Goal: Task Accomplishment & Management: Use online tool/utility

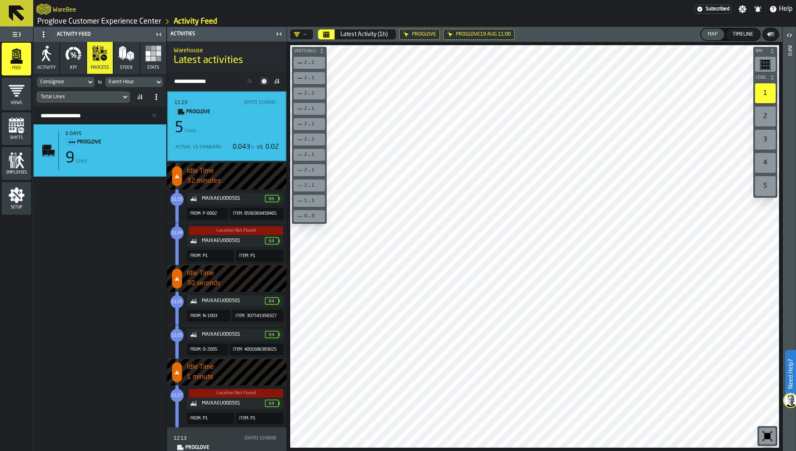
click at [98, 17] on link "Proglove Customer Experience Center" at bounding box center [99, 21] width 124 height 9
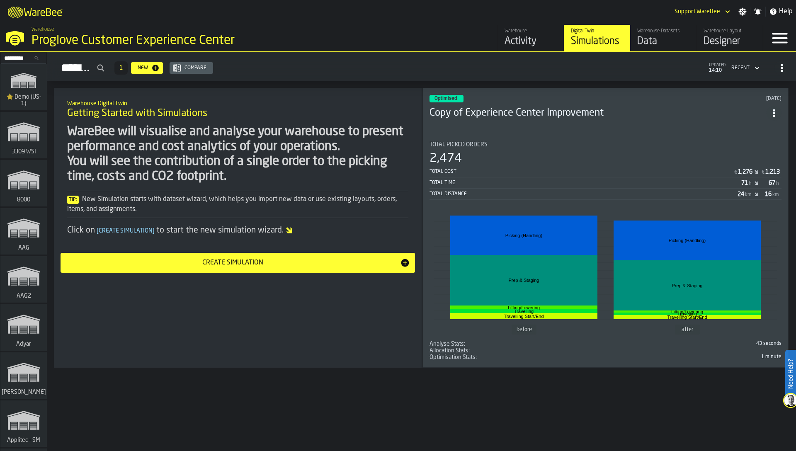
click at [211, 165] on div "WareBee will visualise and analyse your warehouse to present performance and co…" at bounding box center [237, 154] width 341 height 60
click at [23, 61] on input "Search..." at bounding box center [23, 57] width 43 height 9
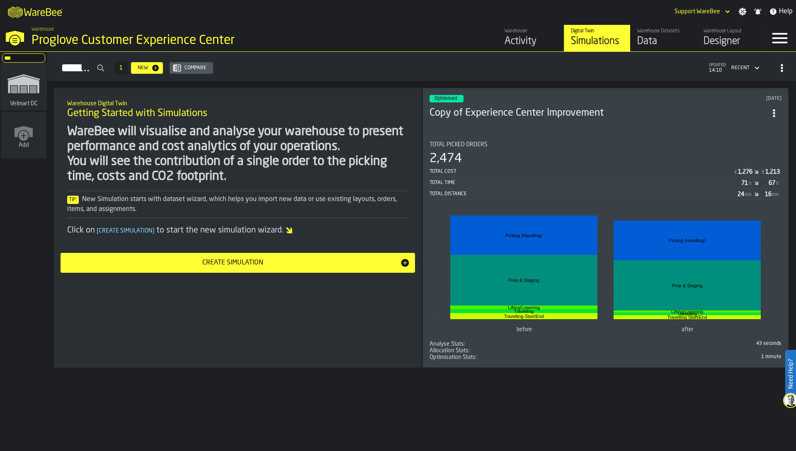
type input "***"
click at [27, 95] on icon "link-to-/wh/i/f27944ef-e44e-4cb8-aca8-30c52093261f/simulations" at bounding box center [24, 83] width 40 height 33
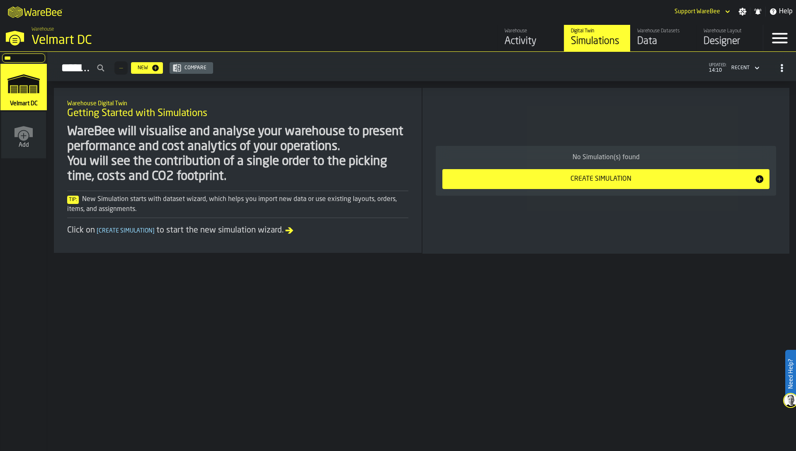
click at [664, 42] on div "Data" at bounding box center [663, 41] width 53 height 13
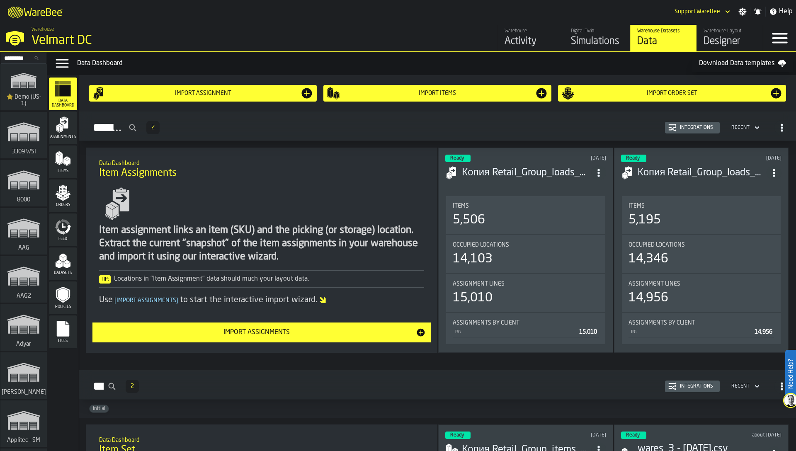
click at [63, 228] on icon "menu Feed" at bounding box center [63, 226] width 17 height 17
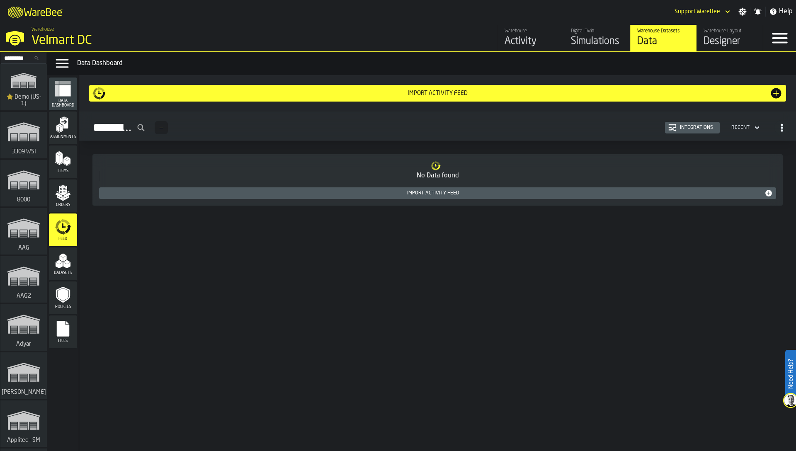
click at [688, 124] on div "Integrations" at bounding box center [692, 128] width 48 height 8
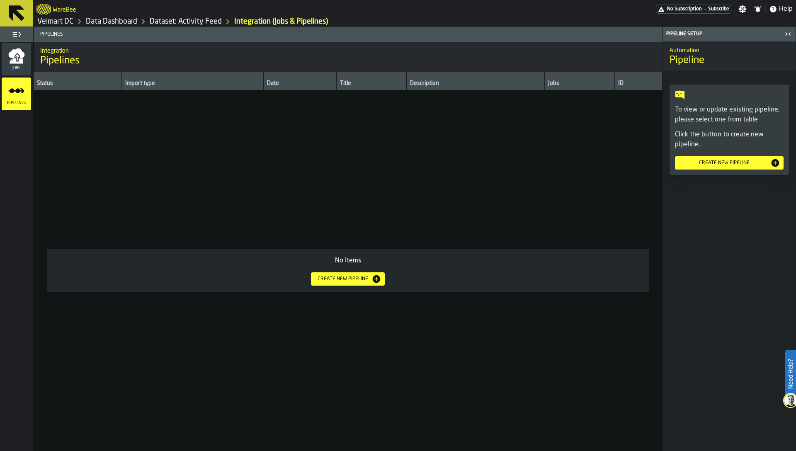
click at [12, 67] on span "Jobs" at bounding box center [16, 68] width 29 height 5
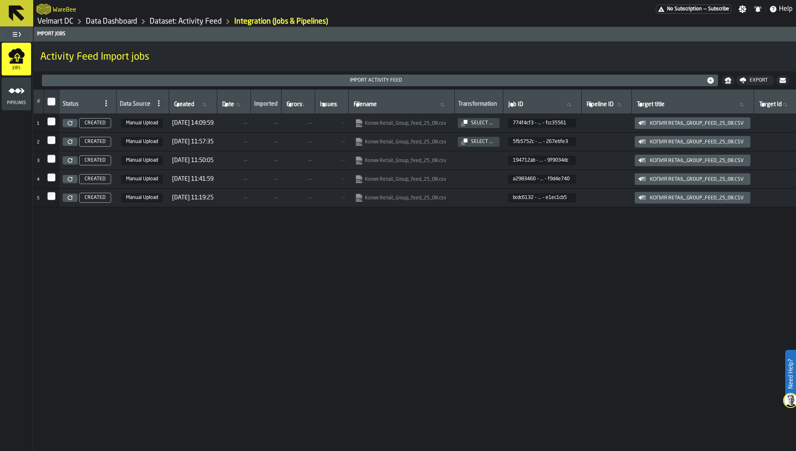
click at [70, 123] on icon at bounding box center [70, 123] width 5 height 5
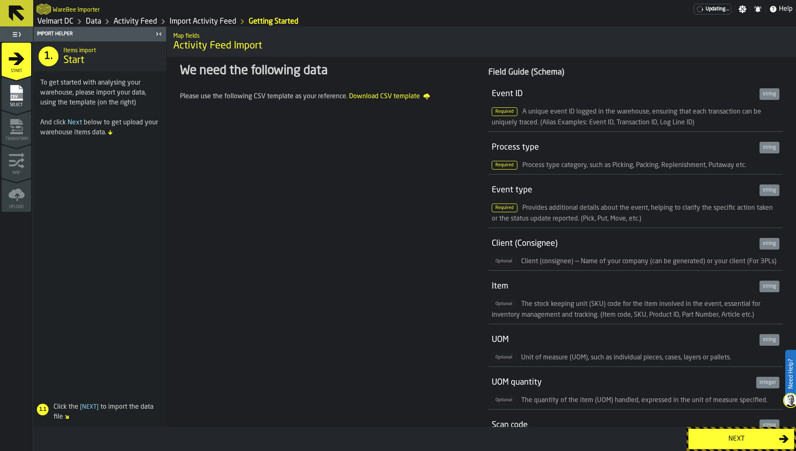
click at [17, 105] on span "Select" at bounding box center [16, 105] width 29 height 5
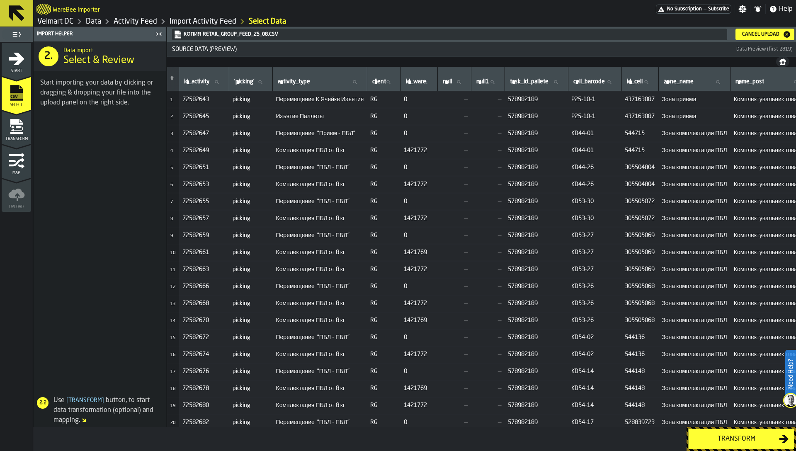
click at [158, 36] on icon "button-toggle-Close me" at bounding box center [159, 34] width 10 height 10
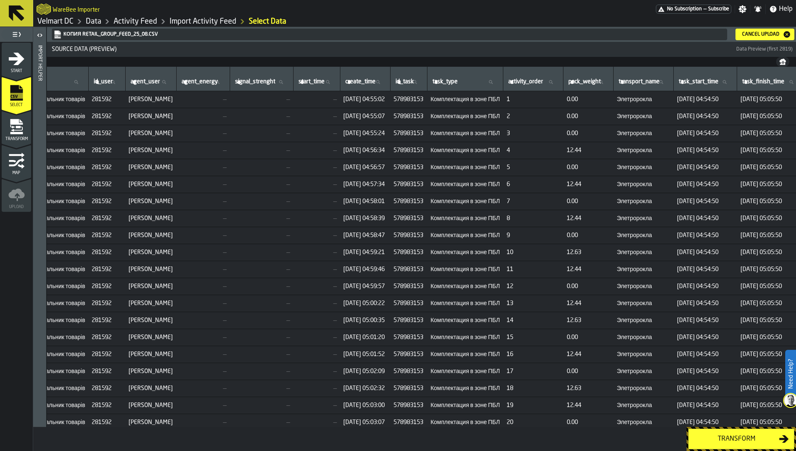
scroll to position [0, 684]
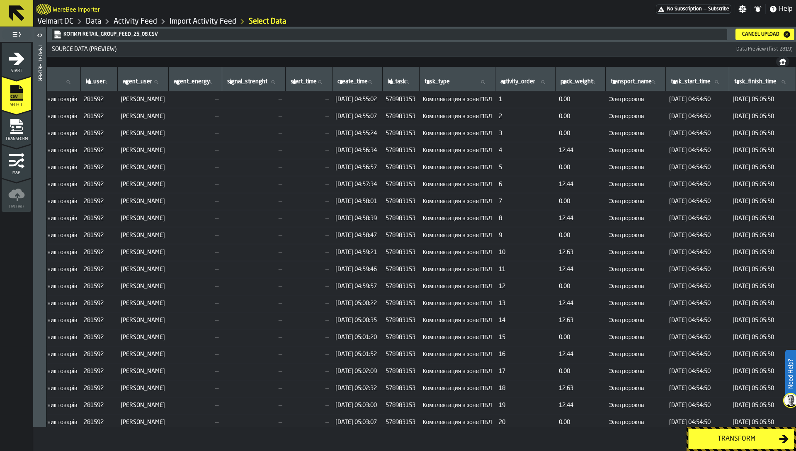
click at [437, 98] on span "Комплектация в зоне ПБЛ" at bounding box center [456, 99] width 69 height 7
click at [435, 101] on span "Комплектация в зоне ПБЛ" at bounding box center [456, 99] width 69 height 7
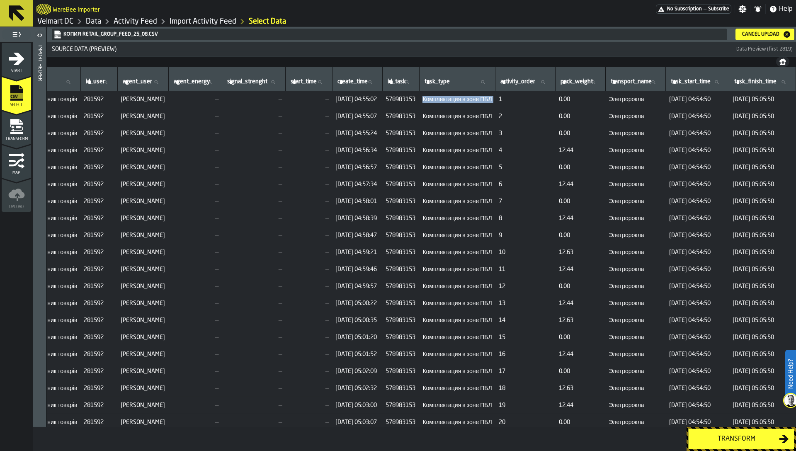
click at [435, 101] on span "Комплектация в зоне ПБЛ" at bounding box center [456, 99] width 69 height 7
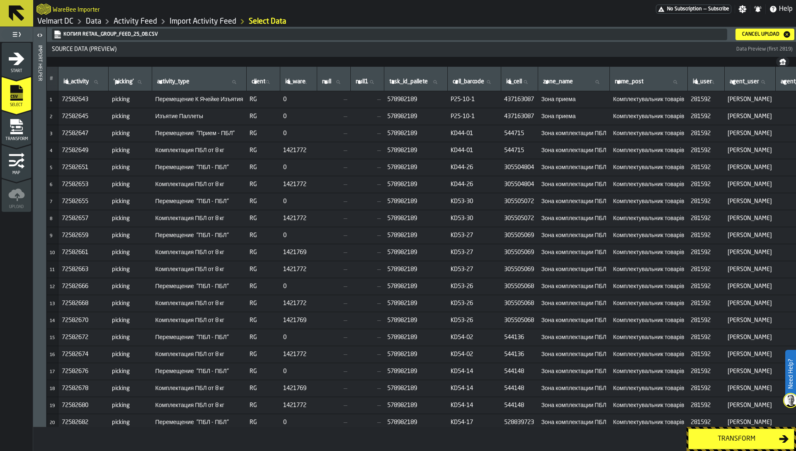
scroll to position [0, 0]
click at [349, 191] on td "—" at bounding box center [334, 184] width 34 height 17
click at [414, 102] on span "578982189" at bounding box center [416, 99] width 57 height 7
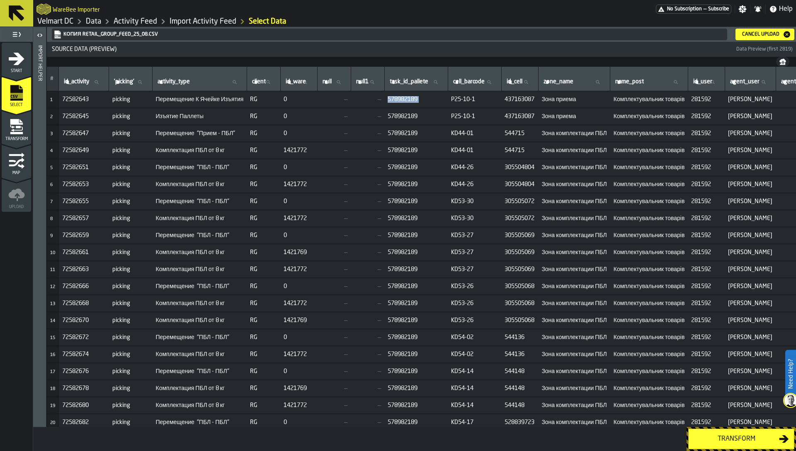
copy span "578982189"
click at [421, 82] on label "task_id_pallete task_id_pallete" at bounding box center [416, 82] width 56 height 11
click at [421, 82] on input "task_id_pallete task_id_pallete" at bounding box center [416, 82] width 56 height 11
paste input "*********"
type input "*********"
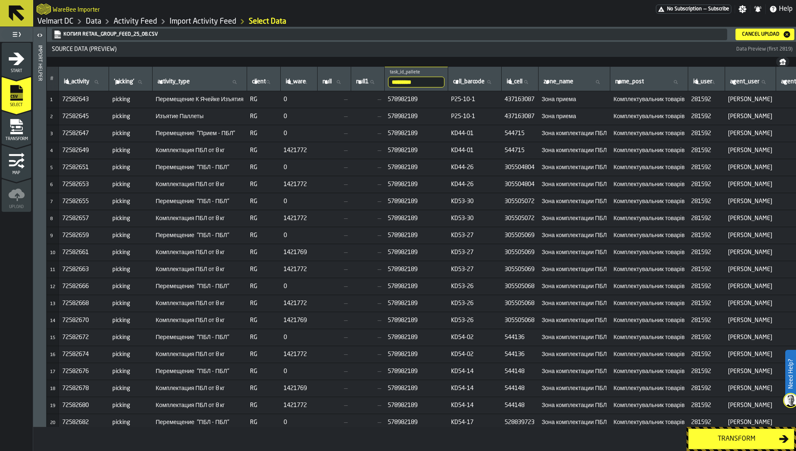
click at [466, 105] on td "P25-10-1" at bounding box center [474, 99] width 53 height 17
click at [470, 115] on span "P25-10-1" at bounding box center [474, 116] width 47 height 7
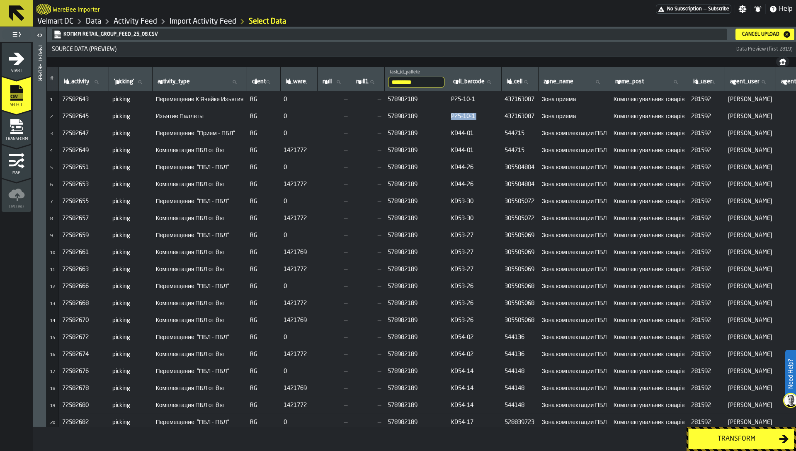
click at [470, 115] on span "P25-10-1" at bounding box center [474, 116] width 47 height 7
click at [473, 133] on span "KD44-01" at bounding box center [474, 133] width 47 height 7
click at [306, 148] on span "1421772" at bounding box center [298, 150] width 30 height 7
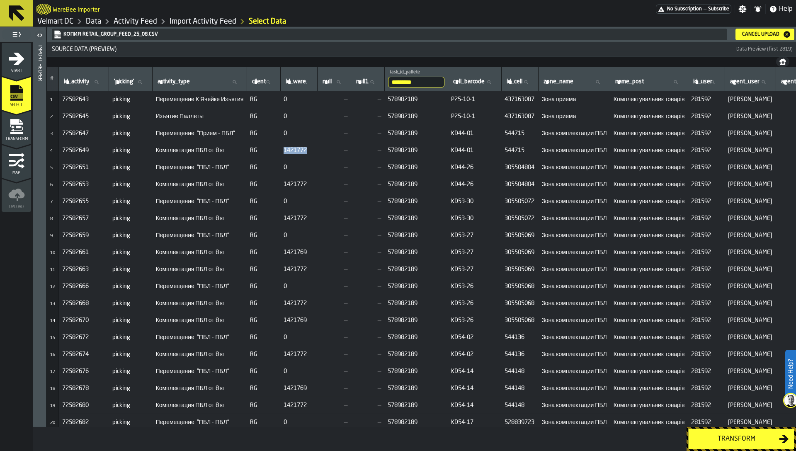
click at [306, 148] on span "1421772" at bounding box center [298, 150] width 30 height 7
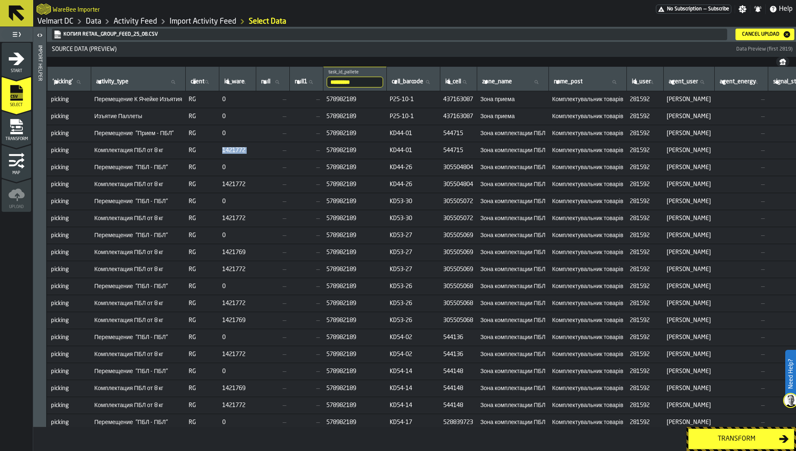
scroll to position [0, 33]
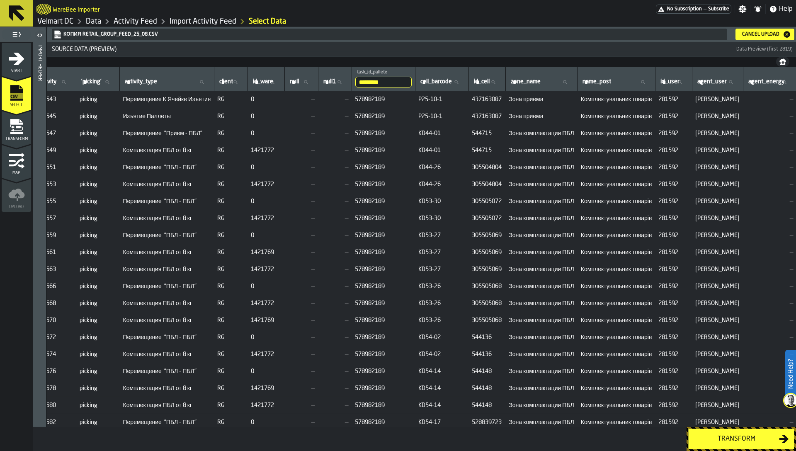
click at [266, 255] on span "1421769" at bounding box center [266, 252] width 30 height 7
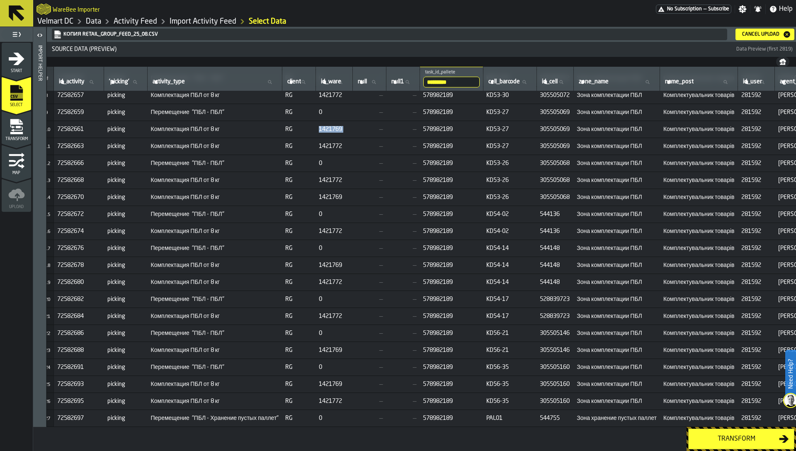
scroll to position [126, 0]
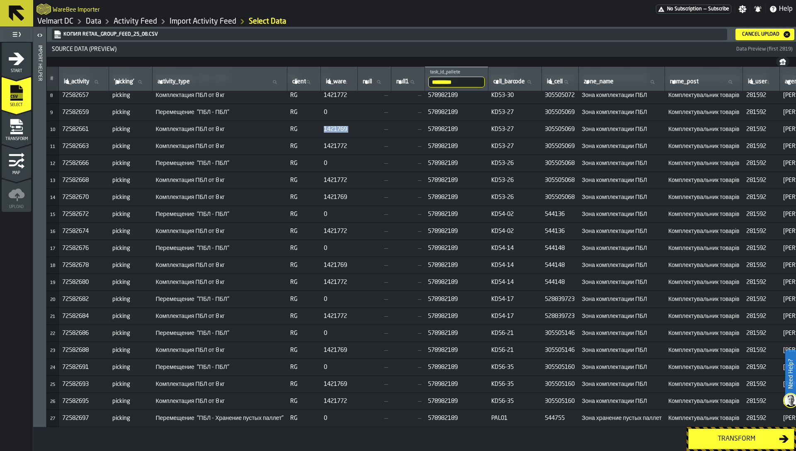
click at [523, 415] on span "PAL01" at bounding box center [514, 418] width 47 height 7
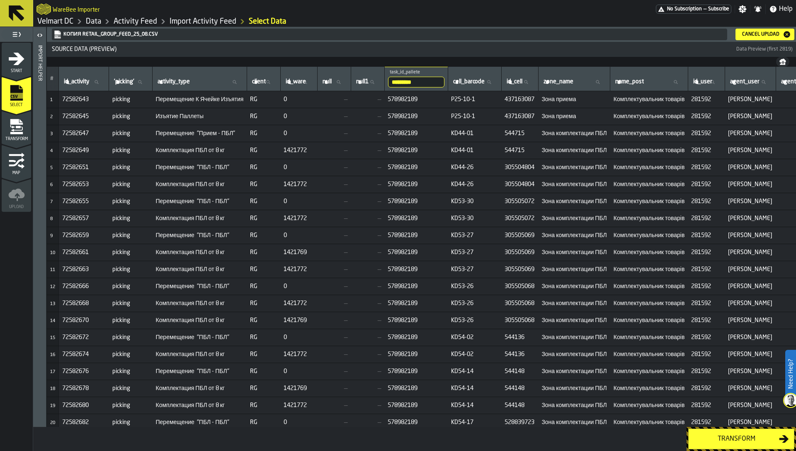
click at [427, 82] on input "*********" at bounding box center [416, 82] width 56 height 11
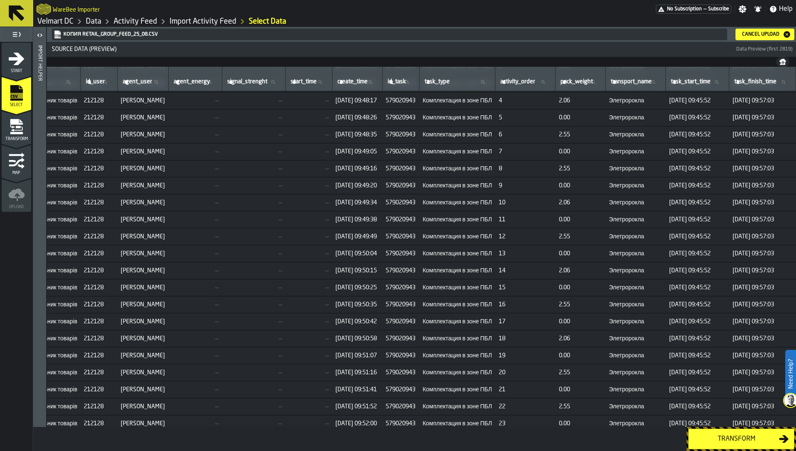
scroll to position [32542, 692]
click at [432, 80] on input "task_type task_type" at bounding box center [457, 82] width 69 height 11
paste input "******"
type input "******"
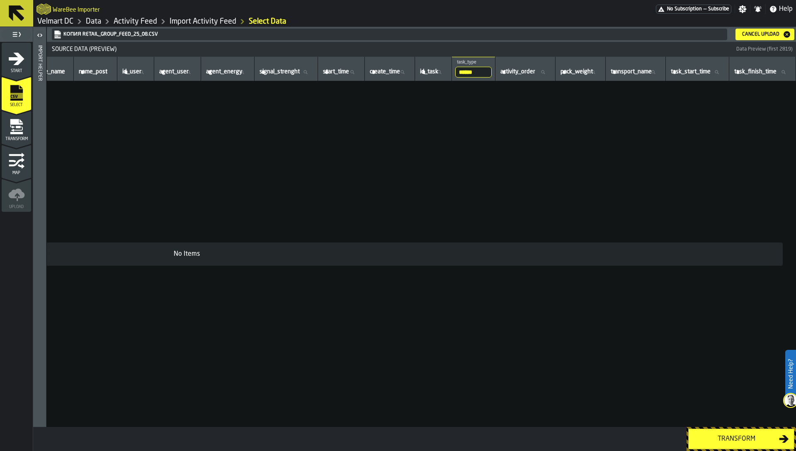
scroll to position [0, 529]
click at [455, 69] on input "******" at bounding box center [473, 72] width 36 height 11
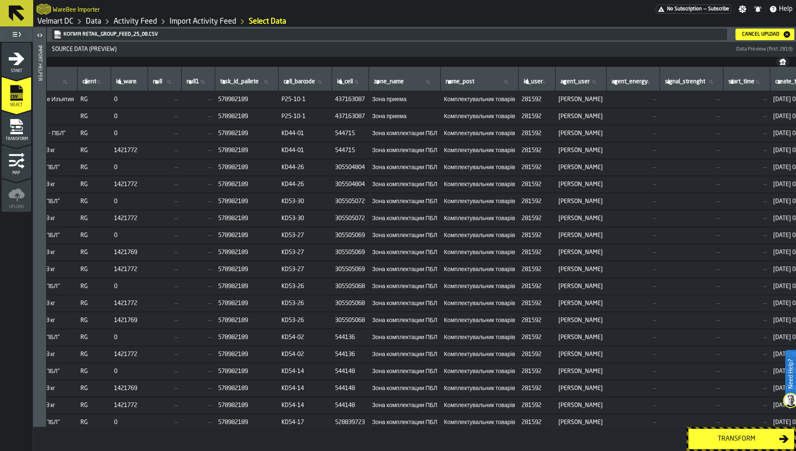
scroll to position [0, 0]
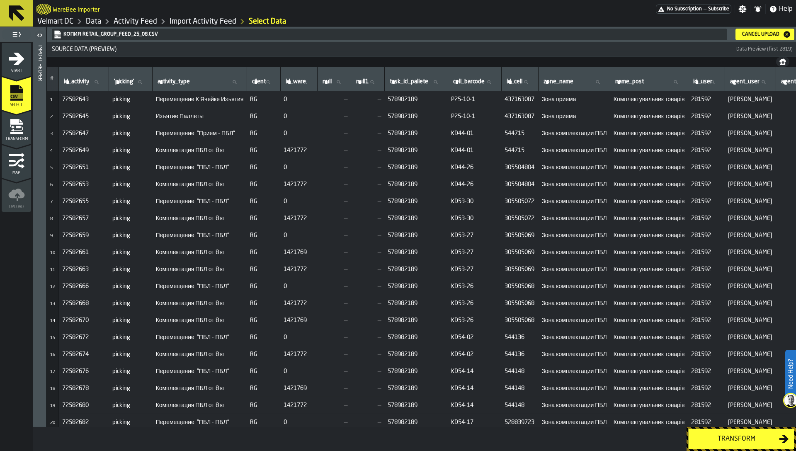
click at [170, 135] on span "Перемещение "Прием - ПБЛ"" at bounding box center [200, 133] width 88 height 7
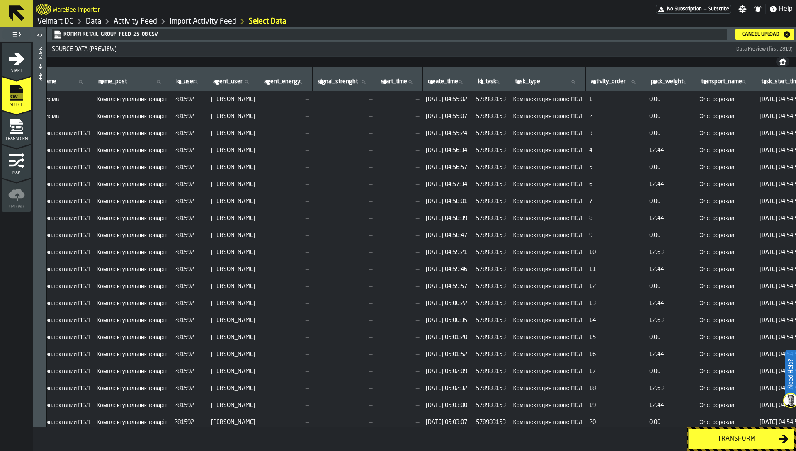
scroll to position [0, 517]
click at [469, 135] on span "24.08.2025 04:55:24" at bounding box center [447, 133] width 44 height 7
click at [469, 150] on span "24.08.2025 04:56:34" at bounding box center [447, 150] width 44 height 7
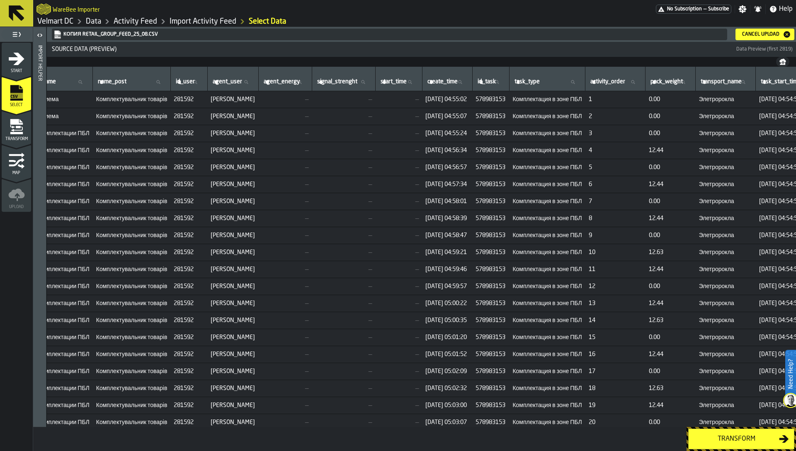
click at [469, 147] on span "24.08.2025 04:56:34" at bounding box center [447, 150] width 44 height 7
click at [469, 132] on span "24.08.2025 04:55:24" at bounding box center [447, 133] width 44 height 7
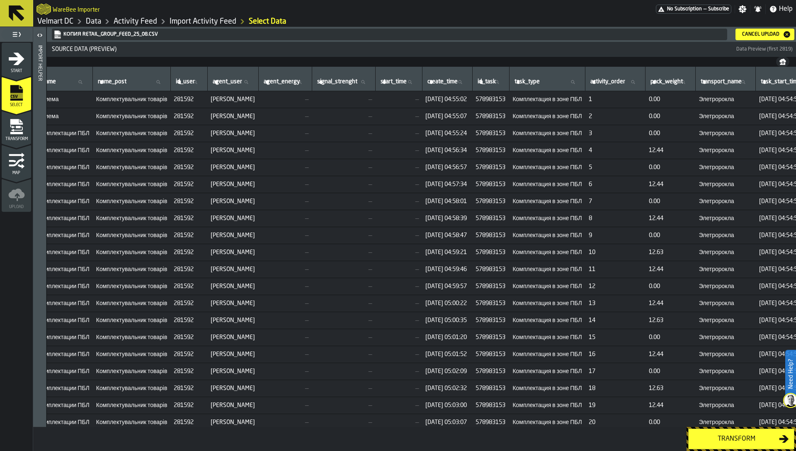
click at [469, 132] on span "24.08.2025 04:55:24" at bounding box center [447, 133] width 44 height 7
click at [469, 149] on span "24.08.2025 04:56:34" at bounding box center [447, 150] width 44 height 7
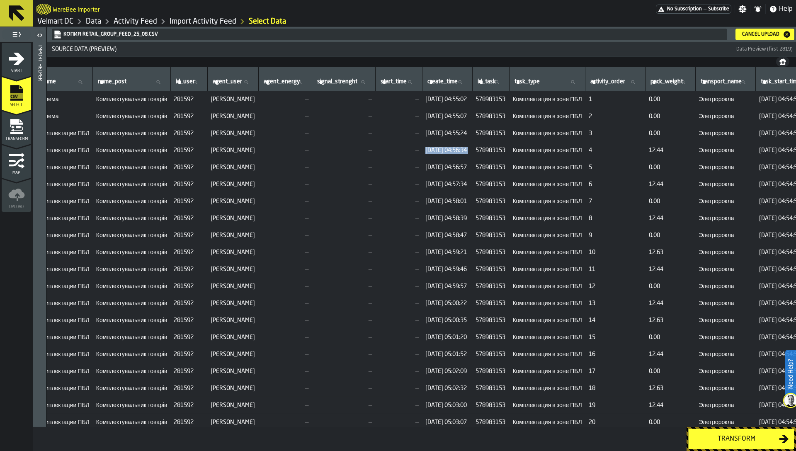
click at [469, 149] on span "24.08.2025 04:56:34" at bounding box center [447, 150] width 44 height 7
click at [469, 151] on span "24.08.2025 04:56:34" at bounding box center [447, 150] width 44 height 7
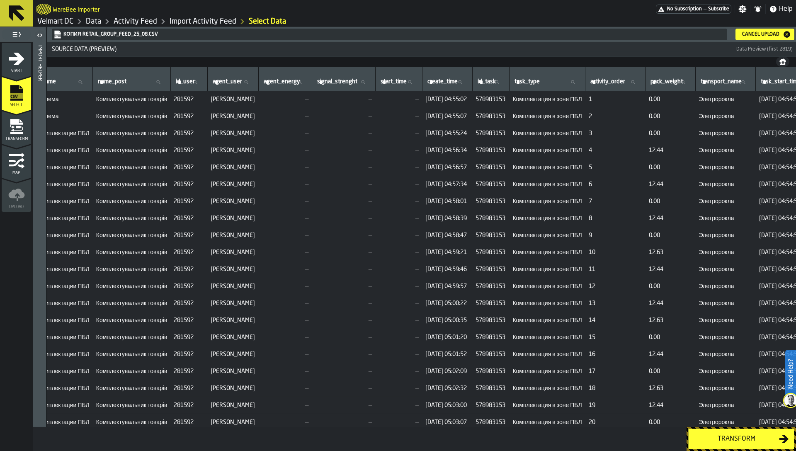
click at [472, 146] on td "24.08.2025 04:56:34" at bounding box center [447, 150] width 50 height 17
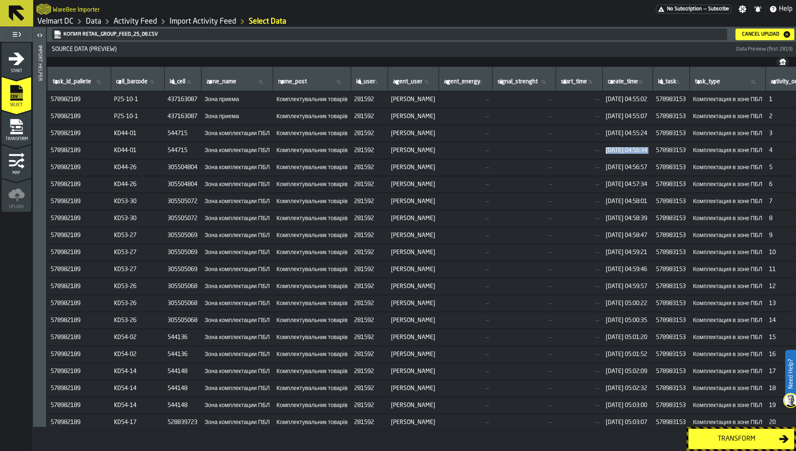
scroll to position [0, 526]
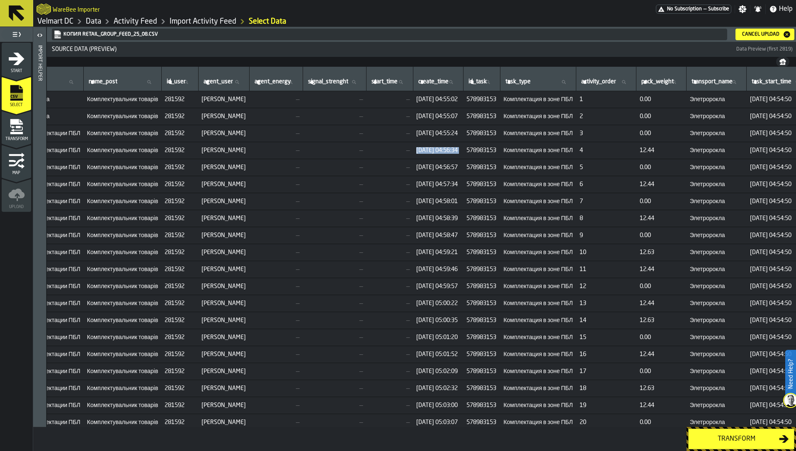
click at [460, 153] on span "24.08.2025 04:56:34" at bounding box center [438, 150] width 44 height 7
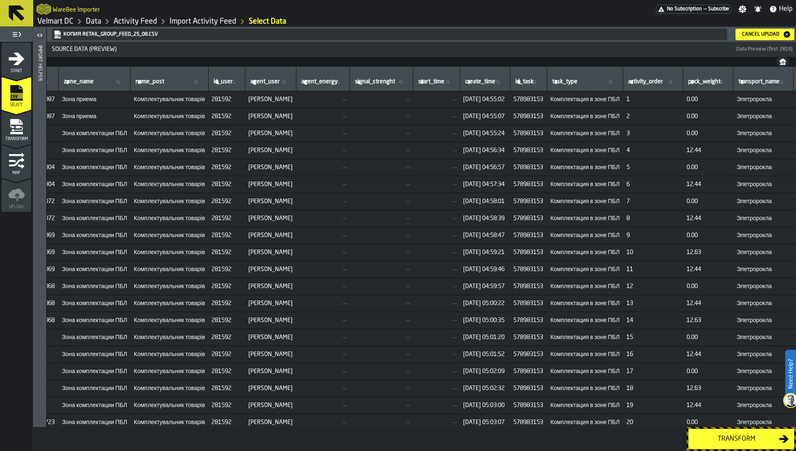
scroll to position [0, 504]
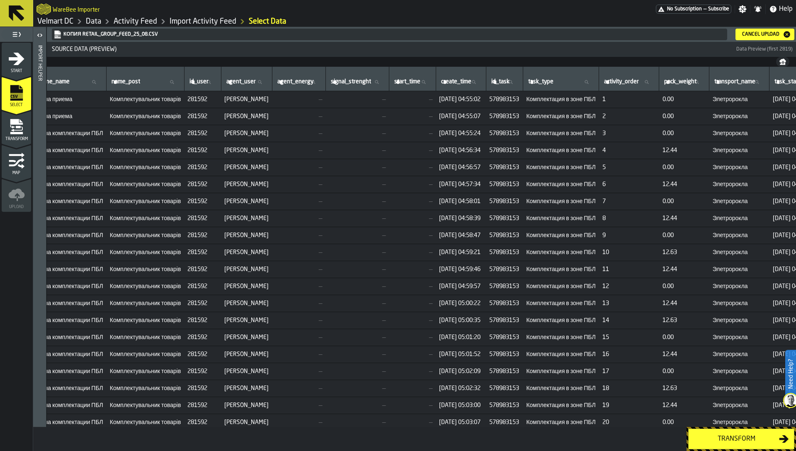
click at [482, 169] on span "24.08.2025 04:56:57" at bounding box center [461, 167] width 44 height 7
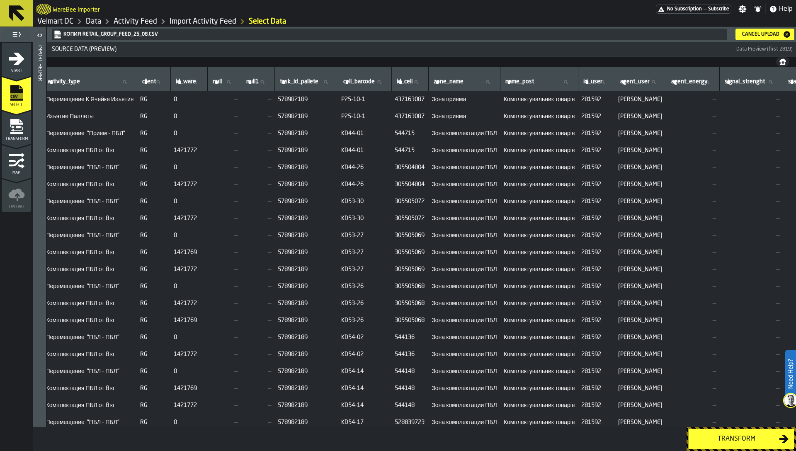
scroll to position [0, 58]
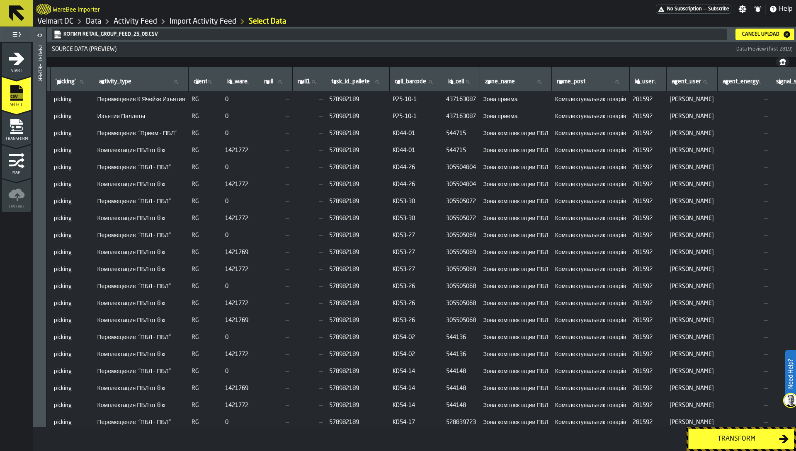
click at [361, 185] on span "578982189" at bounding box center [357, 184] width 57 height 7
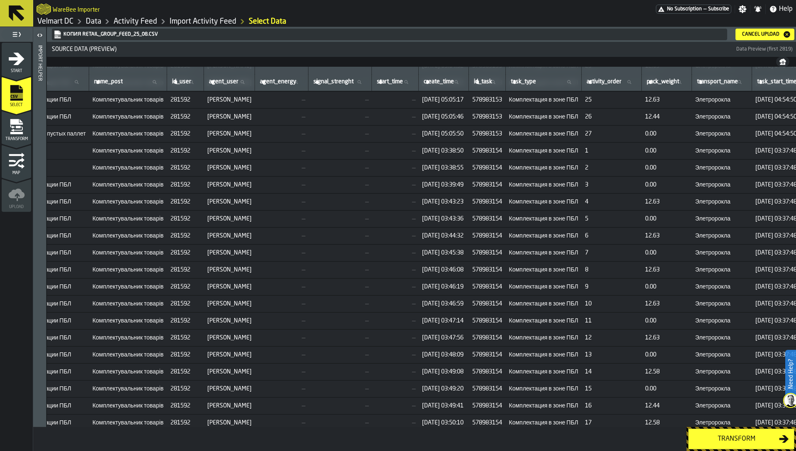
scroll to position [407, 584]
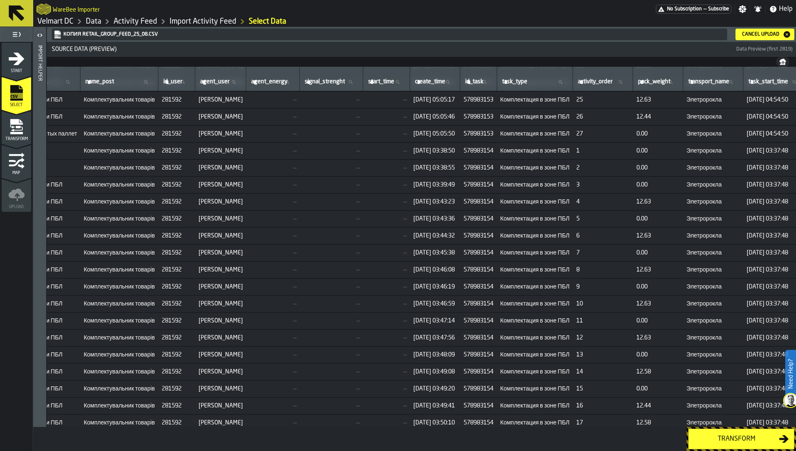
click at [497, 111] on td "578983153" at bounding box center [478, 116] width 37 height 17
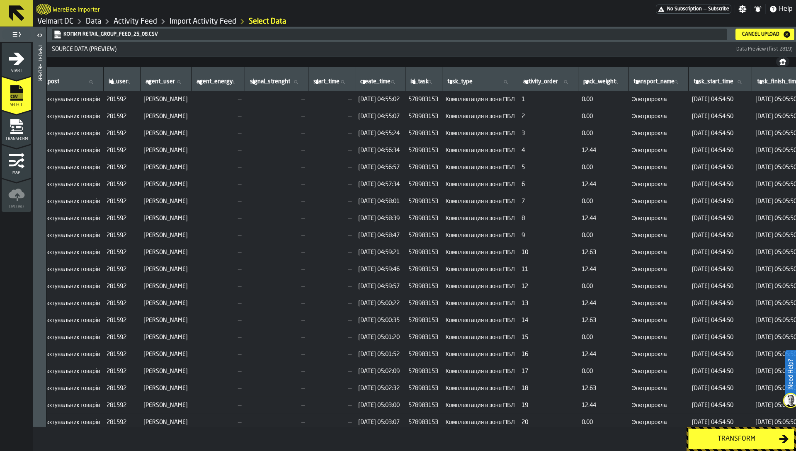
scroll to position [0, 684]
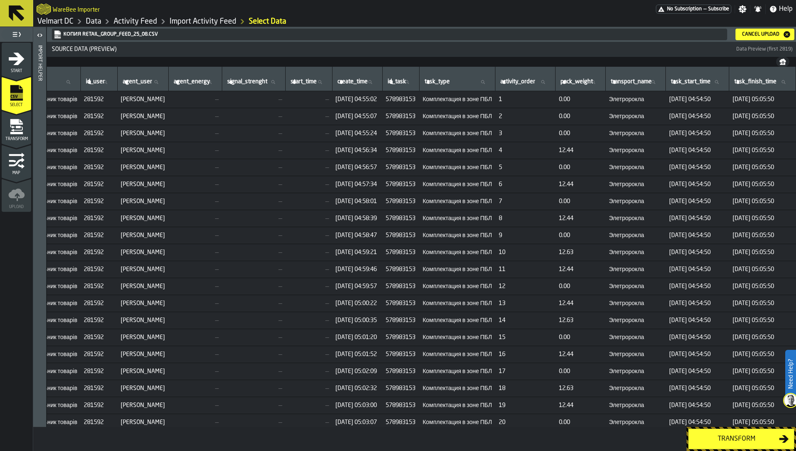
click at [385, 99] on span "578983153" at bounding box center [400, 99] width 30 height 7
copy span "578983153"
click at [388, 78] on span "id_task" at bounding box center [397, 81] width 18 height 7
click at [386, 78] on input "id_task id_task" at bounding box center [401, 82] width 30 height 11
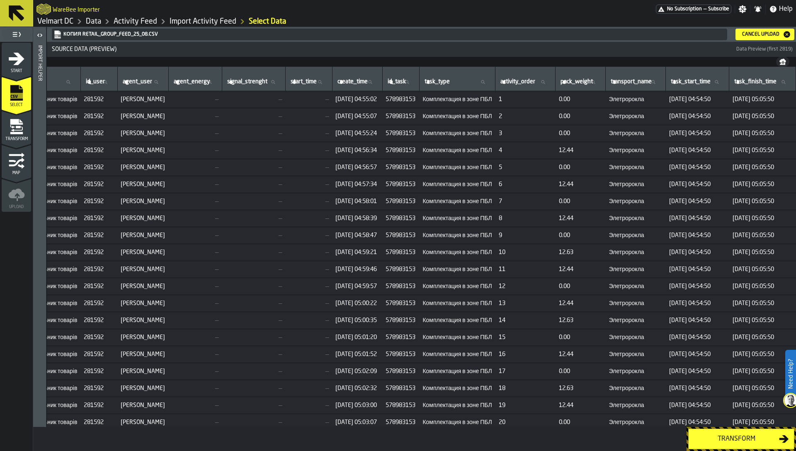
paste input "*********"
type input "*********"
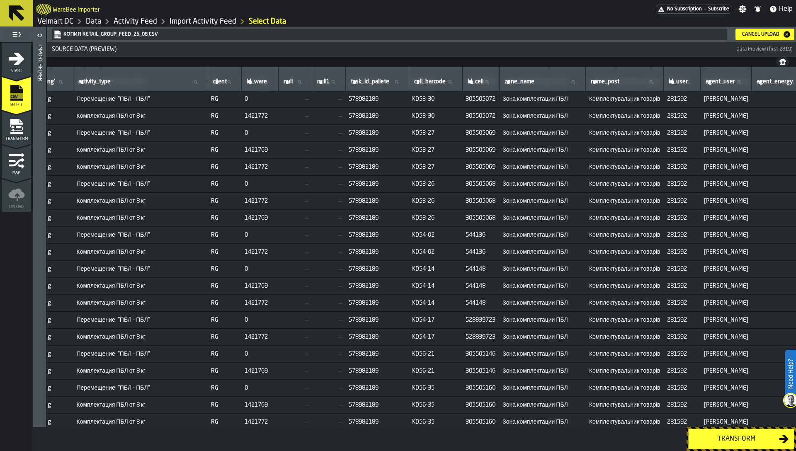
scroll to position [126, 79]
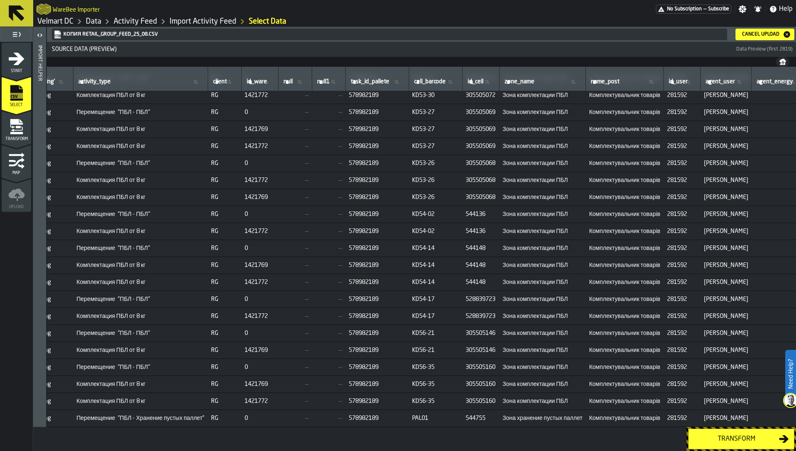
click at [383, 177] on span "578982189" at bounding box center [377, 180] width 57 height 7
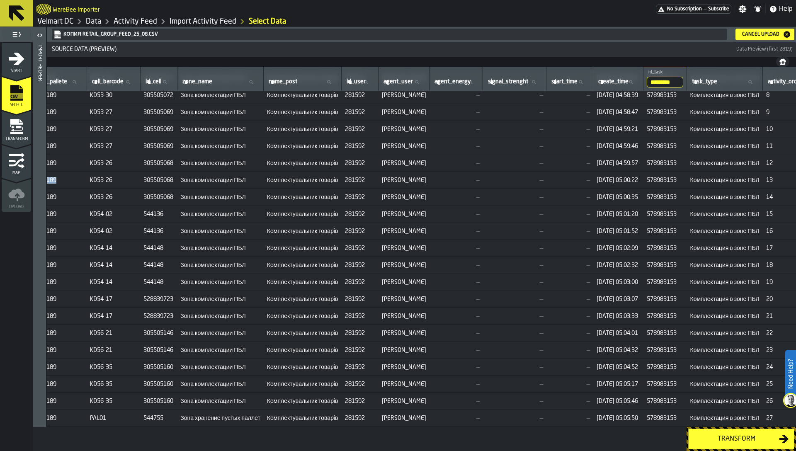
scroll to position [125, 402]
click at [373, 177] on span "281592" at bounding box center [359, 180] width 30 height 7
click at [374, 179] on span "281592" at bounding box center [359, 180] width 30 height 7
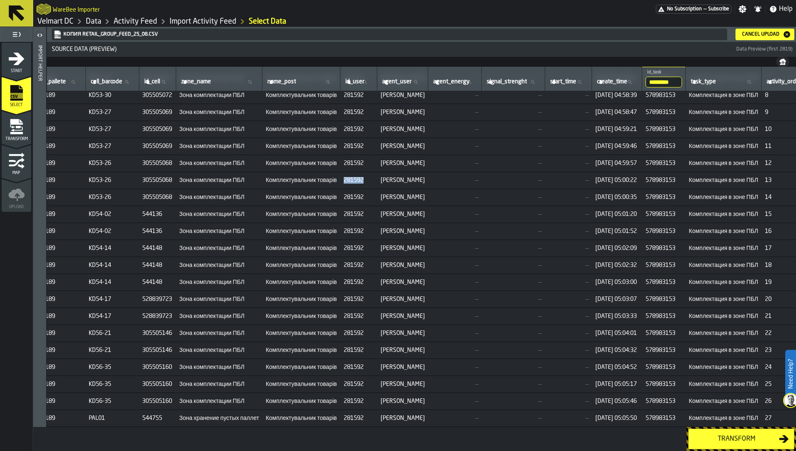
click at [374, 179] on span "281592" at bounding box center [359, 180] width 30 height 7
click at [421, 177] on span "Роман Большаков" at bounding box center [402, 180] width 44 height 7
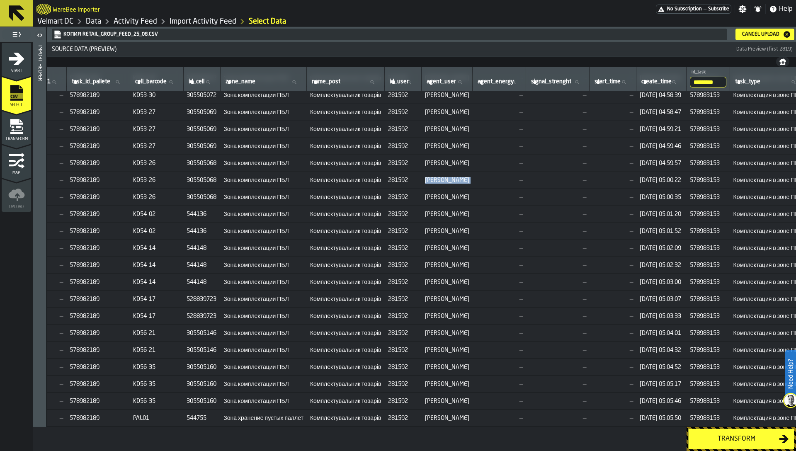
scroll to position [125, 339]
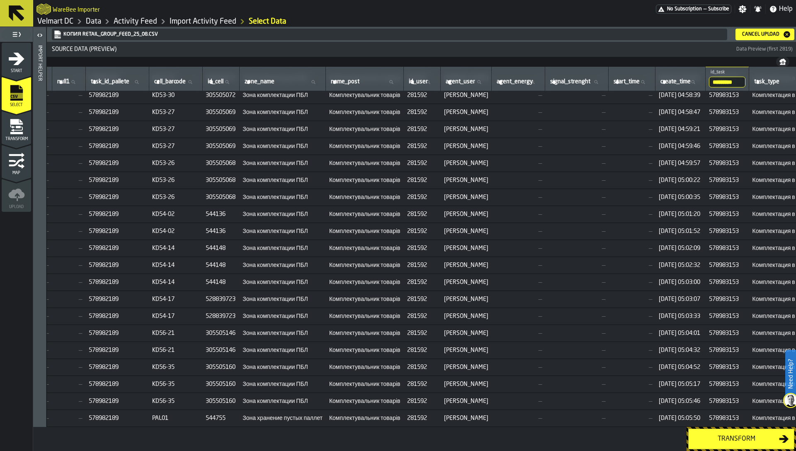
click at [115, 179] on span "578982189" at bounding box center [117, 180] width 57 height 7
drag, startPoint x: 436, startPoint y: 227, endPoint x: 529, endPoint y: 230, distance: 92.5
click at [529, 230] on tr "16 72582674 picking Комплектация ПБЛ от 8 кг RG 1421772 — — 578982189 KD54-02 5…" at bounding box center [416, 231] width 1417 height 17
click at [529, 230] on span "—" at bounding box center [518, 231] width 47 height 7
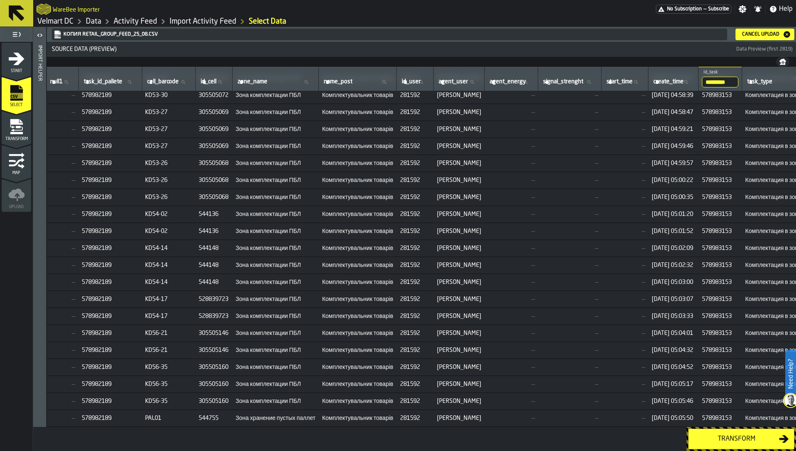
scroll to position [125, 340]
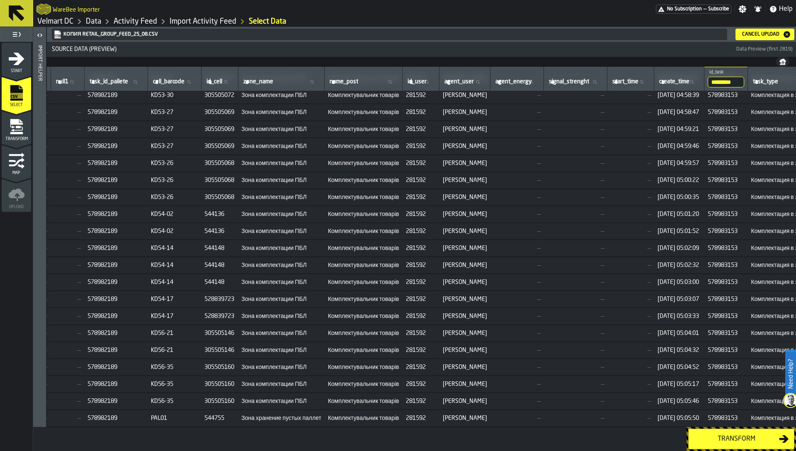
click at [232, 211] on span "544136" at bounding box center [219, 214] width 30 height 7
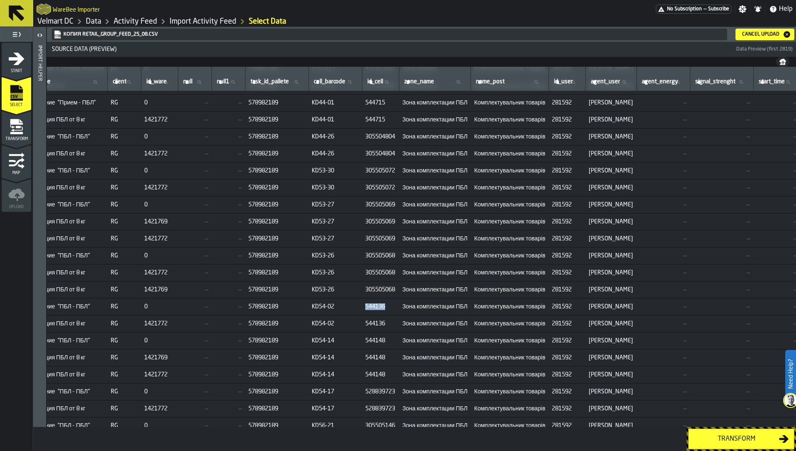
scroll to position [31, 107]
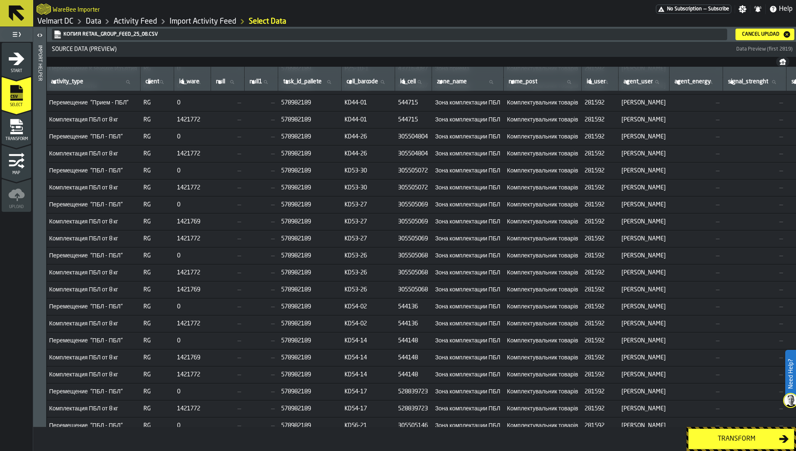
click at [374, 305] on span "KD54-02" at bounding box center [367, 306] width 47 height 7
click at [431, 285] on td "305505068" at bounding box center [413, 289] width 37 height 17
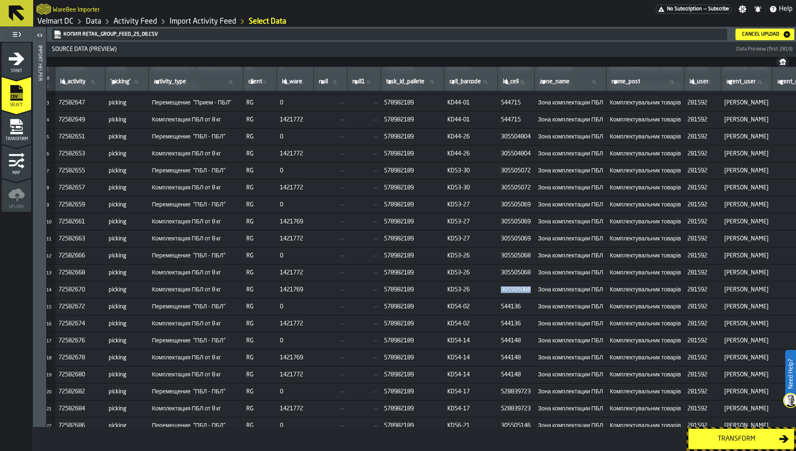
scroll to position [31, 0]
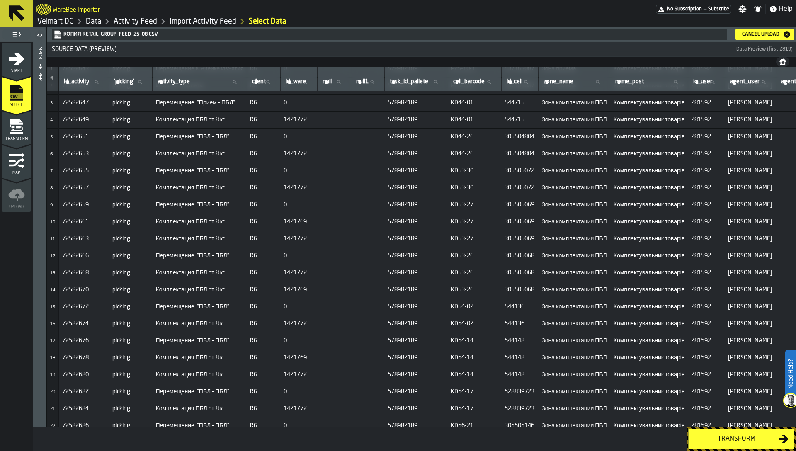
click at [80, 305] on span "72582672" at bounding box center [84, 306] width 44 height 7
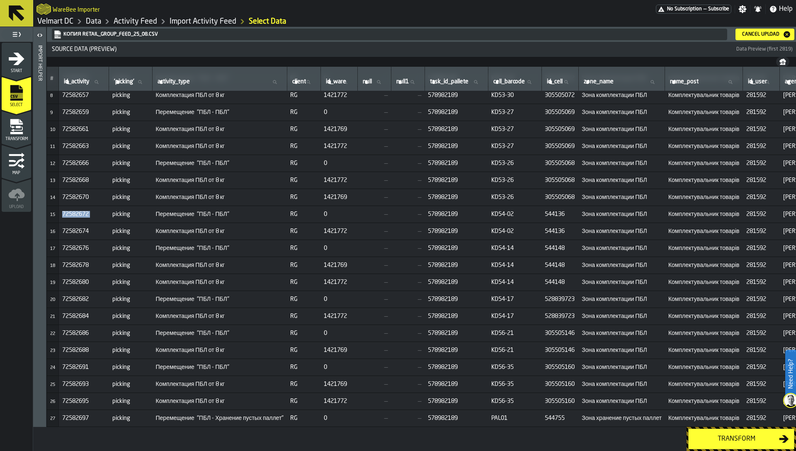
scroll to position [0, 0]
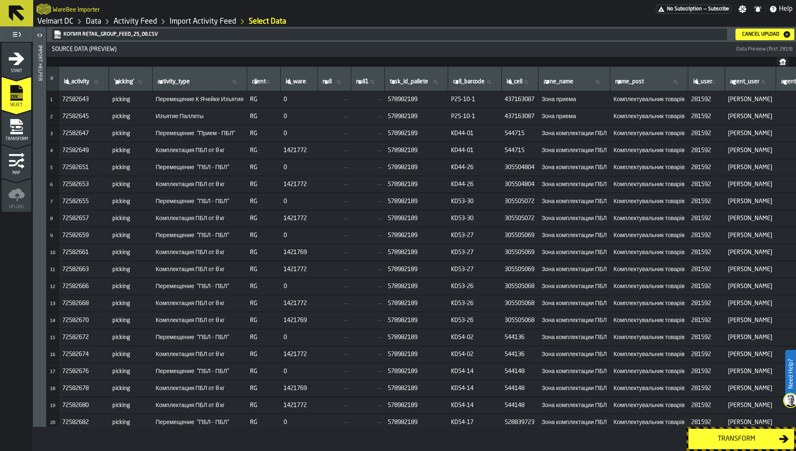
click at [127, 338] on span "picking" at bounding box center [130, 337] width 37 height 7
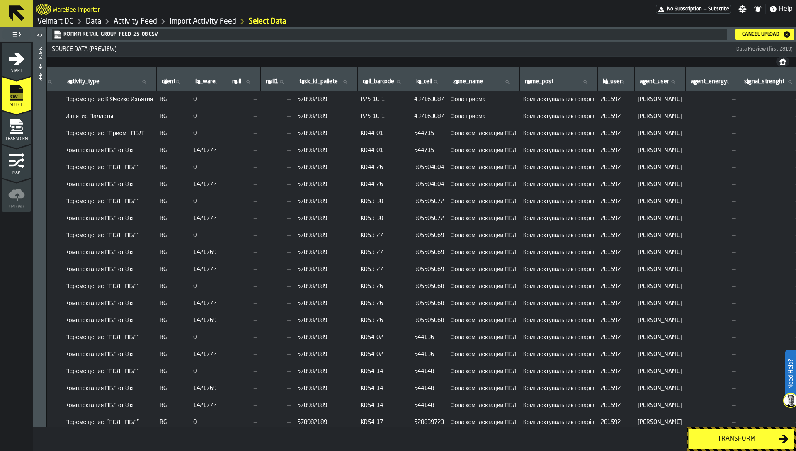
scroll to position [0, 92]
drag, startPoint x: 198, startPoint y: 339, endPoint x: 225, endPoint y: 339, distance: 27.4
click at [225, 339] on td "0" at bounding box center [206, 337] width 37 height 17
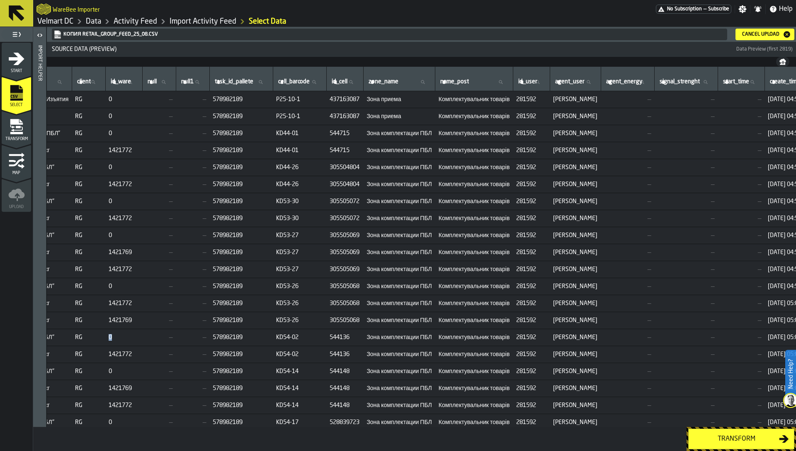
scroll to position [0, 182]
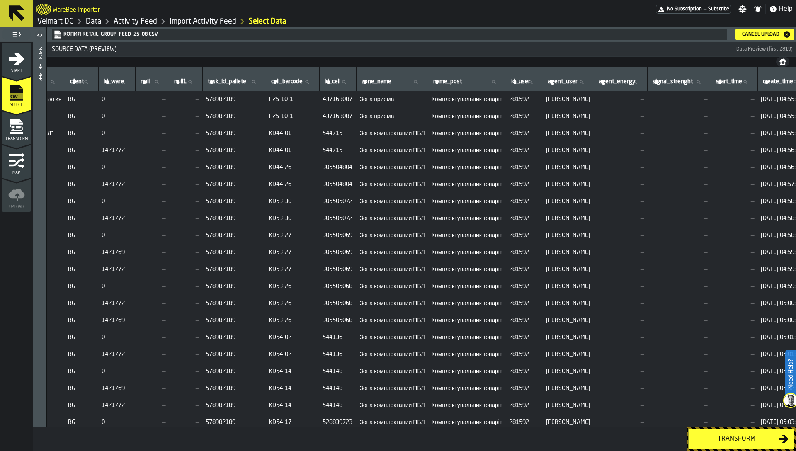
click at [424, 336] on span "Зона комплектации ПБЛ" at bounding box center [391, 337] width 65 height 7
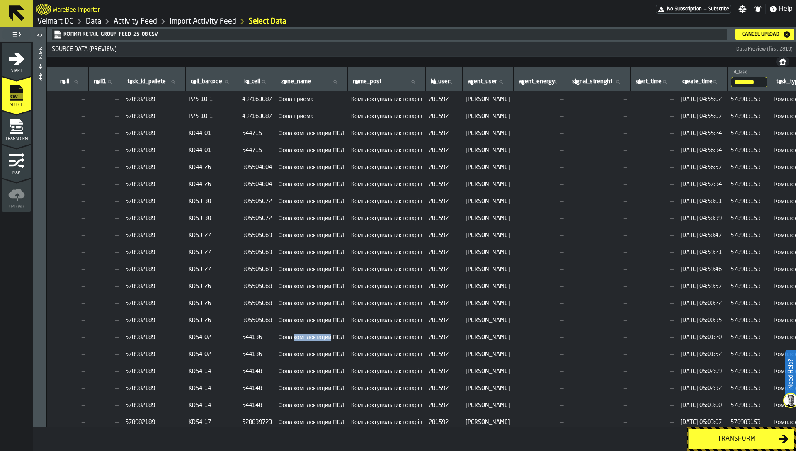
scroll to position [0, 264]
click at [420, 338] on span "Комплектувальник товарів" at bounding box center [384, 337] width 71 height 7
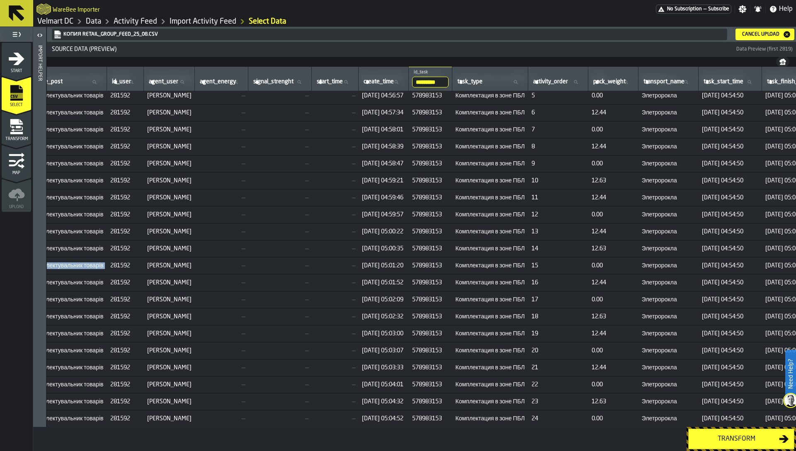
scroll to position [72, 745]
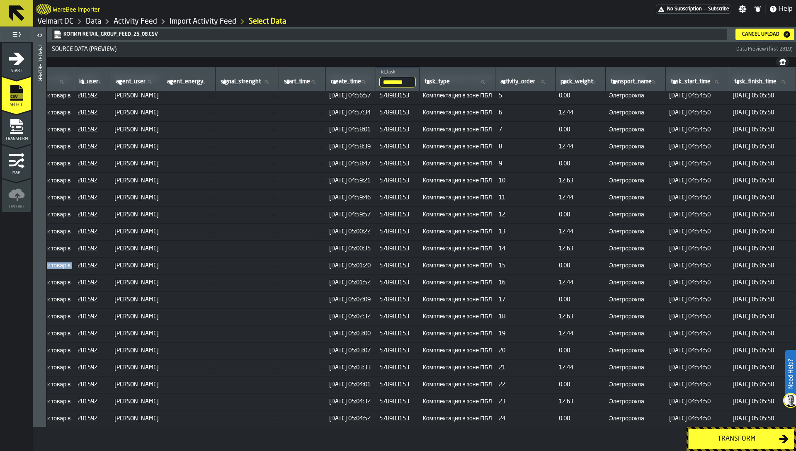
click at [630, 282] on span "Элетророкла" at bounding box center [635, 282] width 53 height 7
click at [789, 283] on td "24.08.2025 05:05:50" at bounding box center [762, 282] width 67 height 17
drag, startPoint x: 787, startPoint y: 283, endPoint x: 284, endPoint y: 285, distance: 502.7
click at [284, 285] on tr "16 72582674 picking Комплектация ПБЛ от 8 кг RG 1421772 — — 578982189 KD54-02 5…" at bounding box center [86, 282] width 1417 height 17
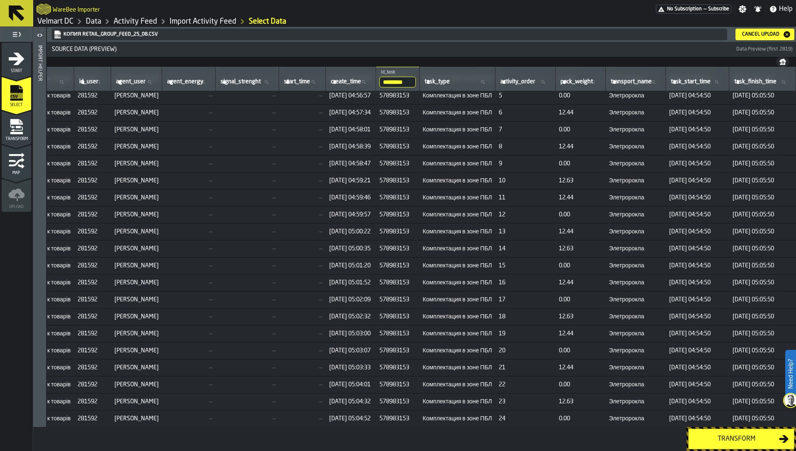
click at [336, 285] on span "24.08.2025 05:01:52" at bounding box center [351, 282] width 44 height 7
click at [334, 284] on span "24.08.2025 05:01:52" at bounding box center [351, 282] width 44 height 7
click at [695, 283] on span "24.08.2025 04:54:50" at bounding box center [697, 282] width 57 height 7
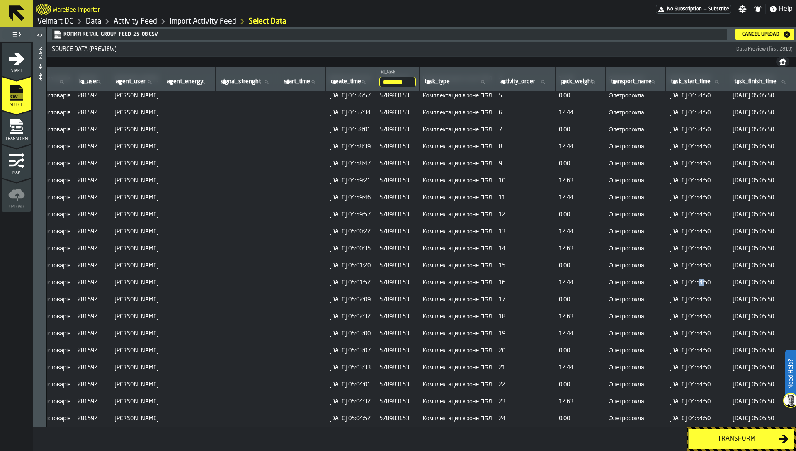
click at [695, 283] on span "24.08.2025 04:54:50" at bounding box center [697, 282] width 57 height 7
click at [758, 278] on td "24.08.2025 05:05:50" at bounding box center [762, 282] width 67 height 17
drag, startPoint x: 661, startPoint y: 283, endPoint x: 788, endPoint y: 286, distance: 126.9
click at [788, 286] on tr "16 72582674 picking Комплектация ПБЛ от 8 кг RG 1421772 — — 578982189 KD54-02 5…" at bounding box center [86, 282] width 1417 height 17
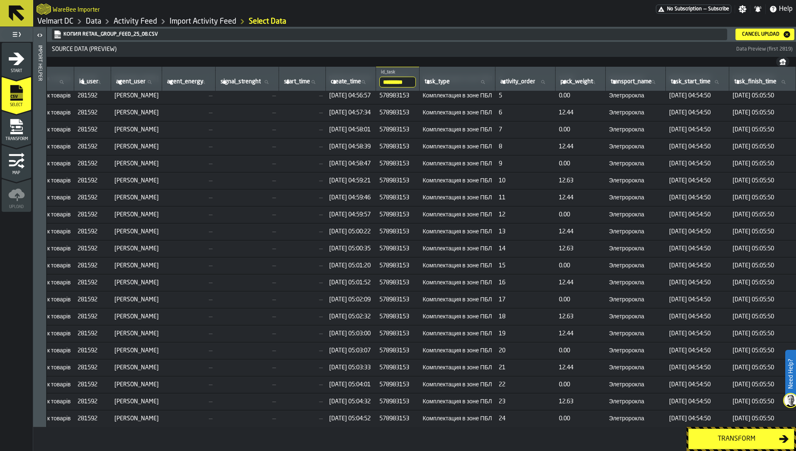
drag, startPoint x: 782, startPoint y: 285, endPoint x: 661, endPoint y: 281, distance: 121.1
click at [661, 281] on tr "16 72582674 picking Комплектация ПБЛ от 8 кг RG 1421772 — — 578982189 KD54-02 5…" at bounding box center [86, 282] width 1417 height 17
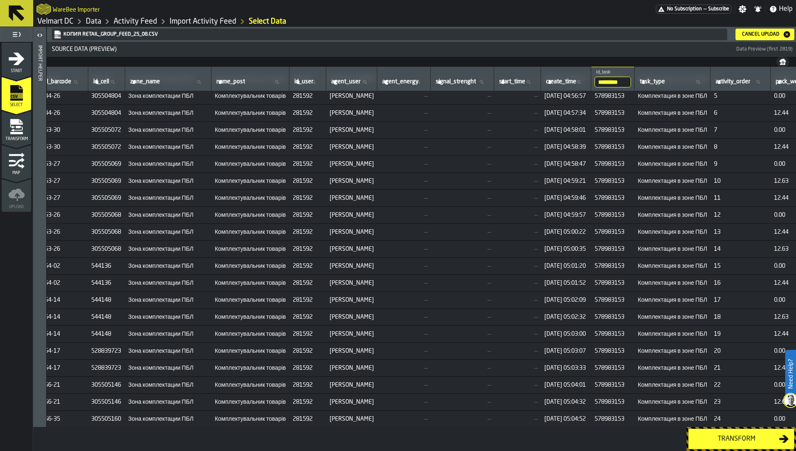
scroll to position [71, 412]
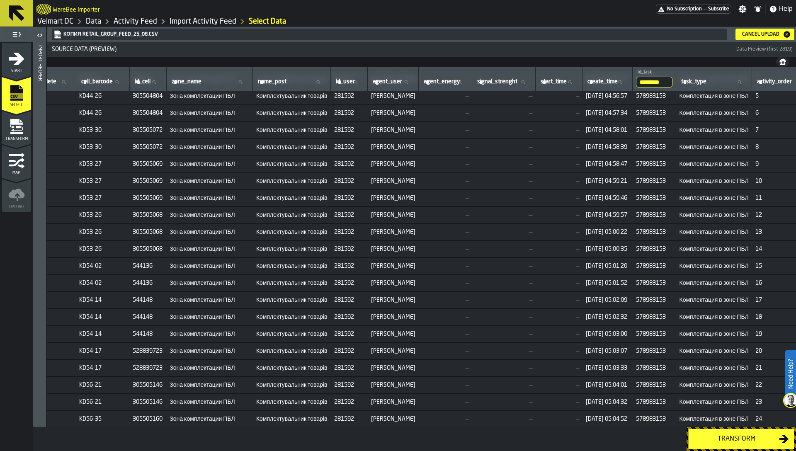
click at [672, 81] on input "*********" at bounding box center [654, 82] width 36 height 11
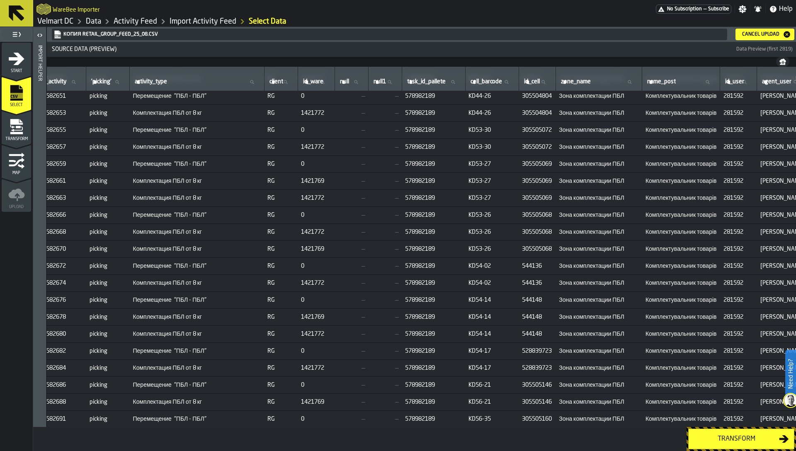
scroll to position [71, 0]
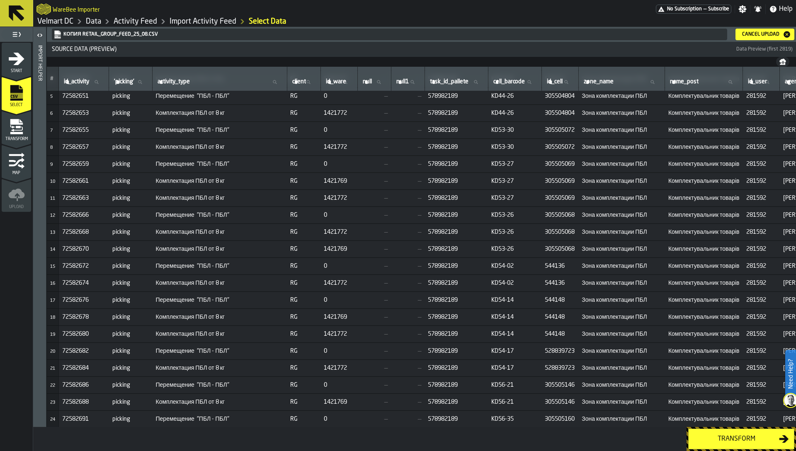
click at [60, 19] on link "Velmart DC" at bounding box center [55, 21] width 36 height 9
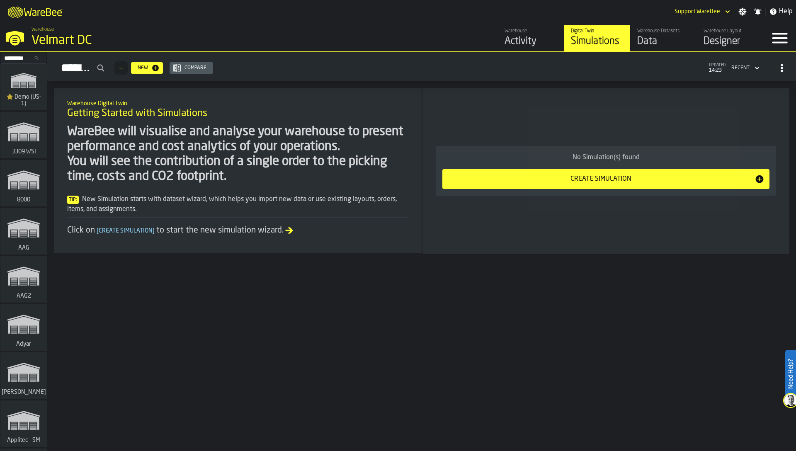
click at [654, 41] on div "Data" at bounding box center [663, 41] width 53 height 13
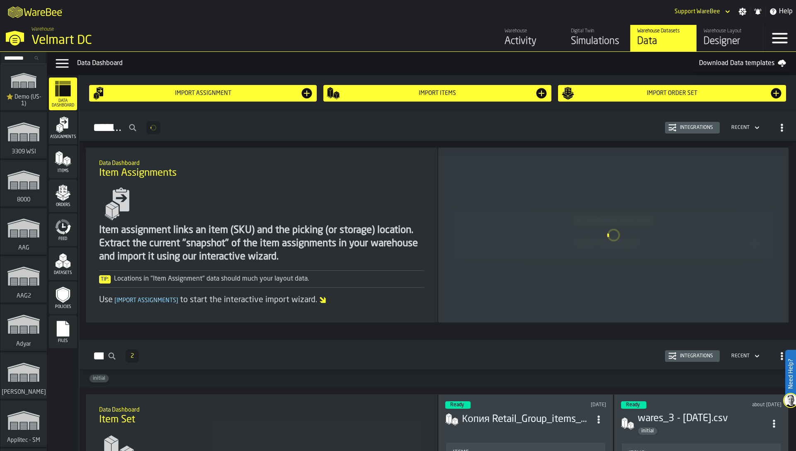
click at [61, 333] on rect "menu Files" at bounding box center [63, 332] width 12 height 6
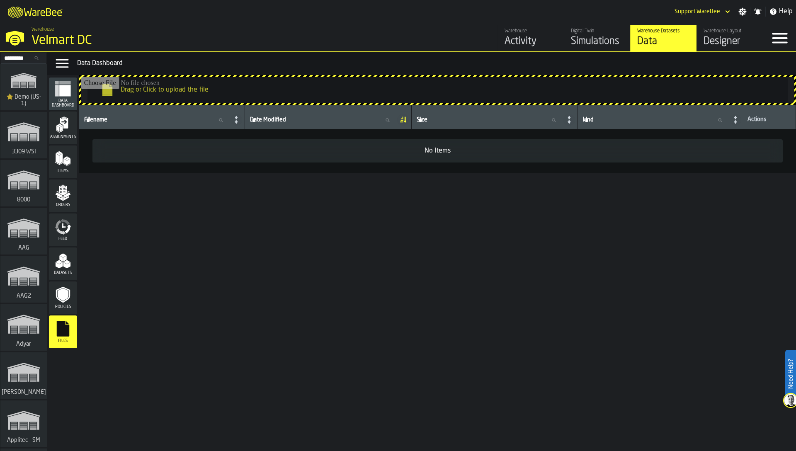
click at [261, 173] on td "No Items" at bounding box center [437, 151] width 717 height 44
click at [276, 173] on td "No Items" at bounding box center [437, 151] width 717 height 44
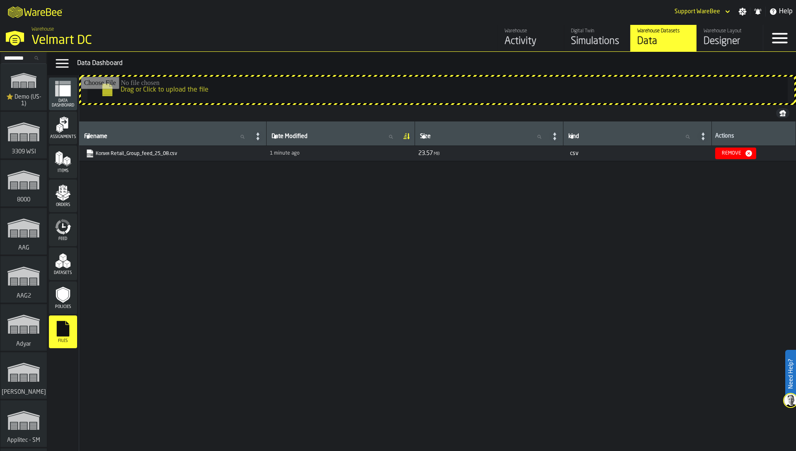
click at [254, 211] on div "Filename Filename Date Modified Date Modified Size Size kind kind Actions Копия…" at bounding box center [437, 284] width 717 height 326
click at [143, 152] on link "Копия Retail_Group_feed_25_08.csv" at bounding box center [172, 153] width 172 height 8
click at [68, 225] on icon "menu Feed" at bounding box center [63, 226] width 17 height 17
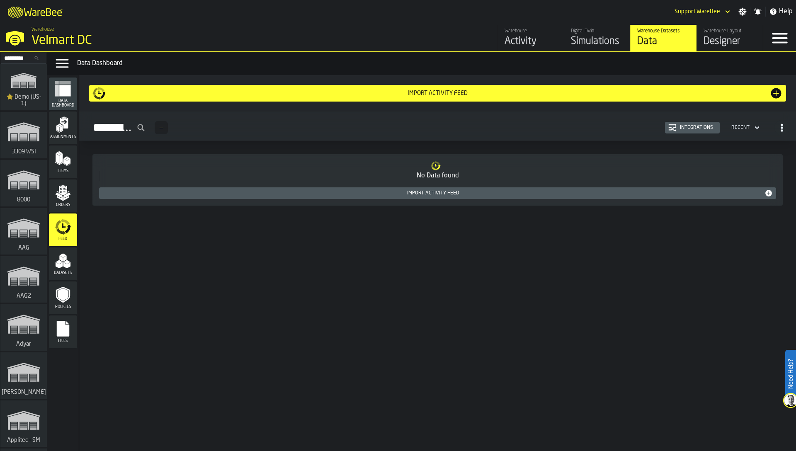
click at [464, 91] on div "Import Activity Feed" at bounding box center [438, 93] width 664 height 7
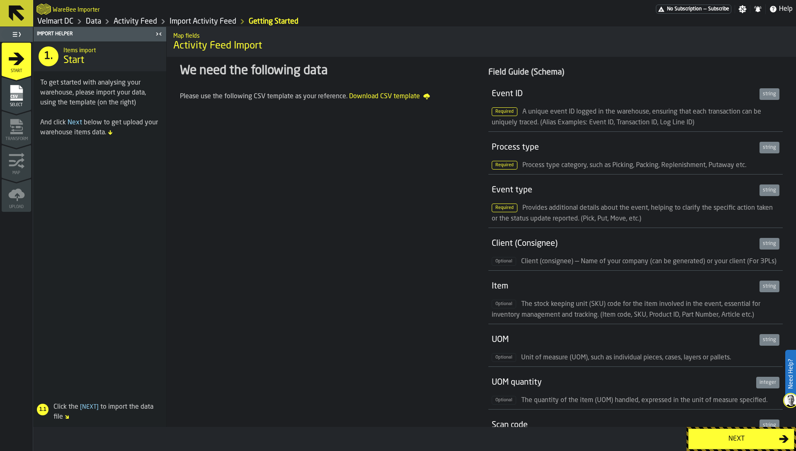
click at [729, 438] on div "Next" at bounding box center [735, 439] width 85 height 10
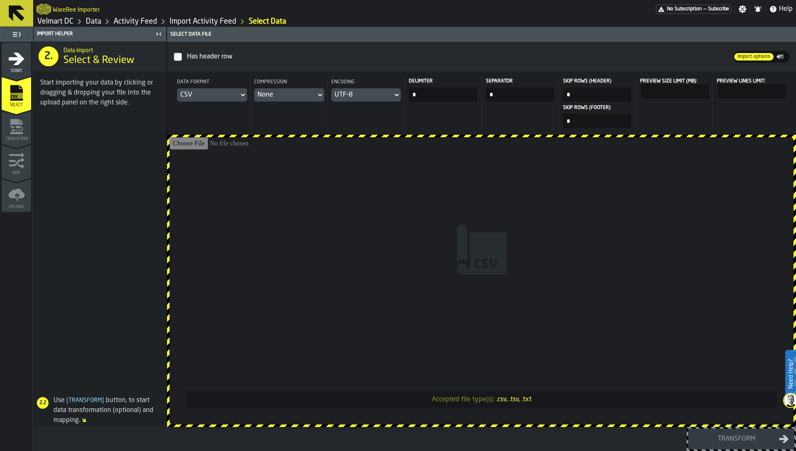
click at [566, 327] on input "Accepted file type(s): .csv, .tsv, .txt" at bounding box center [482, 280] width 624 height 287
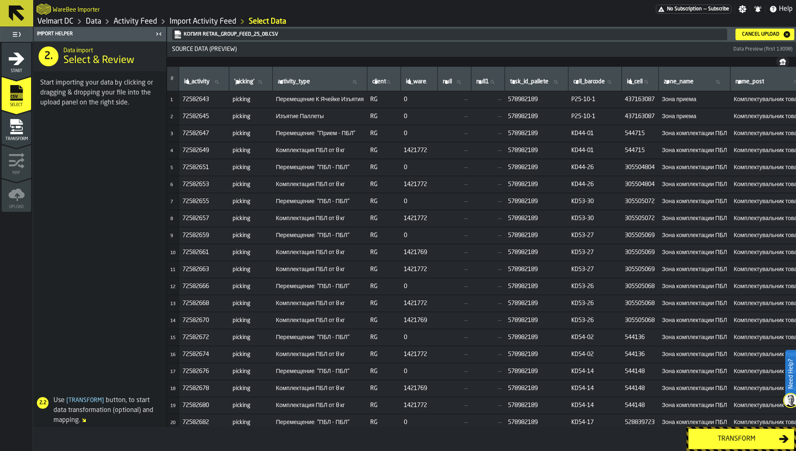
click at [257, 195] on td "picking" at bounding box center [251, 201] width 44 height 17
click at [16, 123] on icon "menu Transform" at bounding box center [16, 121] width 12 height 5
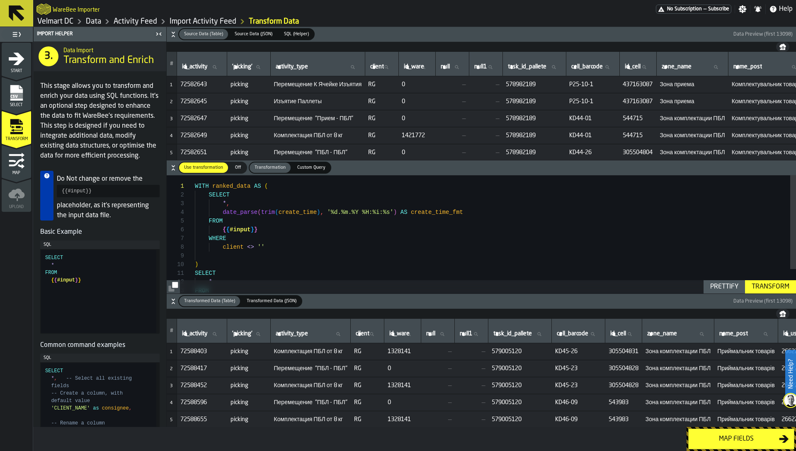
click at [266, 252] on div "WITH ranked_data AS ( SELECT * , date_parse ( trim ( create_time ) , '%d.%m.%Y …" at bounding box center [495, 249] width 601 height 148
click at [170, 30] on h6 "Source Data (Table) Source Data (Table) Source Data (JSON) Source Data (JSON) S…" at bounding box center [481, 34] width 626 height 12
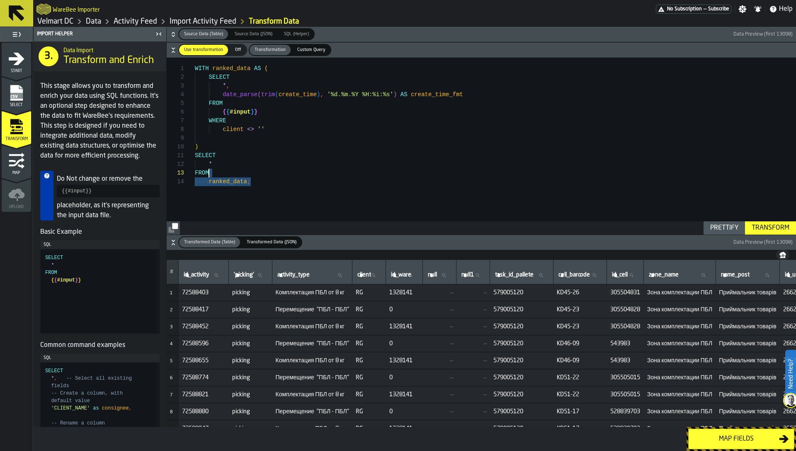
scroll to position [0, 0]
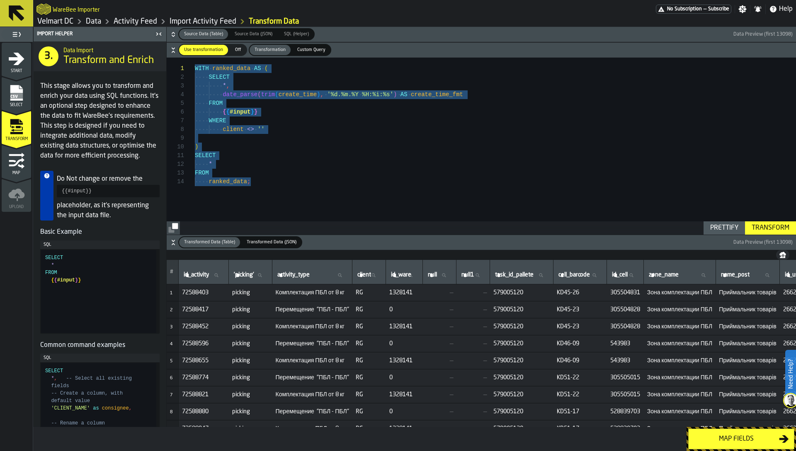
drag, startPoint x: 274, startPoint y: 188, endPoint x: 179, endPoint y: 40, distance: 175.4
click at [195, 58] on div "WITH ranked_data AS ( SELECT * , date_parse ( trim ( create_time ) , '%d.%m.%Y …" at bounding box center [495, 146] width 601 height 177
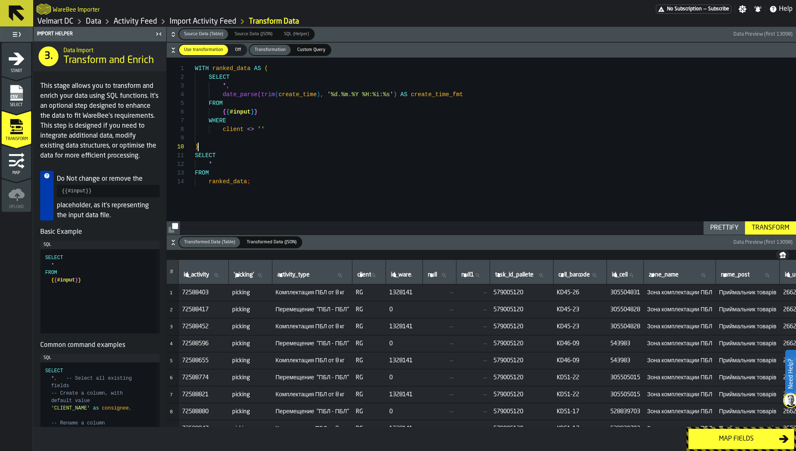
scroll to position [78, 0]
click at [267, 145] on div "WITH ranked_data AS ( SELECT * , date_parse ( trim ( create_time ) , '%d.%m.%Y …" at bounding box center [495, 146] width 601 height 177
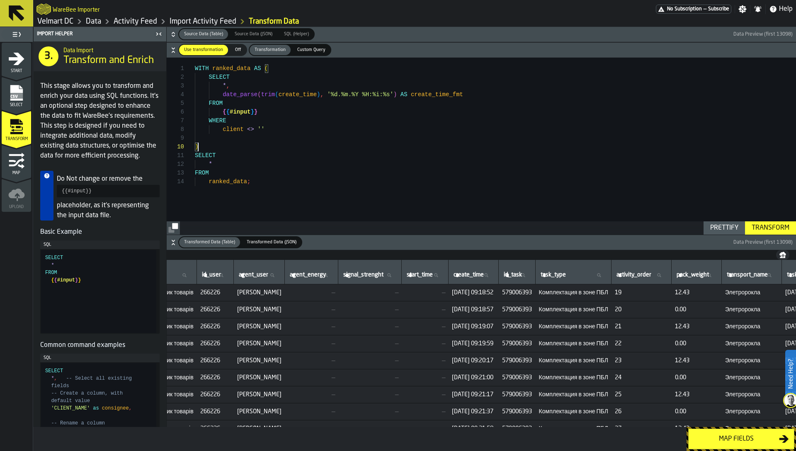
scroll to position [17, 0]
click at [337, 172] on div "WITH ranked_data AS ( SELECT * , date_parse ( trim ( create_time ) , '%d.%m.%Y …" at bounding box center [495, 146] width 601 height 177
type textarea "**********"
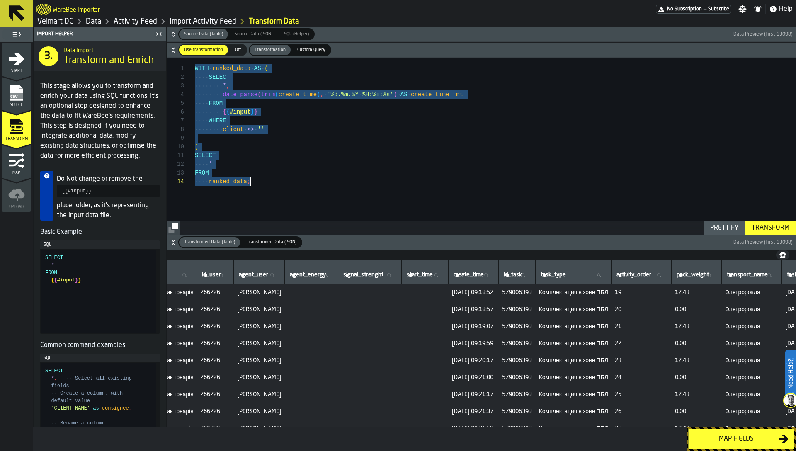
scroll to position [26, 0]
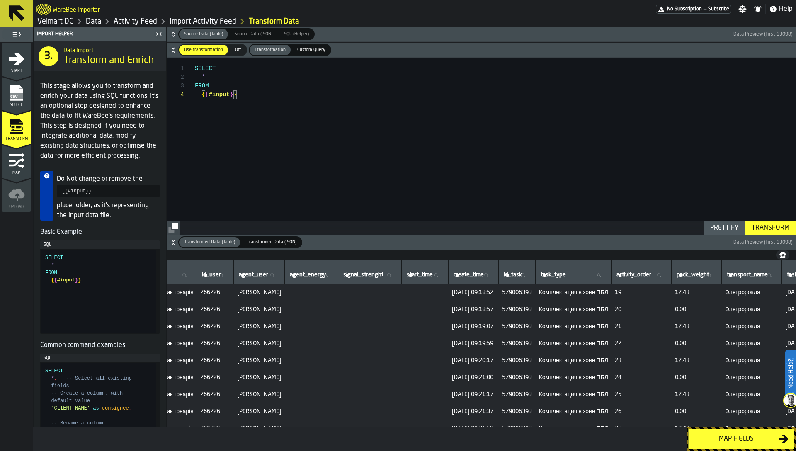
click at [316, 134] on div "SELECT * FROM { { #input } }" at bounding box center [495, 146] width 601 height 177
click at [765, 230] on div "Transform" at bounding box center [770, 228] width 44 height 10
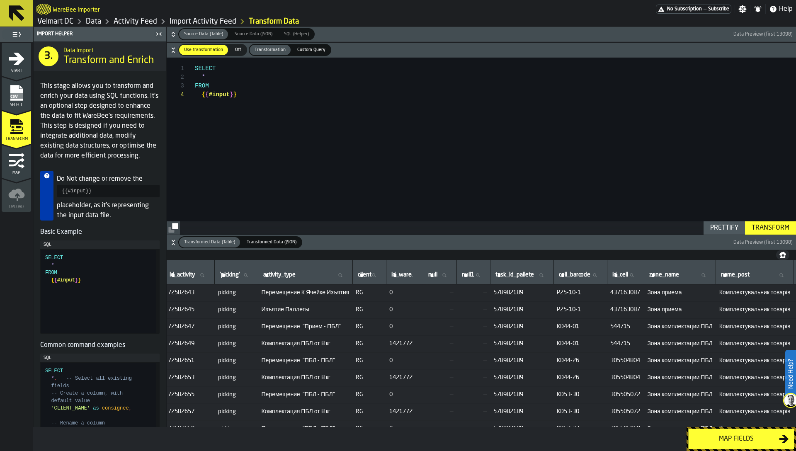
scroll to position [0, 0]
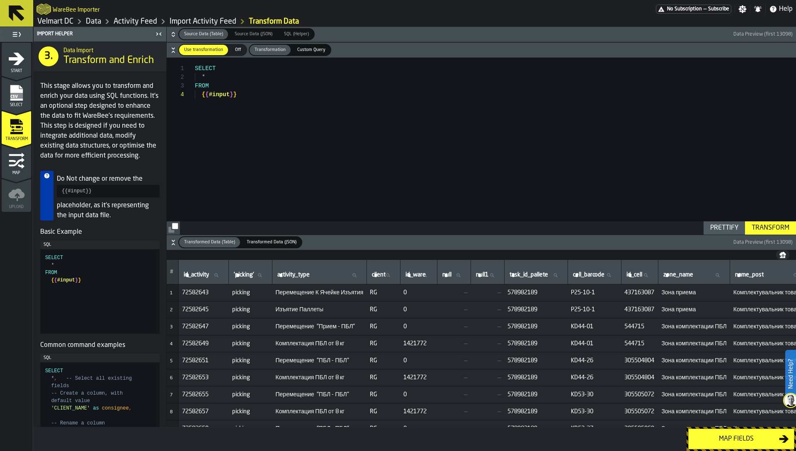
click at [337, 296] on td "Перемещение К Ячейке Изъятия" at bounding box center [319, 292] width 94 height 17
copy span "Перемещение К Ячейке Изъятия"
click at [294, 85] on div "SELECT * FROM { { #input } }" at bounding box center [495, 146] width 601 height 177
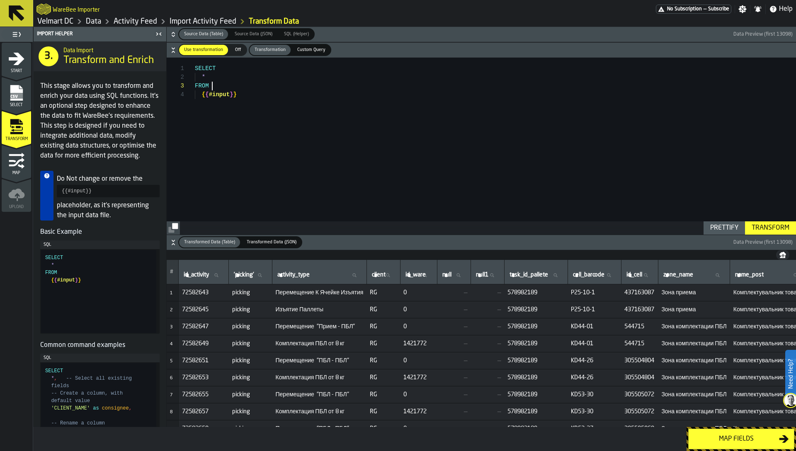
scroll to position [17, 0]
click at [246, 68] on div "SELECT * FROM { { #input } }" at bounding box center [495, 146] width 601 height 177
click at [228, 87] on div "SELECT * FROM CASE WHEN acitivity_type = 'Перемещение К Ячейке Изъятия' { { #in…" at bounding box center [495, 146] width 601 height 177
click at [417, 93] on div "SELECT * FROM CASE WHEN acitivity_type = 'Перемещение К Ячейке Изъятия' { { #in…" at bounding box center [495, 146] width 601 height 177
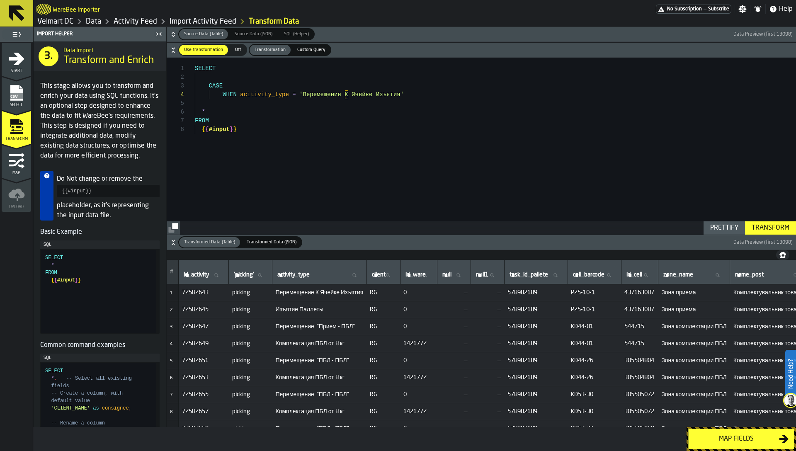
scroll to position [35, 0]
click at [425, 96] on div "SELECT * FROM CASE WHEN acitivity_type = 'Перемещение К Ячейке Изъятия' { { #in…" at bounding box center [495, 146] width 601 height 177
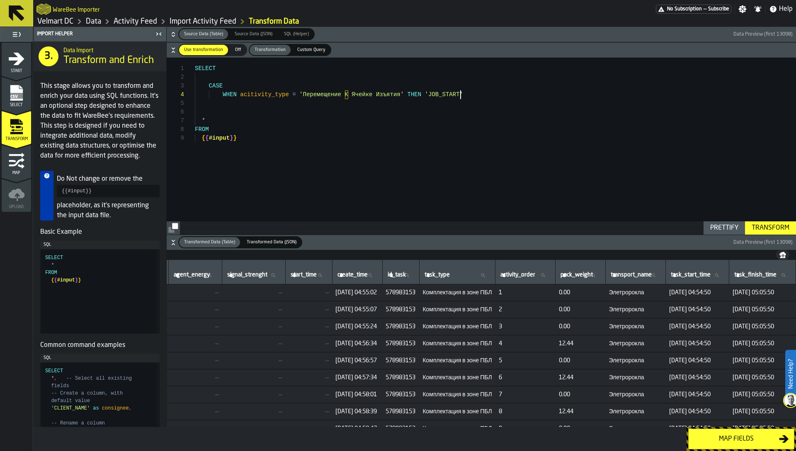
scroll to position [0, 804]
drag, startPoint x: 308, startPoint y: 93, endPoint x: 403, endPoint y: 95, distance: 94.5
click at [403, 95] on div "SELECT * FROM CASE WHEN acitivity_order = 'Перемещение К Ячейке Изъятия' THEN '…" at bounding box center [495, 146] width 601 height 177
click at [405, 98] on div "SELECT * FROM CASE WHEN acitivity_order = '1' THEN 'JOB_START' { { #input } }" at bounding box center [495, 146] width 601 height 177
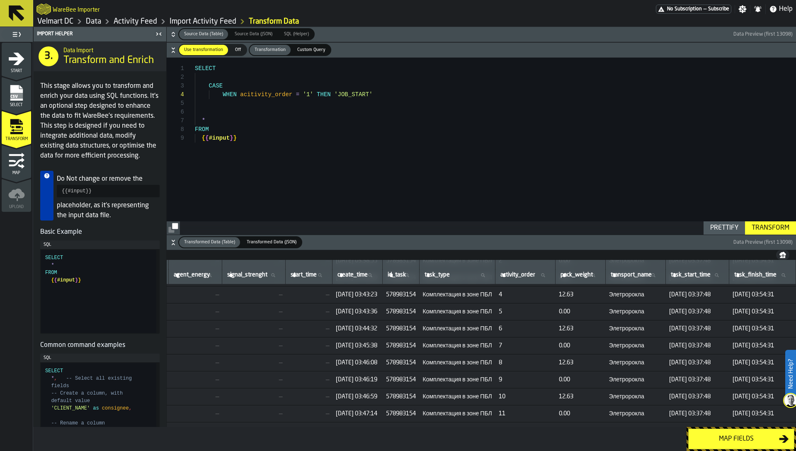
scroll to position [520, 788]
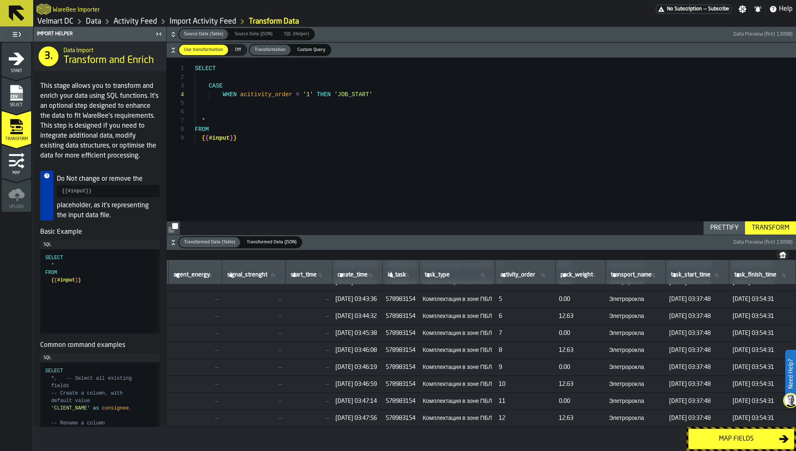
click at [240, 96] on div "SELECT * FROM CASE WHEN acitivity_order = '1' THEN 'JOB_START' { { #input } }" at bounding box center [495, 146] width 601 height 177
click at [232, 102] on div "SELECT * FROM CASE WHEN acitivity_order = '1' THEN 'JOB_START' { { #input } }" at bounding box center [495, 146] width 601 height 177
click at [224, 105] on div "SELECT * FROM CASE WHEN activity_order = '1' THEN 'JOB_START' { { #input } }" at bounding box center [495, 146] width 601 height 177
click at [378, 102] on div "SELECT * FROM CASE WHEN activity_order = '1' THEN 'JOB_START' { { #input } }" at bounding box center [495, 146] width 601 height 177
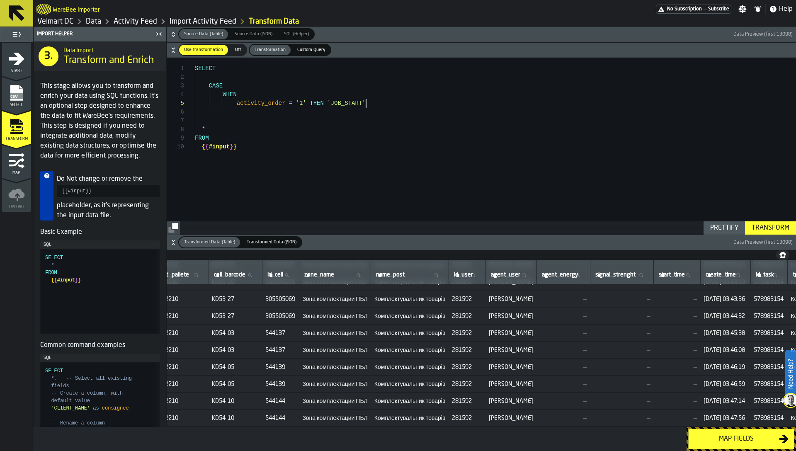
scroll to position [520, 311]
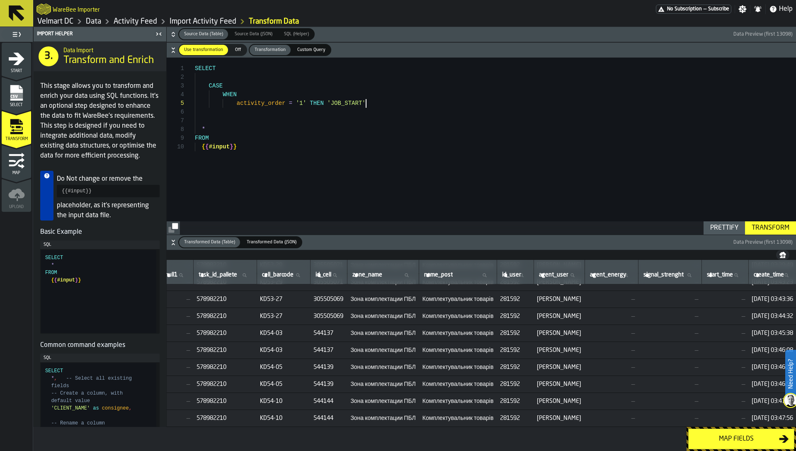
click at [155, 34] on icon "button-toggle-Close me" at bounding box center [159, 34] width 10 height 10
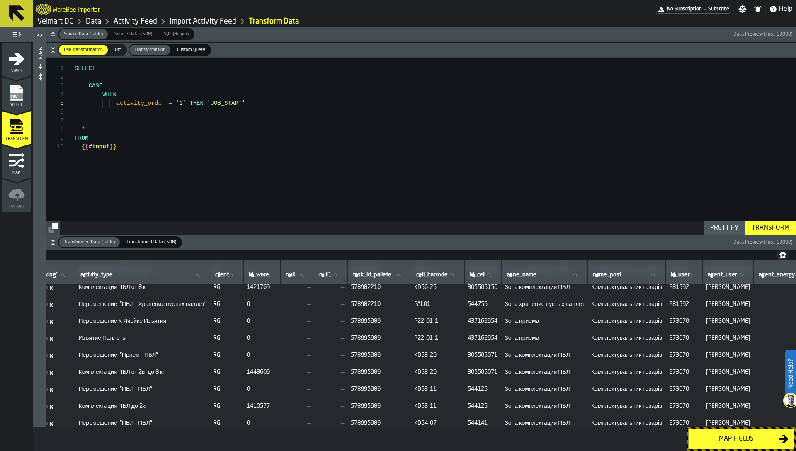
scroll to position [822, 77]
click at [441, 298] on td "PAL01" at bounding box center [437, 303] width 53 height 17
copy span "PAL01"
click at [434, 303] on span "PAL01" at bounding box center [437, 303] width 47 height 7
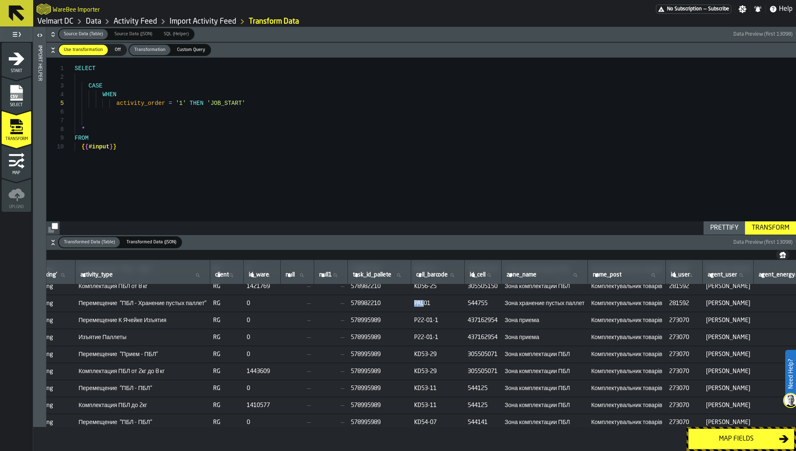
drag, startPoint x: 429, startPoint y: 304, endPoint x: 441, endPoint y: 303, distance: 12.4
click at [441, 303] on td "PAL01" at bounding box center [437, 303] width 53 height 17
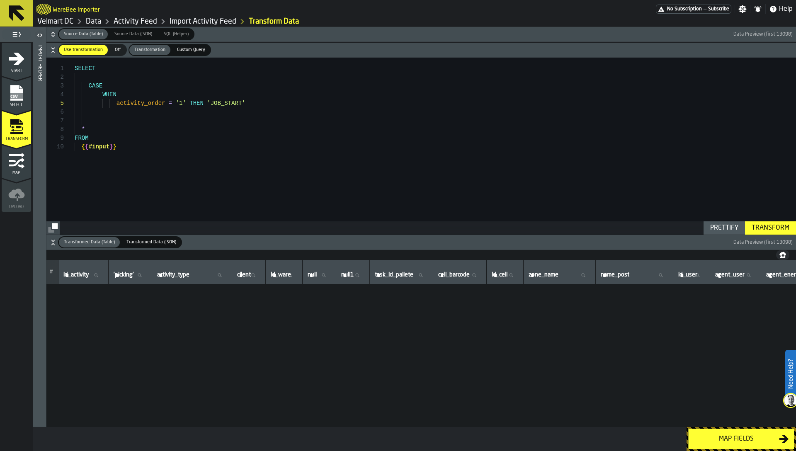
scroll to position [0, 0]
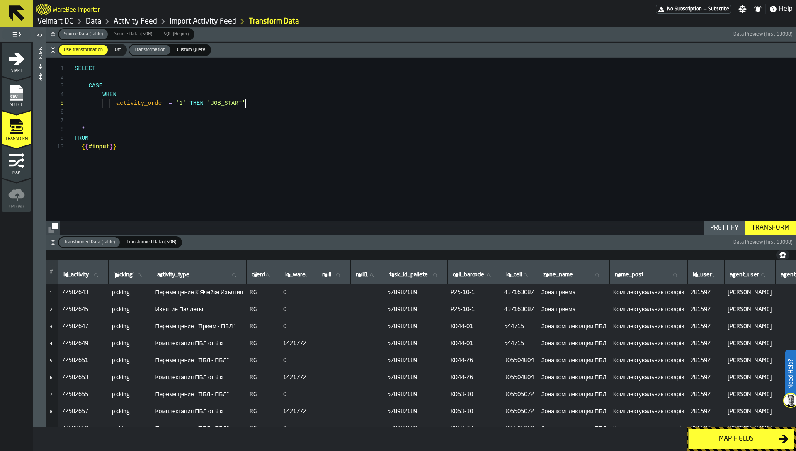
click at [255, 104] on div "SELECT CASE WHEN activity_order = '1' THEN 'JOB_START' * FROM { { #input } }" at bounding box center [435, 146] width 721 height 177
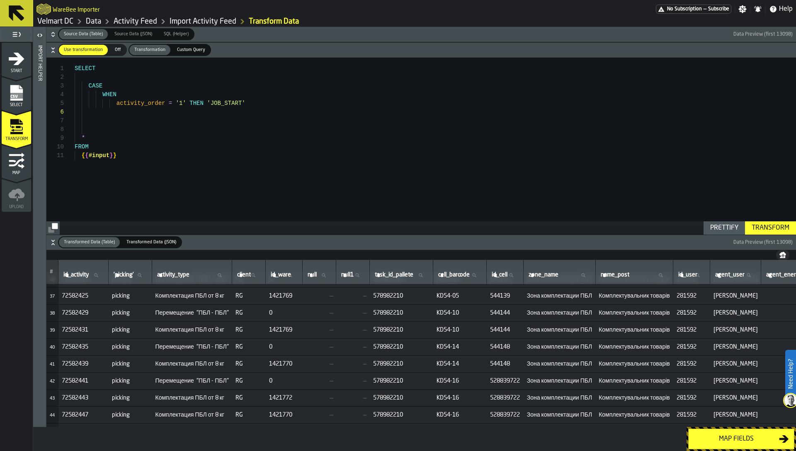
scroll to position [638, 0]
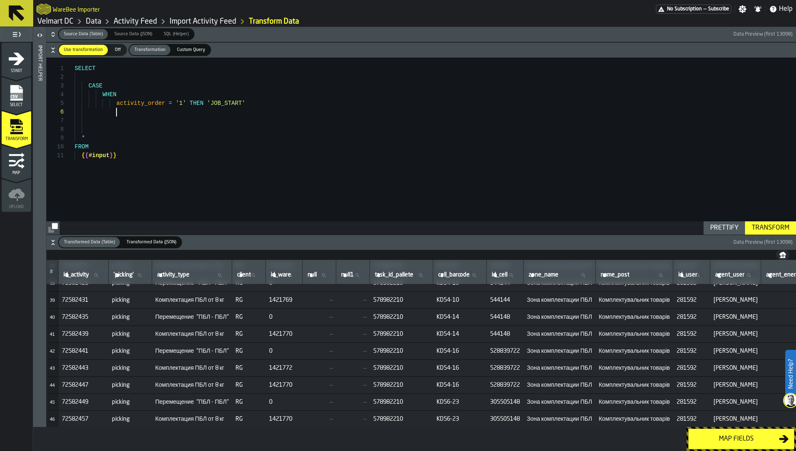
type textarea "**********"
click at [470, 273] on label "cell_barcode cell_barcode" at bounding box center [459, 275] width 46 height 11
click at [470, 273] on input "cell_barcode cell_barcode" at bounding box center [459, 275] width 46 height 11
type input "***"
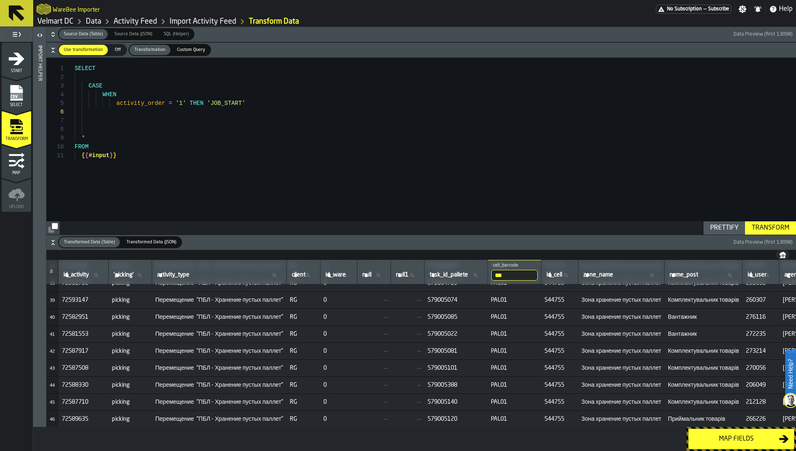
click at [161, 333] on span "Перемещение "ПБЛ - Хранение пустых паллет"" at bounding box center [219, 334] width 128 height 7
copy span "Перемещение "ПБЛ - Хранение пустых паллет""
click at [240, 91] on div "SELECT CASE WHEN activity_order = '1' THEN 'JOB_START' * FROM { { #input } }" at bounding box center [435, 146] width 721 height 177
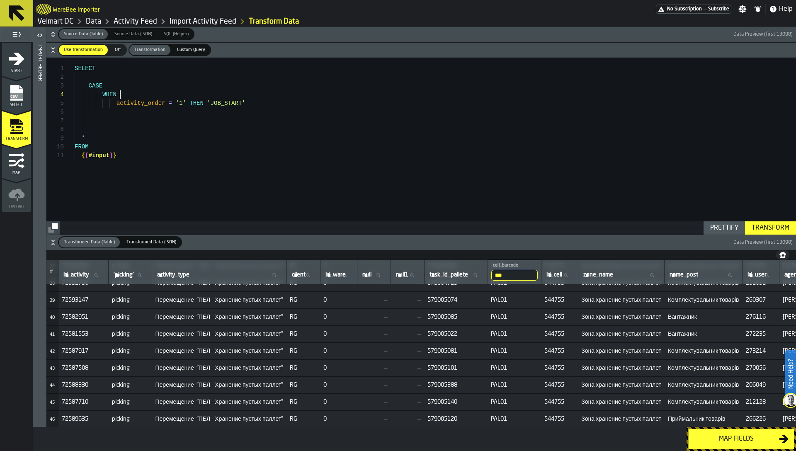
click at [257, 104] on div "SELECT CASE WHEN activity_order = '1' THEN 'JOB_START' * FROM { { #input } }" at bounding box center [435, 146] width 721 height 177
click at [111, 111] on div "SELECT CASE WHEN activity_order = '1' THEN 'JOB_START' * FROM activity_type = '…" at bounding box center [435, 146] width 721 height 177
click at [179, 124] on div "SELECT CASE WHEN activity_order = '1' THEN 'JOB_START' * FROM WHEN activity_typ…" at bounding box center [435, 146] width 721 height 177
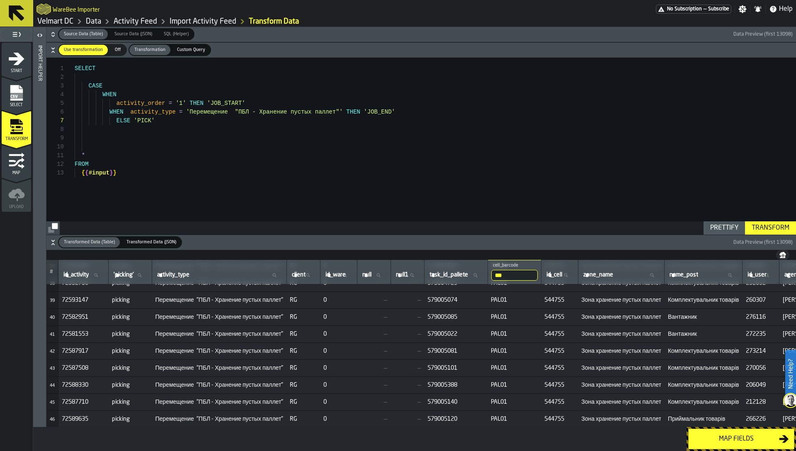
click at [121, 131] on div "SELECT CASE WHEN activity_order = '1' THEN 'JOB_START' * FROM WHEN activity_typ…" at bounding box center [435, 146] width 721 height 177
click at [714, 227] on div "Prettify" at bounding box center [724, 228] width 35 height 10
type textarea "**********"
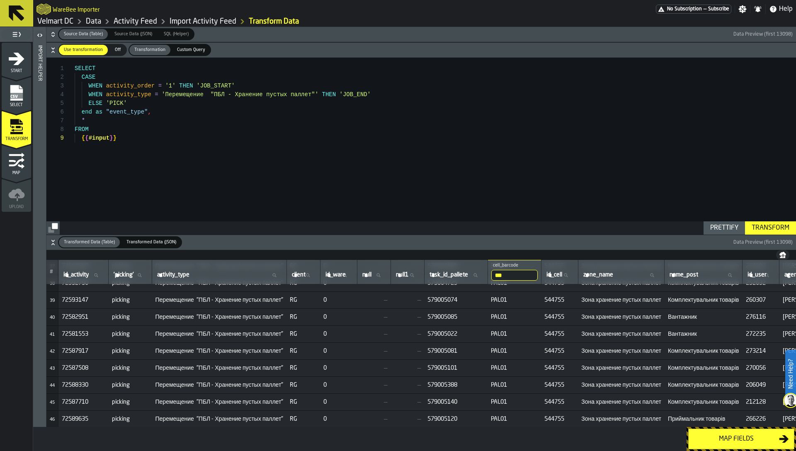
scroll to position [70, 0]
click at [758, 225] on div "Transform" at bounding box center [770, 228] width 44 height 10
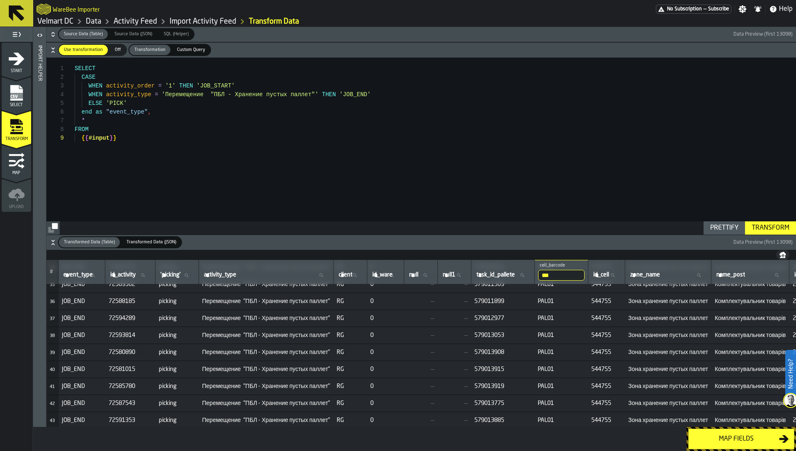
scroll to position [588, 0]
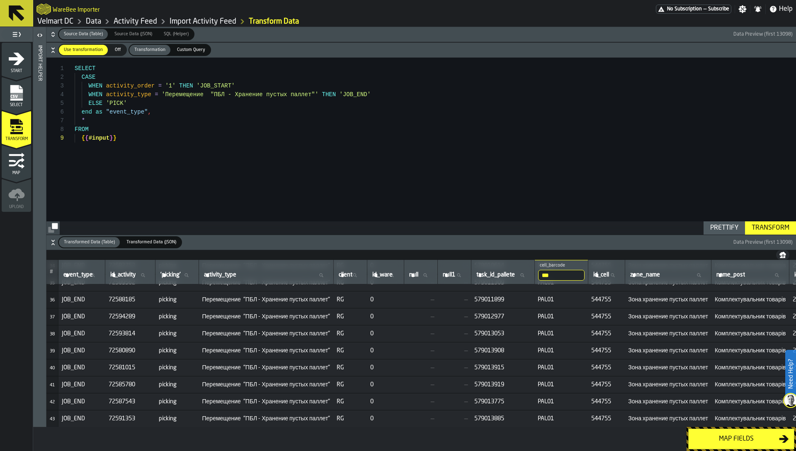
click at [573, 276] on input "***" at bounding box center [561, 275] width 46 height 11
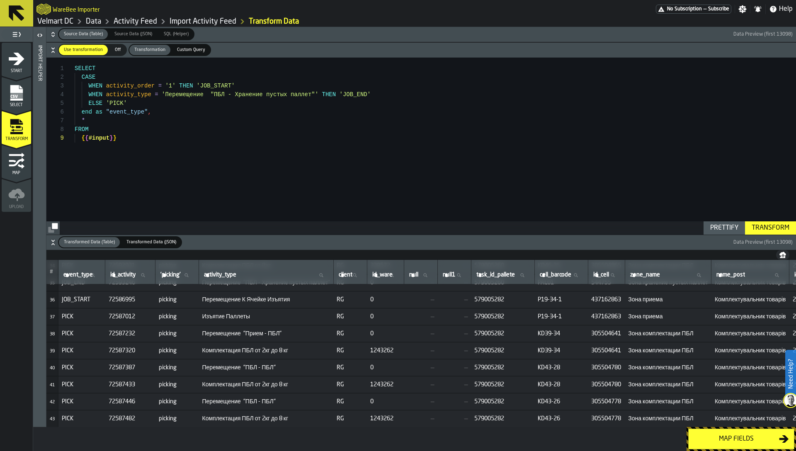
click at [575, 276] on label "cell_barcode cell_barcode" at bounding box center [561, 275] width 46 height 11
click at [575, 276] on input "cell_barcode cell_barcode" at bounding box center [561, 275] width 46 height 11
type input "***"
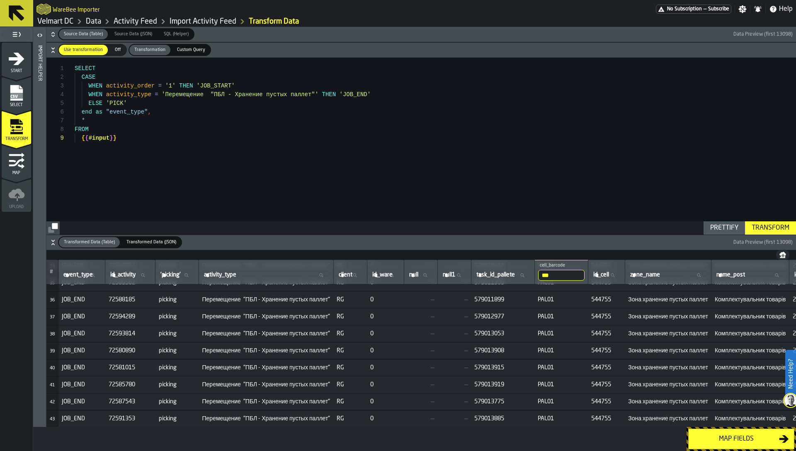
click at [315, 331] on span "Перемещение "ПБЛ - Хранение пустых паллет"" at bounding box center [266, 333] width 128 height 7
click at [574, 276] on input "***" at bounding box center [561, 275] width 46 height 11
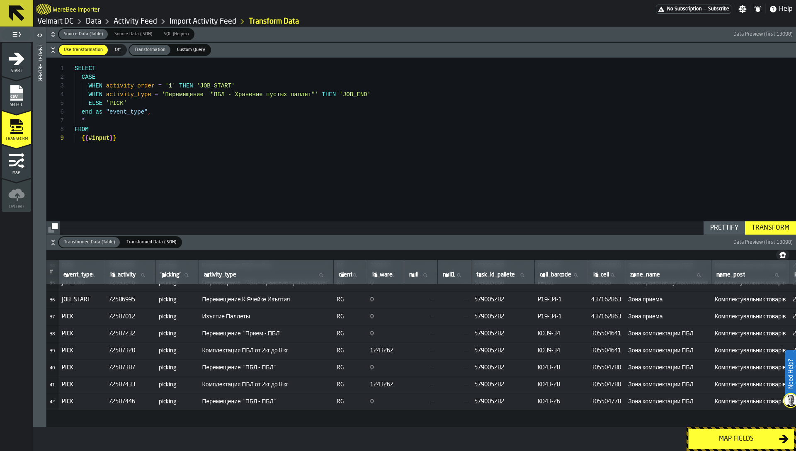
scroll to position [0, 0]
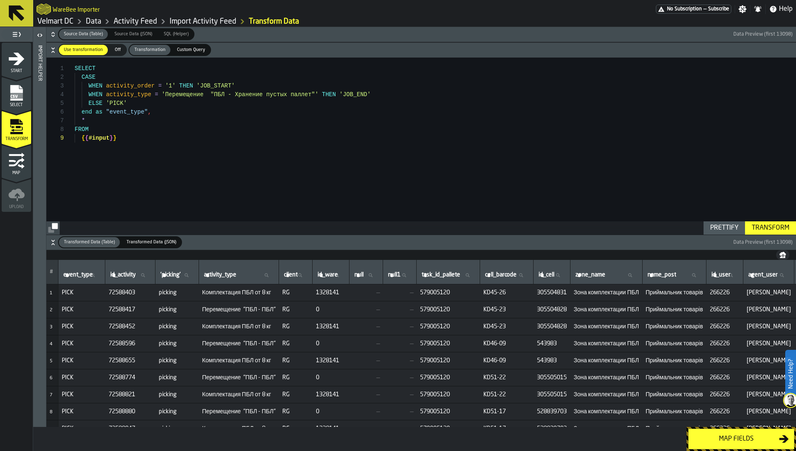
click at [63, 293] on span "PICK" at bounding box center [82, 292] width 40 height 7
click at [229, 308] on span "Перемещение "ПБЛ - ПБЛ"" at bounding box center [238, 309] width 73 height 7
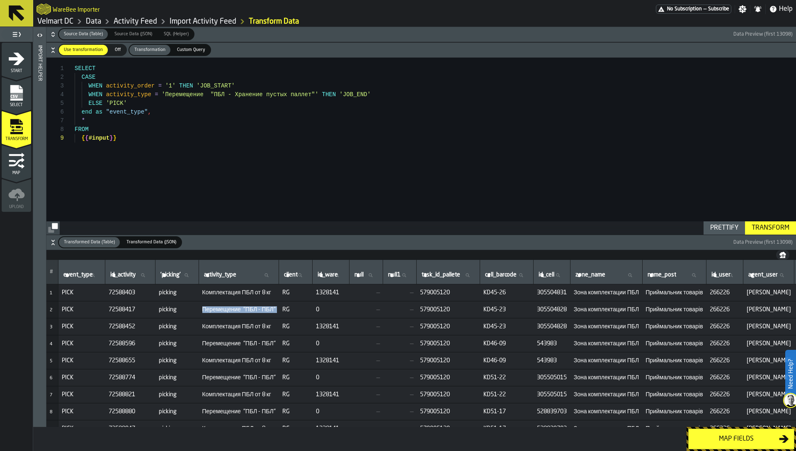
copy span "Перемещение "ПБЛ - ПБЛ""
click at [209, 148] on div "SELECT CASE WHEN activity_order = '1' THEN 'JOB_START' WHEN activity_type = 'Пе…" at bounding box center [435, 146] width 721 height 177
click at [145, 94] on div "SELECT CASE WHEN activity_order = '1' THEN 'JOB_START' WHEN activity_type = 'Пе…" at bounding box center [435, 146] width 721 height 177
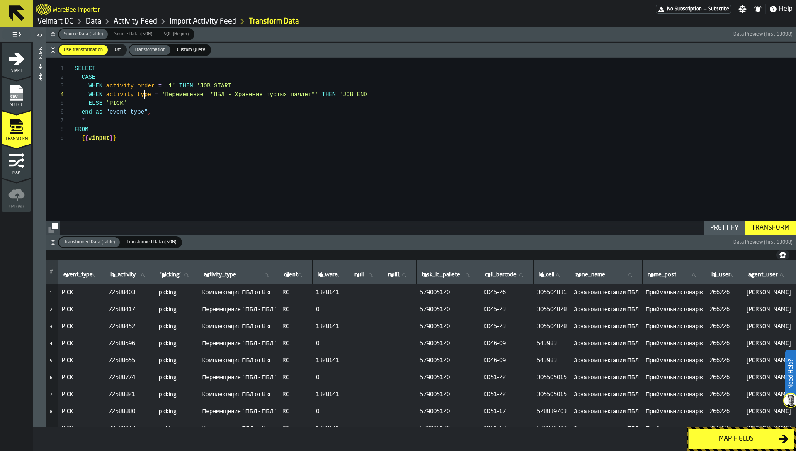
click at [145, 94] on div "SELECT CASE WHEN activity_order = '1' THEN 'JOB_START' WHEN activity_type = 'Пе…" at bounding box center [435, 146] width 721 height 177
click at [389, 92] on div "SELECT CASE WHEN activity_order = '1' THEN 'JOB_START' WHEN activity_type = 'Пе…" at bounding box center [435, 146] width 721 height 177
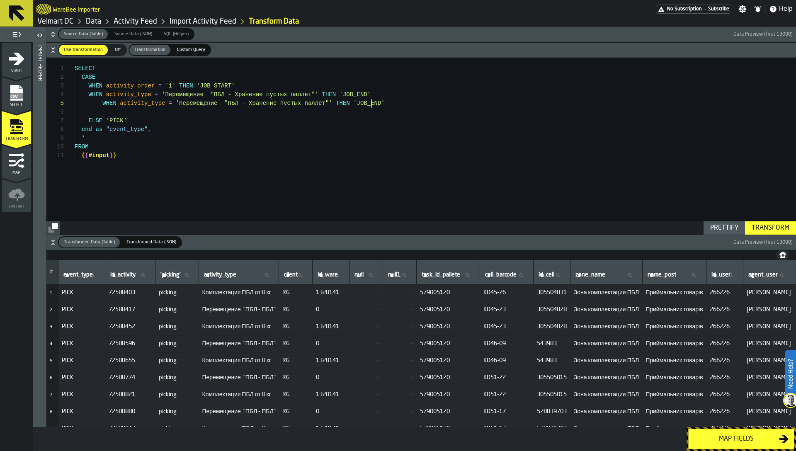
click at [370, 102] on div "SELECT CASE WHEN activity_order = '1' THEN 'JOB_START' WHEN activity_type = 'Пе…" at bounding box center [435, 146] width 721 height 177
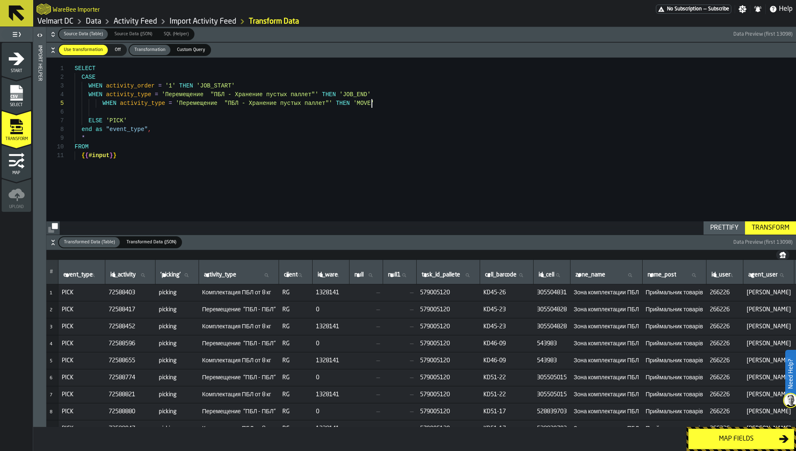
click at [223, 343] on span "Перемещение "ПБЛ - ПБЛ"" at bounding box center [238, 343] width 73 height 7
copy span "Перемещение"
click at [103, 102] on div "SELECT CASE WHEN activity_order = '1' THEN 'JOB_START' WHEN activity_type = 'Пе…" at bounding box center [435, 146] width 721 height 177
click at [135, 104] on div "SELECT CASE WHEN activity_order = '1' THEN 'JOB_START' WHEN activity_type = 'Пе…" at bounding box center [435, 146] width 721 height 177
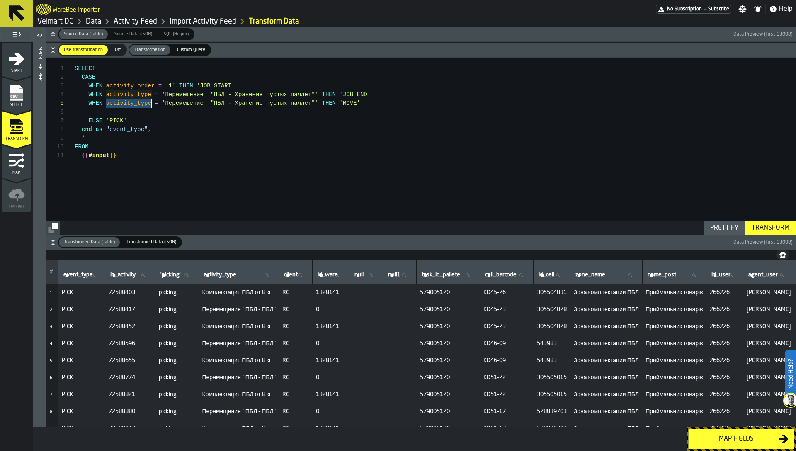
click at [135, 104] on div "SELECT CASE WHEN activity_order = '1' THEN 'JOB_START' WHEN activity_type = 'Пе…" at bounding box center [435, 146] width 721 height 177
drag, startPoint x: 221, startPoint y: 102, endPoint x: 326, endPoint y: 104, distance: 104.9
click at [326, 104] on div "SELECT CASE WHEN activity_order = '1' THEN 'JOB_START' WHEN activity_type = 'Пе…" at bounding box center [435, 146] width 721 height 177
click at [85, 112] on div "SELECT CASE WHEN activity_order = '1' THEN 'JOB_START' WHEN activity_type = 'Пе…" at bounding box center [435, 146] width 721 height 177
click at [241, 293] on span "Комплектация ПБЛ от 8 кг" at bounding box center [238, 292] width 73 height 7
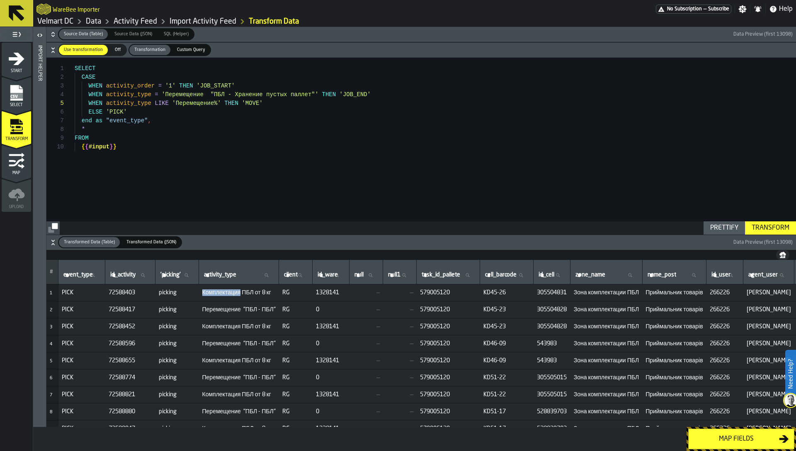
click at [241, 293] on span "Комплектация ПБЛ от 8 кг" at bounding box center [238, 292] width 73 height 7
copy span "Комплектация"
click at [275, 106] on div "SELECT CASE WHEN activity_order = '1' THEN 'JOB_START' WHEN activity_type = 'Пе…" at bounding box center [435, 146] width 721 height 177
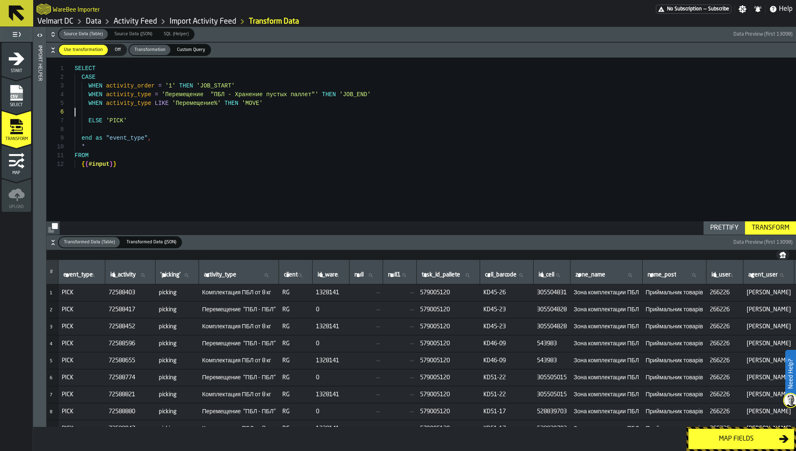
scroll to position [52, 0]
click at [220, 294] on span "Комплектация ПБЛ от 8 кг" at bounding box center [238, 292] width 73 height 7
copy span "Комплектация"
click at [199, 115] on div "SELECT CASE WHEN activity_order = '1' THEN 'JOB_START' WHEN activity_type = 'Пе…" at bounding box center [435, 146] width 721 height 177
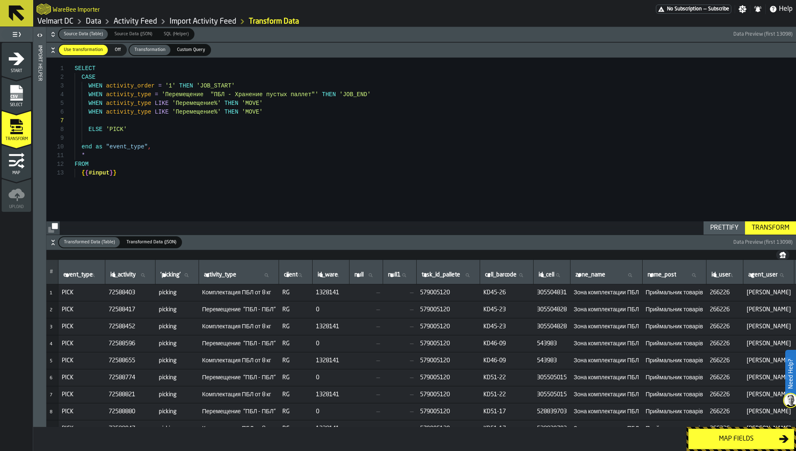
scroll to position [44, 0]
click at [199, 115] on div "SELECT CASE WHEN activity_order = '1' THEN 'JOB_START' WHEN activity_type = 'Пе…" at bounding box center [435, 146] width 721 height 177
click at [251, 113] on div "SELECT CASE WHEN activity_order = '1' THEN 'JOB_START' WHEN activity_type = 'Пе…" at bounding box center [435, 146] width 721 height 177
click at [136, 120] on div "SELECT CASE WHEN activity_order = '1' THEN 'JOB_START' WHEN activity_type = 'Пе…" at bounding box center [435, 146] width 721 height 177
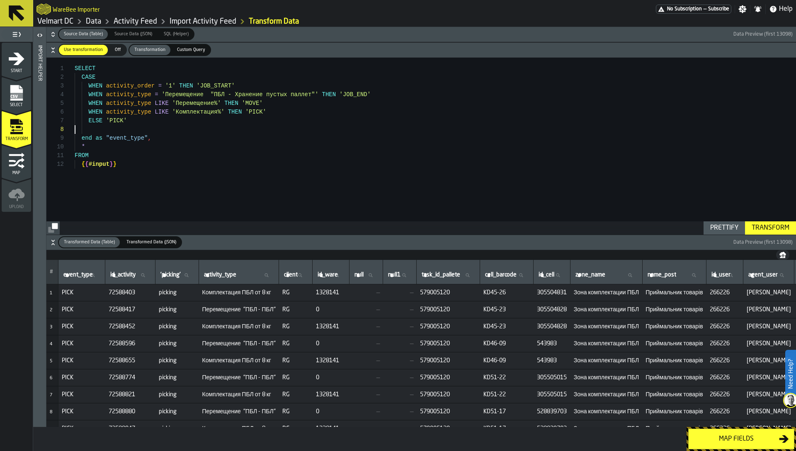
click at [95, 129] on div "SELECT CASE WHEN activity_order = '1' THEN 'JOB_START' WHEN activity_type = 'Пе…" at bounding box center [435, 146] width 721 height 177
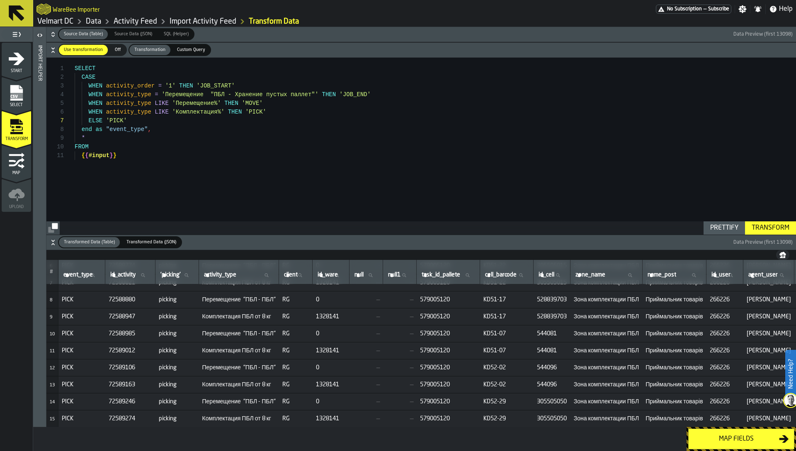
scroll to position [114, 0]
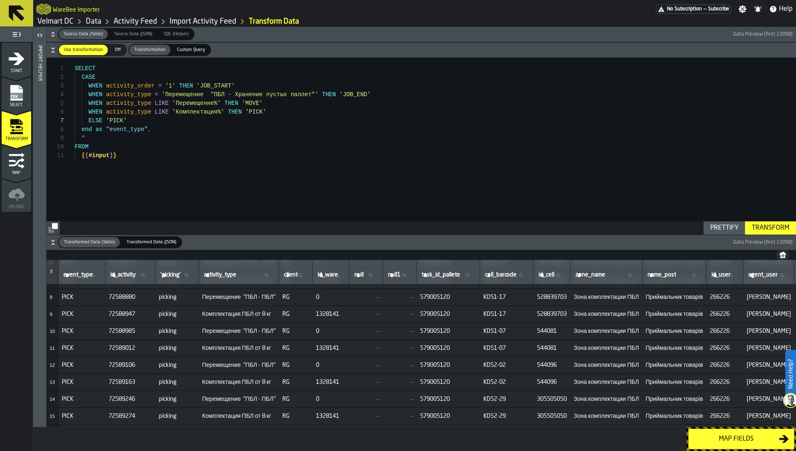
type textarea "**********"
click at [228, 365] on span "Перемещение "ПБЛ - ПБЛ"" at bounding box center [238, 365] width 73 height 7
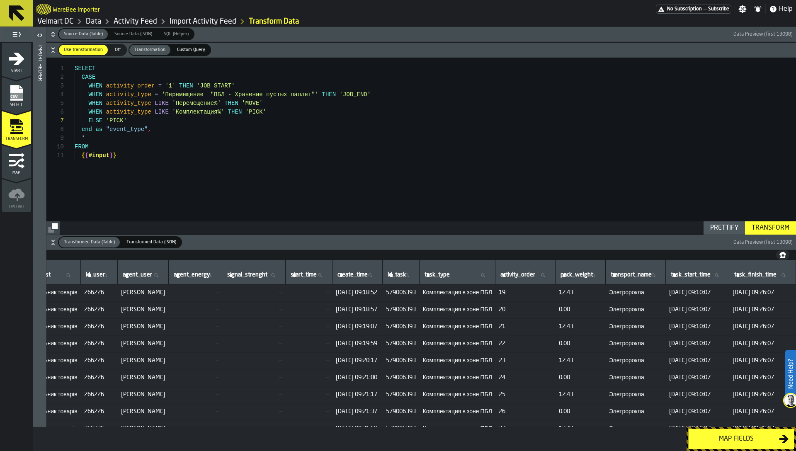
scroll to position [0, 695]
click at [386, 295] on span "579006393" at bounding box center [401, 292] width 30 height 7
copy span "579006393"
click at [383, 281] on th "id_task id_task" at bounding box center [401, 272] width 37 height 24
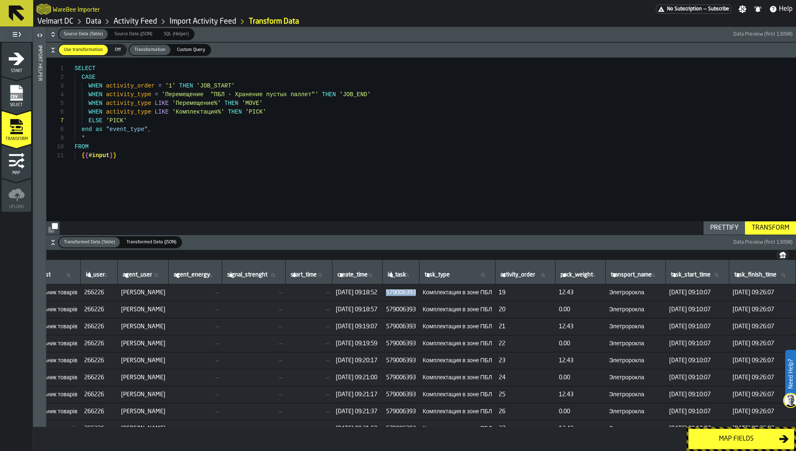
click at [386, 272] on label "id_task id_task" at bounding box center [401, 275] width 30 height 11
click at [386, 272] on input "id_task id_task" at bounding box center [401, 275] width 30 height 11
paste input "*********"
type input "*********"
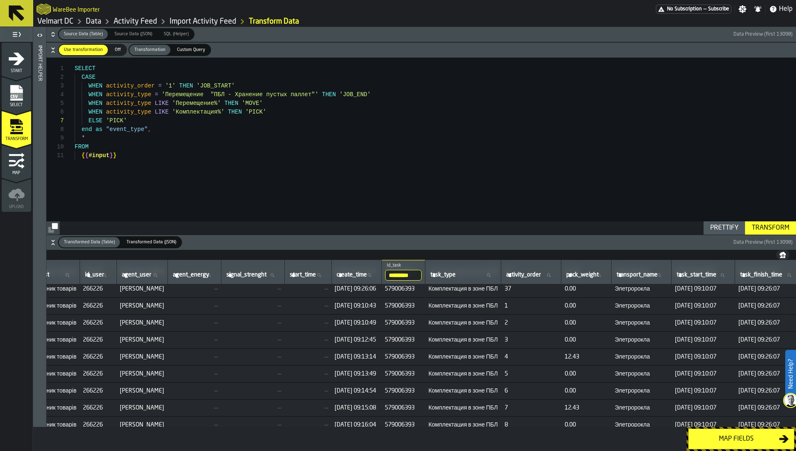
scroll to position [308, 695]
click at [236, 179] on div "SELECT CASE WHEN activity_order = '1' THEN 'JOB_START' WHEN activity_type = 'Пе…" at bounding box center [435, 146] width 721 height 177
click at [121, 177] on div "SELECT CASE WHEN activity_order = '1' THEN 'JOB_START' WHEN activity_type = 'Пе…" at bounding box center [435, 146] width 721 height 177
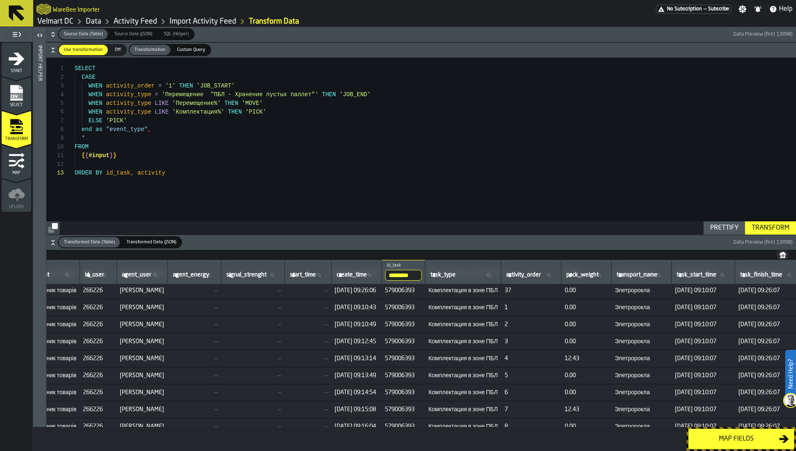
click at [174, 174] on div "SELECT CASE WHEN activity_order = '1' THEN 'JOB_START' WHEN activity_type = 'Пе…" at bounding box center [435, 146] width 721 height 177
click at [773, 223] on button "Transform" at bounding box center [770, 227] width 51 height 13
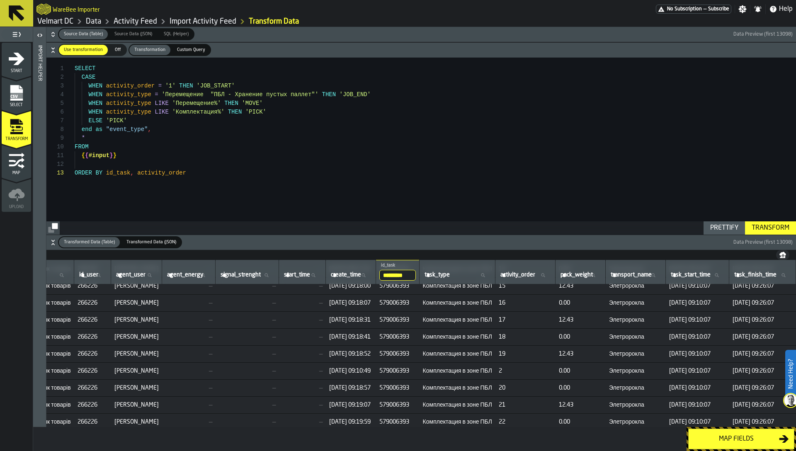
scroll to position [135, 695]
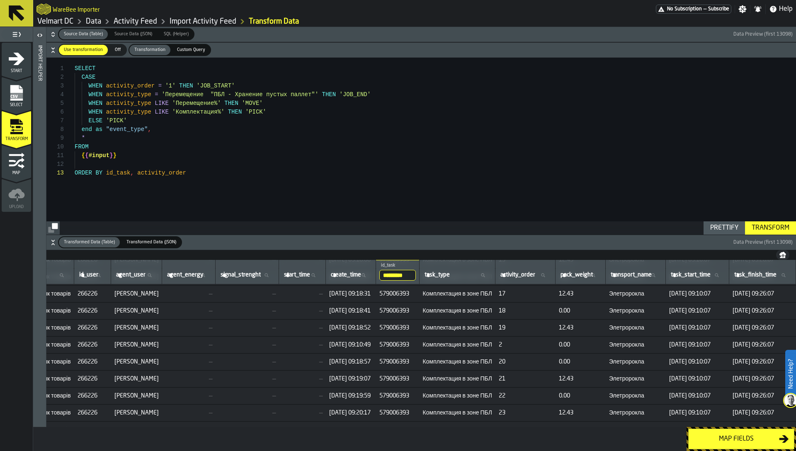
click at [176, 168] on div "SELECT CASE WHEN activity_order = '1' THEN 'JOB_START' WHEN activity_type = 'Пе…" at bounding box center [435, 146] width 721 height 177
click at [167, 172] on div "SELECT CASE WHEN activity_order = '1' THEN 'JOB_START' WHEN activity_type = 'Пе…" at bounding box center [435, 146] width 721 height 177
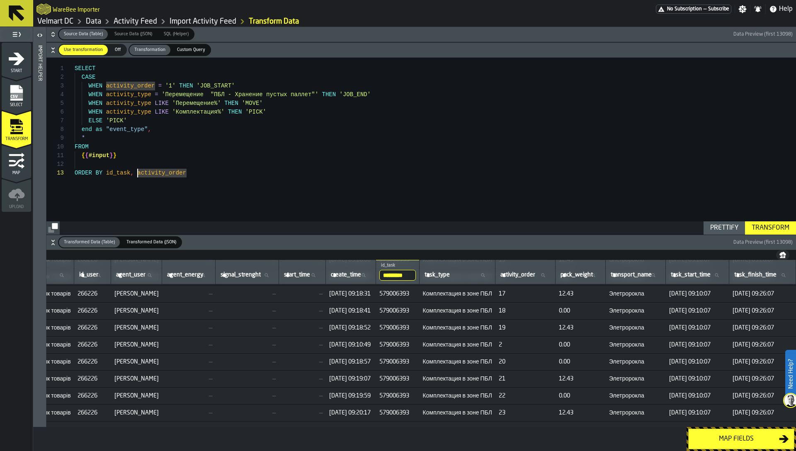
click at [143, 176] on div "SELECT CASE WHEN activity_order = '1' THEN 'JOB_START' WHEN activity_type = 'Пе…" at bounding box center [435, 146] width 721 height 177
click at [113, 170] on div "SELECT CASE WHEN activity_order = '1' THEN 'JOB_START' WHEN activity_type = 'Пе…" at bounding box center [435, 146] width 721 height 177
click at [780, 227] on div "Transform" at bounding box center [770, 228] width 44 height 10
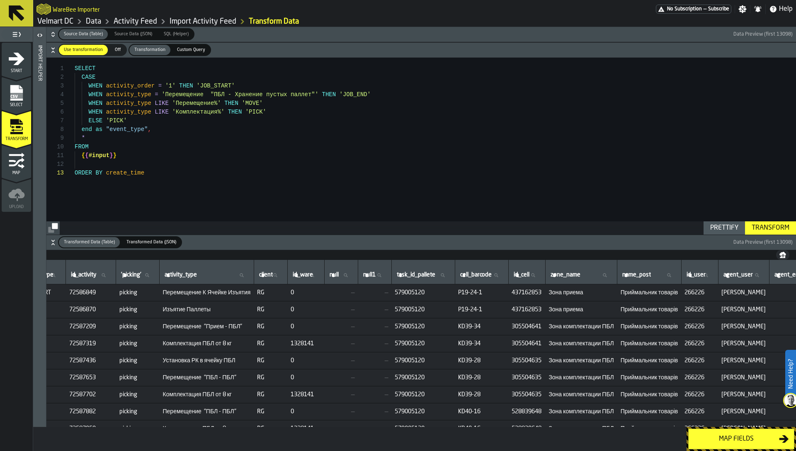
scroll to position [0, 0]
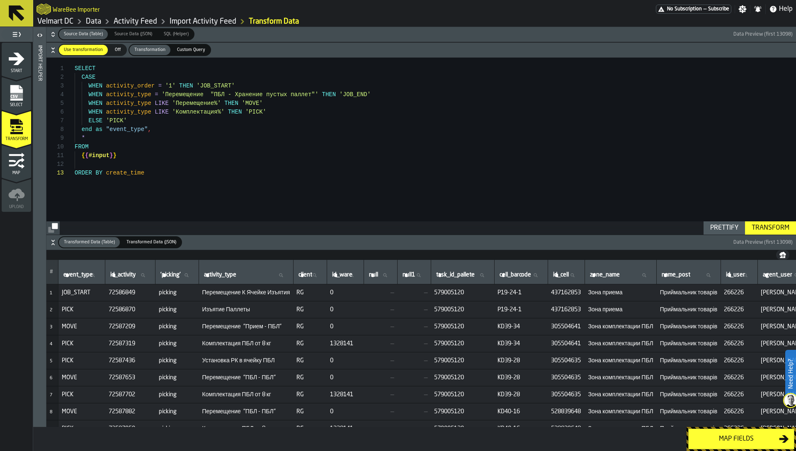
click at [248, 294] on span "Перемещение К Ячейке Изъятия" at bounding box center [246, 292] width 88 height 7
click at [267, 293] on span "Перемещение К Ячейке Изъятия" at bounding box center [246, 292] width 88 height 7
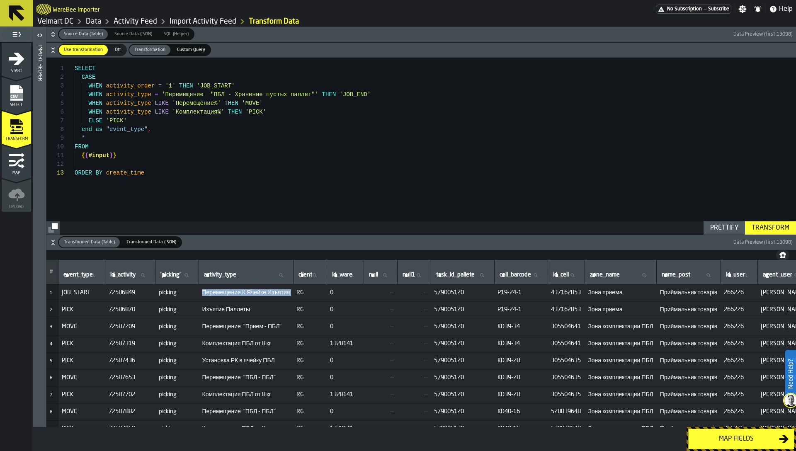
click at [267, 293] on span "Перемещение К Ячейке Изъятия" at bounding box center [246, 292] width 88 height 7
click at [235, 310] on span "Изъятие Паллеты" at bounding box center [246, 309] width 88 height 7
copy span "Изъятие Паллеты"
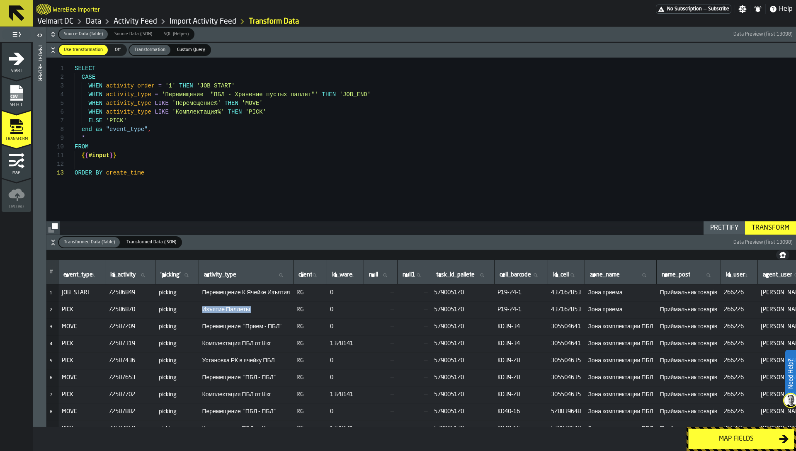
copy span "Изъятие Паллеты"
click at [177, 103] on div "SELECT CASE WHEN activity_order = '1' THEN 'JOB_START' WHEN activity_type = 'Пе…" at bounding box center [435, 146] width 721 height 177
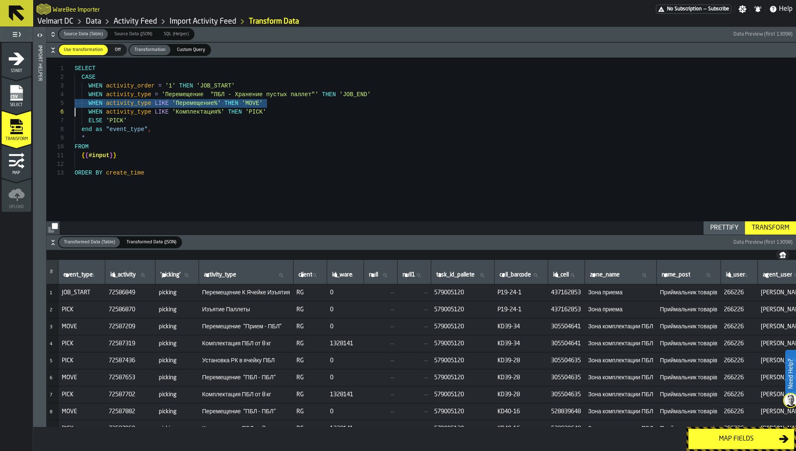
click at [85, 107] on div "SELECT CASE WHEN activity_order = '1' THEN 'JOB_START' WHEN activity_type = 'Пе…" at bounding box center [435, 146] width 721 height 177
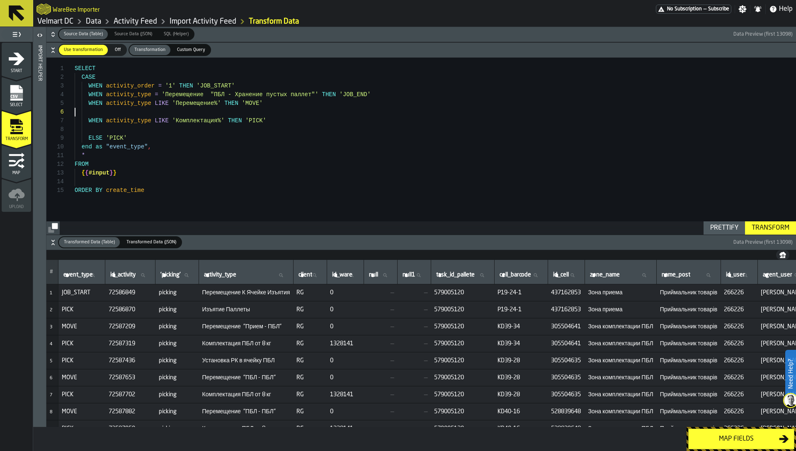
scroll to position [52, 0]
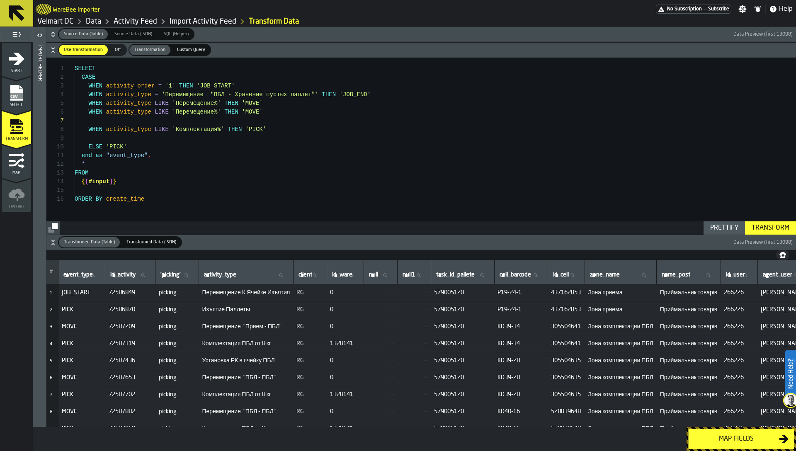
click at [220, 307] on span "Изъятие Паллеты" at bounding box center [246, 309] width 88 height 7
click at [177, 111] on div "SELECT CASE WHEN activity_order = '1' THEN 'JOB_START' WHEN activity_type = 'Пе…" at bounding box center [435, 146] width 721 height 177
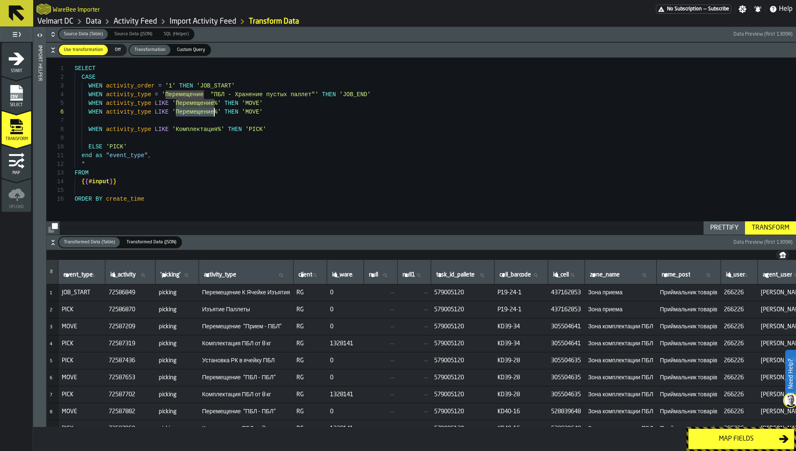
click at [177, 111] on div "SELECT CASE WHEN activity_order = '1' THEN 'JOB_START' WHEN activity_type = 'Пе…" at bounding box center [435, 146] width 721 height 177
click at [265, 113] on div "SELECT CASE WHEN activity_order = '1' THEN 'JOB_START' WHEN activity_type = 'Пе…" at bounding box center [435, 146] width 721 height 177
click at [252, 329] on span "Перемещение "Прием - ПБЛ"" at bounding box center [246, 326] width 88 height 7
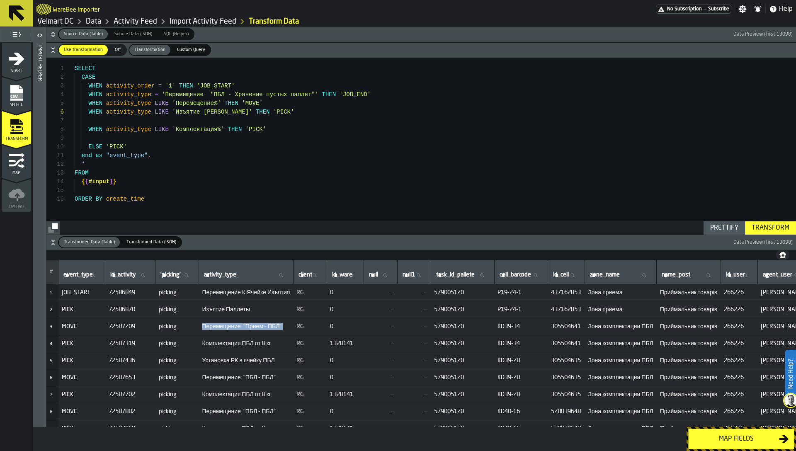
click at [252, 329] on span "Перемещение "Прием - ПБЛ"" at bounding box center [246, 326] width 88 height 7
click at [276, 344] on span "Комплектация ПБЛ от 8 кг" at bounding box center [246, 343] width 88 height 7
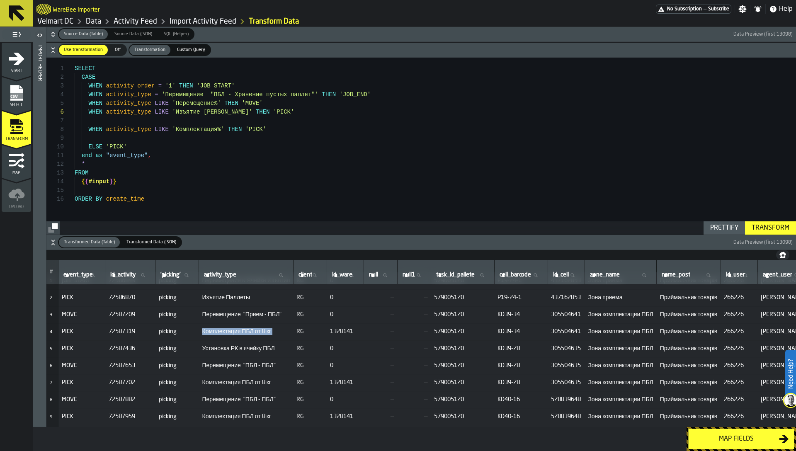
scroll to position [13, 0]
click at [233, 346] on span "Установка РК в ячейку ПБЛ" at bounding box center [246, 347] width 88 height 7
click at [150, 120] on div "SELECT CASE WHEN activity_order = '1' THEN 'JOB_START' WHEN activity_type = 'Пе…" at bounding box center [435, 146] width 721 height 177
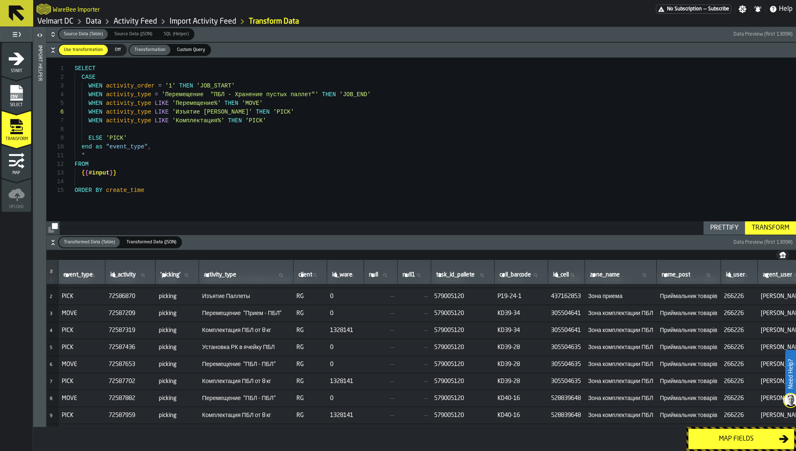
click at [211, 345] on span "Установка РК в ячейку ПБЛ" at bounding box center [246, 347] width 88 height 7
click at [288, 108] on div "SELECT CASE WHEN activity_order = '1' THEN 'JOB_START' WHEN activity_type = 'Пе…" at bounding box center [435, 146] width 721 height 177
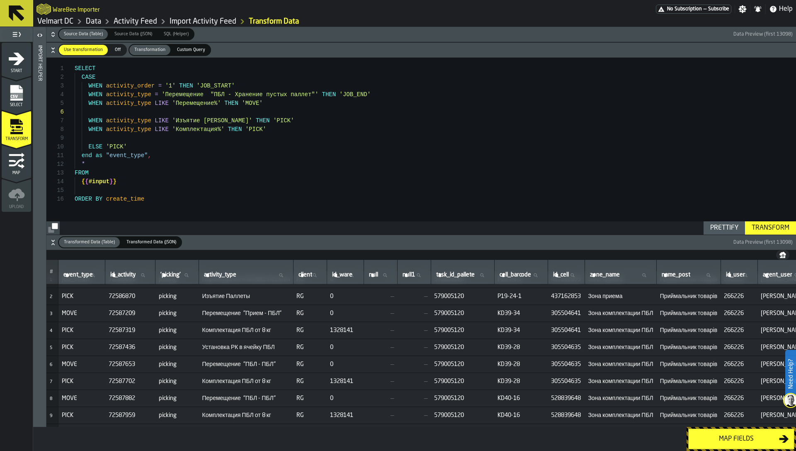
click at [219, 121] on div "SELECT CASE WHEN activity_order = '1' THEN 'JOB_START' WHEN activity_type = 'Пе…" at bounding box center [435, 146] width 721 height 177
click at [211, 112] on div "SELECT CASE WHEN activity_order = '1' THEN 'JOB_START' WHEN activity_type = 'Пе…" at bounding box center [435, 146] width 721 height 177
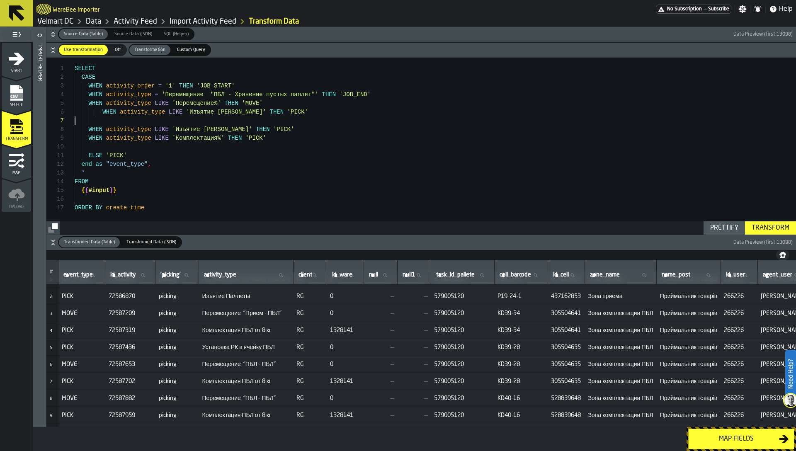
click at [191, 113] on div "SELECT CASE WHEN activity_order = '1' THEN 'JOB_START' WHEN activity_type = 'Пе…" at bounding box center [435, 146] width 721 height 177
click at [258, 349] on span "Установка РК в ячейку ПБЛ" at bounding box center [246, 347] width 88 height 7
click at [194, 114] on div "SELECT CASE WHEN activity_order = '1' THEN 'JOB_START' WHEN activity_type = 'Пе…" at bounding box center [435, 146] width 721 height 177
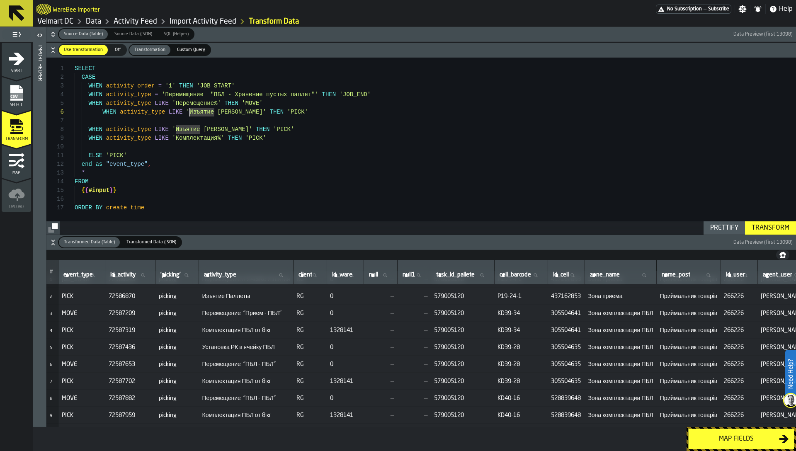
click at [190, 113] on div "SELECT CASE WHEN activity_order = '1' THEN 'JOB_START' WHEN activity_type = 'Пе…" at bounding box center [435, 146] width 721 height 177
drag, startPoint x: 189, startPoint y: 113, endPoint x: 243, endPoint y: 112, distance: 53.9
click at [243, 112] on div "SELECT CASE WHEN activity_order = '1' THEN 'JOB_START' WHEN activity_type = 'Пе…" at bounding box center [435, 146] width 721 height 177
click at [102, 109] on div "SELECT CASE WHEN activity_order = '1' THEN 'JOB_START' WHEN activity_type = 'Пе…" at bounding box center [435, 146] width 721 height 177
click at [295, 109] on div "SELECT CASE WHEN activity_order = '1' THEN 'JOB_START' WHEN activity_type = 'Пе…" at bounding box center [435, 146] width 721 height 177
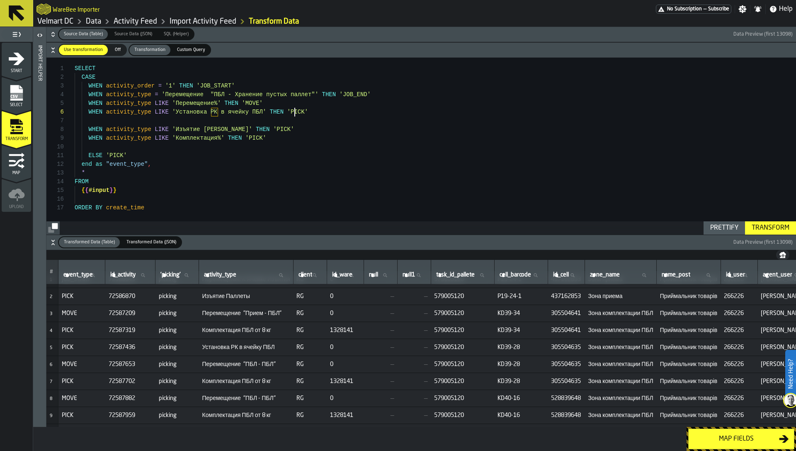
click at [295, 109] on div "SELECT CASE WHEN activity_order = '1' THEN 'JOB_START' WHEN activity_type = 'Пе…" at bounding box center [435, 146] width 721 height 177
click at [238, 121] on div "SELECT CASE WHEN activity_order = '1' THEN 'JOB_START' WHEN activity_type = 'Пе…" at bounding box center [435, 146] width 721 height 177
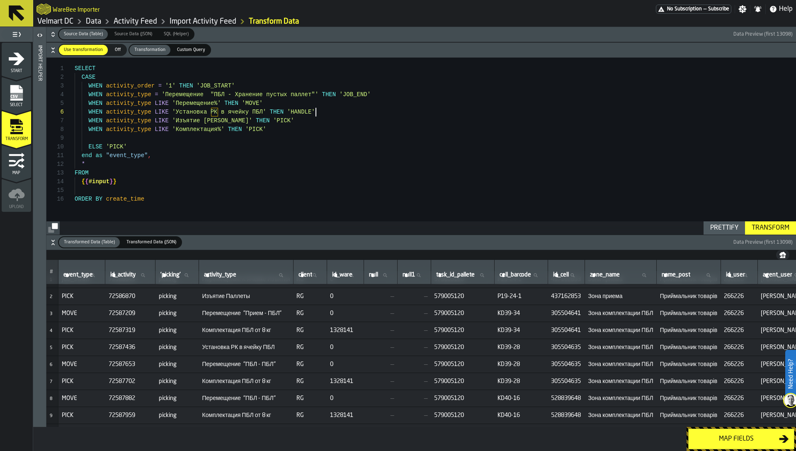
scroll to position [44, 0]
click at [338, 109] on div "SELECT CASE WHEN activity_order = '1' THEN 'JOB_START' WHEN activity_type = 'Пе…" at bounding box center [435, 146] width 721 height 177
click at [234, 313] on span "Перемещение "Прием - ПБЛ"" at bounding box center [246, 313] width 88 height 7
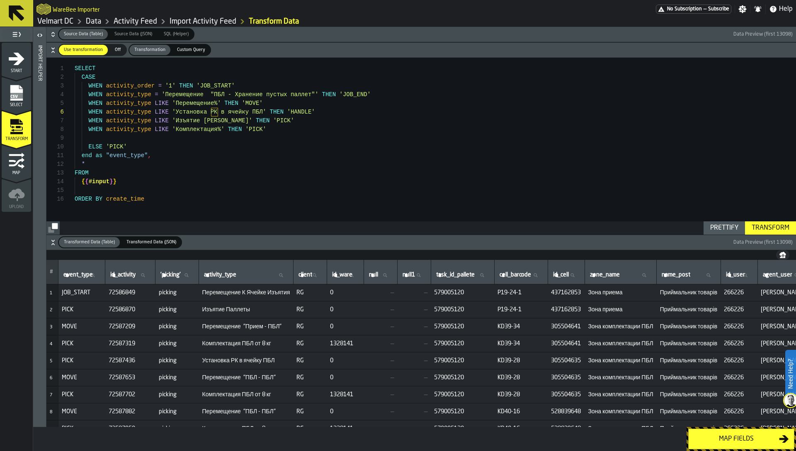
click at [242, 363] on span "Установка РК в ячейку ПБЛ" at bounding box center [246, 360] width 88 height 7
click at [360, 113] on div "SELECT CASE WHEN activity_order = '1' THEN 'JOB_START' WHEN activity_type = 'Пе…" at bounding box center [435, 146] width 721 height 177
click at [264, 378] on span "Перемещение "ПБЛ - ПБЛ"" at bounding box center [246, 377] width 88 height 7
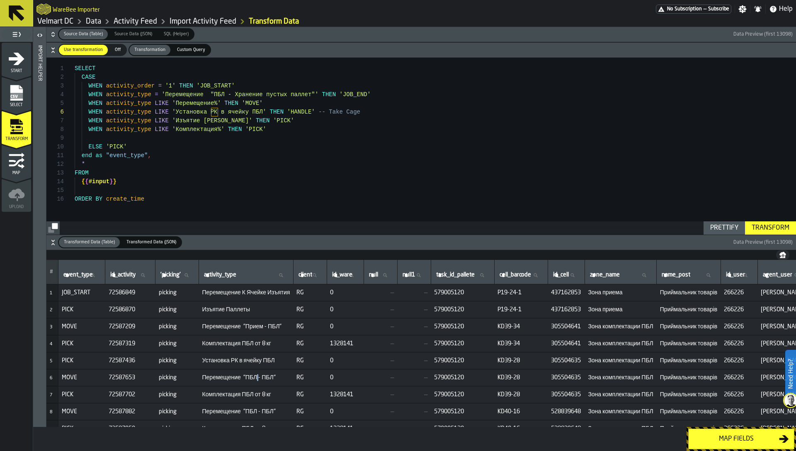
click at [264, 378] on span "Перемещение "ПБЛ - ПБЛ"" at bounding box center [246, 377] width 88 height 7
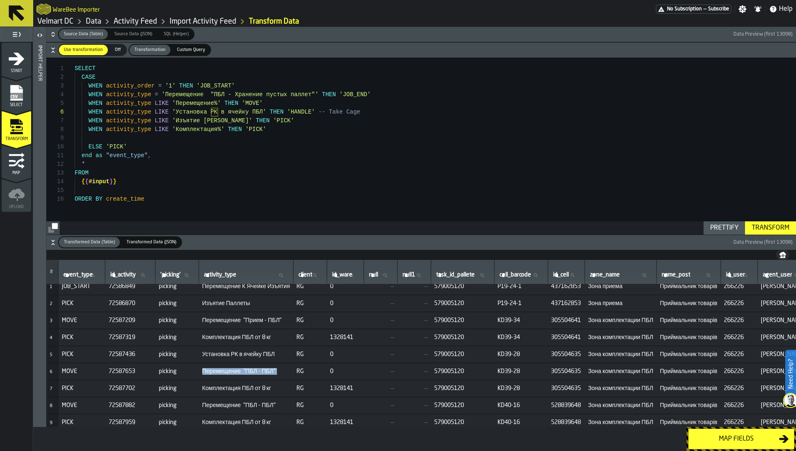
scroll to position [7, 0]
click at [270, 356] on span "Установка РК в ячейку ПБЛ" at bounding box center [246, 353] width 88 height 7
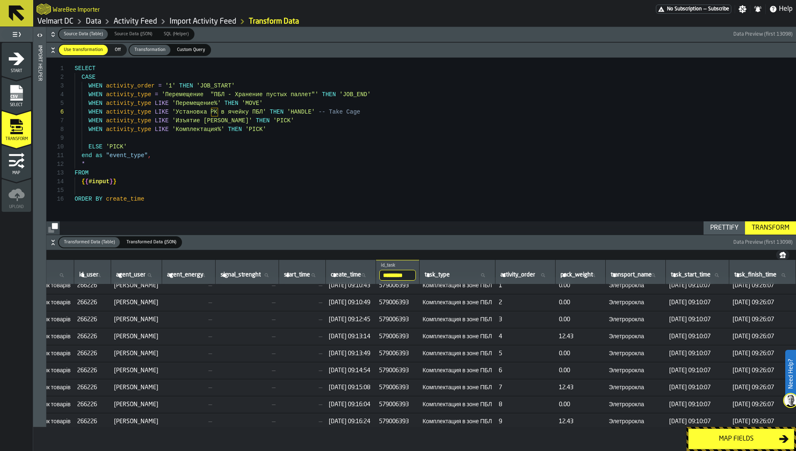
scroll to position [7, 718]
click at [332, 352] on span "24.08.2025 09:13:49" at bounding box center [351, 353] width 44 height 7
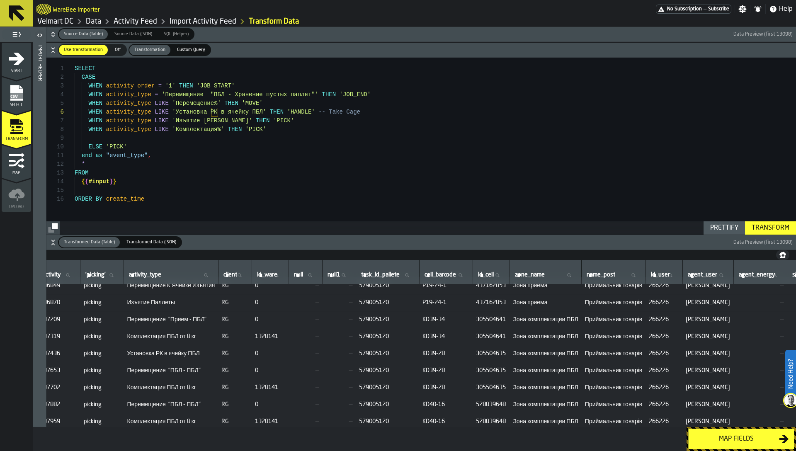
scroll to position [7, 0]
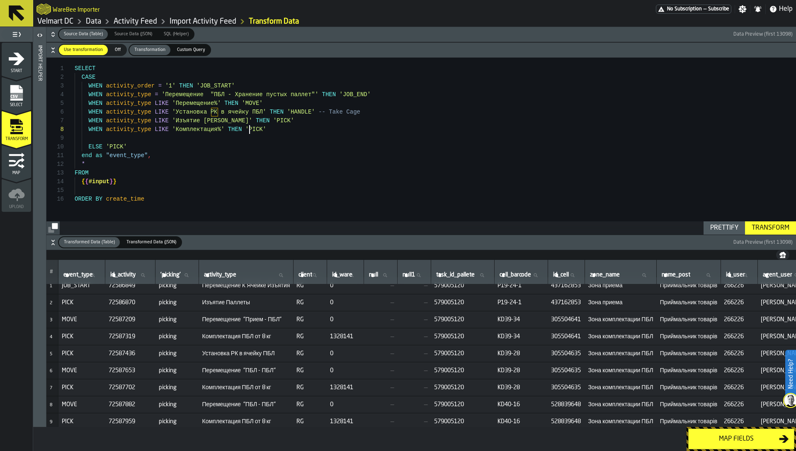
click at [248, 132] on div "SELECT CASE WHEN activity_order = '1' THEN 'JOB_START' WHEN activity_type = 'Пе…" at bounding box center [435, 146] width 721 height 177
click at [250, 142] on div "SELECT CASE WHEN activity_order = '1' THEN 'JOB_START' WHEN activity_type = 'Пе…" at bounding box center [435, 146] width 721 height 177
click at [250, 355] on span "Установка РК в ячейку ПБЛ" at bounding box center [246, 353] width 88 height 7
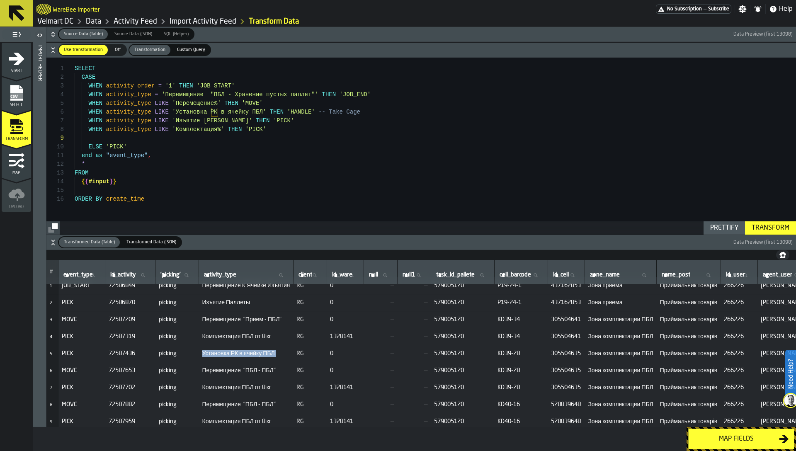
click at [250, 355] on span "Установка РК в ячейку ПБЛ" at bounding box center [246, 353] width 88 height 7
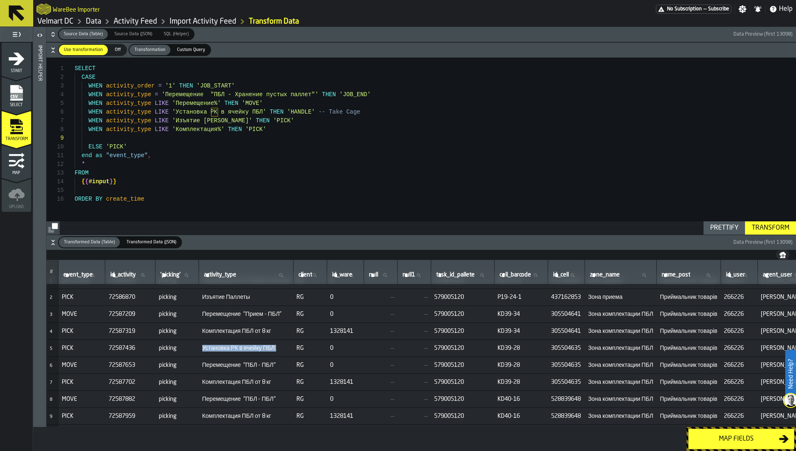
scroll to position [15, 0]
click at [266, 380] on span "Комплектация ПБЛ от 8 кг" at bounding box center [246, 380] width 88 height 7
click at [247, 379] on span "Комплектация ПБЛ от 8 кг" at bounding box center [246, 380] width 88 height 7
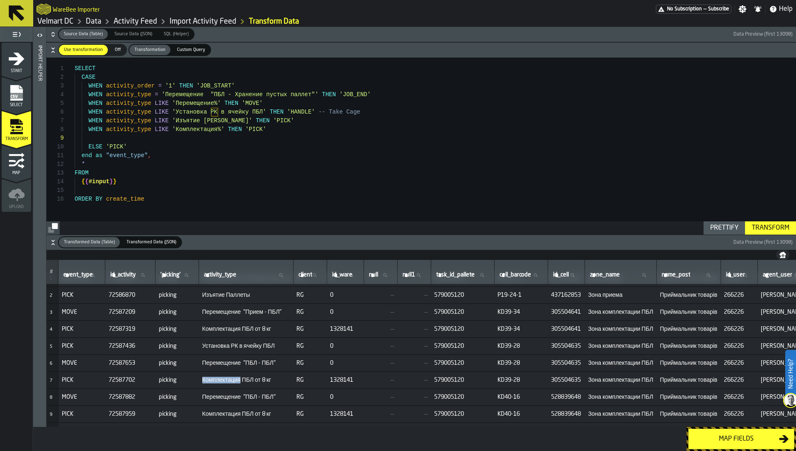
click at [247, 379] on span "Комплектация ПБЛ от 8 кг" at bounding box center [246, 380] width 88 height 7
click at [225, 377] on span "Комплектация ПБЛ от 8 кг" at bounding box center [246, 380] width 88 height 7
click at [219, 140] on div "SELECT CASE WHEN activity_order = '1' THEN 'JOB_START' WHEN activity_type = 'Пе…" at bounding box center [435, 146] width 721 height 177
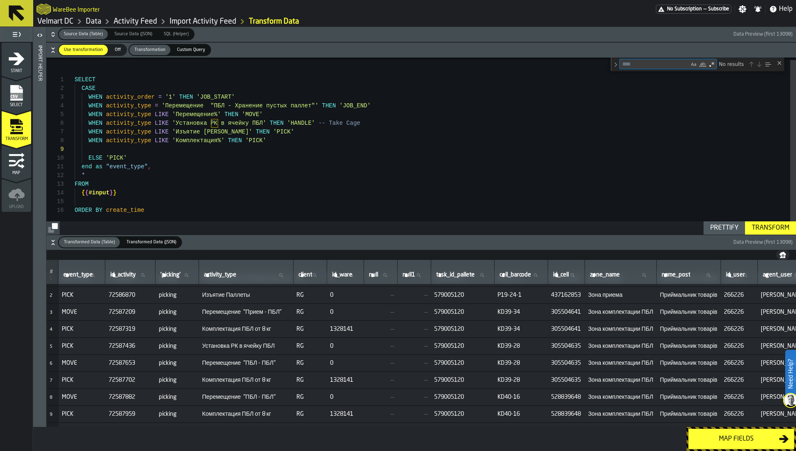
click at [247, 140] on div "SELECT CASE WHEN activity_order = '1' THEN 'JOB_START' WHEN activity_type = 'Пе…" at bounding box center [435, 144] width 721 height 179
click at [229, 379] on span "Комплектация ПБЛ от 8 кг" at bounding box center [246, 380] width 88 height 7
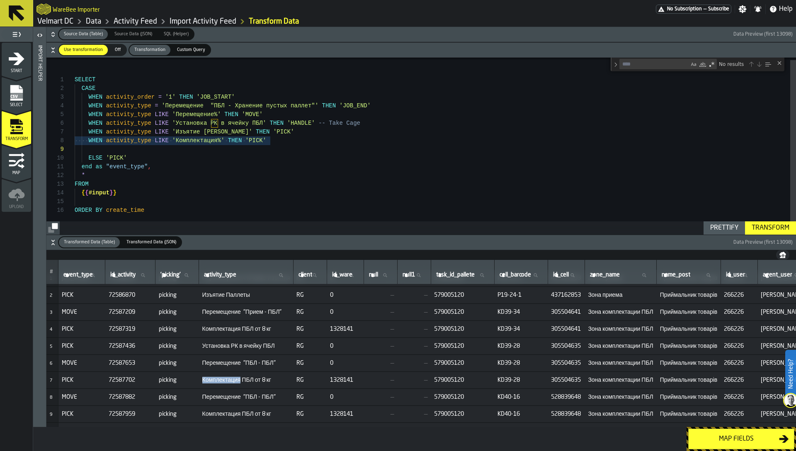
click at [229, 379] on span "Комплектация ПБЛ от 8 кг" at bounding box center [246, 380] width 88 height 7
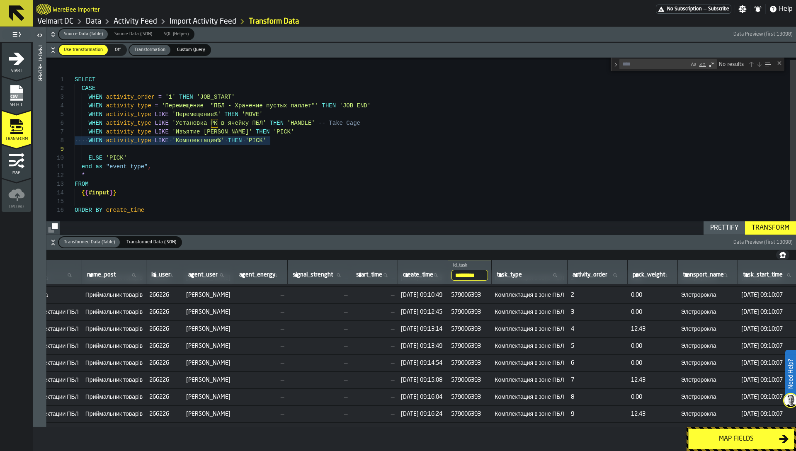
scroll to position [15, 593]
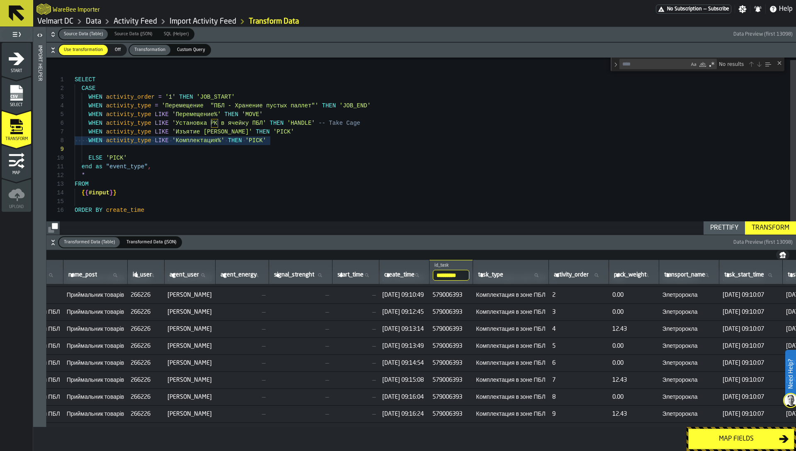
click at [545, 380] on span "Комплектация в зоне ПБЛ" at bounding box center [510, 380] width 69 height 7
click at [190, 134] on div "SELECT CASE WHEN activity_order = '1' THEN 'JOB_START' WHEN activity_type = 'Пе…" at bounding box center [435, 144] width 721 height 179
click at [90, 143] on div "SELECT CASE WHEN activity_order = '1' THEN 'JOB_START' WHEN activity_type = 'Пе…" at bounding box center [435, 144] width 721 height 179
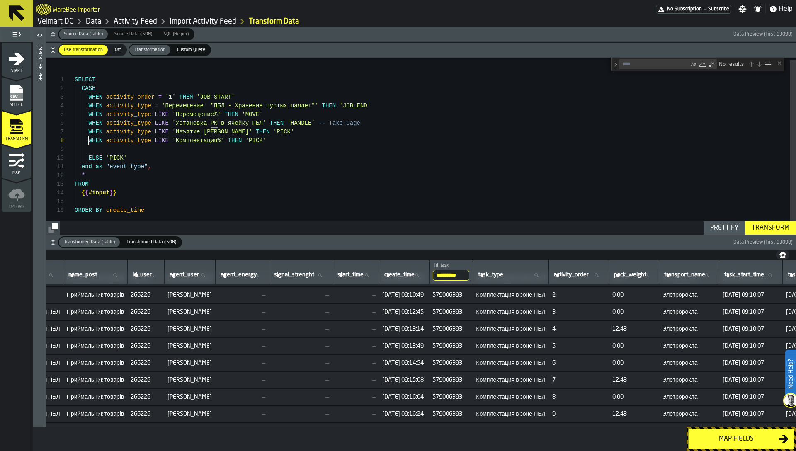
scroll to position [61, 0]
click at [104, 140] on div "SELECT CASE WHEN activity_order = '1' THEN 'JOB_START' WHEN activity_type = 'Пе…" at bounding box center [435, 144] width 721 height 179
click at [527, 313] on span "Комплектация в зоне ПБЛ" at bounding box center [510, 312] width 69 height 7
click at [142, 139] on div "SELECT CASE WHEN activity_order = '1' THEN 'JOB_START' WHEN activity_type = 'Пе…" at bounding box center [435, 144] width 721 height 179
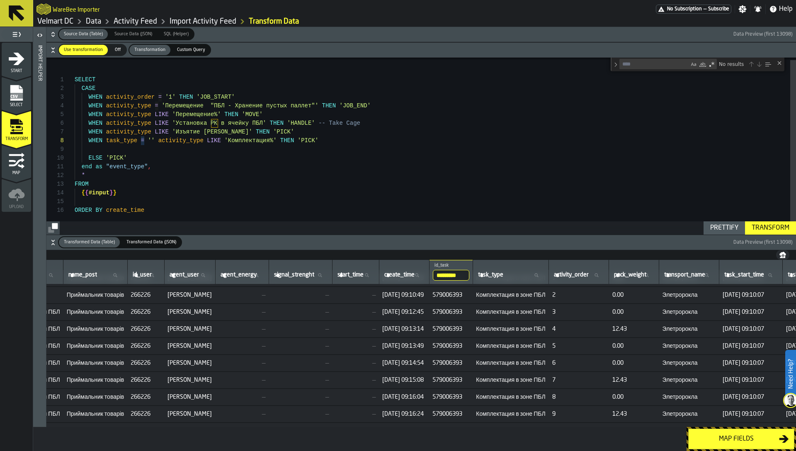
click at [545, 297] on span "Комплектация в зоне ПБЛ" at bounding box center [510, 295] width 69 height 7
click at [150, 140] on div "SELECT CASE WHEN activity_order = '1' THEN 'JOB_START' WHEN activity_type = 'Пе…" at bounding box center [435, 144] width 721 height 179
click at [404, 143] on div "SELECT CASE WHEN activity_order = '1' THEN 'JOB_START' WHEN activity_type = 'Пе…" at bounding box center [435, 144] width 721 height 179
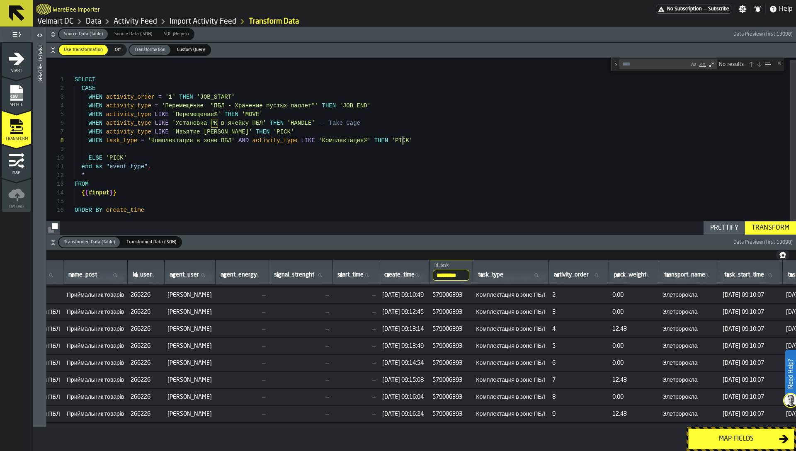
click at [404, 143] on div "SELECT CASE WHEN activity_order = '1' THEN 'JOB_START' WHEN activity_type = 'Пе…" at bounding box center [435, 144] width 721 height 179
click at [366, 138] on div "SELECT CASE WHEN activity_order = '1' THEN 'JOB_START' WHEN activity_type = 'Пе…" at bounding box center [435, 144] width 721 height 179
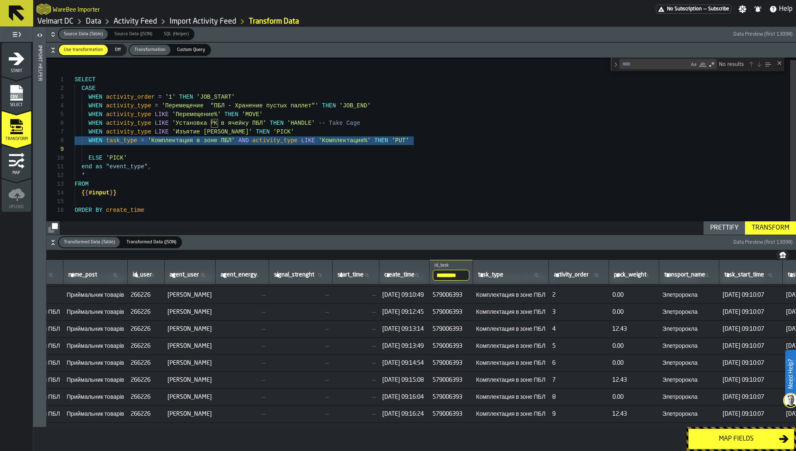
click at [320, 145] on div "SELECT CASE WHEN activity_order = '1' THEN 'JOB_START' WHEN activity_type = 'Пе…" at bounding box center [435, 144] width 721 height 179
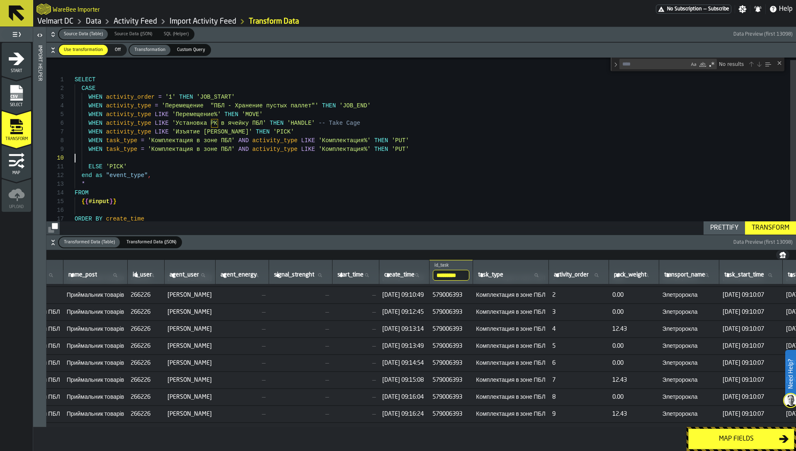
scroll to position [70, 0]
drag, startPoint x: 152, startPoint y: 150, endPoint x: 232, endPoint y: 150, distance: 80.4
click at [232, 150] on div "SELECT CASE WHEN activity_order = '1' THEN 'JOB_START' WHEN activity_type = 'Пе…" at bounding box center [435, 149] width 721 height 188
click at [266, 147] on div "SELECT CASE WHEN activity_order = '1' THEN 'JOB_START' WHEN activity_type = 'Пе…" at bounding box center [435, 149] width 721 height 188
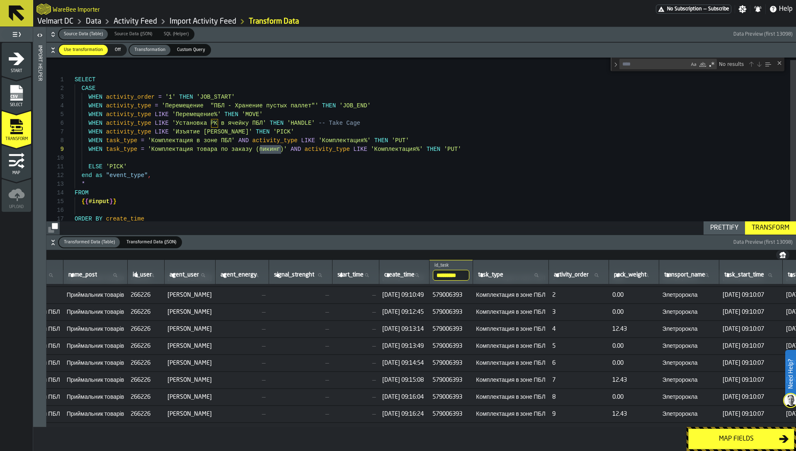
click at [453, 150] on div "SELECT CASE WHEN activity_order = '1' THEN 'JOB_START' WHEN activity_type = 'Пе…" at bounding box center [435, 149] width 721 height 188
click at [148, 156] on div "SELECT CASE WHEN activity_order = '1' THEN 'JOB_START' WHEN activity_type = 'Пе…" at bounding box center [435, 149] width 721 height 188
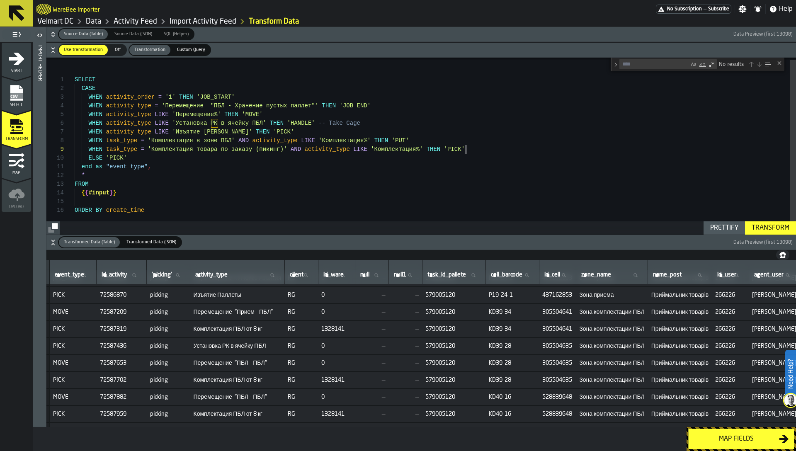
scroll to position [15, 0]
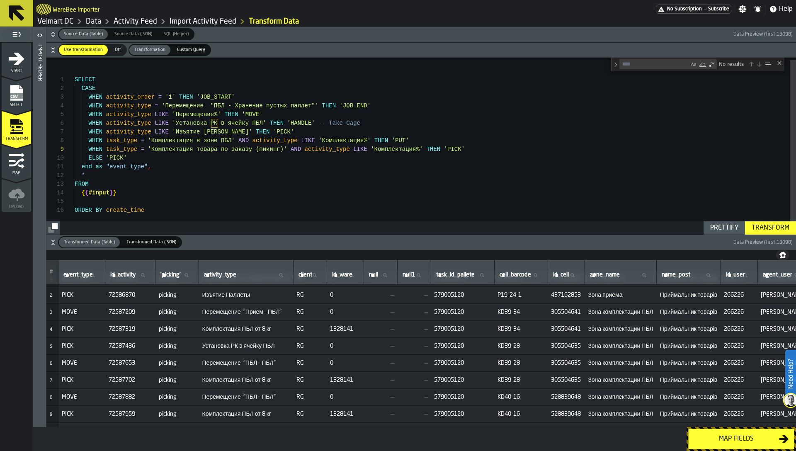
type textarea "**********"
click at [777, 227] on div "Transform" at bounding box center [770, 228] width 44 height 10
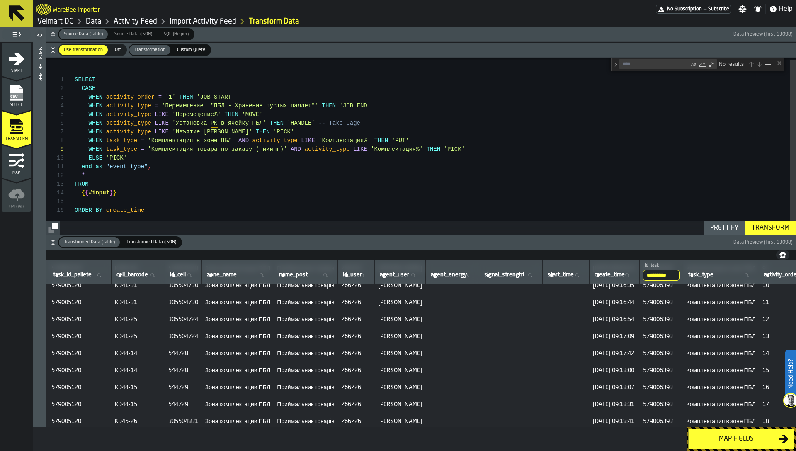
scroll to position [160, 517]
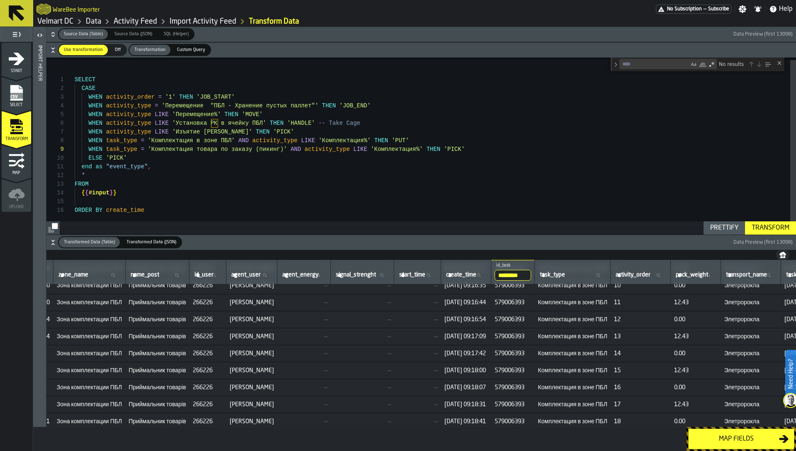
click at [531, 276] on input "*********" at bounding box center [512, 275] width 36 height 11
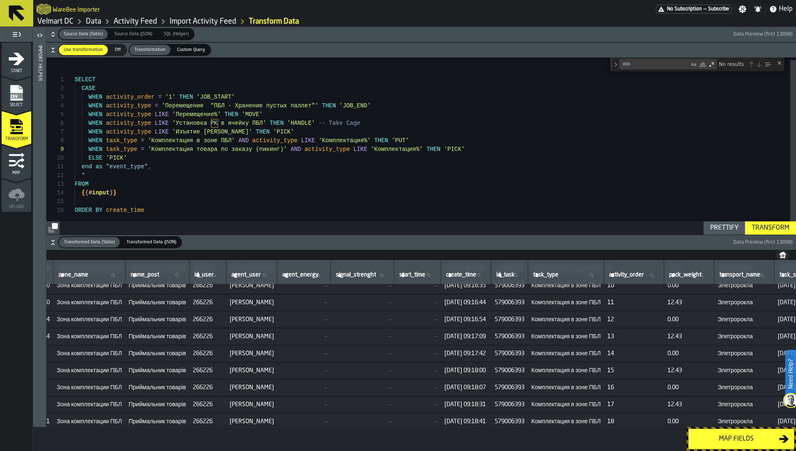
click at [600, 274] on label "task_type task_type" at bounding box center [565, 275] width 69 height 11
click at [600, 274] on input "task_type task_type" at bounding box center [565, 275] width 69 height 11
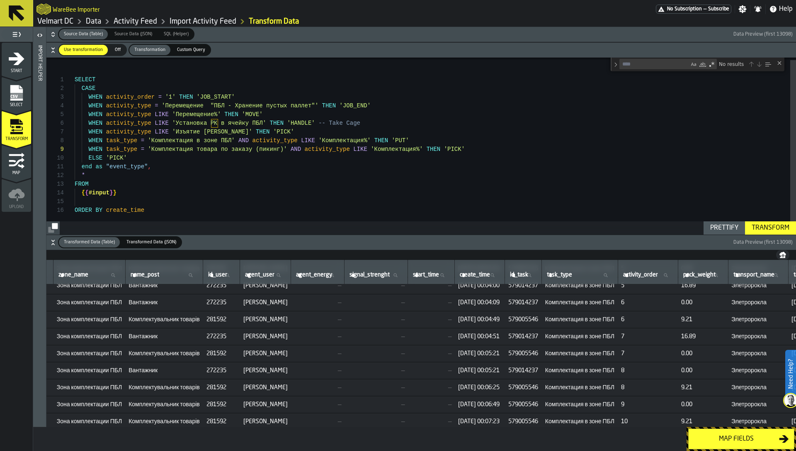
click at [614, 275] on label "task_type task_type" at bounding box center [579, 275] width 69 height 11
click at [614, 275] on input "task_type task_type" at bounding box center [579, 275] width 69 height 11
paste input "******"
type input "******"
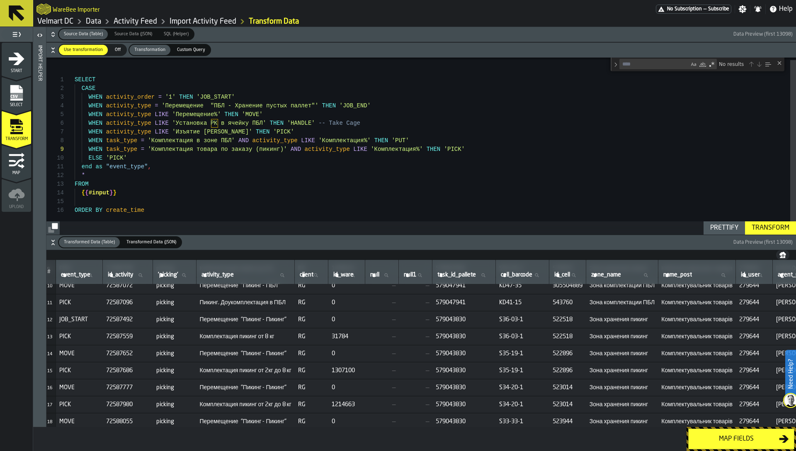
scroll to position [160, 0]
click at [780, 62] on div "Close (Escape)" at bounding box center [779, 63] width 7 height 7
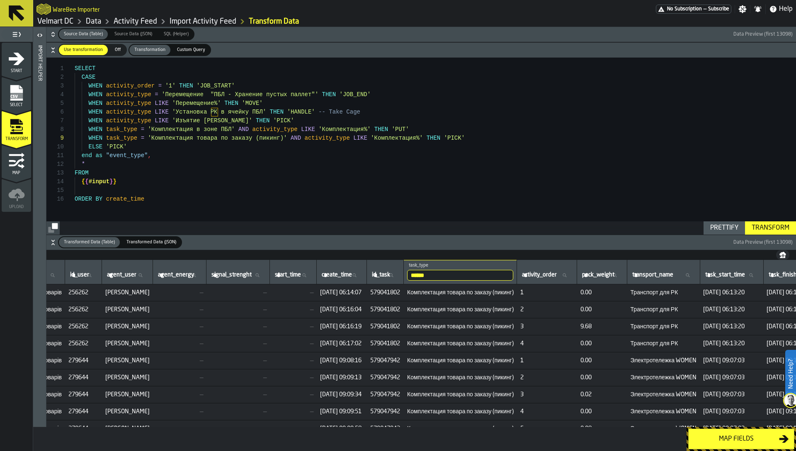
scroll to position [0, 692]
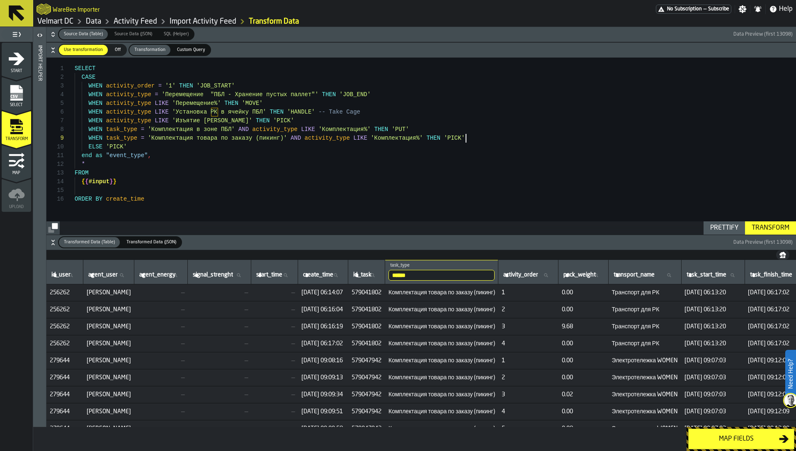
click at [382, 291] on span "579041802" at bounding box center [366, 292] width 30 height 7
click at [381, 274] on label "id_task id_task" at bounding box center [366, 275] width 30 height 11
click at [381, 274] on input "id_task id_task" at bounding box center [366, 275] width 30 height 11
paste input "*********"
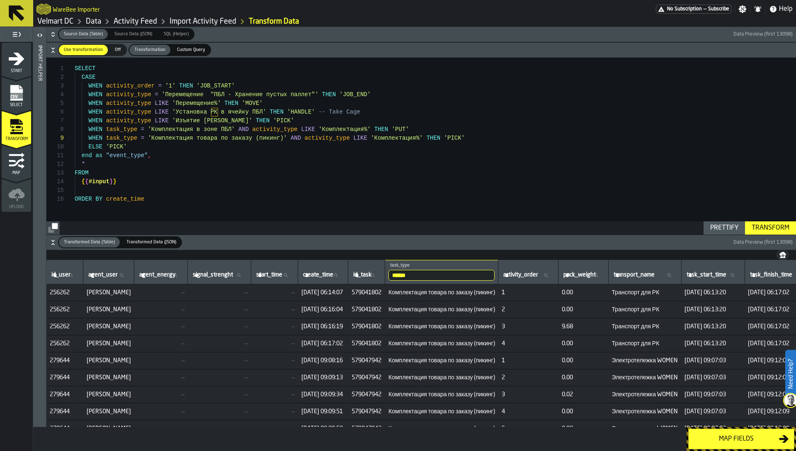
type input "*********"
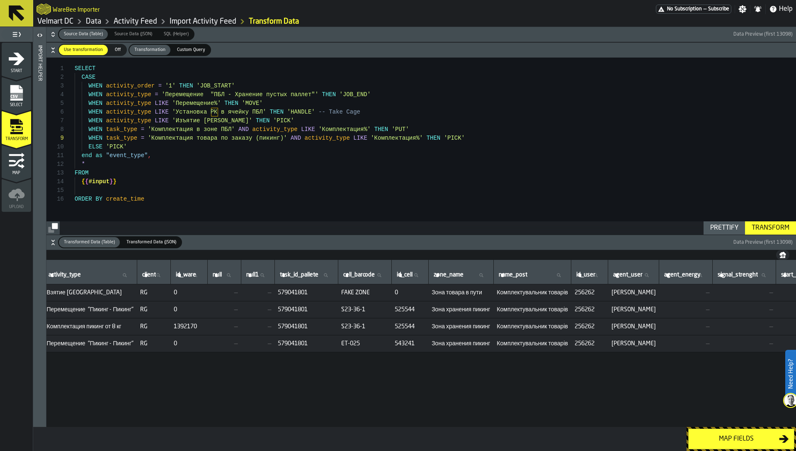
scroll to position [0, 0]
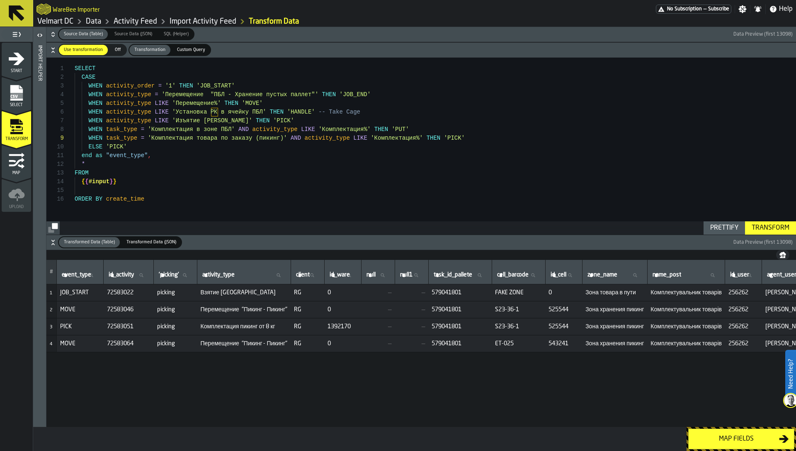
click at [230, 293] on span "Взятие Ролл-кейджа" at bounding box center [244, 292] width 87 height 7
click at [284, 310] on span "Перемещение "Пикинг - Пикинг"" at bounding box center [244, 309] width 87 height 7
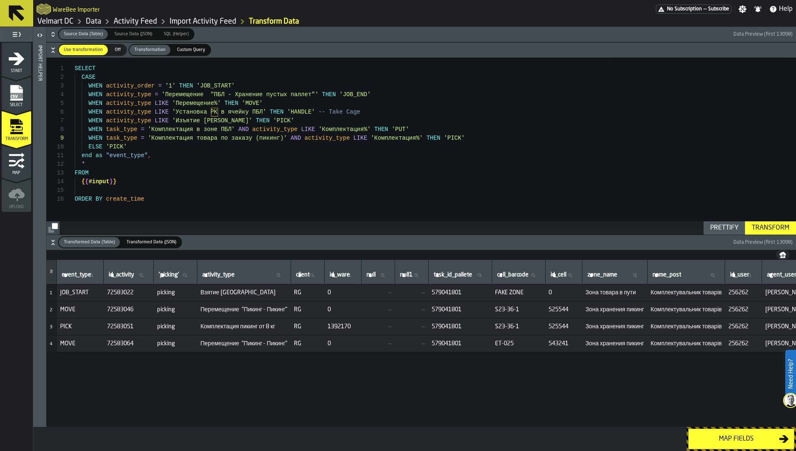
click at [269, 310] on span "Перемещение "Пикинг - Пикинг"" at bounding box center [244, 309] width 87 height 7
click at [521, 292] on span "FAKE ZONE" at bounding box center [518, 292] width 47 height 7
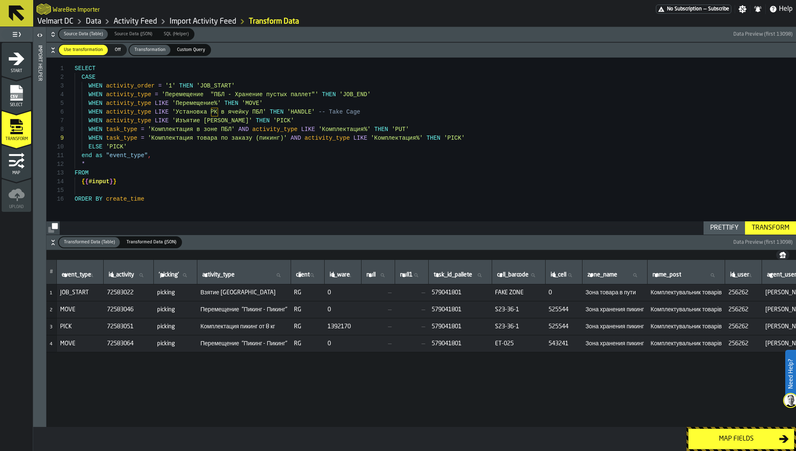
click at [525, 341] on span "ET-025" at bounding box center [518, 343] width 47 height 7
click at [62, 342] on span "MOVE" at bounding box center [80, 343] width 40 height 7
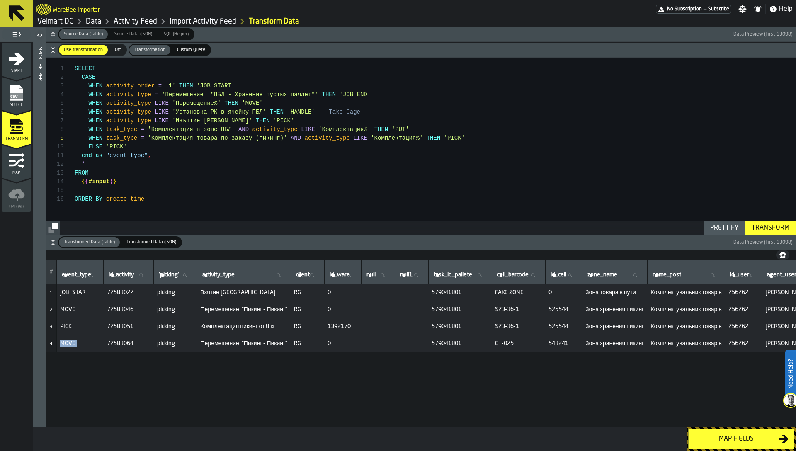
click at [62, 342] on span "MOVE" at bounding box center [80, 343] width 40 height 7
click at [515, 341] on span "ET-025" at bounding box center [518, 343] width 47 height 7
drag, startPoint x: 61, startPoint y: 342, endPoint x: 81, endPoint y: 345, distance: 20.5
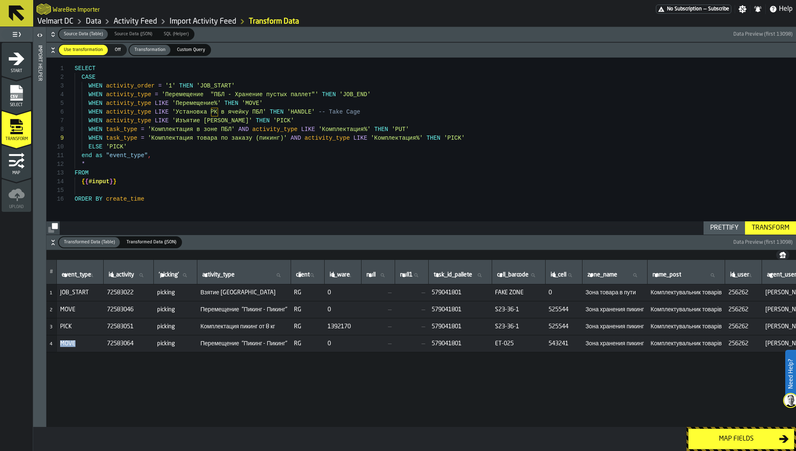
click at [81, 345] on span "MOVE" at bounding box center [80, 343] width 40 height 7
click at [517, 339] on td "ET-025" at bounding box center [518, 343] width 53 height 17
click at [517, 343] on span "ET-025" at bounding box center [518, 343] width 47 height 7
click at [514, 345] on td "ET-025" at bounding box center [518, 343] width 53 height 17
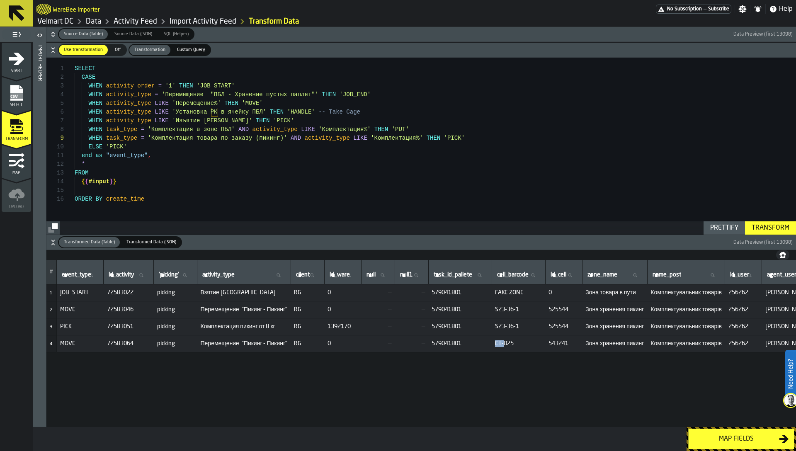
drag, startPoint x: 514, startPoint y: 345, endPoint x: 523, endPoint y: 344, distance: 8.8
click at [523, 344] on span "ET-025" at bounding box center [518, 343] width 47 height 7
click at [518, 345] on span "ET-025" at bounding box center [518, 343] width 47 height 7
drag, startPoint x: 515, startPoint y: 344, endPoint x: 523, endPoint y: 344, distance: 8.3
click at [523, 344] on span "ET-025" at bounding box center [518, 343] width 47 height 7
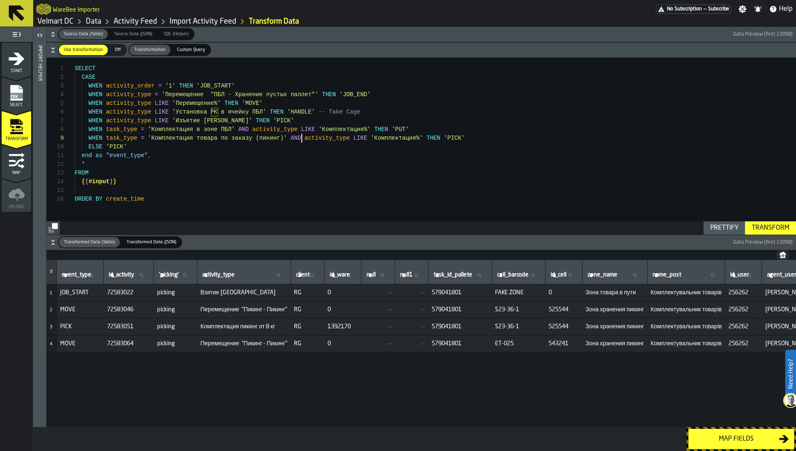
scroll to position [70, 0]
drag, startPoint x: 302, startPoint y: 137, endPoint x: 88, endPoint y: 135, distance: 213.9
click at [88, 135] on div "SELECT CASE WHEN activity_order = '1' THEN 'JOB_START' WHEN activity_type = 'Пе…" at bounding box center [435, 146] width 721 height 177
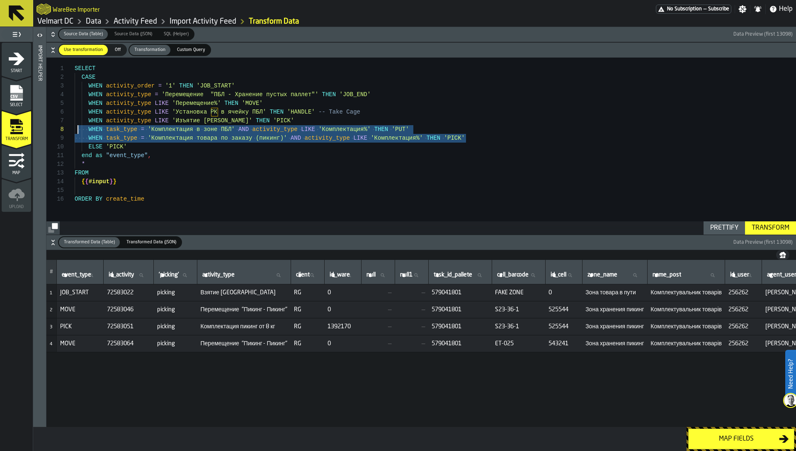
scroll to position [61, 0]
drag, startPoint x: 476, startPoint y: 137, endPoint x: 61, endPoint y: 131, distance: 415.7
click at [75, 131] on div "SELECT CASE WHEN activity_order = '1' THEN 'JOB_START' WHEN activity_type = 'Пе…" at bounding box center [435, 146] width 721 height 177
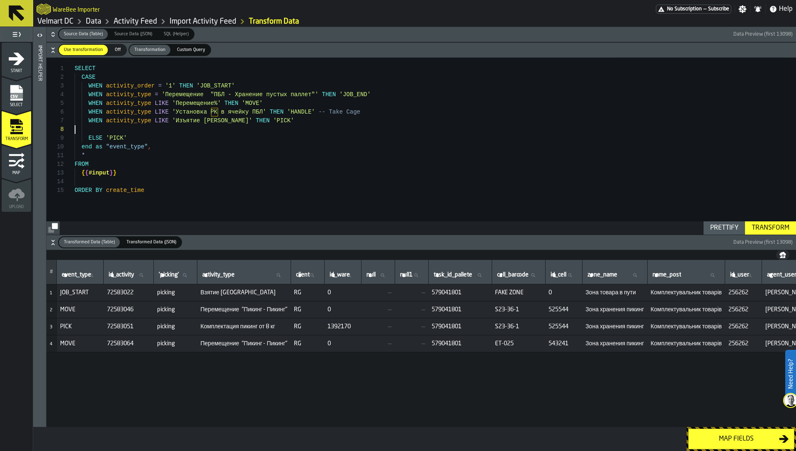
click at [121, 78] on div "SELECT CASE WHEN activity_order = '1' THEN 'JOB_START' WHEN activity_type = 'Пе…" at bounding box center [435, 146] width 721 height 177
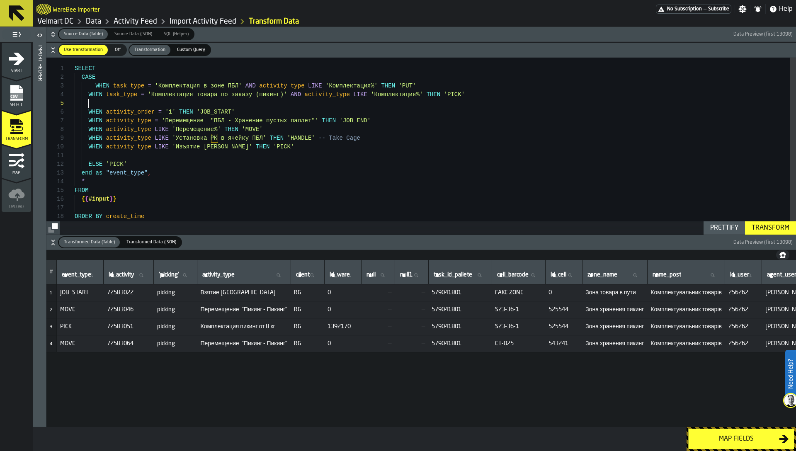
scroll to position [17, 0]
click at [95, 87] on div "SELECT CASE WHEN activity_order = '1' THEN 'JOB_START' WHEN activity_type = 'Пе…" at bounding box center [435, 149] width 721 height 183
click at [248, 95] on div "SELECT CASE WHEN activity_order = '1' THEN 'JOB_START' WHEN activity_type = 'Пе…" at bounding box center [435, 149] width 721 height 183
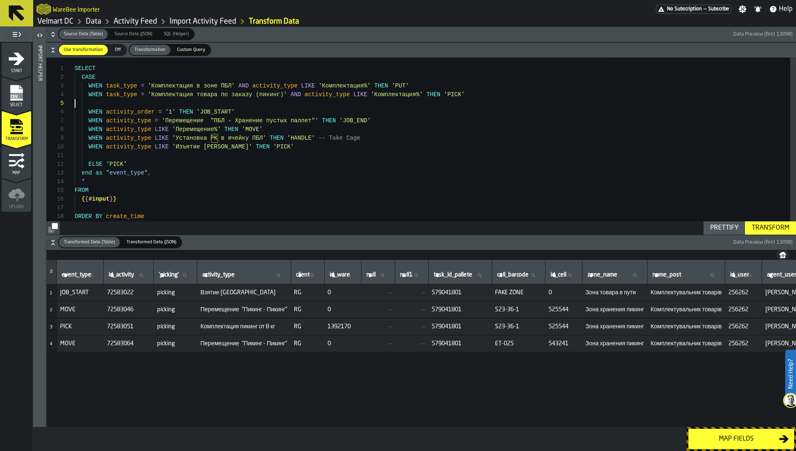
click at [192, 106] on div "SELECT CASE WHEN activity_order = '1' THEN 'JOB_START' WHEN activity_type = 'Пе…" at bounding box center [435, 149] width 721 height 183
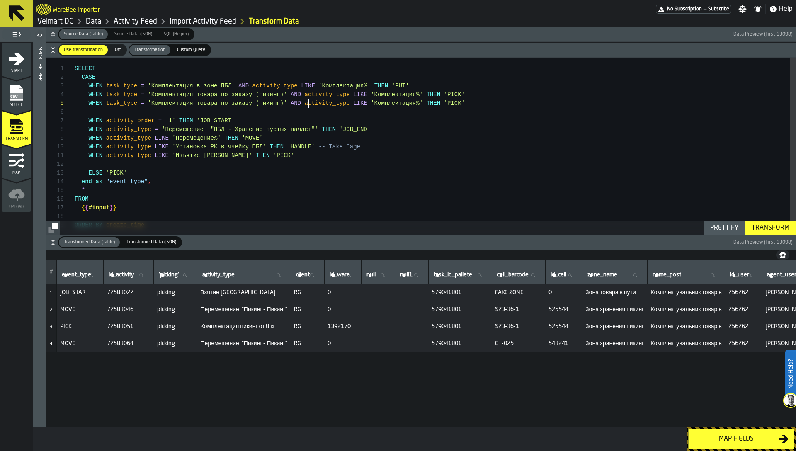
click at [307, 104] on div "SELECT CASE WHEN activity_order = '1' THEN 'JOB_START' WHEN activity_type = 'Пе…" at bounding box center [435, 154] width 721 height 192
click at [382, 100] on div "SELECT CASE WHEN activity_order = '1' THEN 'JOB_START' WHEN activity_type = 'Пе…" at bounding box center [435, 154] width 721 height 192
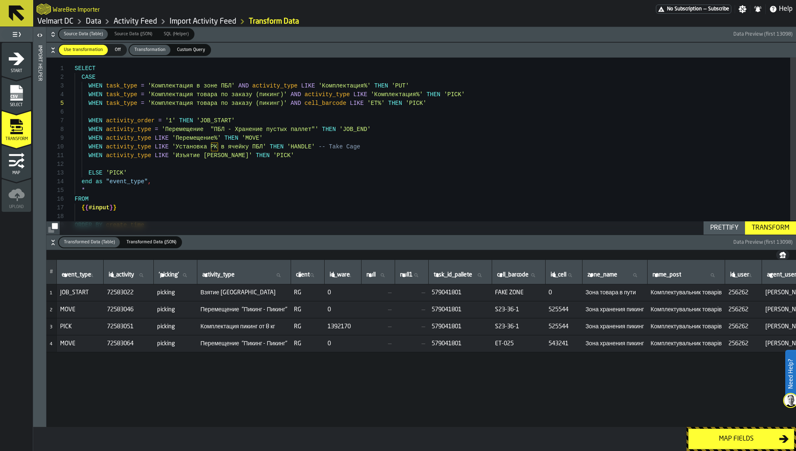
click at [415, 104] on div "SELECT CASE WHEN activity_order = '1' THEN 'JOB_START' WHEN activity_type = 'Пе…" at bounding box center [435, 154] width 721 height 192
click at [381, 108] on div "SELECT CASE WHEN activity_order = '1' THEN 'JOB_START' WHEN activity_type = 'Пе…" at bounding box center [435, 154] width 721 height 192
type textarea "**********"
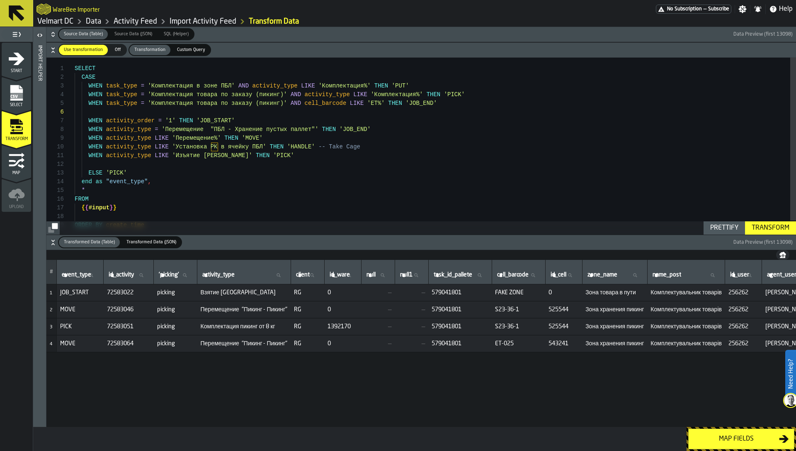
click at [780, 230] on div "Transform" at bounding box center [770, 228] width 44 height 10
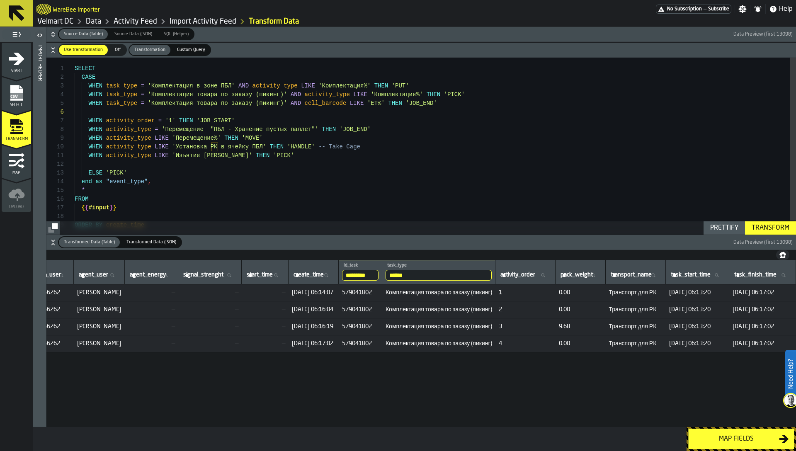
scroll to position [0, 708]
click at [378, 278] on input "*********" at bounding box center [360, 275] width 36 height 11
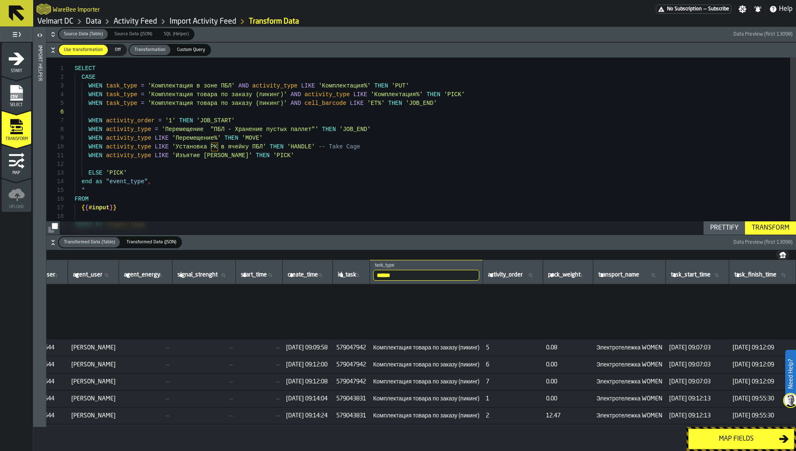
scroll to position [325, 708]
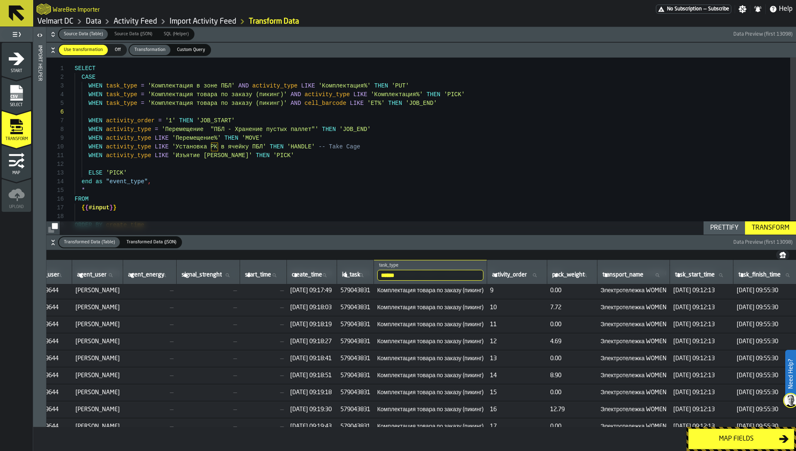
click at [371, 344] on span "579043831" at bounding box center [355, 341] width 30 height 7
click at [370, 275] on label "id_task id_task" at bounding box center [355, 275] width 30 height 11
click at [370, 275] on input "id_task id_task" at bounding box center [355, 275] width 30 height 11
paste input "*********"
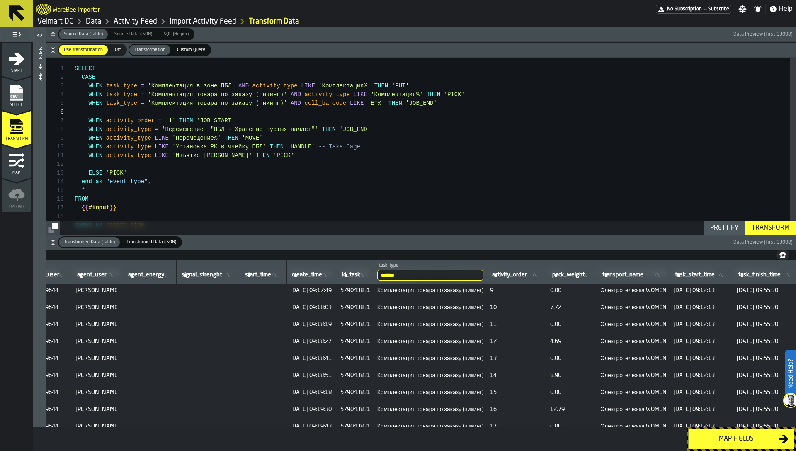
type input "*********"
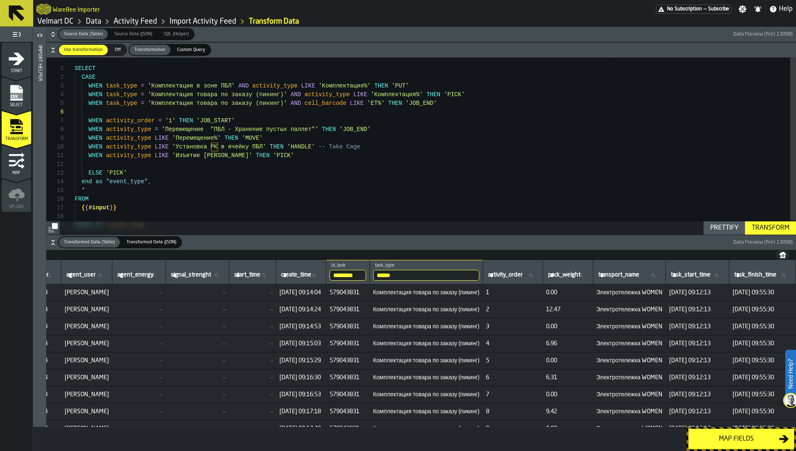
scroll to position [0, 773]
drag, startPoint x: 486, startPoint y: 293, endPoint x: 491, endPoint y: 293, distance: 4.6
click at [491, 293] on span "1" at bounding box center [512, 292] width 53 height 7
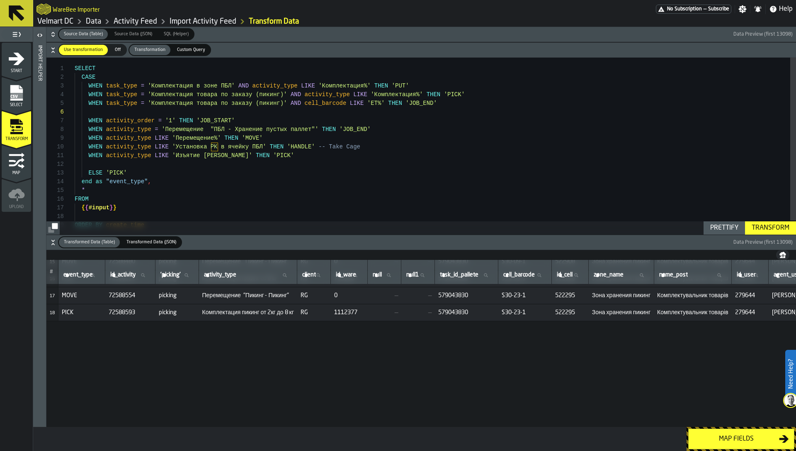
scroll to position [0, 0]
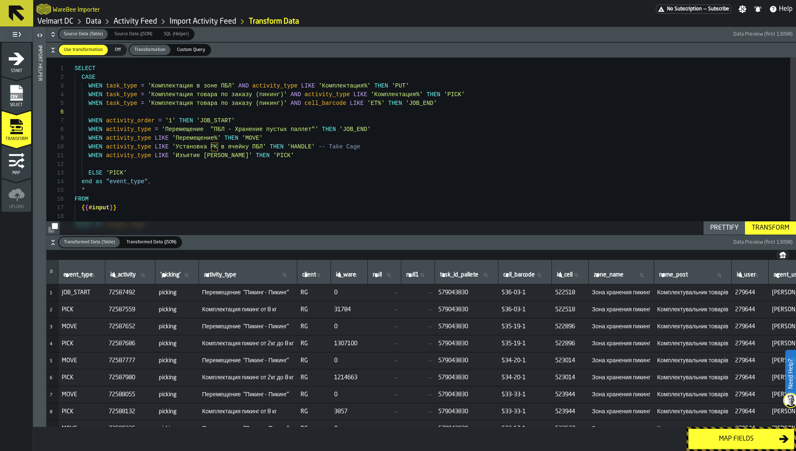
click at [80, 291] on span "JOB_START" at bounding box center [82, 292] width 40 height 7
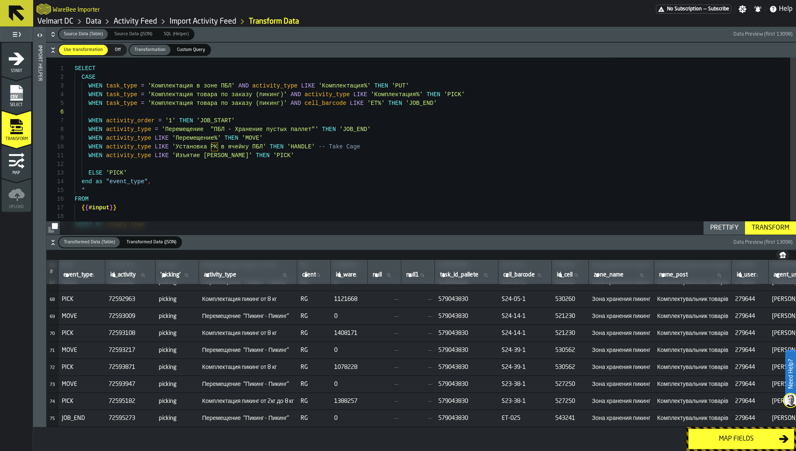
scroll to position [1134, 0]
click at [527, 415] on span "ET-025" at bounding box center [524, 418] width 47 height 7
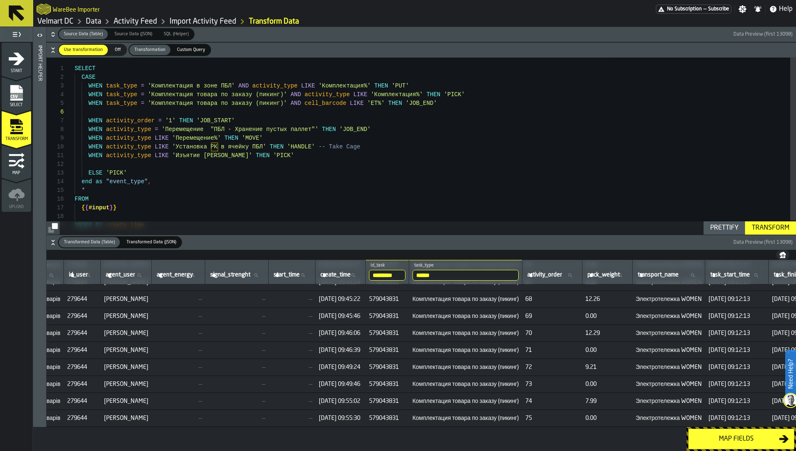
scroll to position [1134, 719]
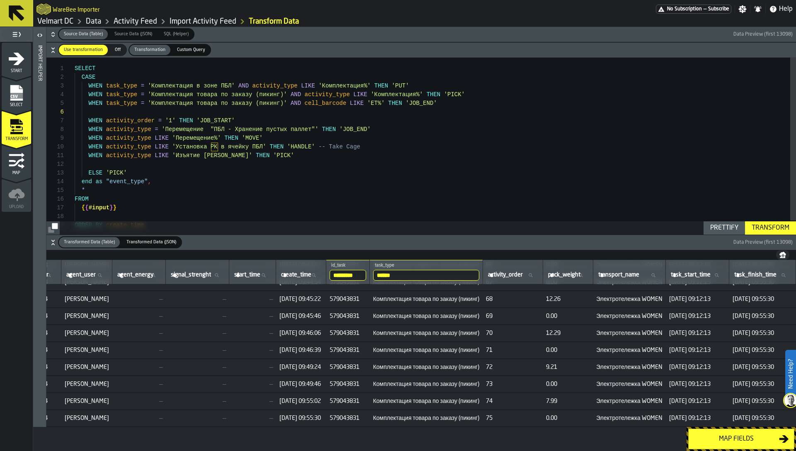
click at [366, 275] on input "*********" at bounding box center [347, 275] width 36 height 11
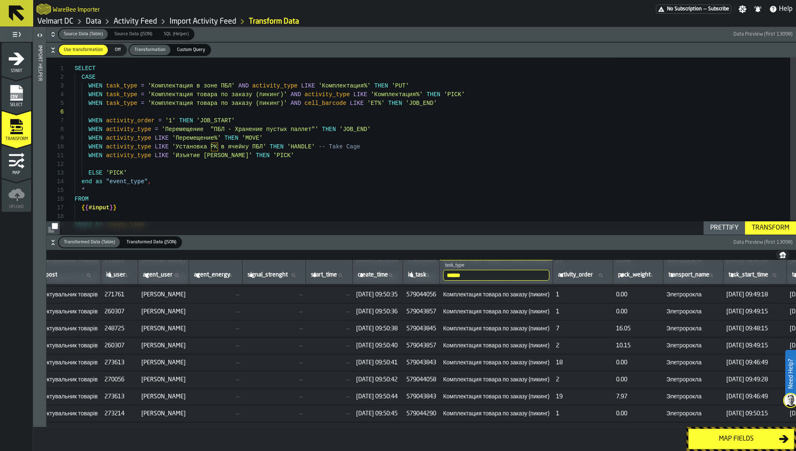
scroll to position [2848, 644]
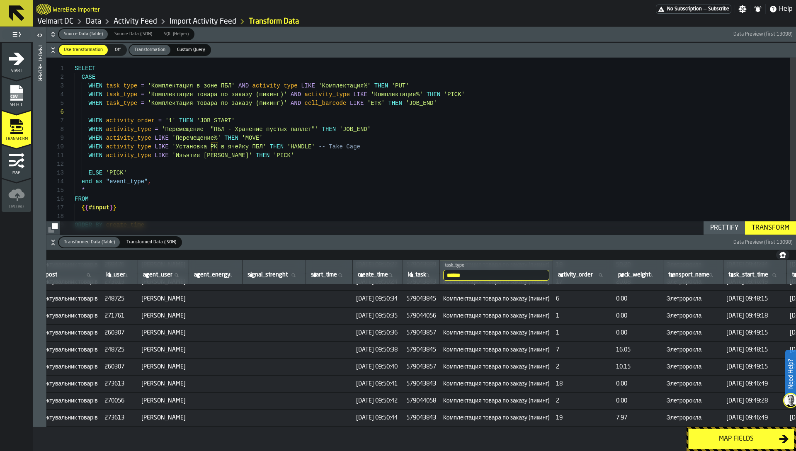
click at [440, 282] on th "id_task id_task" at bounding box center [421, 272] width 37 height 24
click at [436, 275] on label "id_task id_task" at bounding box center [421, 275] width 30 height 11
click at [436, 275] on input "id_task id_task" at bounding box center [421, 275] width 30 height 11
type input "**"
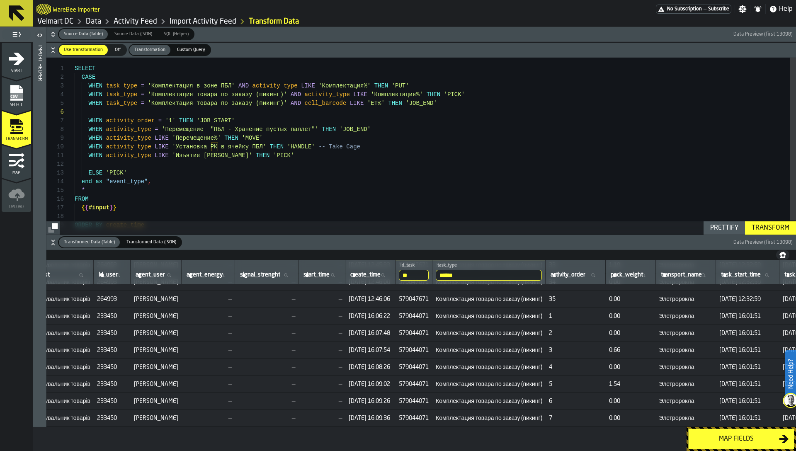
scroll to position [574, 581]
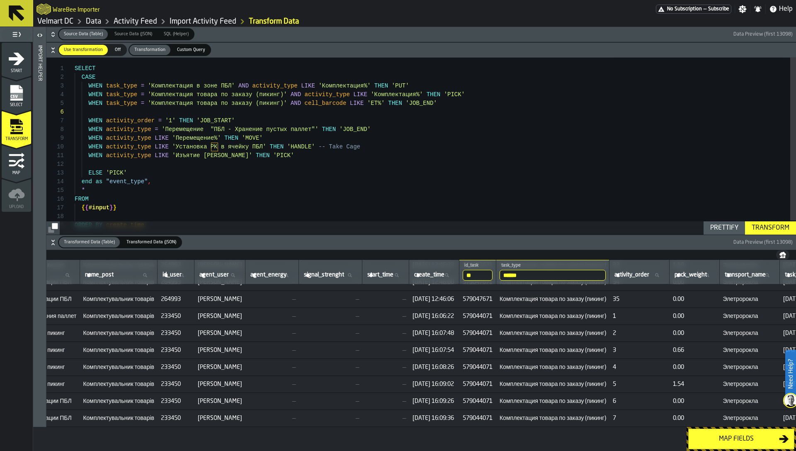
click at [492, 276] on input "**" at bounding box center [478, 275] width 30 height 11
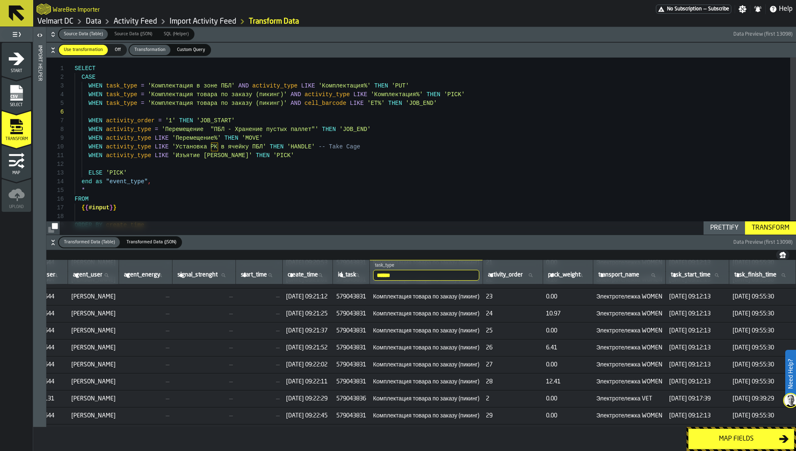
scroll to position [574, 783]
click at [489, 276] on label "activity_order activity_order" at bounding box center [512, 275] width 53 height 11
click at [489, 276] on input "activity_order activity_order" at bounding box center [512, 275] width 53 height 11
type input "**"
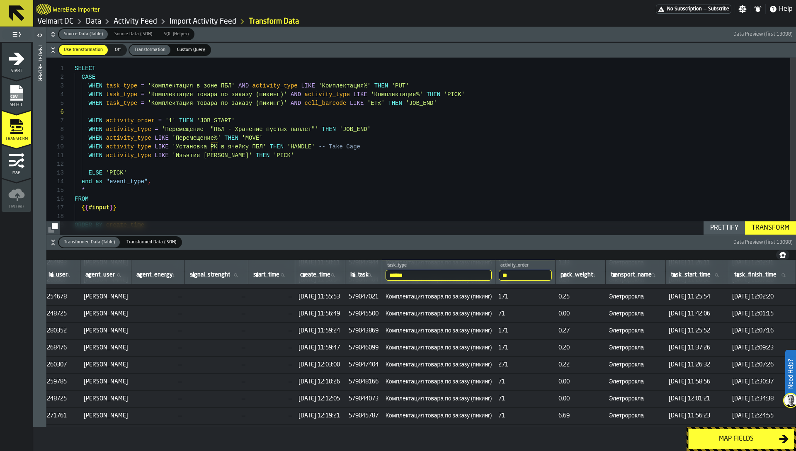
click at [498, 333] on span "171" at bounding box center [524, 330] width 53 height 7
click at [499, 271] on input "**" at bounding box center [525, 275] width 53 height 11
paste input "*"
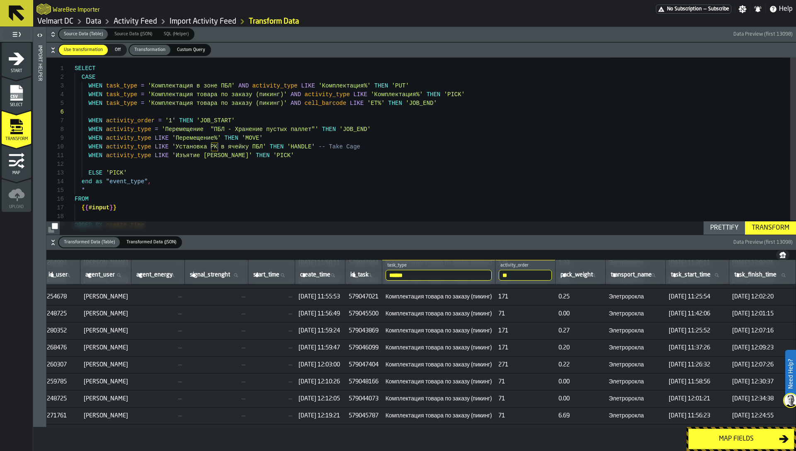
type input "***"
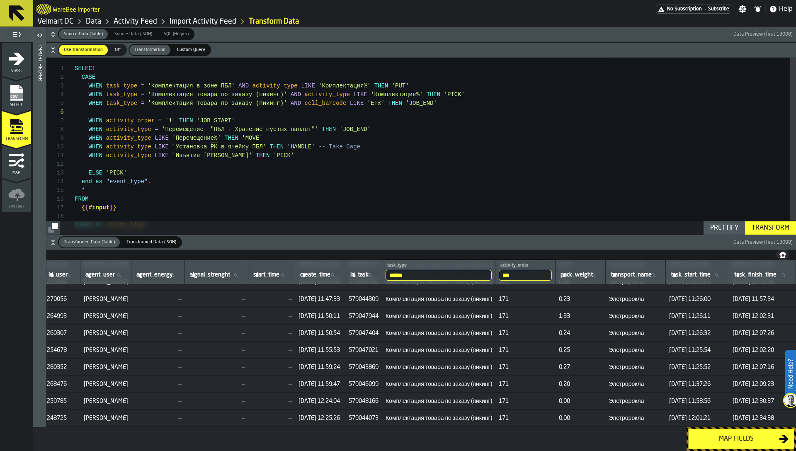
scroll to position [115, 739]
click at [375, 297] on span "579044309" at bounding box center [364, 299] width 30 height 7
click at [537, 275] on input "***" at bounding box center [525, 275] width 53 height 11
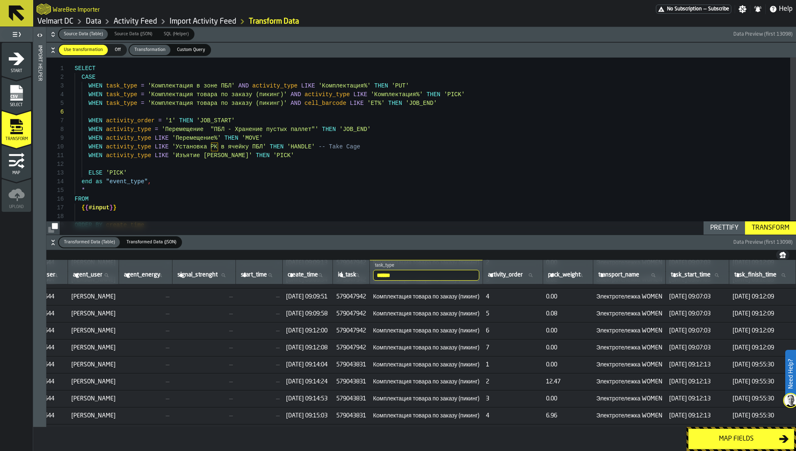
click at [356, 274] on span "id_task" at bounding box center [347, 274] width 18 height 7
click at [366, 274] on input "id_task id_task" at bounding box center [351, 275] width 30 height 11
paste input "*********"
type input "*********"
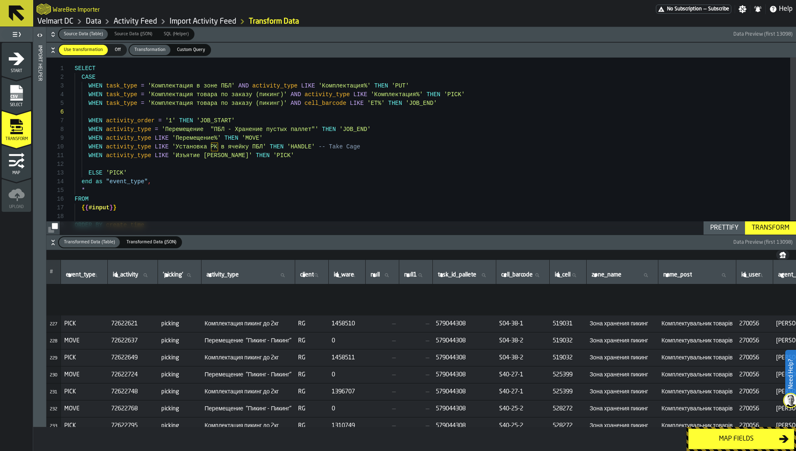
scroll to position [3880, 0]
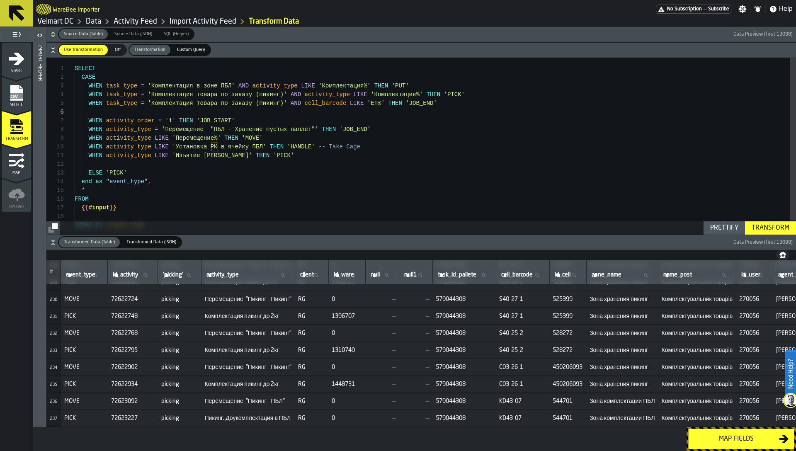
click at [269, 418] on span "Пикинг. Доукомплектация в ПБЛ" at bounding box center [248, 418] width 87 height 7
click at [252, 106] on div "SELECT CASE WHEN activity_order = '1' THEN 'JOB_START' WHEN activity_type = 'Пе…" at bounding box center [435, 154] width 721 height 192
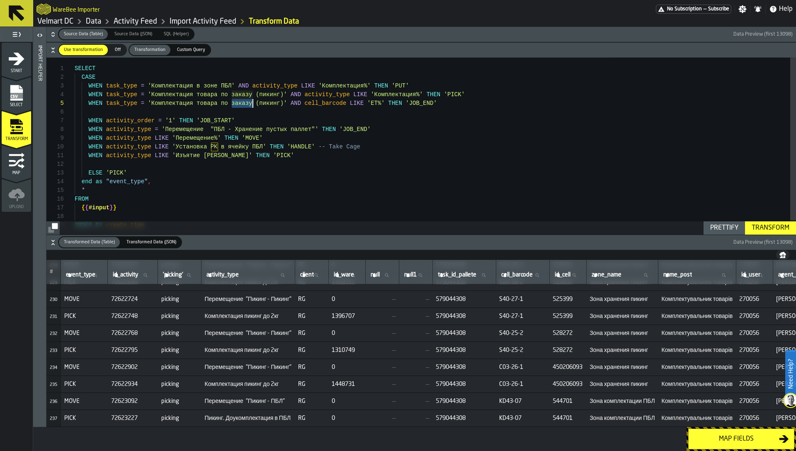
click at [252, 106] on div "SELECT CASE WHEN activity_order = '1' THEN 'JOB_START' WHEN activity_type = 'Пе…" at bounding box center [435, 154] width 721 height 192
click at [248, 107] on div "SELECT CASE WHEN activity_order = '1' THEN 'JOB_START' WHEN activity_type = 'Пе…" at bounding box center [435, 154] width 721 height 192
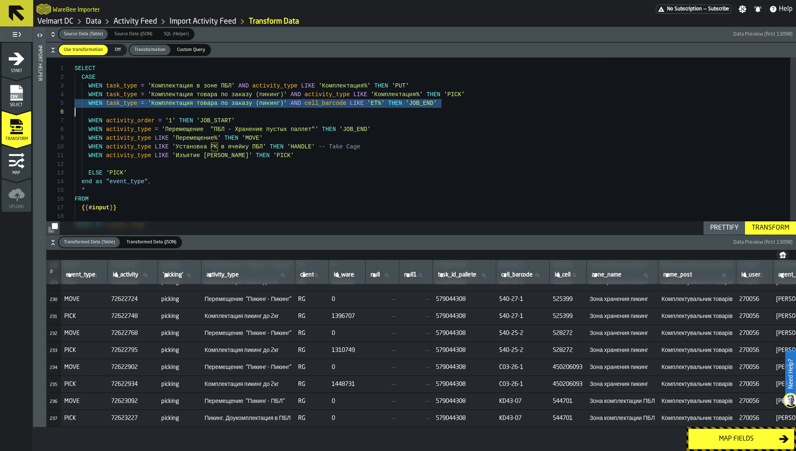
click at [245, 113] on div "SELECT CASE WHEN activity_order = '1' THEN 'JOB_START' WHEN activity_type = 'Пе…" at bounding box center [435, 154] width 721 height 192
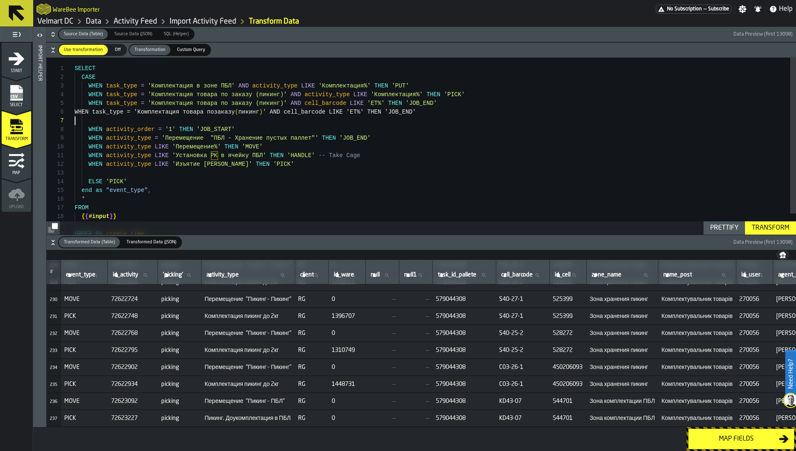
scroll to position [52, 0]
click at [373, 112] on div "SELECT CASE WHEN activity_order = '1' THEN 'JOB_START' WHEN activity_type = 'Пе…" at bounding box center [435, 158] width 721 height 201
click at [221, 416] on span "Пикинг. Доукомплектация в ПБЛ" at bounding box center [248, 418] width 87 height 7
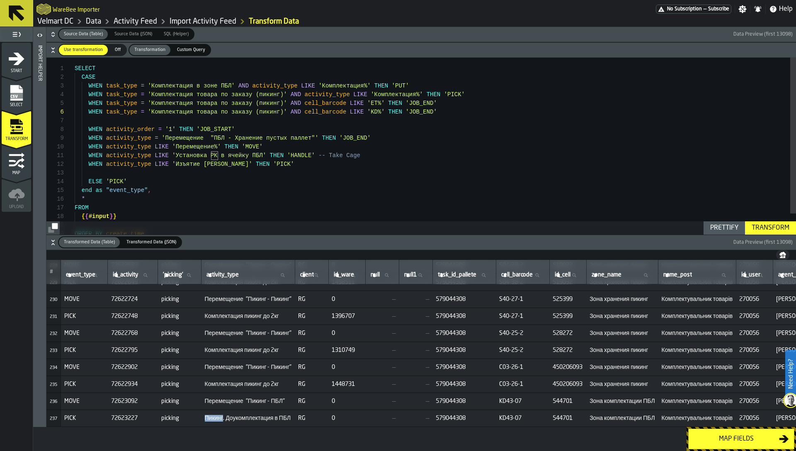
click at [221, 416] on span "Пикинг. Доукомплектация в ПБЛ" at bounding box center [248, 418] width 87 height 7
click at [327, 94] on div "SELECT CASE WHEN activity_order = '1' THEN 'JOB_START' WHEN activity_type = 'Пе…" at bounding box center [435, 158] width 721 height 201
click at [288, 111] on div "SELECT CASE WHEN activity_order = '1' THEN 'JOB_START' WHEN activity_type = 'Пе…" at bounding box center [435, 158] width 721 height 201
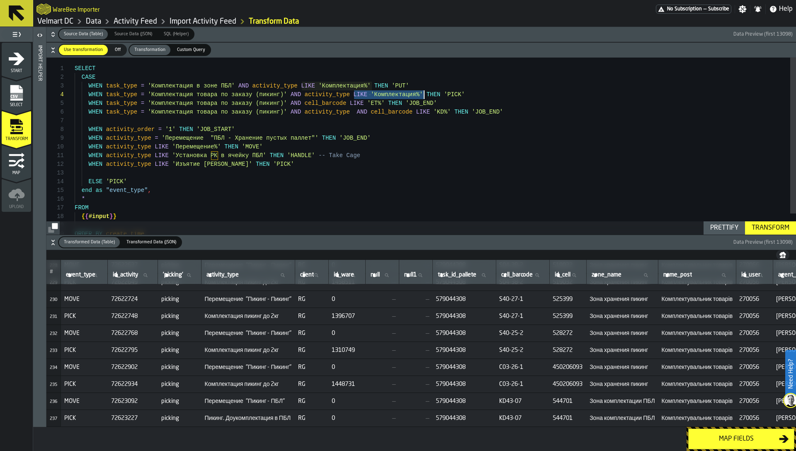
drag, startPoint x: 355, startPoint y: 94, endPoint x: 424, endPoint y: 94, distance: 69.2
click at [424, 94] on div "SELECT CASE WHEN activity_order = '1' THEN 'JOB_START' WHEN activity_type = 'Пе…" at bounding box center [435, 158] width 721 height 201
click at [354, 111] on div "SELECT CASE WHEN activity_order = '1' THEN 'JOB_START' WHEN activity_type = 'Пе…" at bounding box center [435, 158] width 721 height 201
click at [220, 415] on span "Пикинг. Доукомплектация в ПБЛ" at bounding box center [248, 418] width 87 height 7
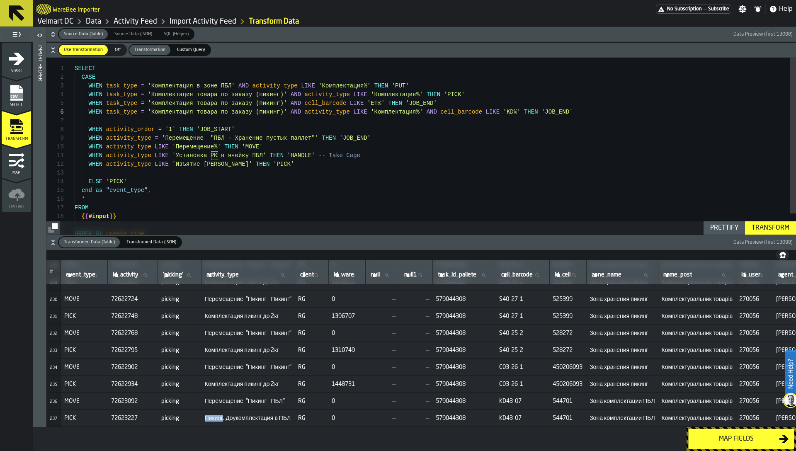
click at [220, 415] on span "Пикинг. Доукомплектация в ПБЛ" at bounding box center [248, 418] width 87 height 7
click at [389, 111] on div "SELECT CASE WHEN activity_order = '1' THEN 'JOB_START' WHEN activity_type = 'Пе…" at bounding box center [435, 158] width 721 height 201
type textarea "**********"
click at [785, 228] on div "Transform" at bounding box center [770, 228] width 44 height 10
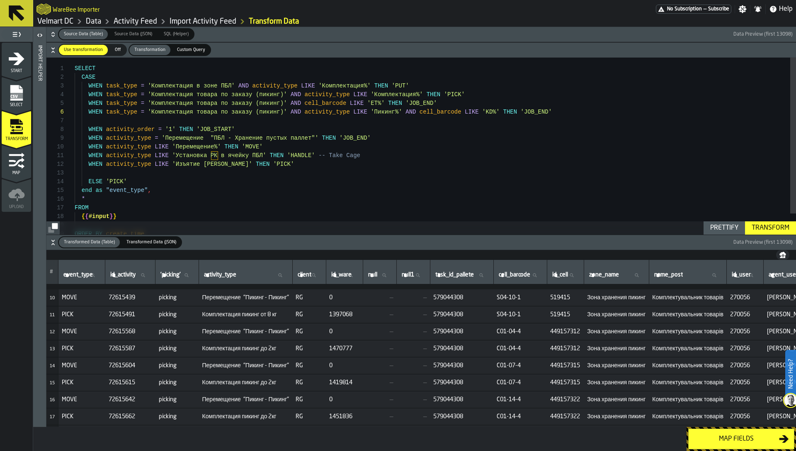
scroll to position [0, 0]
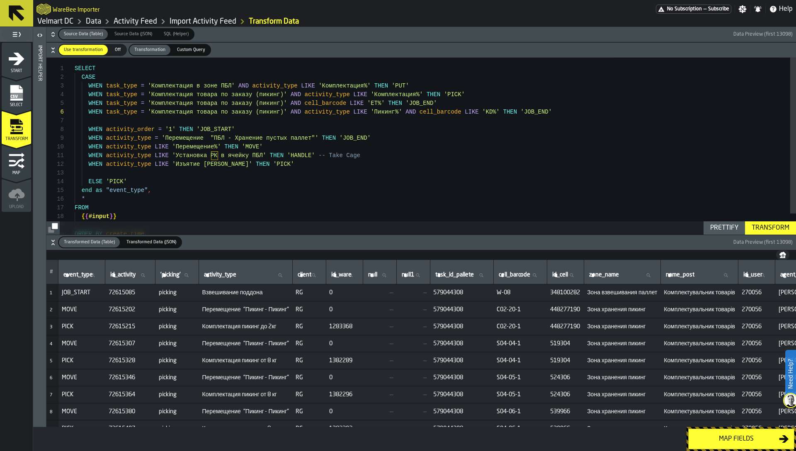
click at [225, 290] on span "Взвешивание поддона" at bounding box center [245, 292] width 87 height 7
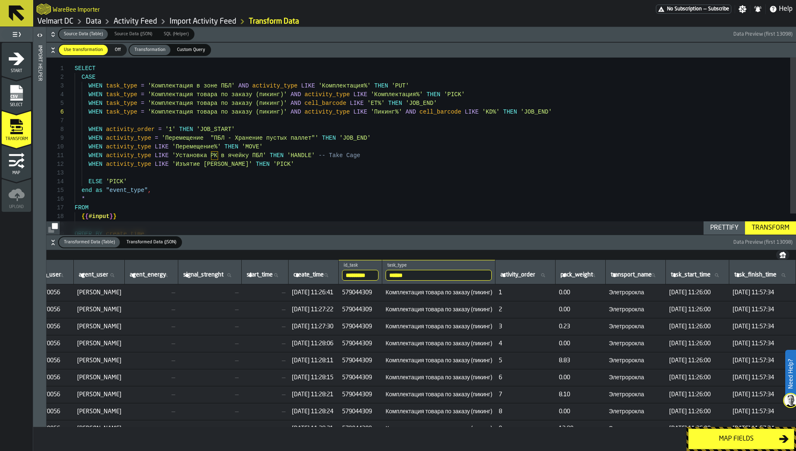
scroll to position [0, 774]
click at [385, 272] on input "******" at bounding box center [438, 275] width 106 height 11
click at [342, 277] on input "*********" at bounding box center [360, 275] width 36 height 11
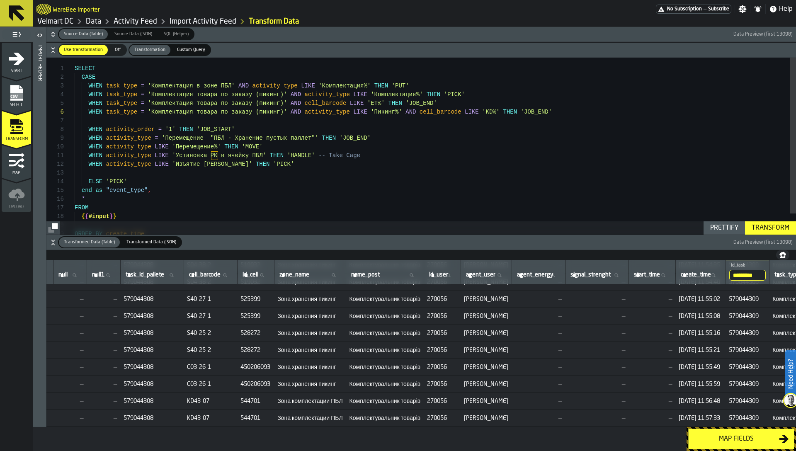
scroll to position [3887, 659]
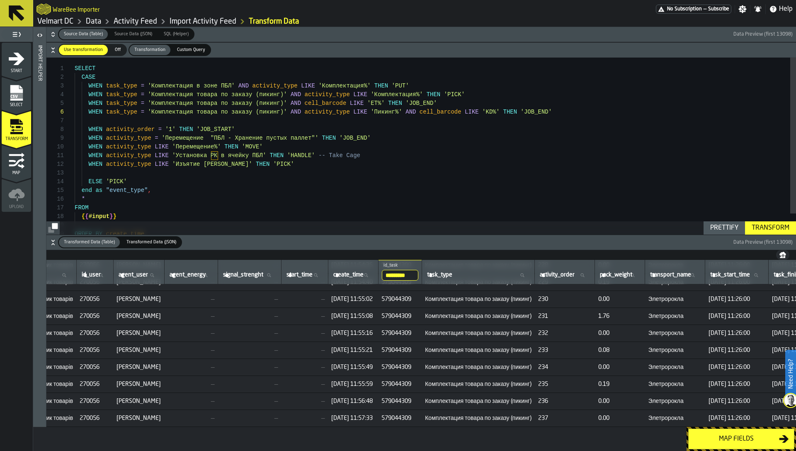
click at [418, 271] on input "*********" at bounding box center [400, 275] width 36 height 11
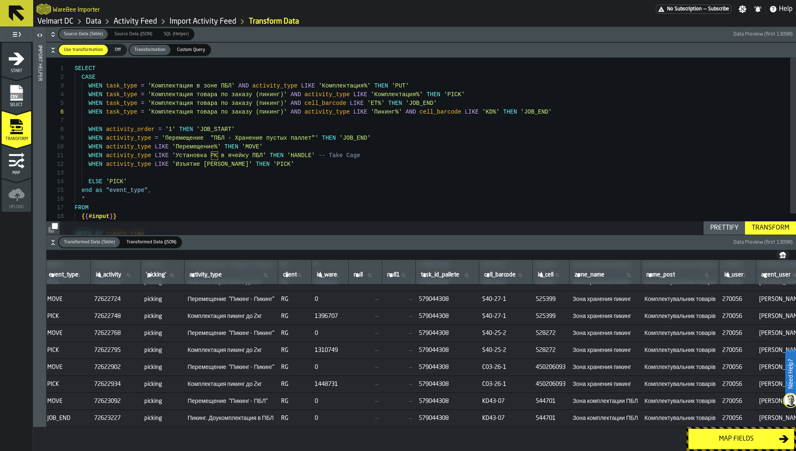
scroll to position [3887, 0]
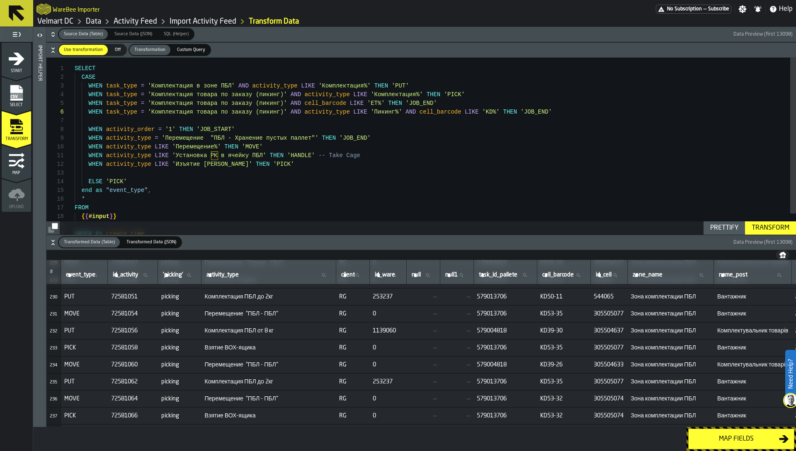
click at [248, 277] on input "activity_type activity_type" at bounding box center [269, 275] width 128 height 11
paste input "**********"
type input "**********"
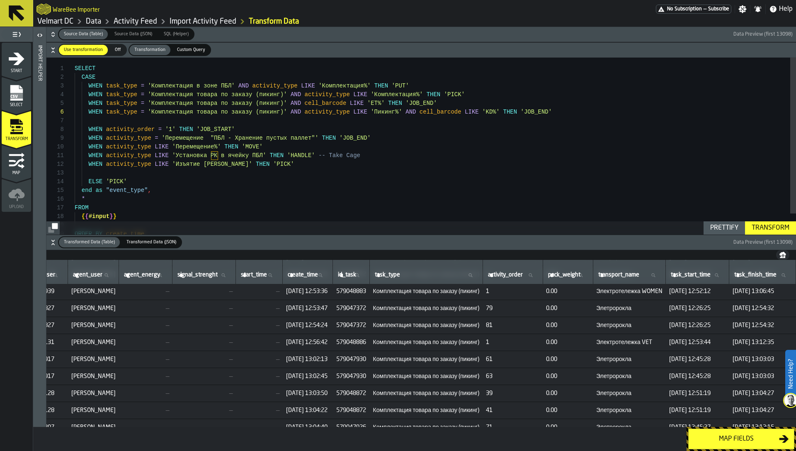
scroll to position [3052, 807]
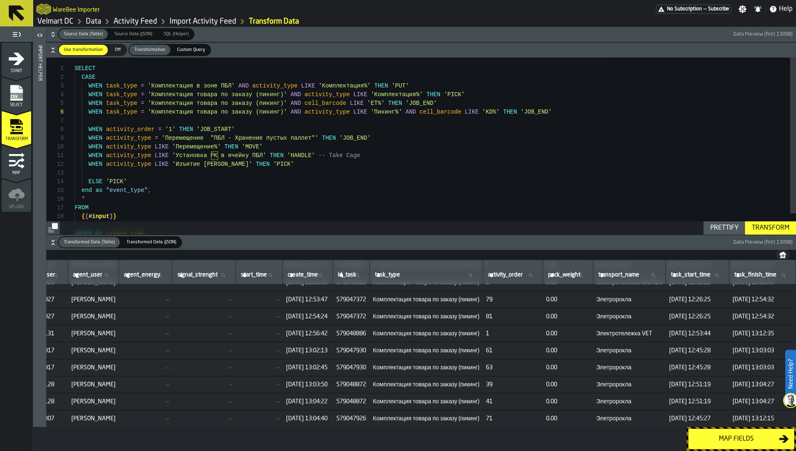
click at [496, 319] on span "81" at bounding box center [512, 316] width 53 height 7
click at [512, 275] on label "activity_order activity_order" at bounding box center [512, 275] width 53 height 11
click at [512, 275] on input "activity_order activity_order" at bounding box center [512, 275] width 53 height 11
paste input "**"
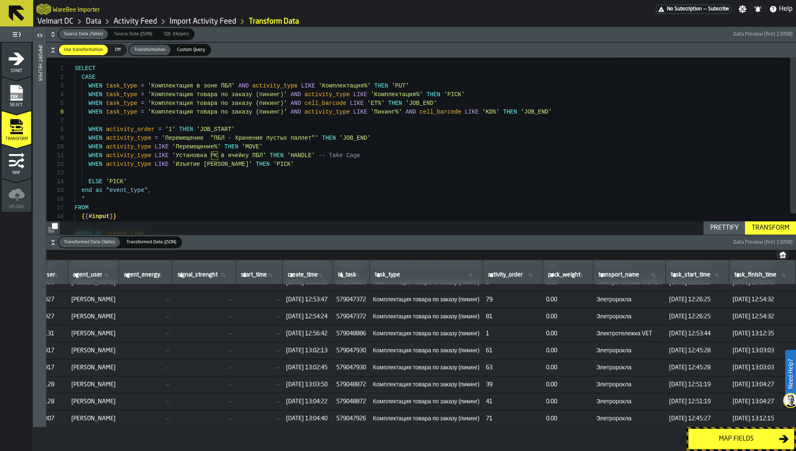
type input "**"
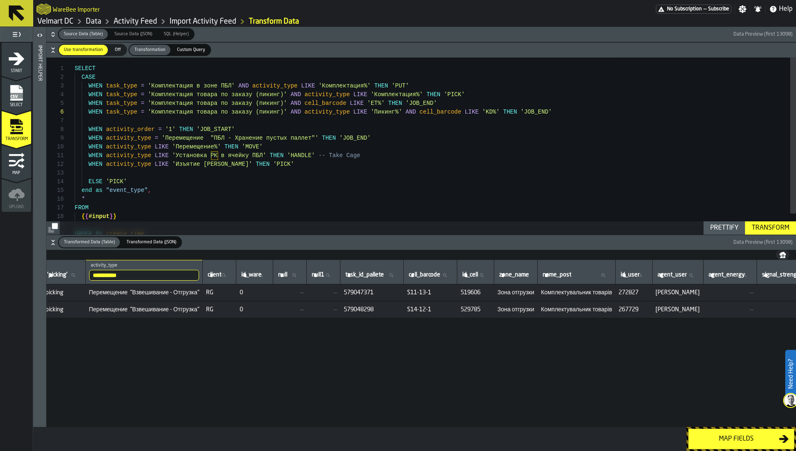
scroll to position [0, 0]
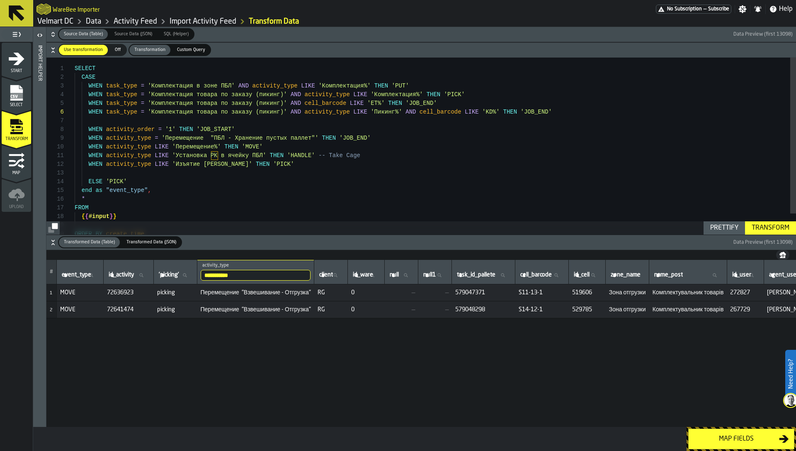
click at [307, 310] on span "Перемещение "Взвешивание - Отгрузка"" at bounding box center [256, 309] width 110 height 7
click at [415, 139] on div "SELECT CASE WHEN activity_order = '1' THEN 'JOB_START' WHEN activity_type = 'Пе…" at bounding box center [435, 158] width 721 height 201
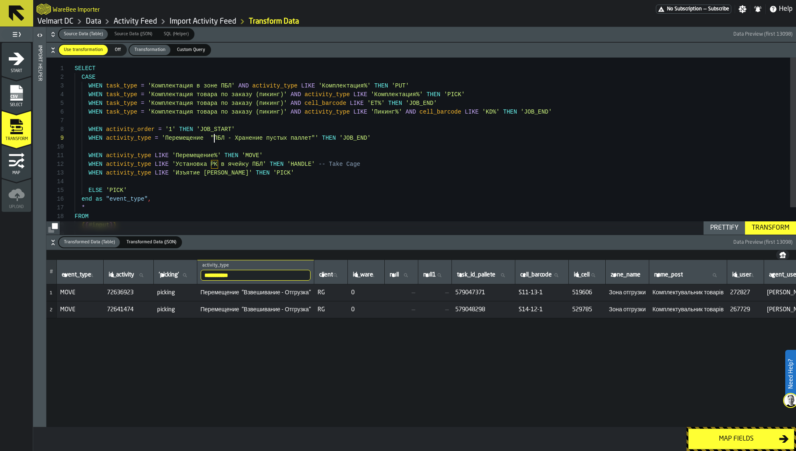
click at [214, 136] on div "SELECT CASE WHEN activity_order = '1' THEN 'JOB_START' WHEN activity_type = 'Пе…" at bounding box center [435, 162] width 721 height 209
click at [203, 144] on div "SELECT CASE WHEN activity_order = '1' THEN 'JOB_START' WHEN activity_type = 'Пе…" at bounding box center [435, 162] width 721 height 209
click at [202, 139] on div "SELECT CASE WHEN activity_order = '1' THEN 'JOB_START' WHEN activity_type = 'Пе…" at bounding box center [435, 162] width 721 height 209
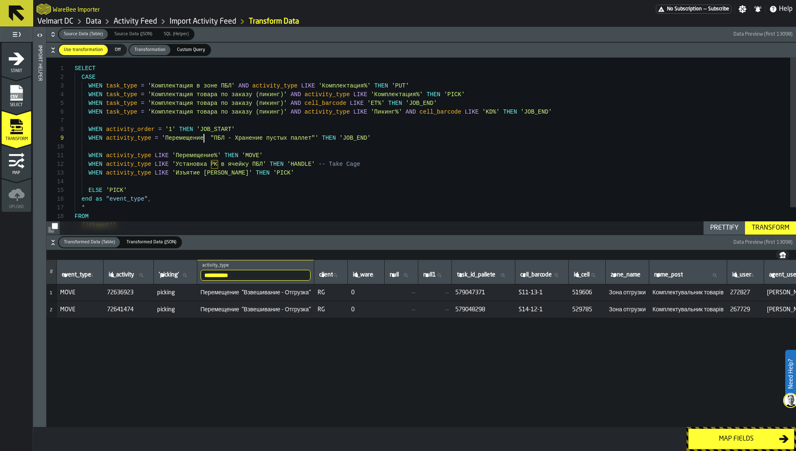
click at [202, 139] on div "SELECT CASE WHEN activity_order = '1' THEN 'JOB_START' WHEN activity_type = 'Пе…" at bounding box center [435, 162] width 721 height 209
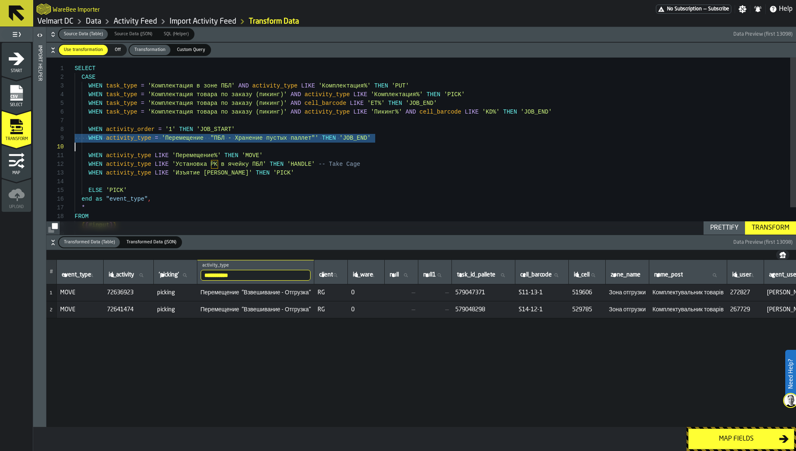
click at [165, 147] on div "SELECT CASE WHEN activity_order = '1' THEN 'JOB_START' WHEN activity_type = 'Пе…" at bounding box center [435, 162] width 721 height 209
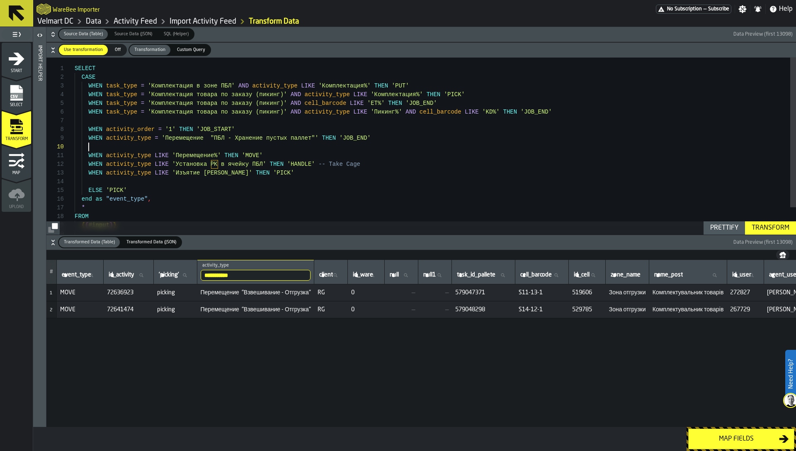
scroll to position [0, 0]
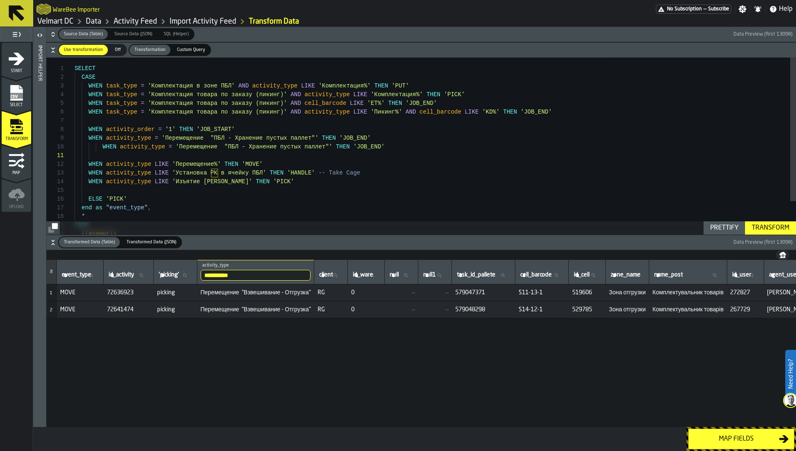
click at [242, 279] on input "**********" at bounding box center [256, 275] width 110 height 11
click at [238, 292] on span "Перемещение "Взвешивание - Отгрузка"" at bounding box center [256, 292] width 110 height 7
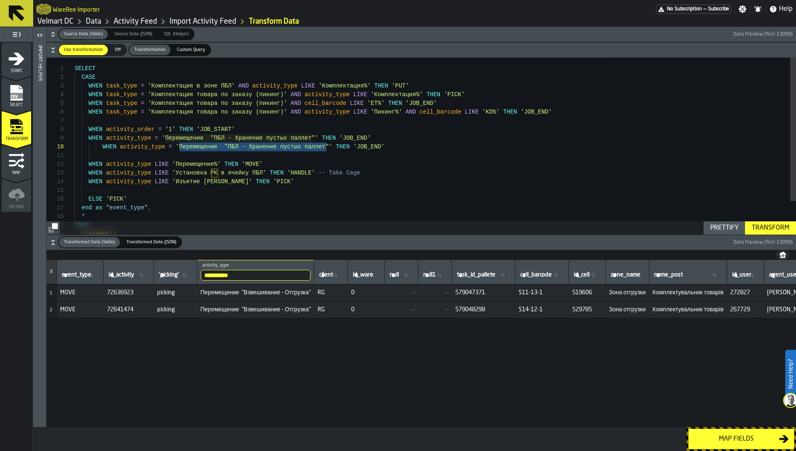
drag, startPoint x: 180, startPoint y: 148, endPoint x: 326, endPoint y: 148, distance: 145.9
click at [326, 148] on div "SELECT CASE WHEN activity_order = '1' THEN 'JOB_START' WHEN activity_type = 'Пе…" at bounding box center [435, 167] width 721 height 218
click at [102, 148] on div "SELECT CASE WHEN activity_order = '1' THEN 'JOB_START' WHEN activity_type = 'Пе…" at bounding box center [435, 167] width 721 height 218
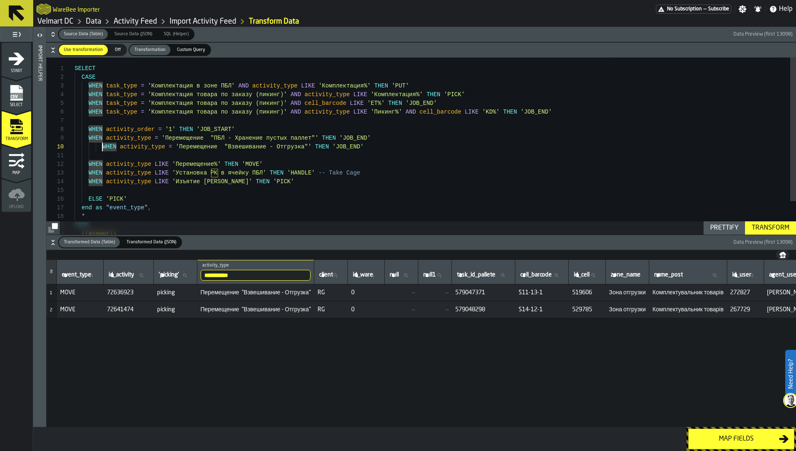
type textarea "**********"
click at [779, 223] on div "Transform" at bounding box center [770, 228] width 44 height 10
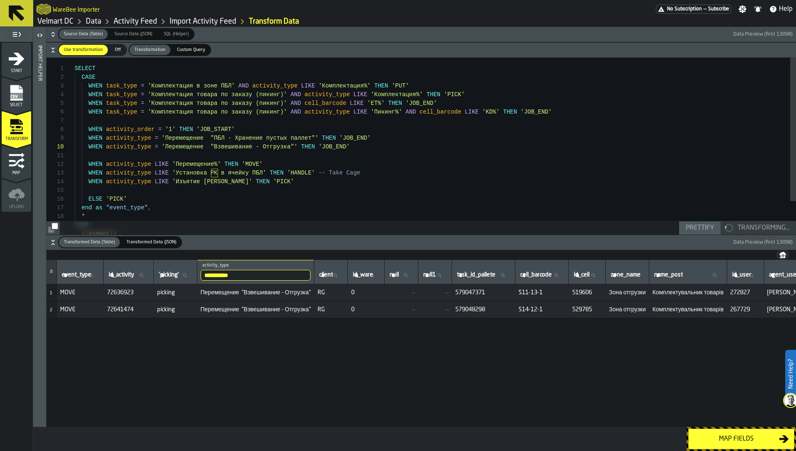
click at [221, 275] on input "**********" at bounding box center [256, 275] width 110 height 11
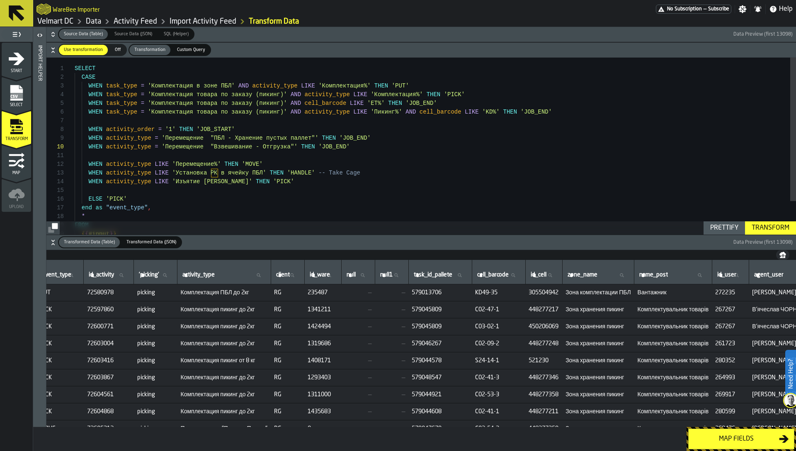
scroll to position [0, 0]
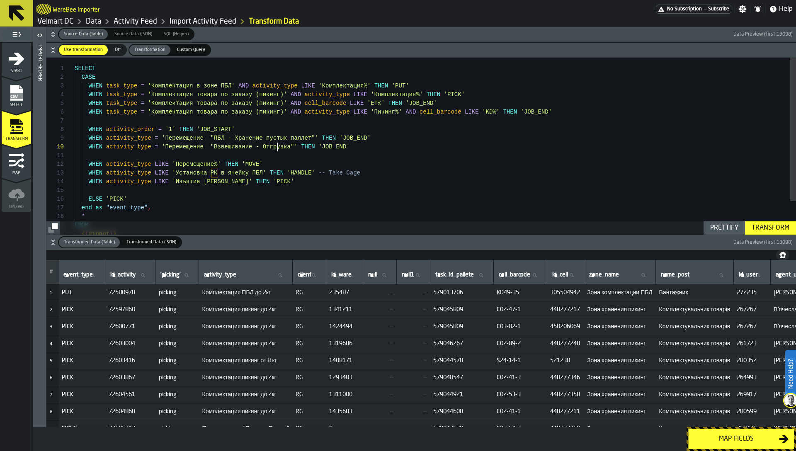
click at [278, 148] on div "SELECT CASE WHEN activity_order = '1' THEN 'JOB_START' WHEN activity_type = 'Пе…" at bounding box center [435, 167] width 721 height 218
type textarea "**********"
click at [278, 148] on div "SELECT CASE WHEN activity_order = '1' THEN 'JOB_START' WHEN activity_type = 'Пе…" at bounding box center [435, 167] width 721 height 218
click at [233, 280] on th "activity_type activity_type" at bounding box center [246, 272] width 94 height 24
click at [233, 277] on label "activity_type activity_type" at bounding box center [245, 275] width 87 height 11
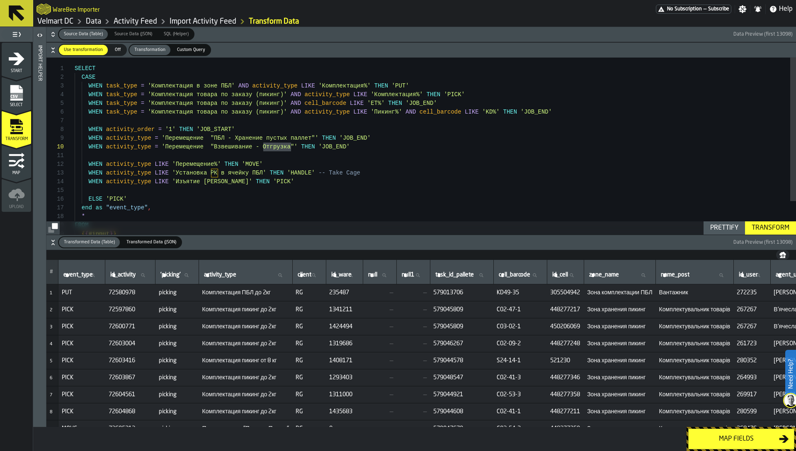
click at [233, 277] on input "activity_type activity_type" at bounding box center [245, 275] width 87 height 11
paste input "********"
type input "********"
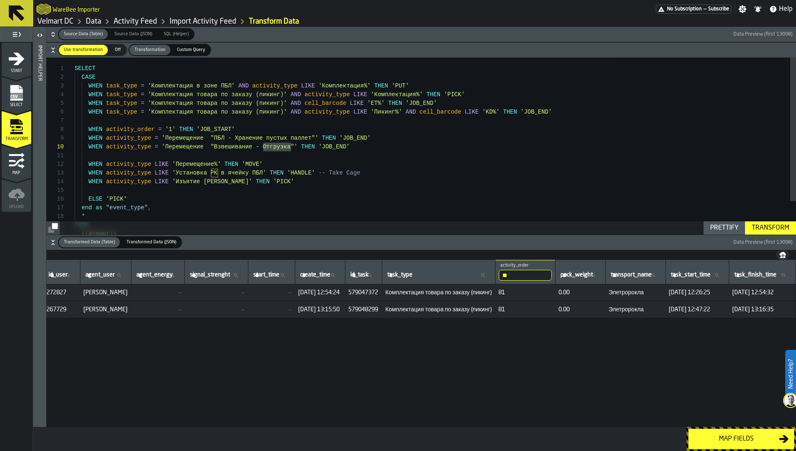
scroll to position [0, 777]
click at [499, 276] on input "**" at bounding box center [525, 275] width 53 height 11
click at [345, 302] on td "579048299" at bounding box center [363, 309] width 37 height 17
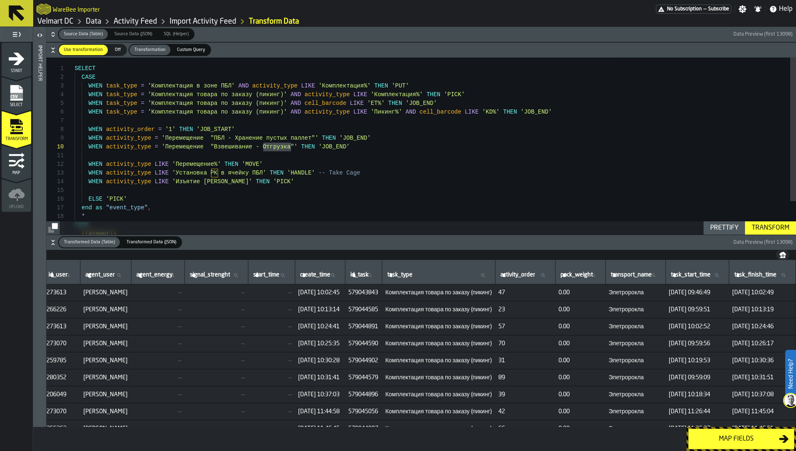
click at [348, 379] on span "579044579" at bounding box center [363, 377] width 30 height 7
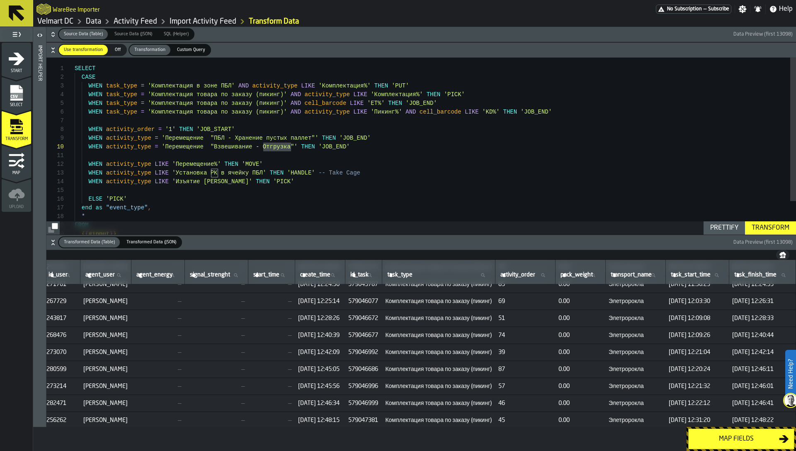
scroll to position [131, 777]
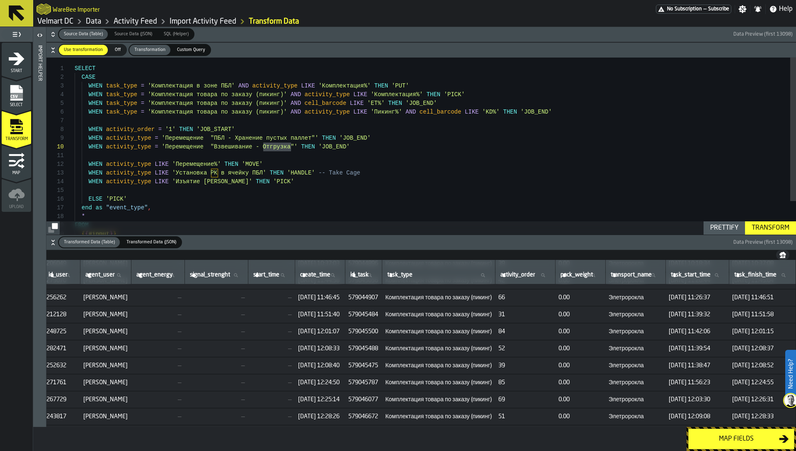
click at [349, 276] on label "id_task id_task" at bounding box center [364, 275] width 30 height 11
click at [349, 276] on input "id_task id_task" at bounding box center [364, 275] width 30 height 11
paste input "*********"
type input "*********"
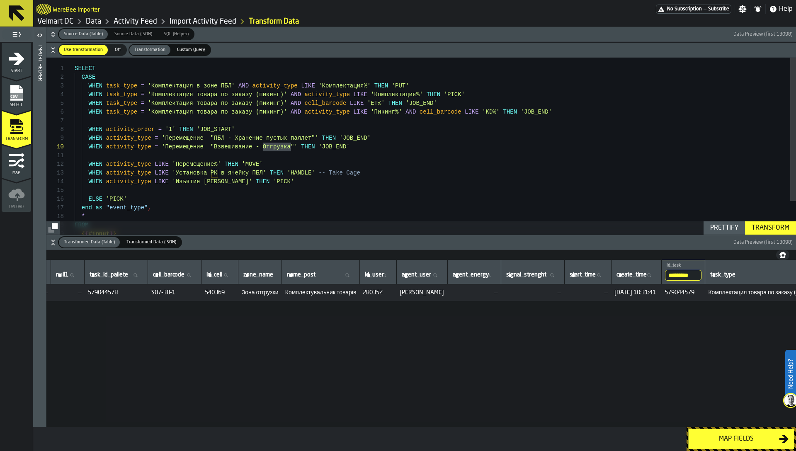
scroll to position [0, 0]
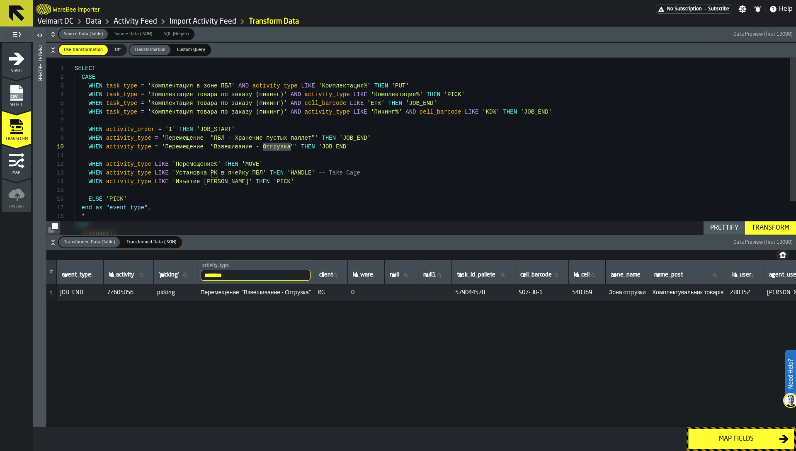
click at [228, 277] on input "********" at bounding box center [256, 275] width 110 height 11
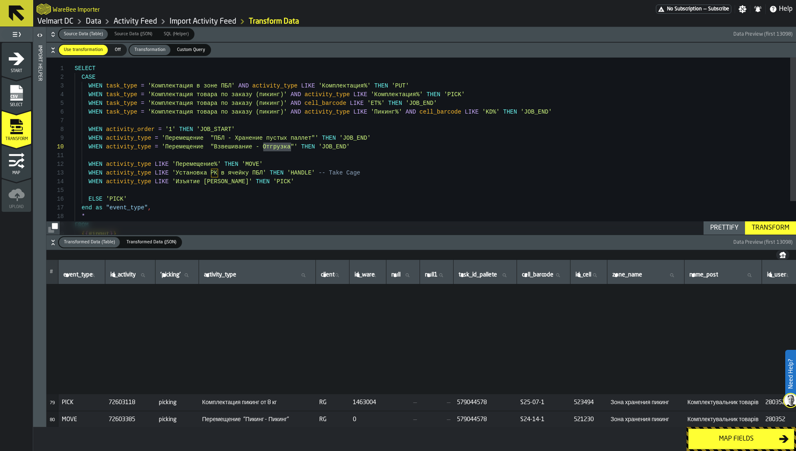
scroll to position [1389, 0]
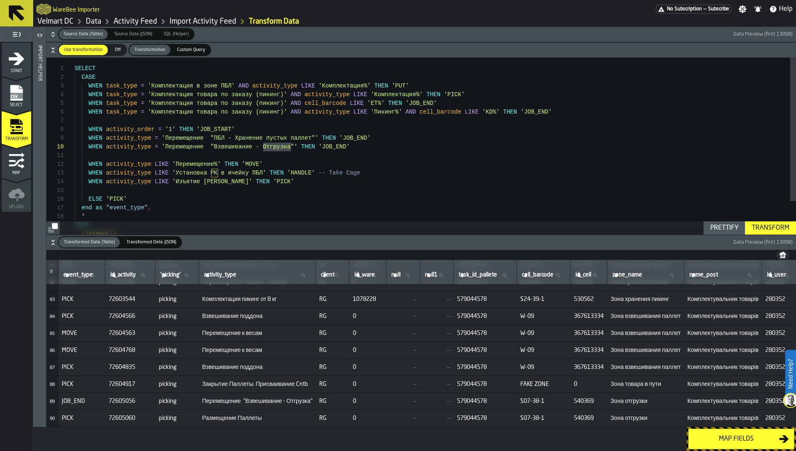
click at [256, 415] on span "Размещение Паллеты" at bounding box center [257, 418] width 110 height 7
click at [285, 147] on div "SELECT CASE WHEN activity_order = '1' THEN 'JOB_START' WHEN activity_type = 'Пе…" at bounding box center [435, 167] width 721 height 218
click at [206, 155] on div "SELECT CASE WHEN activity_order = '1' THEN 'JOB_START' WHEN activity_type = 'Пе…" at bounding box center [435, 167] width 721 height 218
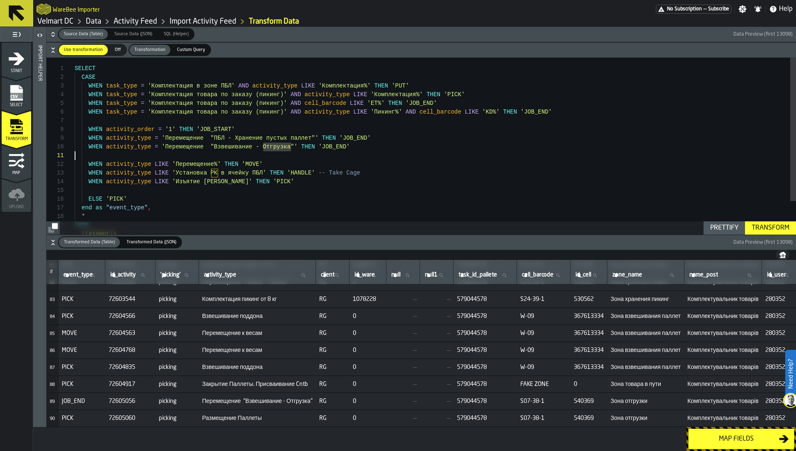
scroll to position [0, 0]
click at [203, 148] on div "SELECT CASE WHEN activity_order = '1' THEN 'JOB_START' WHEN activity_type = 'Пе…" at bounding box center [435, 167] width 721 height 218
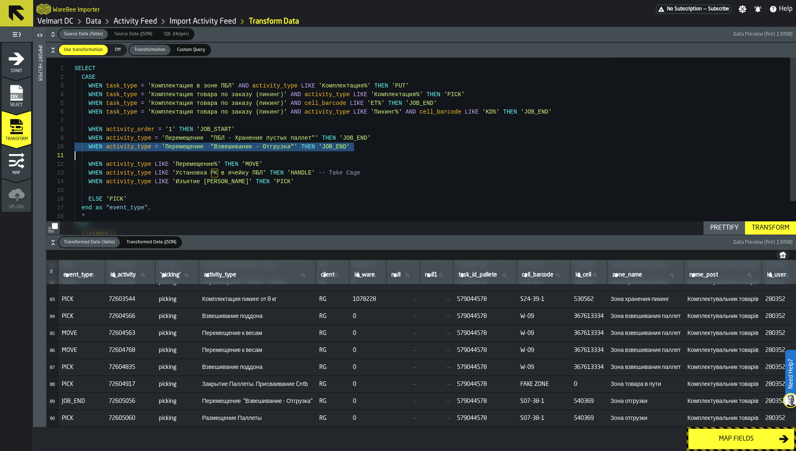
click at [167, 152] on div "SELECT CASE WHEN activity_order = '1' THEN 'JOB_START' WHEN activity_type = 'Пе…" at bounding box center [435, 167] width 721 height 218
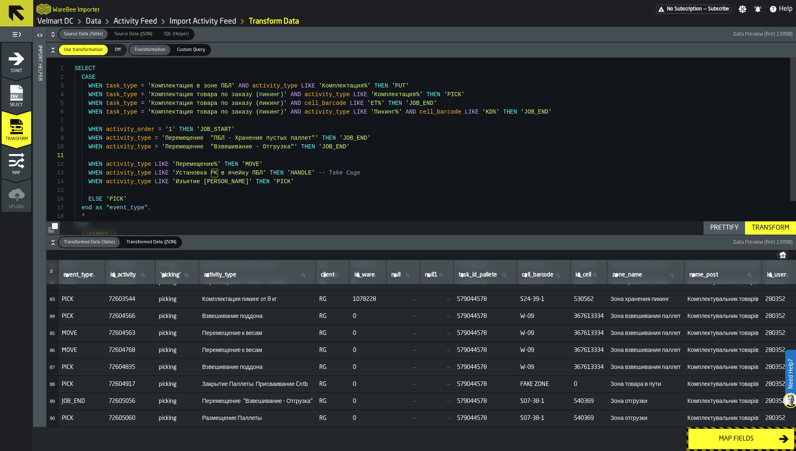
click at [132, 153] on div "SELECT CASE WHEN activity_order = '1' THEN 'JOB_START' WHEN activity_type = 'Пе…" at bounding box center [435, 167] width 721 height 218
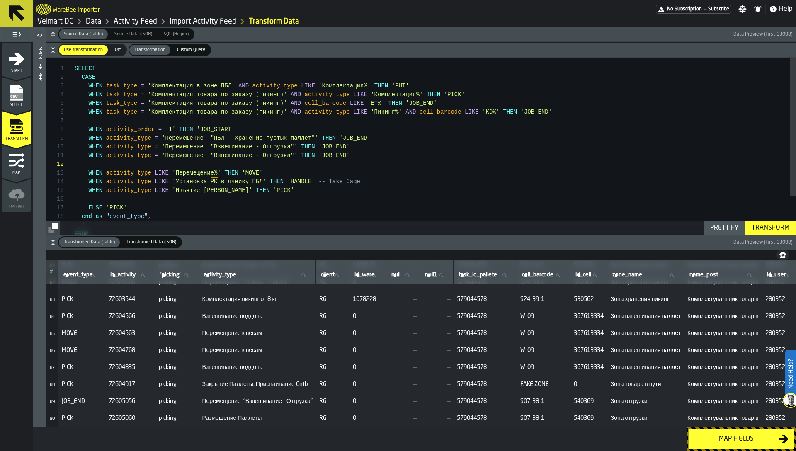
scroll to position [9, 0]
click at [242, 415] on span "Размещение Паллеты" at bounding box center [257, 418] width 110 height 7
click at [222, 171] on div "SELECT CASE WHEN activity_order = '1' THEN 'JOB_START' WHEN activity_type = 'Пе…" at bounding box center [435, 171] width 721 height 227
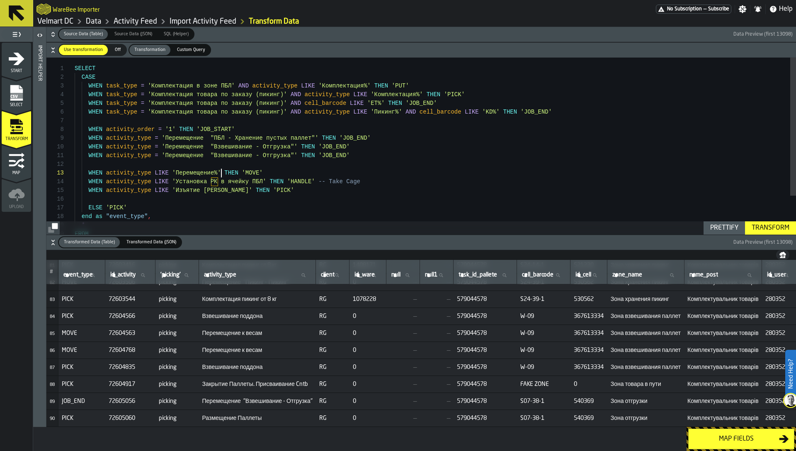
scroll to position [0, 0]
drag, startPoint x: 167, startPoint y: 156, endPoint x: 295, endPoint y: 153, distance: 128.1
click at [295, 153] on div "SELECT CASE WHEN activity_order = '1' THEN 'JOB_START' WHEN activity_type = 'Пе…" at bounding box center [435, 171] width 721 height 227
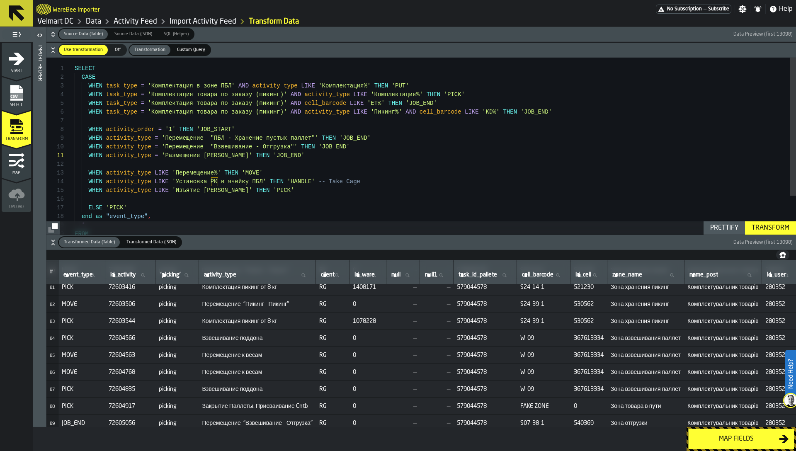
scroll to position [1367, 0]
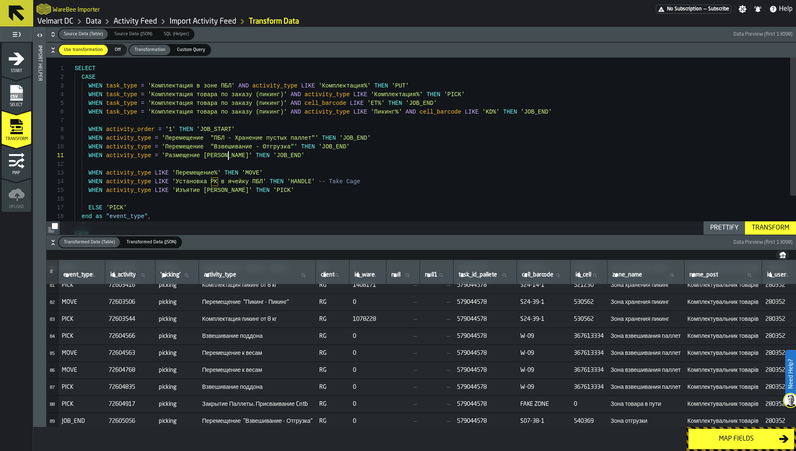
click at [235, 337] on span "Взвешивание поддона" at bounding box center [257, 336] width 110 height 7
click at [254, 353] on span "Перемещение к весам" at bounding box center [257, 353] width 110 height 7
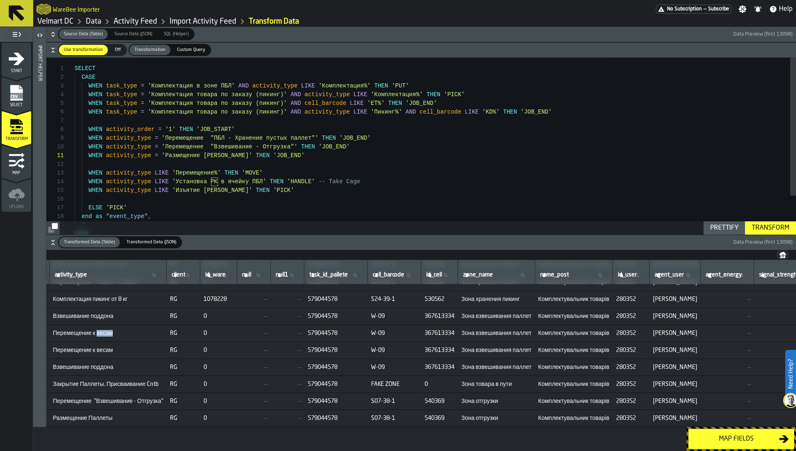
scroll to position [1389, 0]
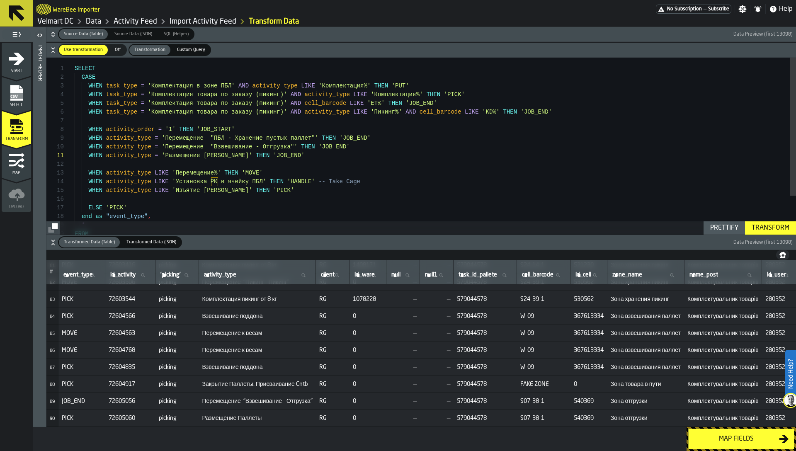
click at [306, 383] on span "Закрытие Паллеты. Присваивание Cntb" at bounding box center [257, 384] width 110 height 7
click at [254, 154] on div "SELECT CASE WHEN activity_order = '1' THEN 'JOB_START' WHEN activity_type = 'Пе…" at bounding box center [435, 171] width 721 height 227
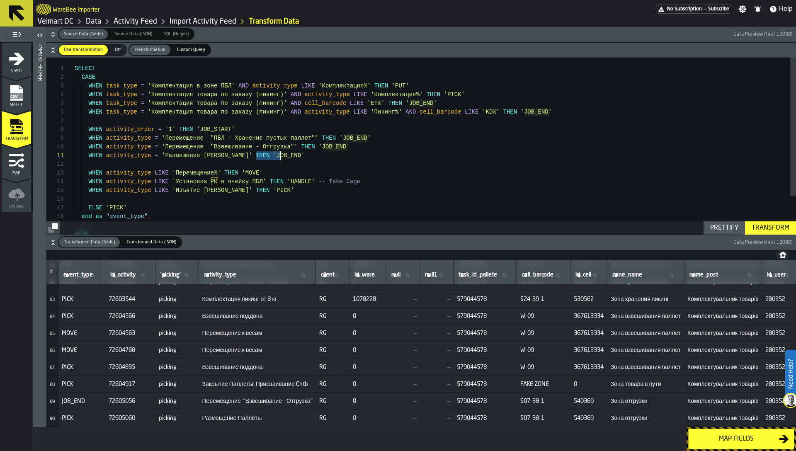
click at [254, 154] on div "SELECT CASE WHEN activity_order = '1' THEN 'JOB_START' WHEN activity_type = 'Пе…" at bounding box center [435, 171] width 721 height 227
click at [213, 161] on div "SELECT CASE WHEN activity_order = '1' THEN 'JOB_START' WHEN activity_type = 'Пе…" at bounding box center [435, 171] width 721 height 227
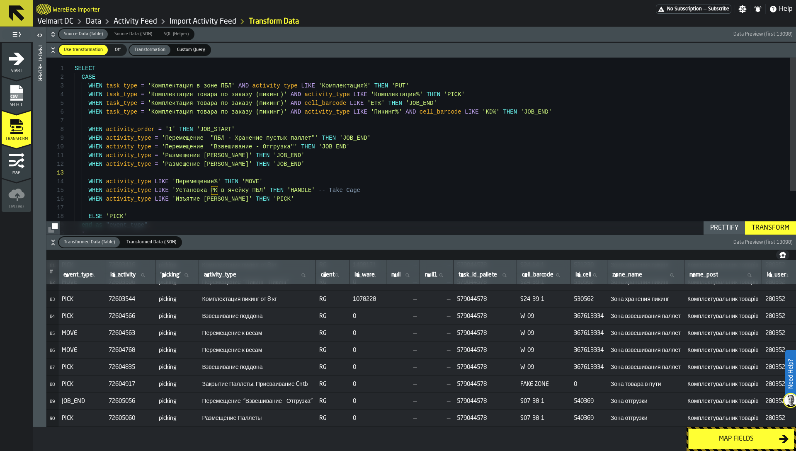
click at [261, 415] on span "Размещение Паллеты" at bounding box center [257, 418] width 110 height 7
click at [237, 382] on span "Закрытие Паллеты. Присваивание Cntb" at bounding box center [257, 384] width 110 height 7
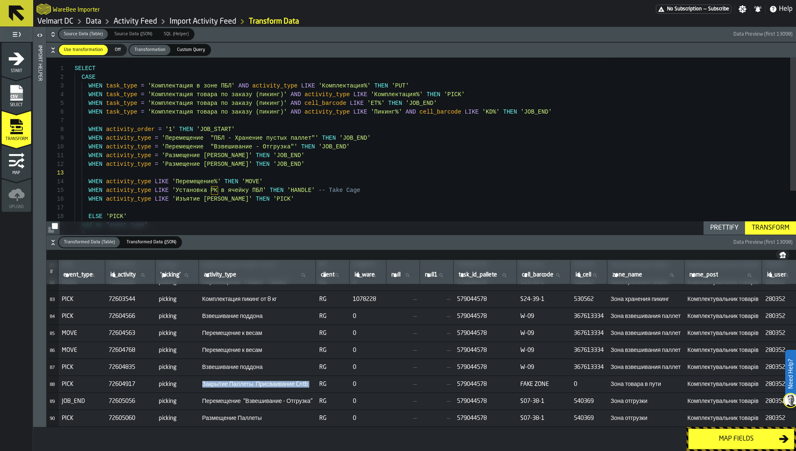
click at [237, 382] on span "Закрытие Паллеты. Присваивание Cntb" at bounding box center [257, 384] width 110 height 7
drag, startPoint x: 166, startPoint y: 156, endPoint x: 227, endPoint y: 156, distance: 60.9
click at [227, 156] on div "SELECT CASE WHEN activity_order = '1' THEN 'JOB_START' WHEN activity_type = 'Пе…" at bounding box center [435, 175] width 721 height 235
click at [325, 157] on div "SELECT CASE WHEN activity_order = '1' THEN 'JOB_START' WHEN activity_type = 'Пе…" at bounding box center [435, 175] width 721 height 235
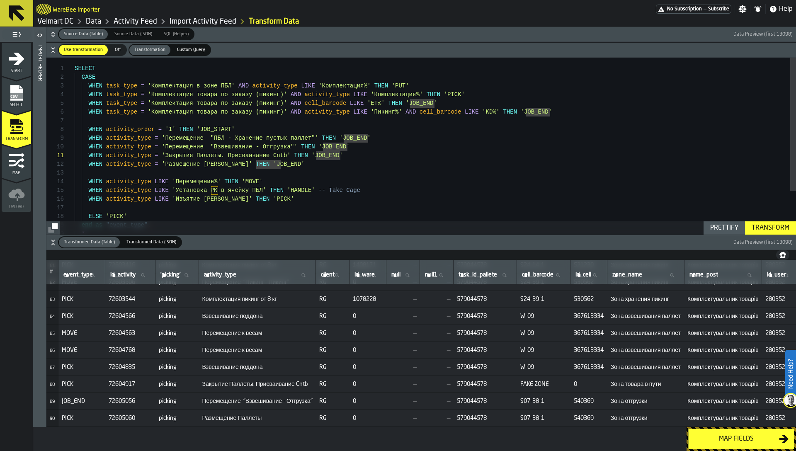
click at [325, 157] on div "SELECT CASE WHEN activity_order = '1' THEN 'JOB_START' WHEN activity_type = 'Пе…" at bounding box center [435, 175] width 721 height 235
click at [322, 155] on div "SELECT CASE WHEN activity_order = '1' THEN 'JOB_START' WHEN activity_type = 'Пе…" at bounding box center [435, 175] width 721 height 235
click at [266, 153] on div "SELECT CASE WHEN activity_order = '1' THEN 'JOB_START' WHEN activity_type = 'Пе…" at bounding box center [435, 175] width 721 height 235
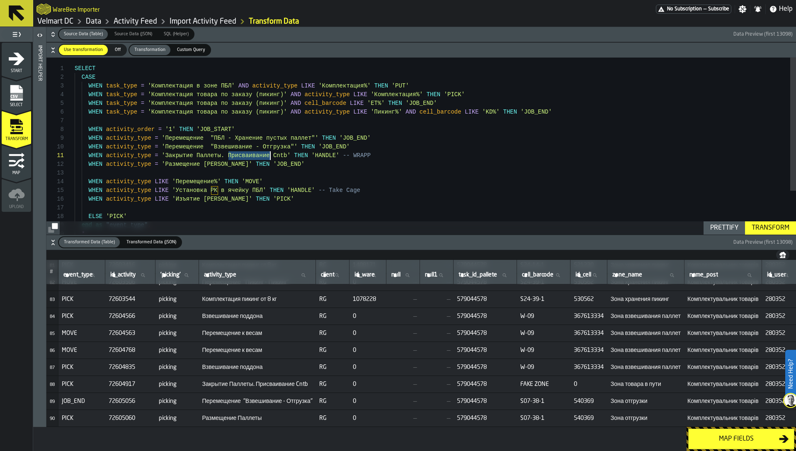
click at [266, 153] on div "SELECT CASE WHEN activity_order = '1' THEN 'JOB_START' WHEN activity_type = 'Пе…" at bounding box center [435, 175] width 721 height 235
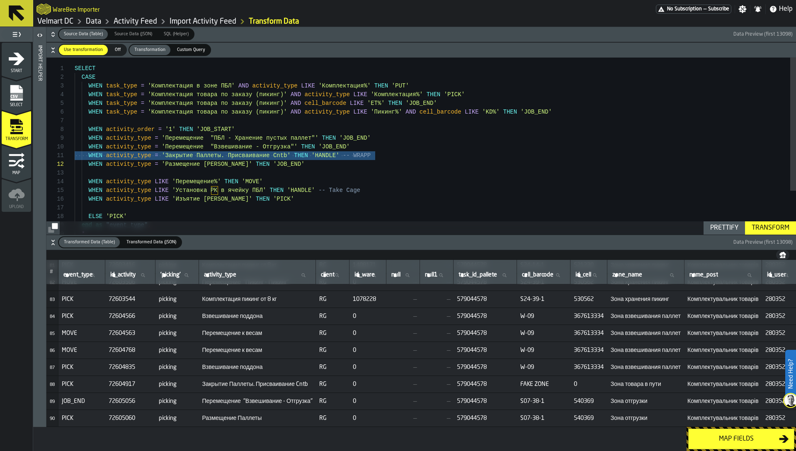
click at [376, 153] on div "SELECT CASE WHEN activity_order = '1' THEN 'JOB_START' WHEN activity_type = 'Пе…" at bounding box center [435, 175] width 721 height 235
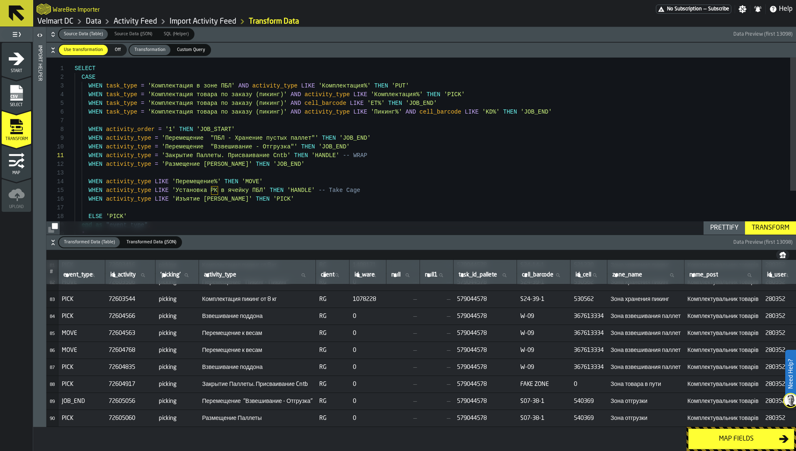
click at [214, 157] on div "SELECT CASE WHEN activity_order = '1' THEN 'JOB_START' WHEN activity_type = 'Пе…" at bounding box center [435, 175] width 721 height 235
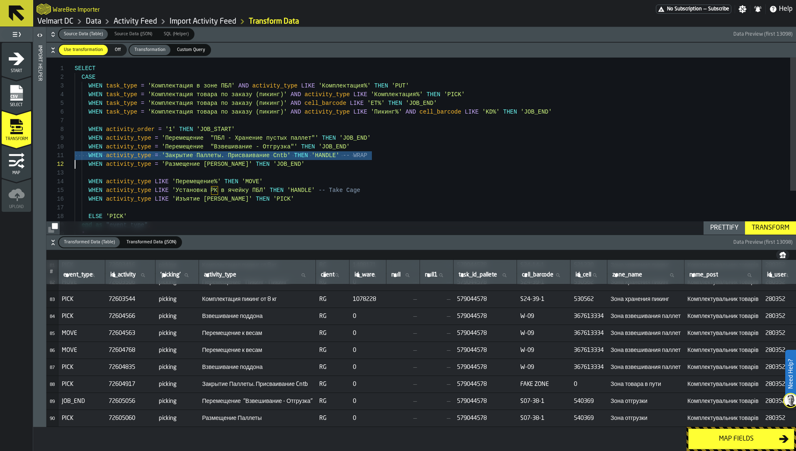
click at [214, 157] on div "SELECT CASE WHEN activity_order = '1' THEN 'JOB_START' WHEN activity_type = 'Пе…" at bounding box center [435, 175] width 721 height 235
click at [337, 157] on div "SELECT CASE WHEN activity_order = '1' THEN 'JOB_START' WHEN activity_type = 'Пе…" at bounding box center [435, 175] width 721 height 235
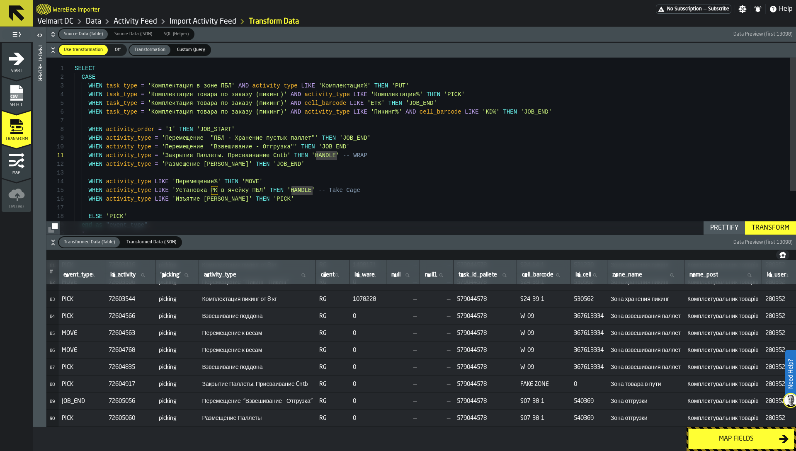
click at [263, 415] on span "Размещение Паллеты" at bounding box center [257, 418] width 110 height 7
click at [343, 116] on div "CASE WHEN activity_order = '1' THEN 'JOB_START' WHEN activity_type = 'Перемещен…" at bounding box center [435, 173] width 721 height 235
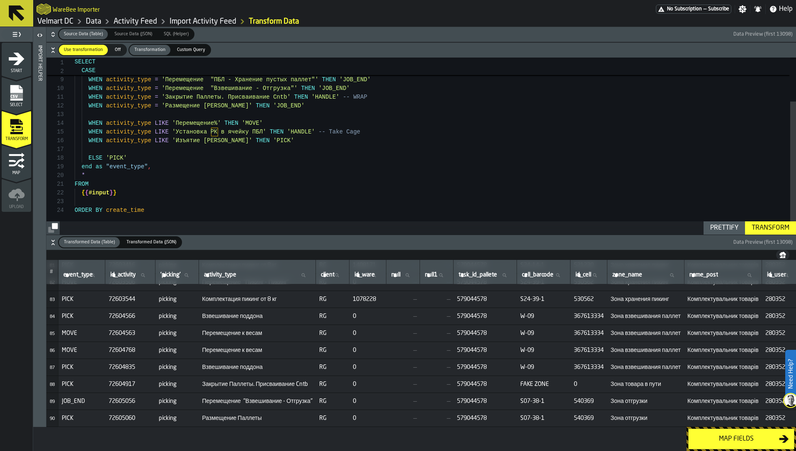
click at [728, 225] on div "Prettify" at bounding box center [724, 228] width 35 height 10
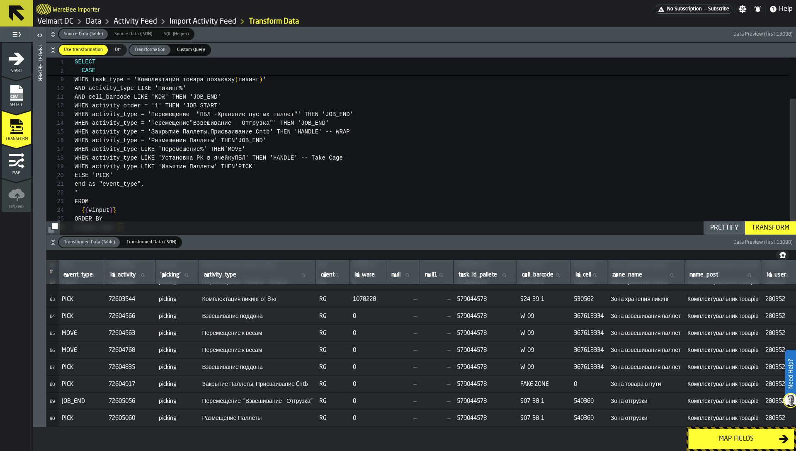
scroll to position [44, 0]
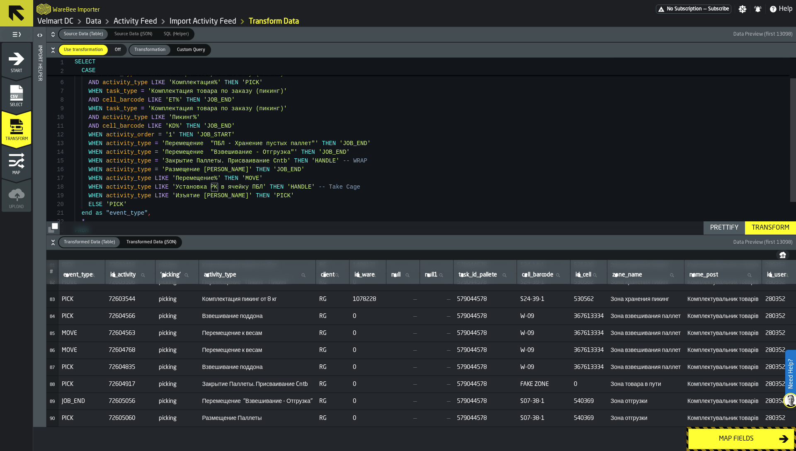
click at [238, 313] on span "Взвешивание поддона" at bounding box center [257, 316] width 110 height 7
click at [307, 186] on div "AND cell_barcode LIKE 'ET%' THEN 'JOB_END' WHEN task_type = 'Комплектация товар…" at bounding box center [435, 154] width 721 height 253
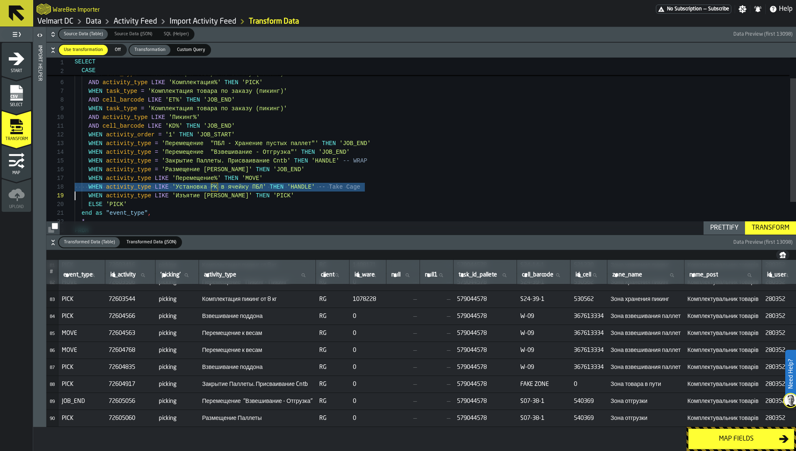
click at [307, 186] on div "AND cell_barcode LIKE 'ET%' THEN 'JOB_END' WHEN task_type = 'Комплектация товар…" at bounding box center [435, 154] width 721 height 253
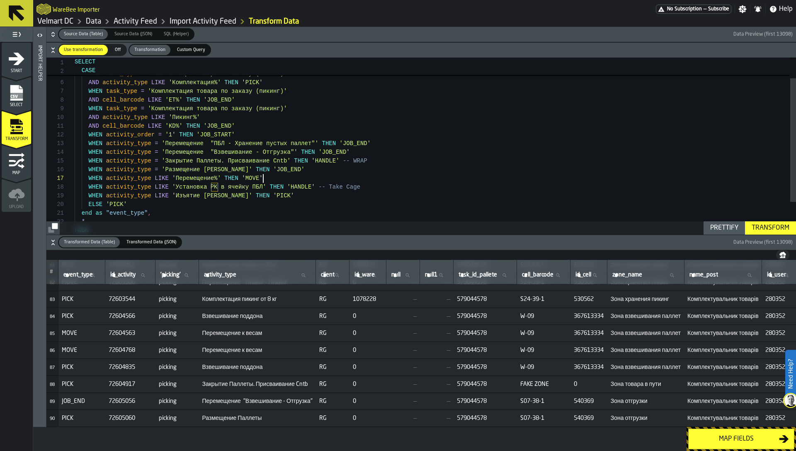
click at [297, 178] on div "AND cell_barcode LIKE 'ET%' THEN 'JOB_END' WHEN task_type = 'Комплектация товар…" at bounding box center [435, 154] width 721 height 253
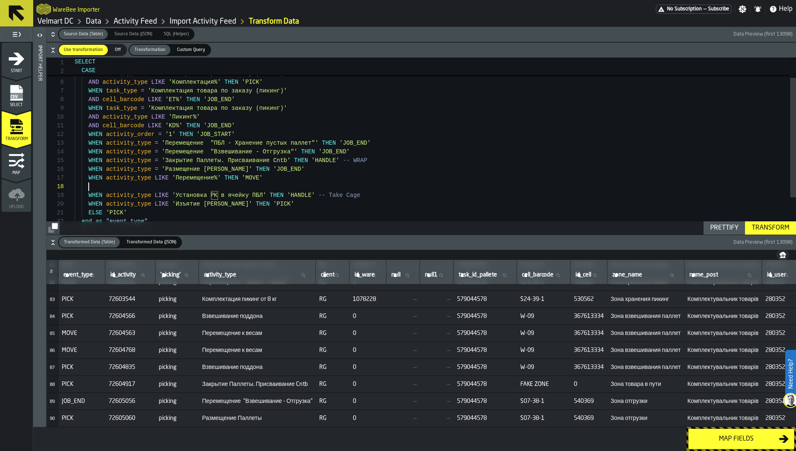
scroll to position [61, 0]
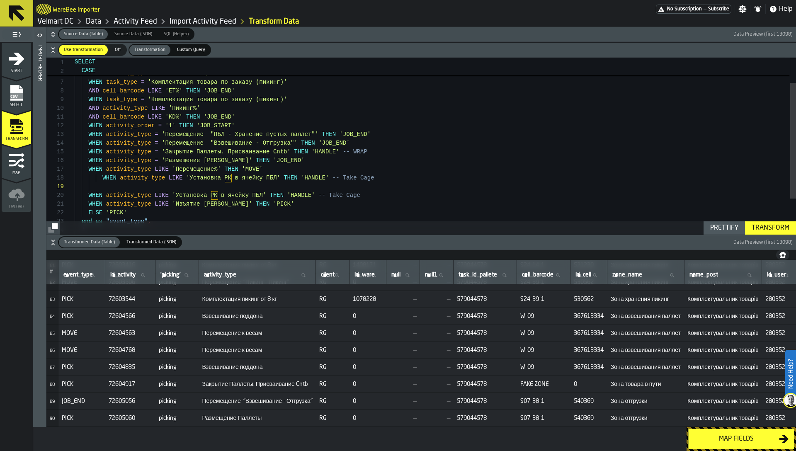
click at [300, 199] on div "AND cell_barcode LIKE 'ET%' THEN 'JOB_END' WHEN task_type = 'Комплектация товар…" at bounding box center [435, 154] width 721 height 270
click at [231, 315] on span "Взвешивание поддона" at bounding box center [257, 316] width 110 height 7
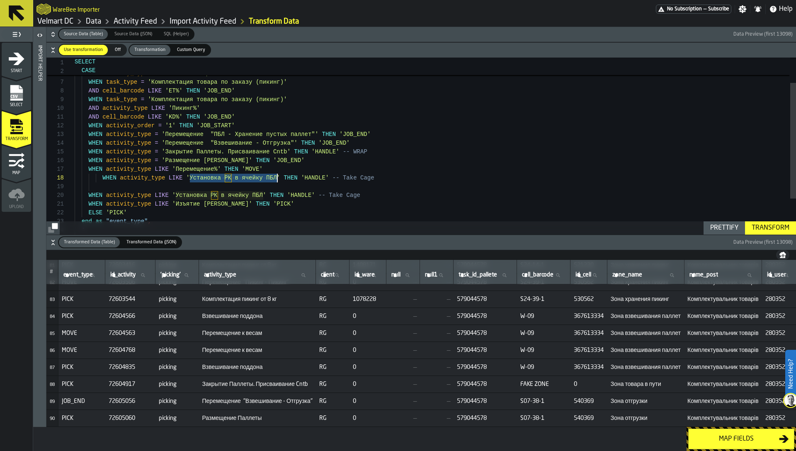
drag, startPoint x: 191, startPoint y: 177, endPoint x: 278, endPoint y: 176, distance: 86.6
click at [278, 176] on div "AND cell_barcode LIKE 'ET%' THEN 'JOB_END' WHEN task_type = 'Комплектация товар…" at bounding box center [435, 154] width 721 height 270
click at [102, 178] on div "AND cell_barcode LIKE 'ET%' THEN 'JOB_END' WHEN task_type = 'Комплектация товар…" at bounding box center [435, 154] width 721 height 270
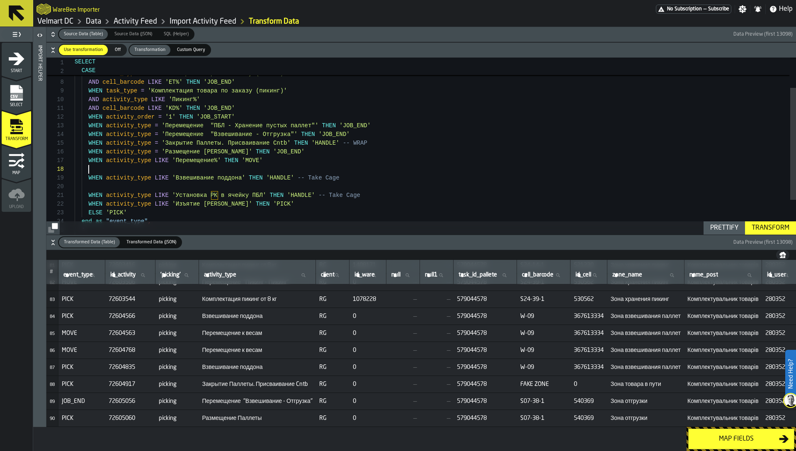
click at [238, 169] on div "AND cell_barcode LIKE 'ET%' THEN 'JOB_END' WHEN task_type = 'Комплектация товар…" at bounding box center [435, 149] width 721 height 279
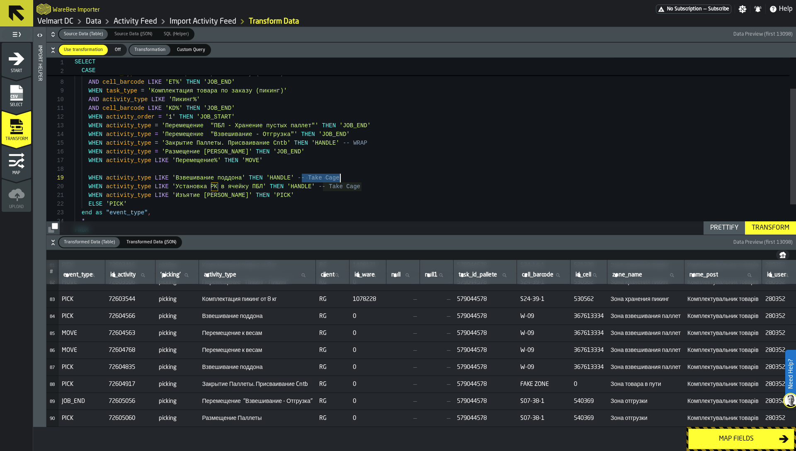
drag, startPoint x: 300, startPoint y: 177, endPoint x: 363, endPoint y: 177, distance: 63.4
click at [363, 177] on div "AND cell_barcode LIKE 'ET%' THEN 'JOB_END' WHEN task_type = 'Комплектация товар…" at bounding box center [435, 145] width 721 height 270
click at [231, 177] on div "AND cell_barcode LIKE 'ET%' THEN 'JOB_END' WHEN task_type = 'Комплектация товар…" at bounding box center [435, 145] width 721 height 270
click at [185, 175] on div "AND cell_barcode LIKE 'ET%' THEN 'JOB_END' WHEN task_type = 'Комплектация товар…" at bounding box center [435, 145] width 721 height 270
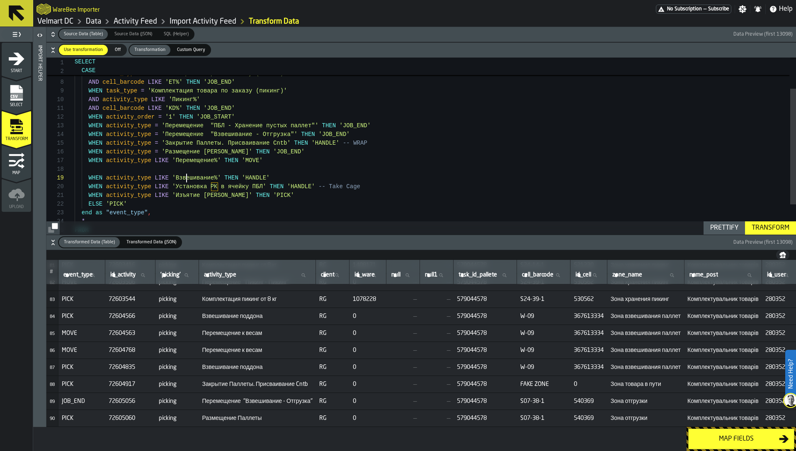
click at [185, 175] on div "AND cell_barcode LIKE 'ET%' THEN 'JOB_END' WHEN task_type = 'Комплектация товар…" at bounding box center [435, 145] width 721 height 270
click at [242, 133] on div "AND cell_barcode LIKE 'ET%' THEN 'JOB_END' WHEN task_type = 'Комплектация товар…" at bounding box center [435, 145] width 721 height 270
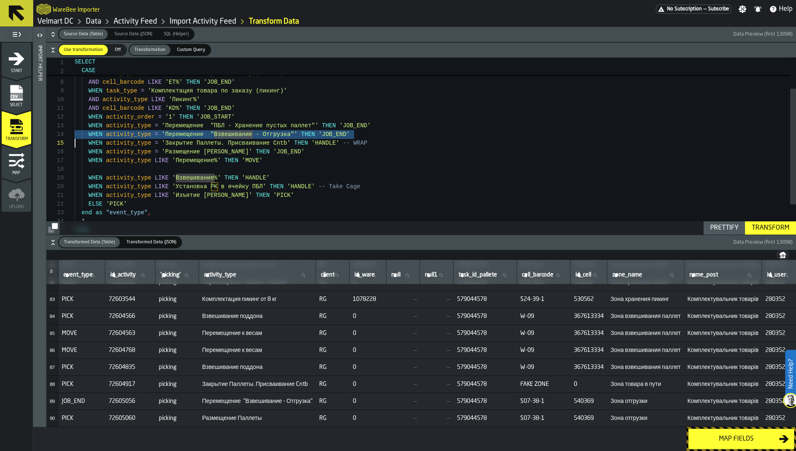
click at [242, 133] on div "AND cell_barcode LIKE 'ET%' THEN 'JOB_END' WHEN task_type = 'Комплектация товар…" at bounding box center [435, 145] width 721 height 270
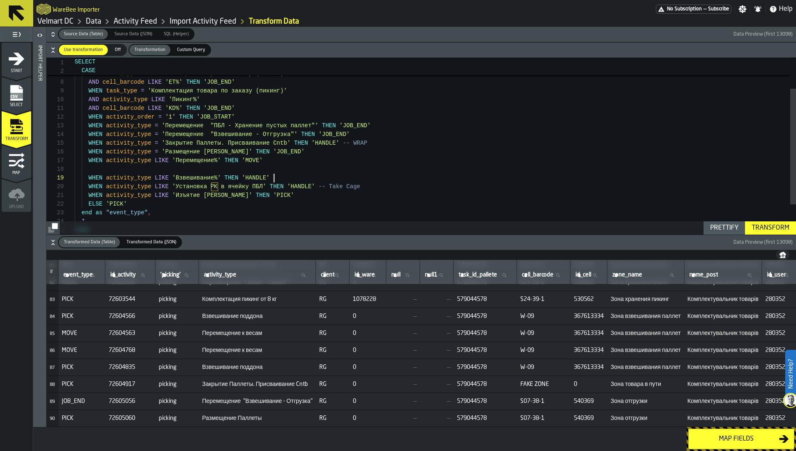
click at [274, 175] on div "AND cell_barcode LIKE 'ET%' THEN 'JOB_END' WHEN task_type = 'Комплектация товар…" at bounding box center [435, 145] width 721 height 270
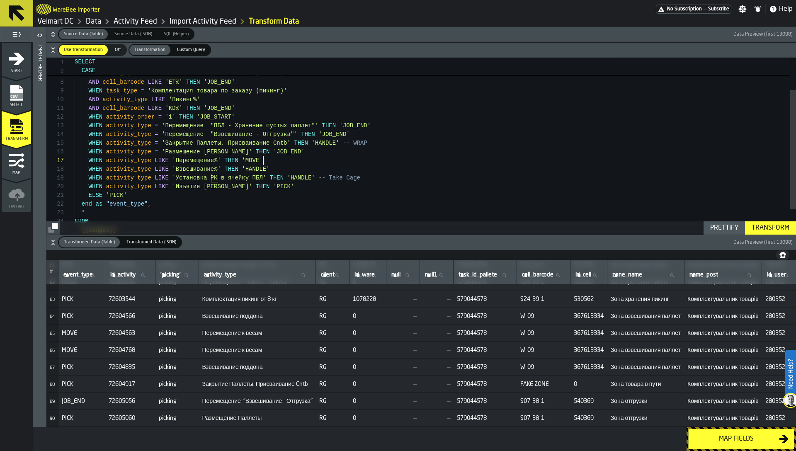
scroll to position [52, 0]
click at [769, 225] on div "Transform" at bounding box center [770, 228] width 44 height 10
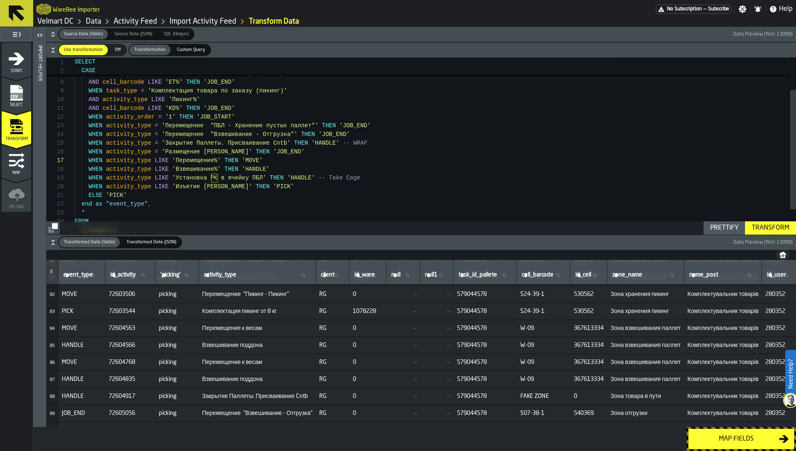
scroll to position [1389, 0]
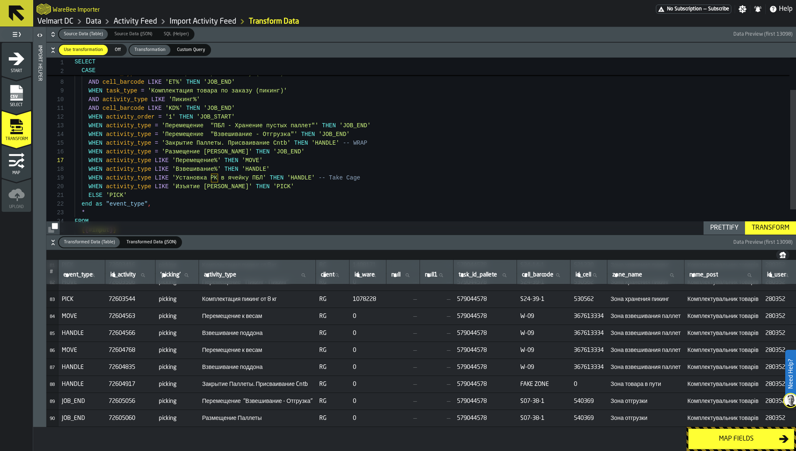
click at [251, 416] on span "Размещение Паллеты" at bounding box center [257, 418] width 110 height 7
click at [247, 399] on span "Перемещение "Взвешивание - Отгрузка"" at bounding box center [257, 401] width 110 height 7
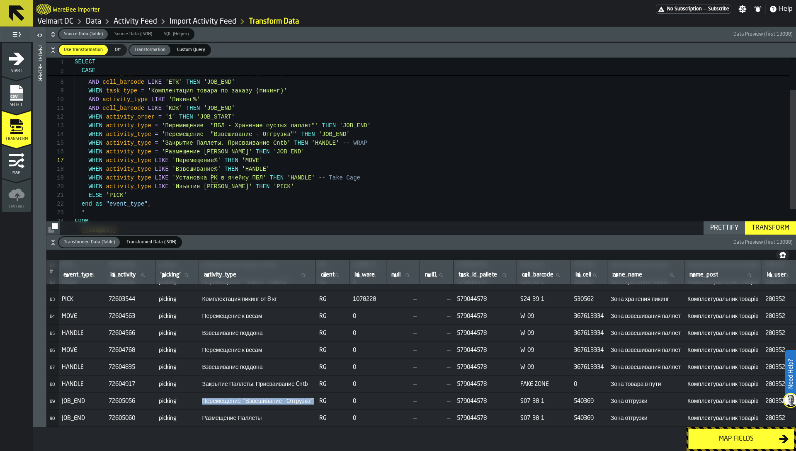
click at [247, 399] on span "Перемещение "Взвешивание - Отгрузка"" at bounding box center [257, 401] width 110 height 7
type textarea "**********"
click at [314, 177] on div "AND cell_barcode LIKE 'ET%' THEN 'JOB_END' WHEN task_type = 'Комплектация товар…" at bounding box center [435, 141] width 721 height 262
paste textarea "**********"
type textarea "**********"
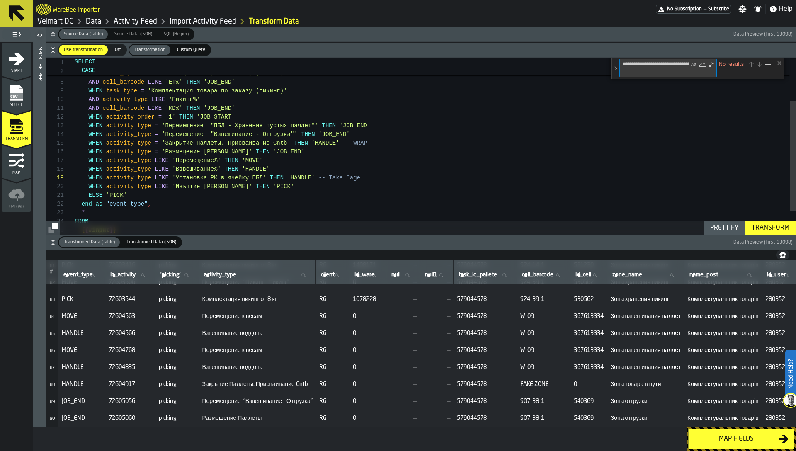
type textarea "**********"
click at [328, 142] on div "AND cell_barcode LIKE 'ET%' THEN 'JOB_END' WHEN task_type = 'Комплектация товар…" at bounding box center [435, 134] width 721 height 275
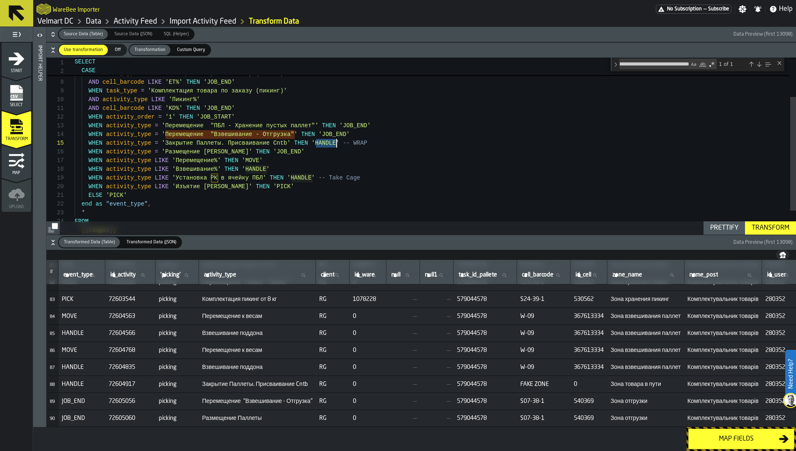
click at [328, 142] on div "AND cell_barcode LIKE 'ET%' THEN 'JOB_END' WHEN task_type = 'Комплектация товар…" at bounding box center [435, 134] width 721 height 275
click at [332, 134] on div "AND cell_barcode LIKE 'ET%' THEN 'JOB_END' WHEN task_type = 'Комплектация товар…" at bounding box center [435, 134] width 721 height 275
click at [337, 133] on div "AND cell_barcode LIKE 'ET%' THEN 'JOB_END' WHEN task_type = 'Комплектация товар…" at bounding box center [435, 134] width 721 height 275
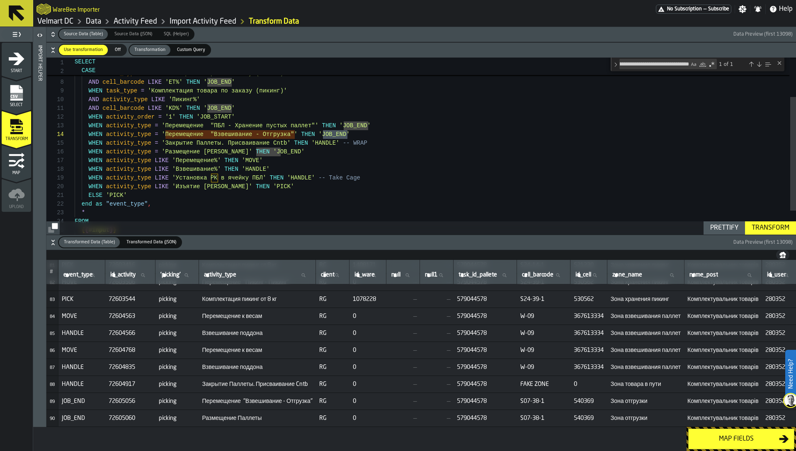
click at [337, 133] on div "AND cell_barcode LIKE 'ET%' THEN 'JOB_END' WHEN task_type = 'Комплектация товар…" at bounding box center [435, 134] width 721 height 275
click at [771, 228] on div "Transform" at bounding box center [770, 228] width 44 height 10
click at [330, 135] on div "AND cell_barcode LIKE 'ET%' THEN 'JOB_END' WHEN task_type = 'Комплектация товар…" at bounding box center [435, 134] width 721 height 275
type textarea "**********"
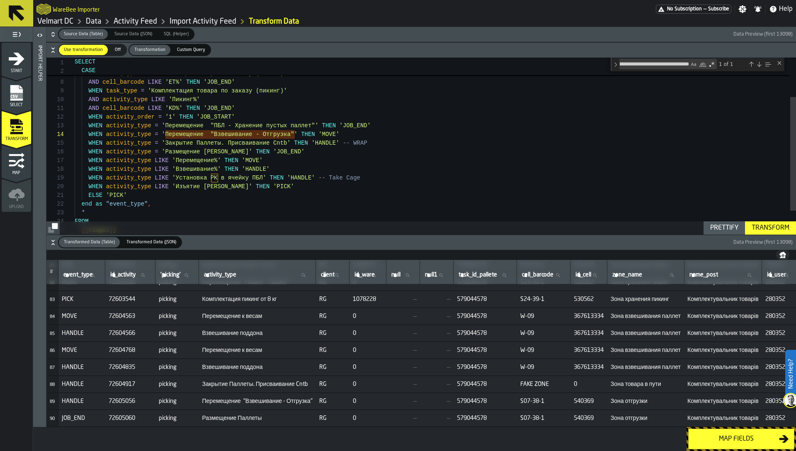
click at [766, 233] on button "Transform" at bounding box center [770, 227] width 51 height 13
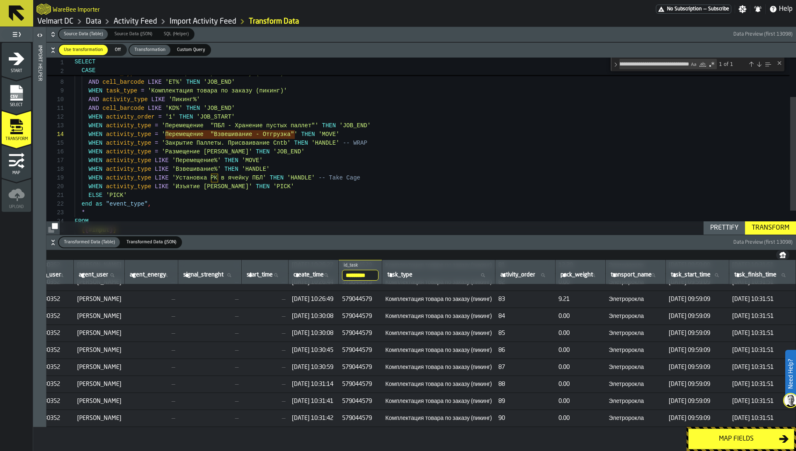
scroll to position [1389, 742]
click at [555, 308] on td "84" at bounding box center [525, 316] width 60 height 17
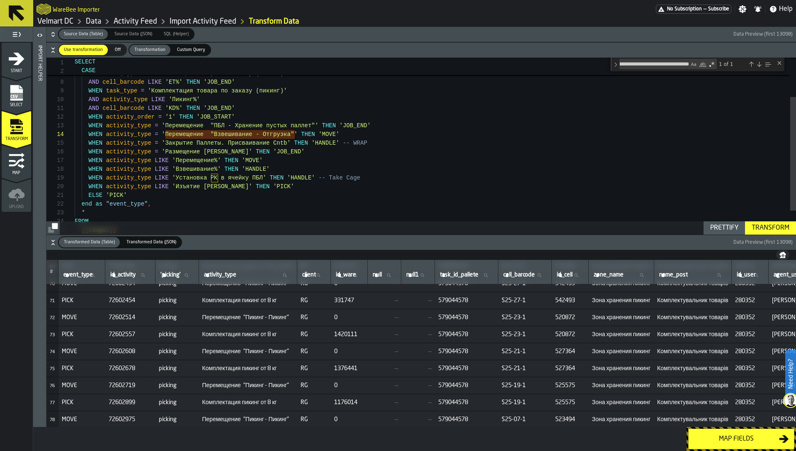
scroll to position [1152, 0]
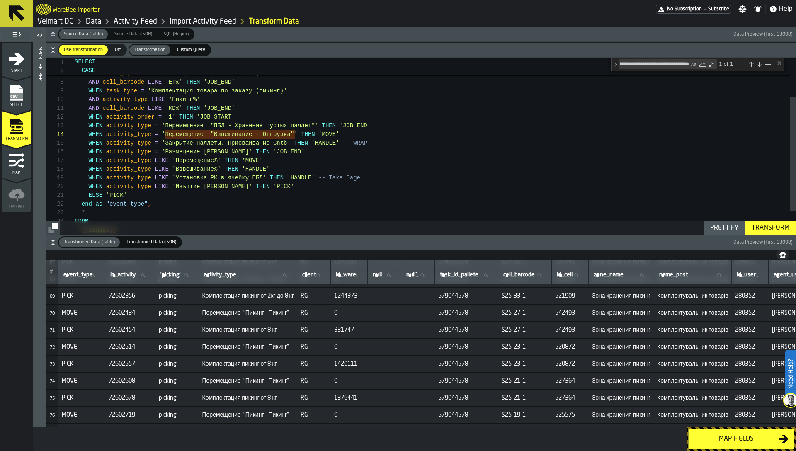
click at [748, 438] on div "Map fields" at bounding box center [735, 439] width 85 height 10
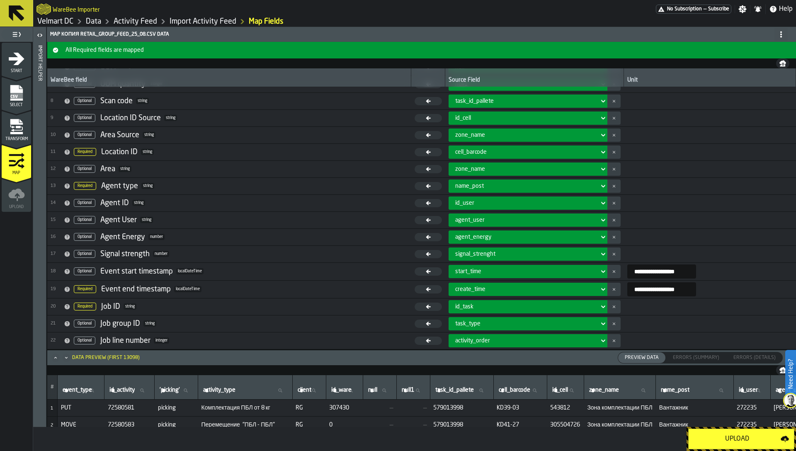
scroll to position [0, 0]
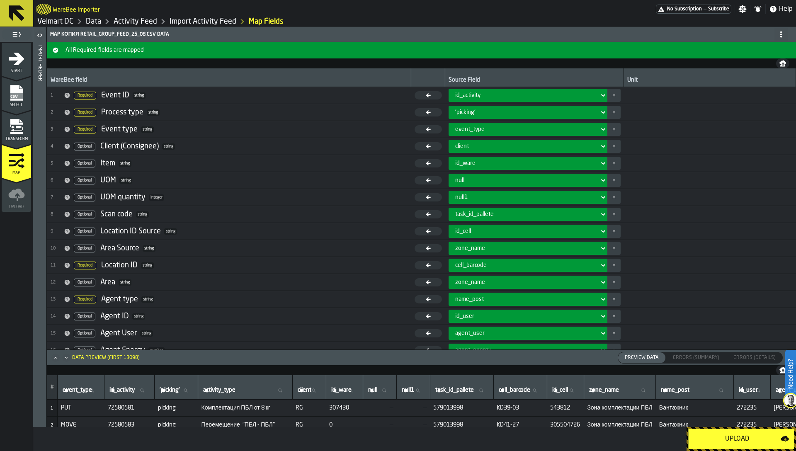
click at [55, 355] on icon "Maximize" at bounding box center [55, 358] width 8 height 8
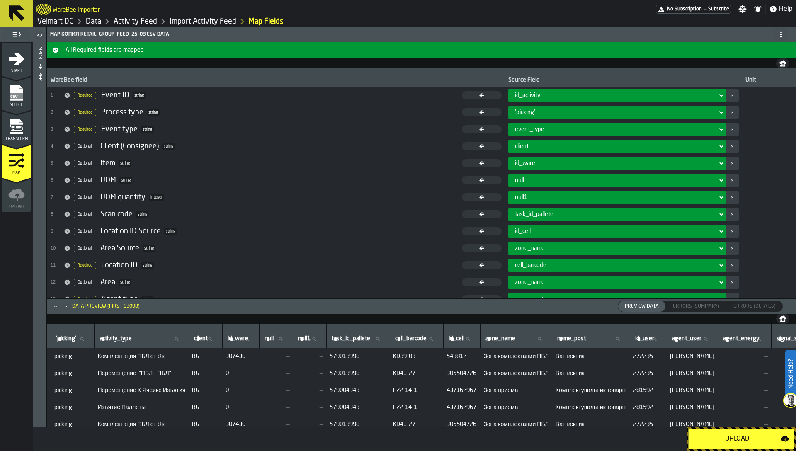
scroll to position [0, 114]
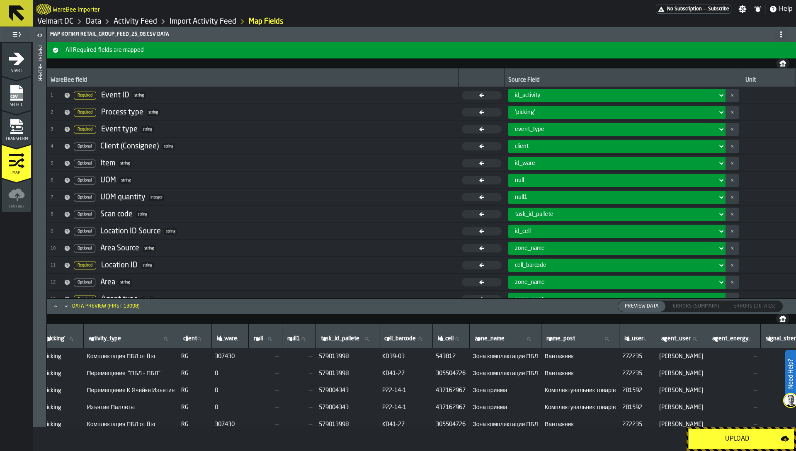
click at [118, 199] on div "UOM quantity" at bounding box center [122, 197] width 45 height 9
click at [105, 182] on div "UOM" at bounding box center [108, 180] width 16 height 9
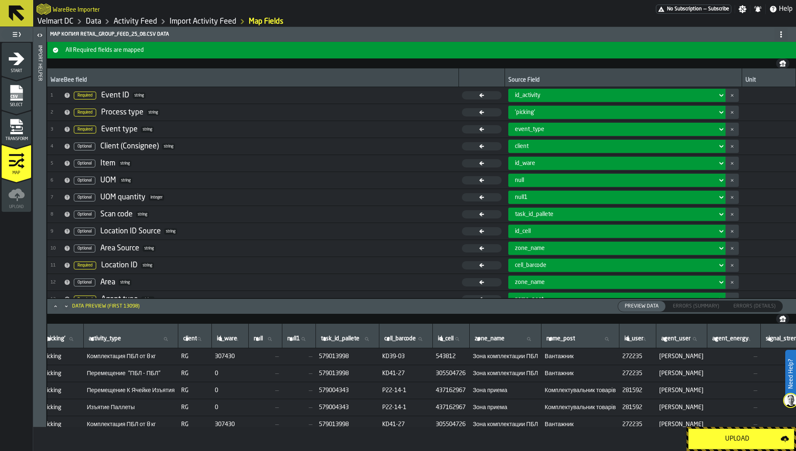
click at [124, 198] on div "UOM quantity" at bounding box center [122, 197] width 45 height 9
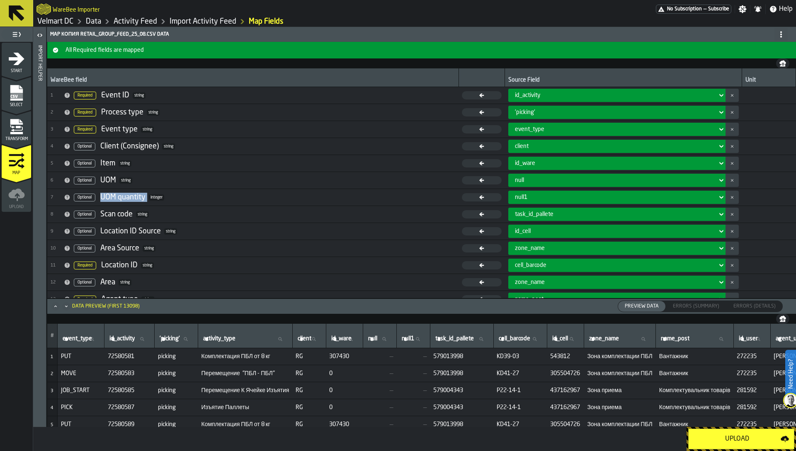
click at [730, 213] on button "button-" at bounding box center [731, 214] width 13 height 13
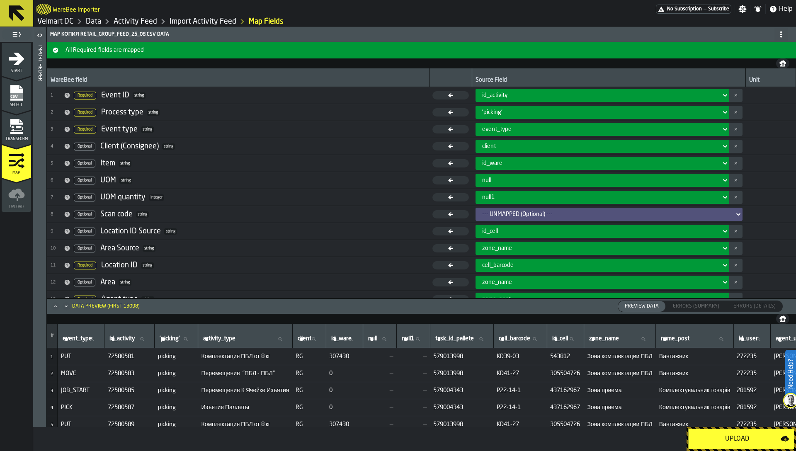
click at [734, 230] on button "button-" at bounding box center [735, 231] width 13 height 13
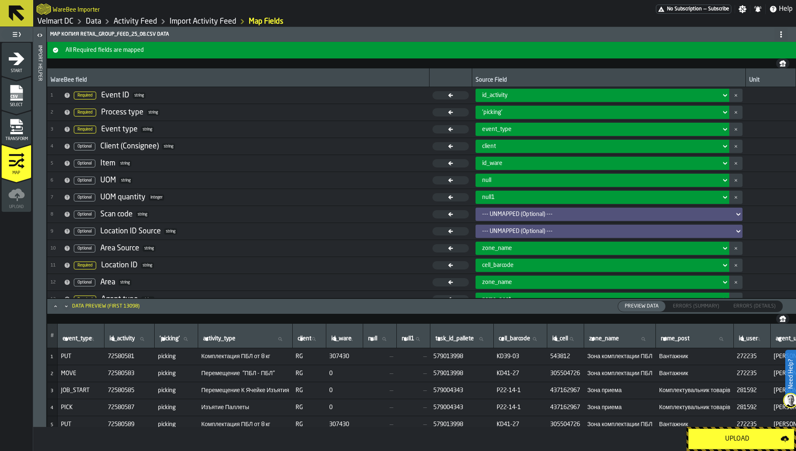
click at [734, 247] on icon "button-" at bounding box center [735, 248] width 3 height 8
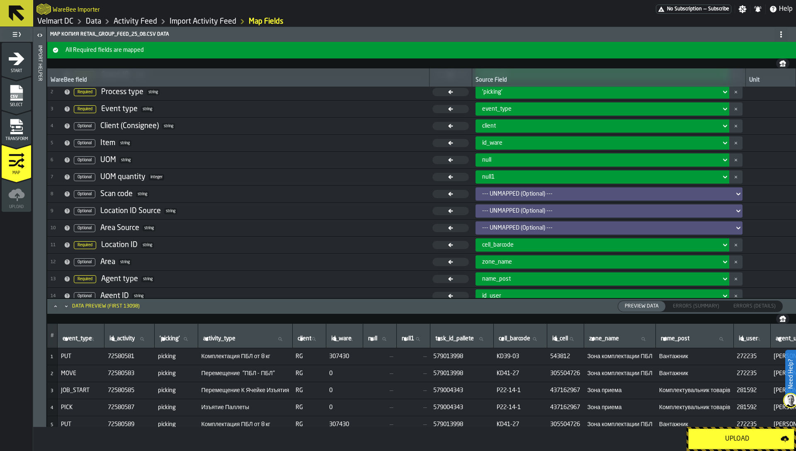
scroll to position [21, 0]
click at [733, 263] on button "button-" at bounding box center [735, 260] width 13 height 13
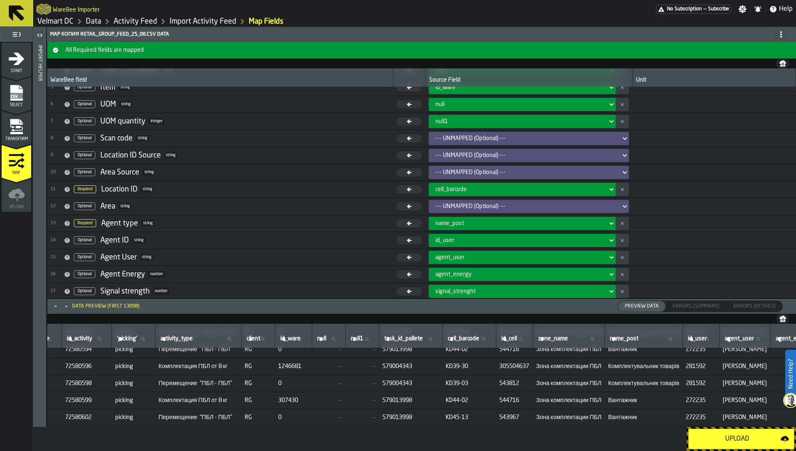
scroll to position [109, 0]
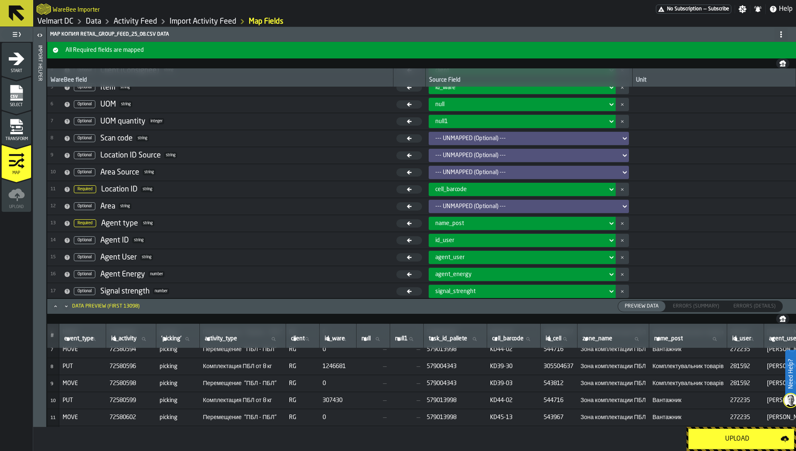
click at [64, 336] on input "event_type event_type" at bounding box center [83, 339] width 40 height 11
type input "***"
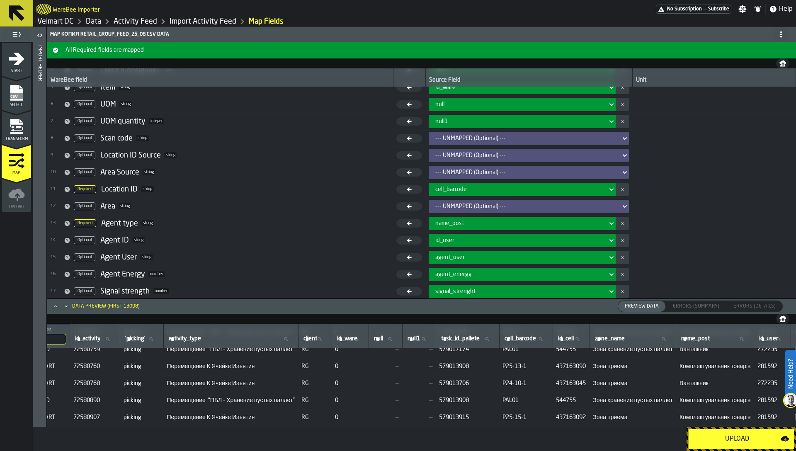
scroll to position [109, 61]
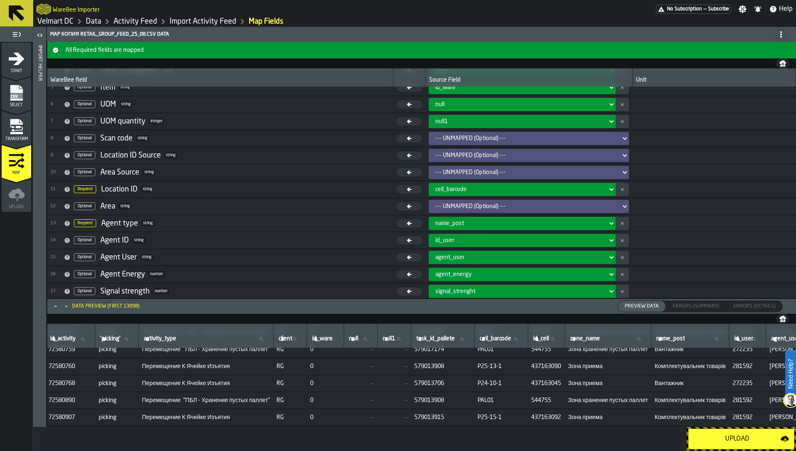
click at [503, 401] on span "PAL01" at bounding box center [500, 400] width 47 height 7
click at [503, 402] on span "PAL01" at bounding box center [500, 400] width 47 height 7
click at [508, 397] on span "PAL01" at bounding box center [500, 400] width 47 height 7
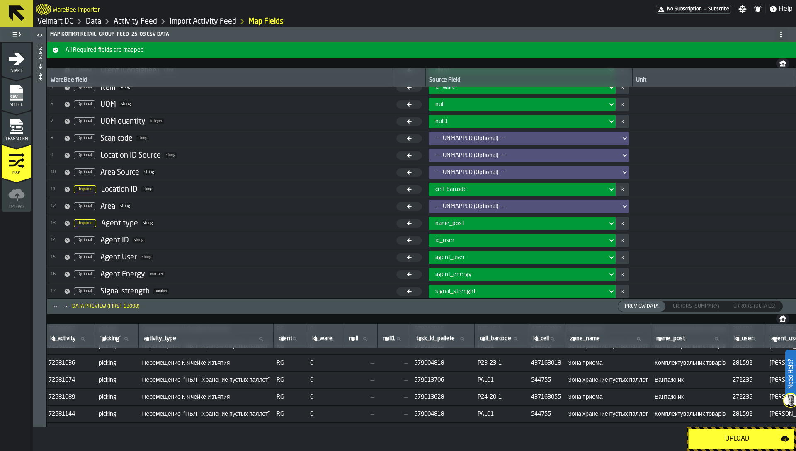
scroll to position [200, 61]
click at [500, 376] on span "PAL01" at bounding box center [500, 377] width 47 height 7
click at [503, 377] on span "PAL01" at bounding box center [500, 377] width 47 height 7
click at [503, 378] on span "PAL01" at bounding box center [500, 377] width 47 height 7
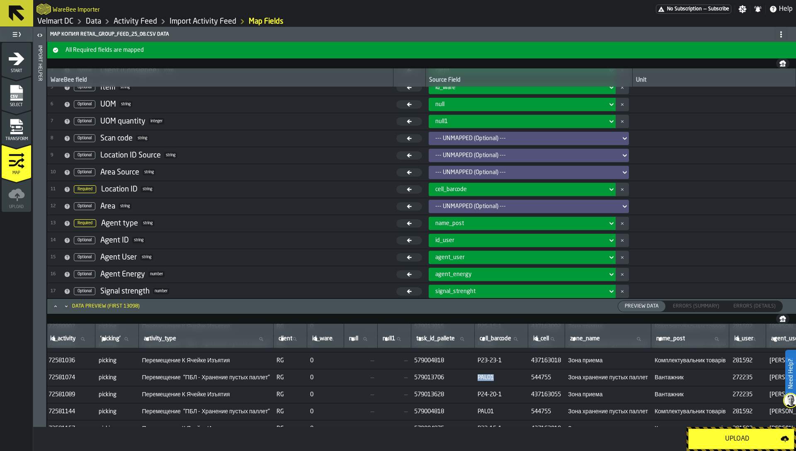
click at [503, 378] on span "PAL01" at bounding box center [500, 377] width 47 height 7
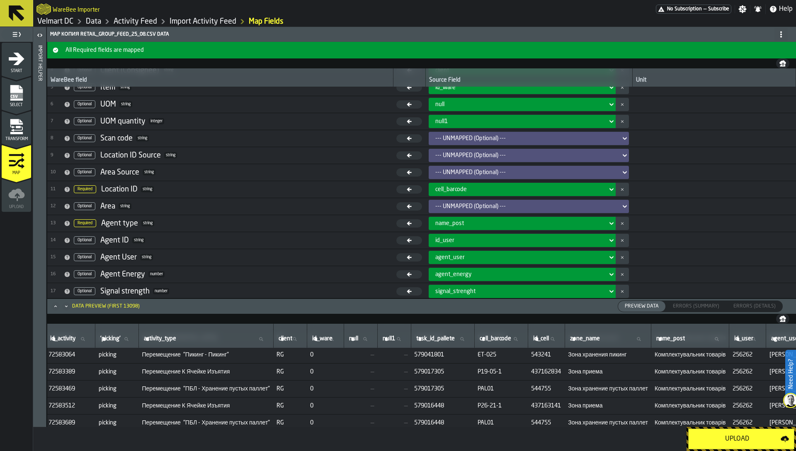
scroll to position [1043, 61]
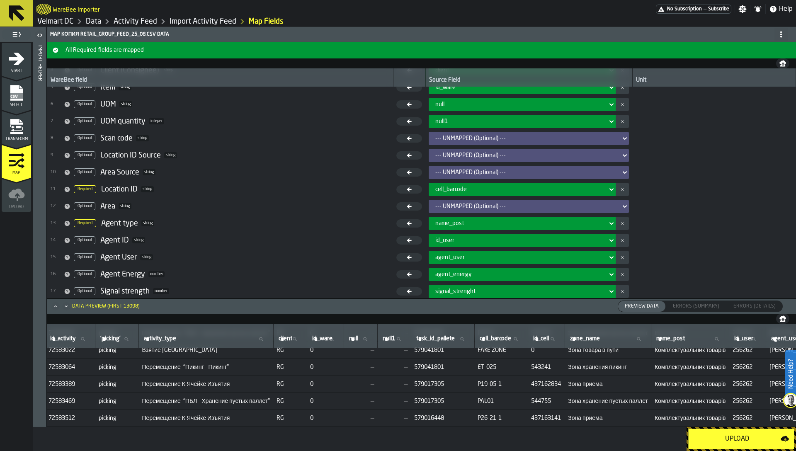
click at [506, 368] on span "ET-025" at bounding box center [500, 367] width 47 height 7
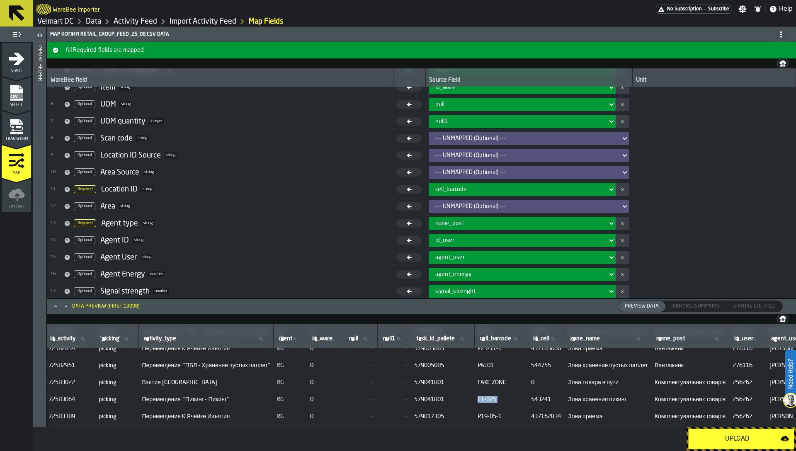
scroll to position [1014, 61]
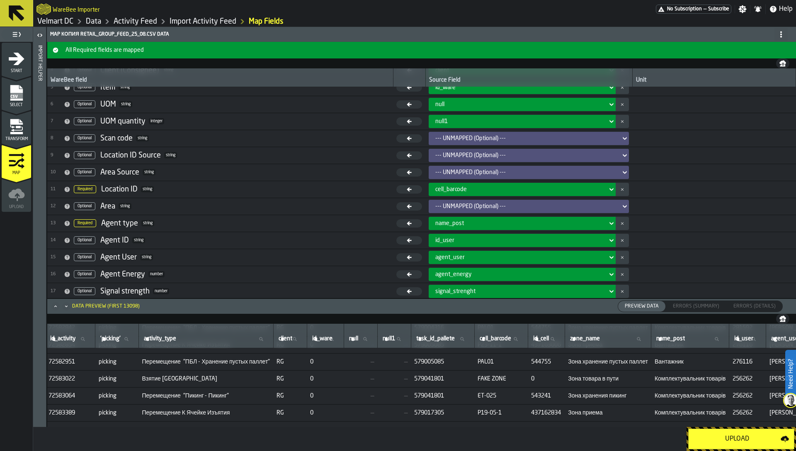
click at [509, 376] on span "FAKE ZONE" at bounding box center [500, 378] width 47 height 7
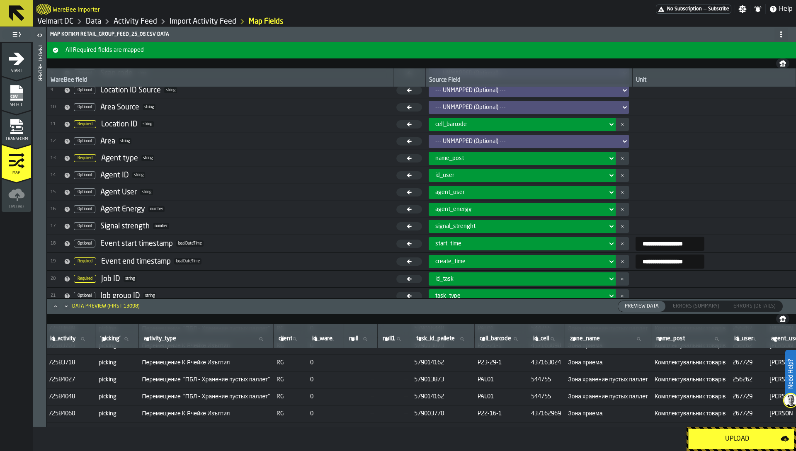
scroll to position [143, 0]
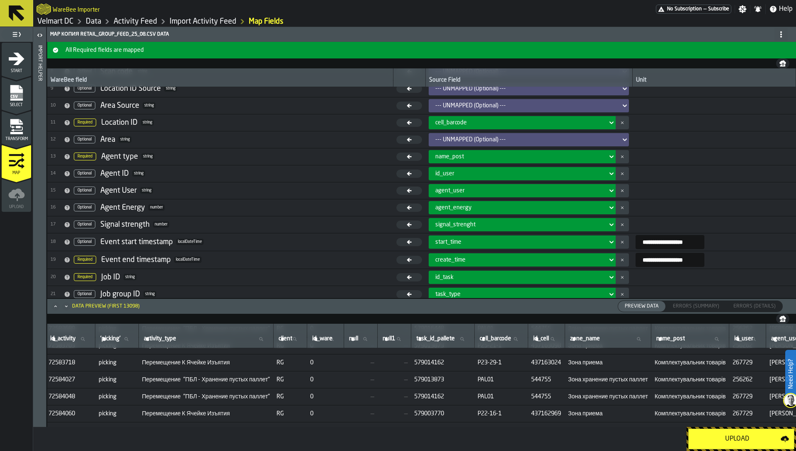
click at [620, 206] on icon "button-" at bounding box center [621, 207] width 3 height 8
click at [620, 225] on icon "button-" at bounding box center [621, 224] width 3 height 8
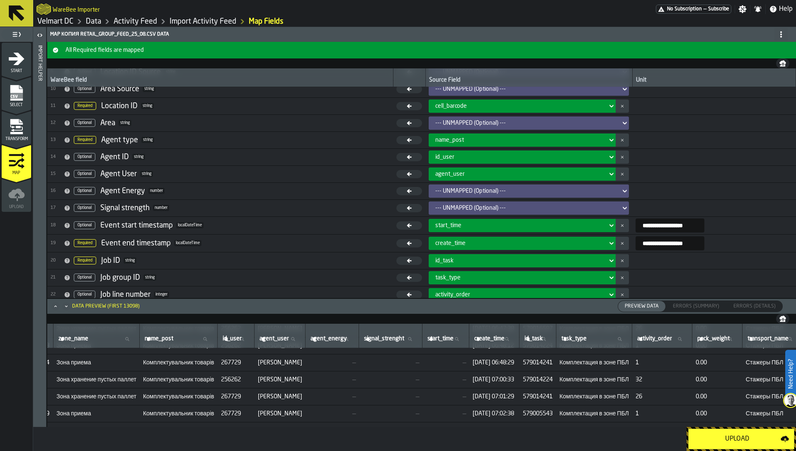
scroll to position [165, 0]
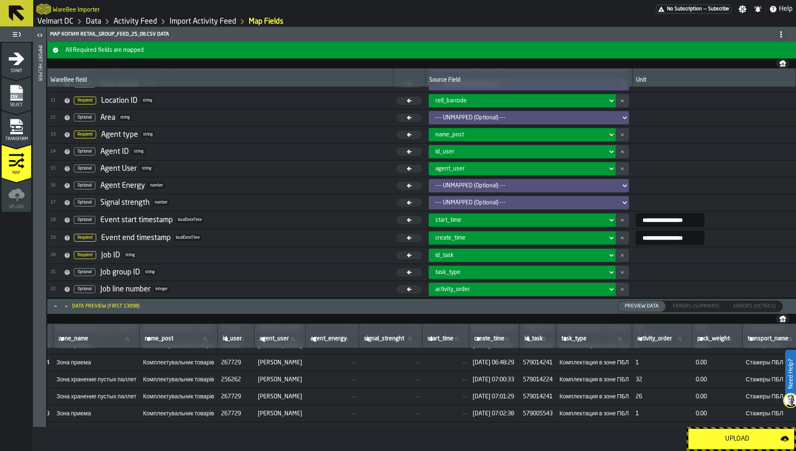
click at [615, 221] on button "button-" at bounding box center [621, 219] width 13 height 13
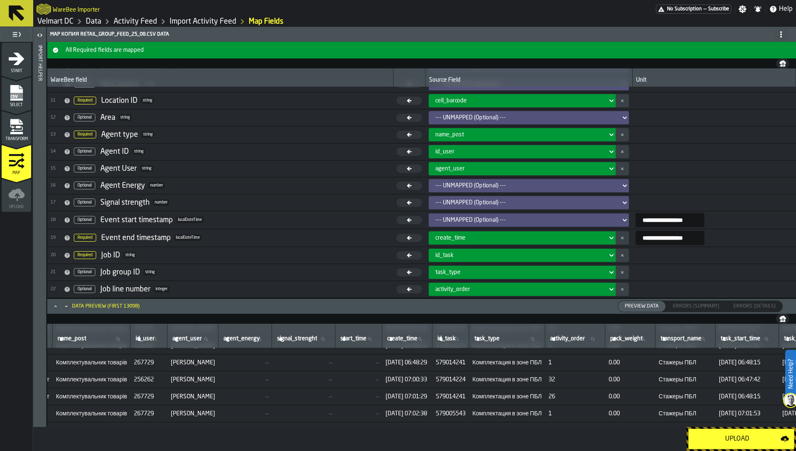
scroll to position [1149, 739]
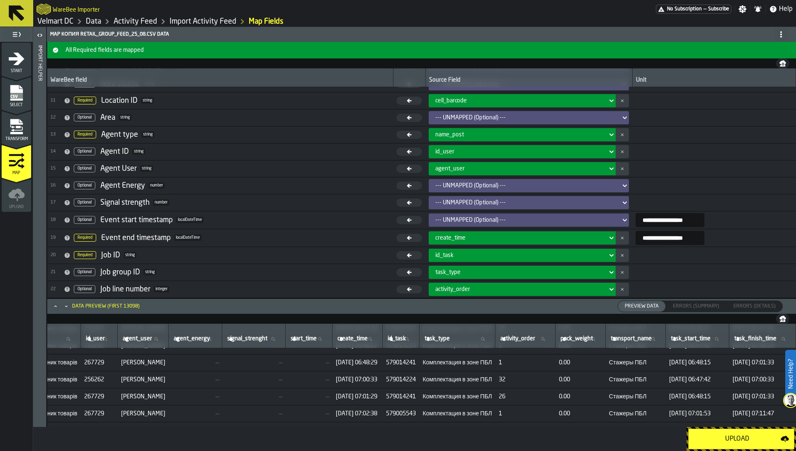
click at [416, 362] on span "579014241" at bounding box center [401, 362] width 30 height 7
click at [620, 270] on icon "button-" at bounding box center [621, 272] width 3 height 8
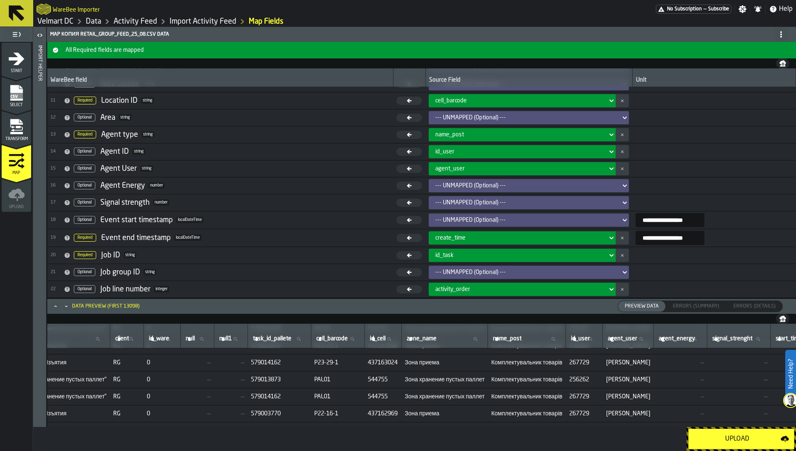
scroll to position [1149, 0]
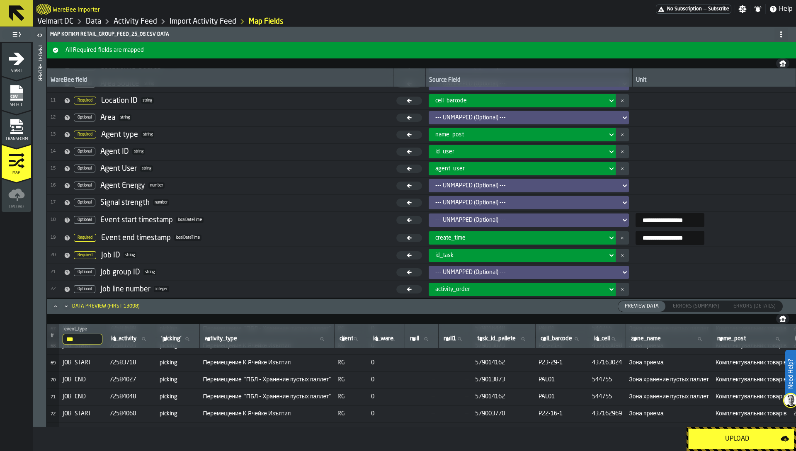
click at [506, 359] on span "579014162" at bounding box center [503, 362] width 57 height 7
click at [730, 438] on div "Upload" at bounding box center [736, 439] width 87 height 10
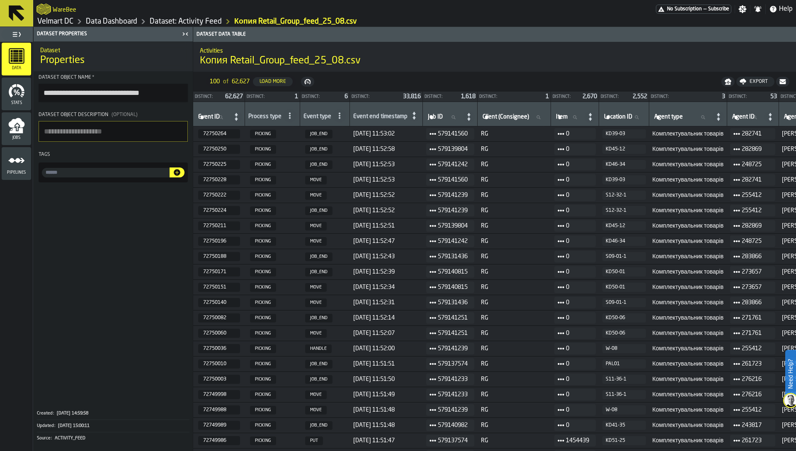
click at [58, 20] on link "Velmart DC" at bounding box center [55, 21] width 36 height 9
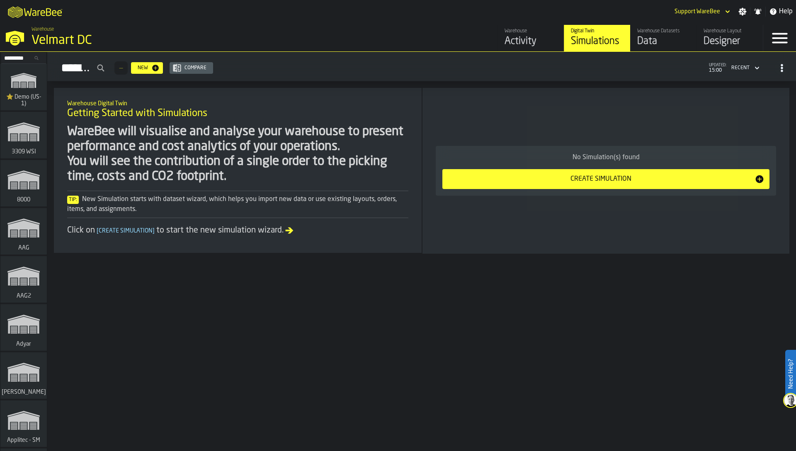
click at [532, 43] on div "Activity" at bounding box center [530, 41] width 53 height 13
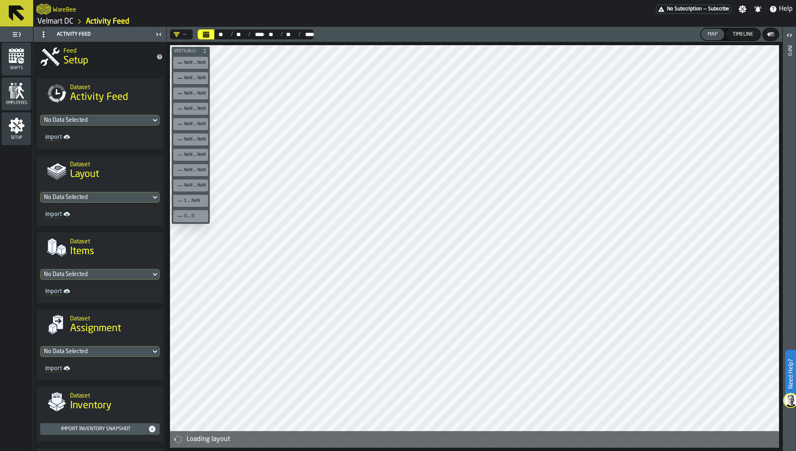
click at [84, 117] on div "No Data Selected" at bounding box center [96, 120] width 104 height 7
click at [80, 156] on div "Копия Retail_Group_feed_25_08.csv" at bounding box center [98, 158] width 107 height 20
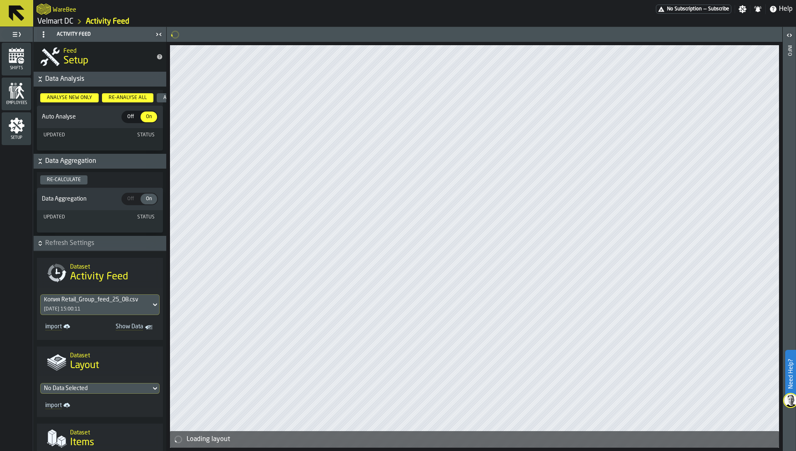
click at [87, 303] on div "Копия Retail_Group_feed_25_08.csv 25/08/2025, 15:00:11" at bounding box center [96, 305] width 110 height 20
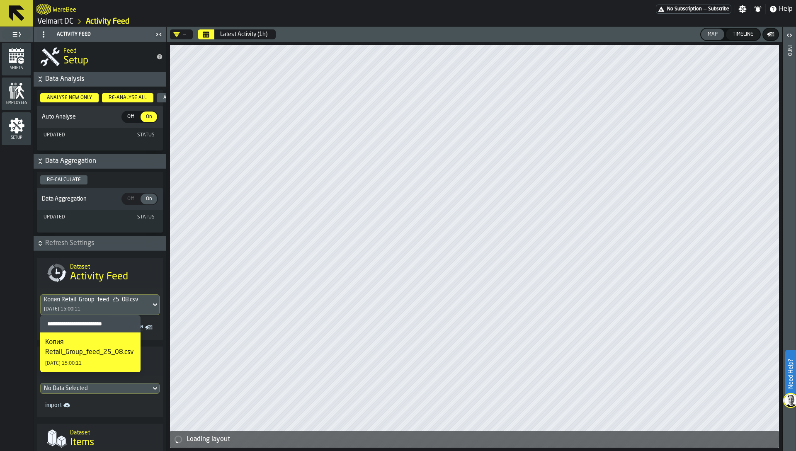
click at [93, 269] on h2 "Dataset" at bounding box center [113, 266] width 86 height 8
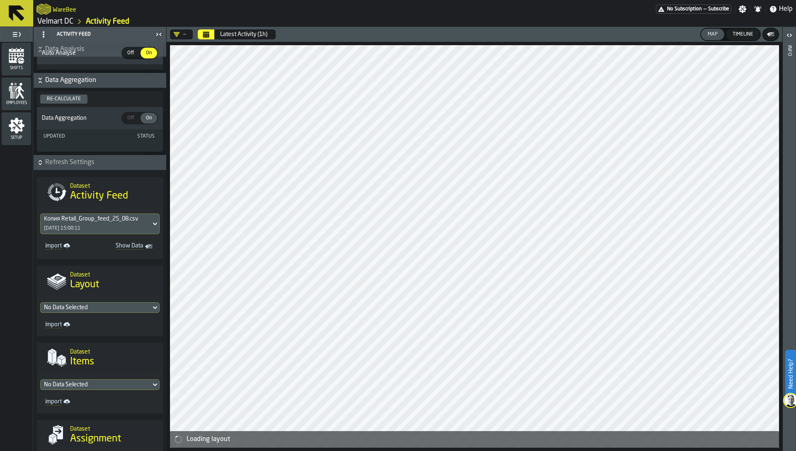
scroll to position [108, 0]
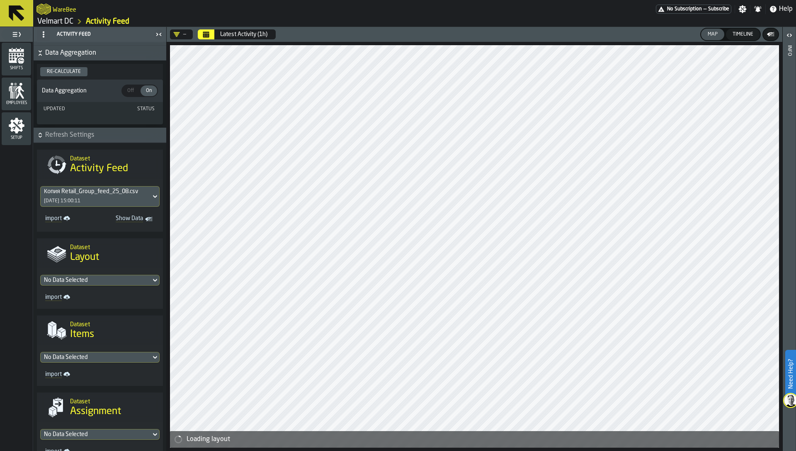
click at [89, 281] on div "No Data Selected" at bounding box center [96, 280] width 104 height 7
click at [88, 321] on div "Копия Retail_Group_cells_14_08.csv" at bounding box center [98, 318] width 107 height 20
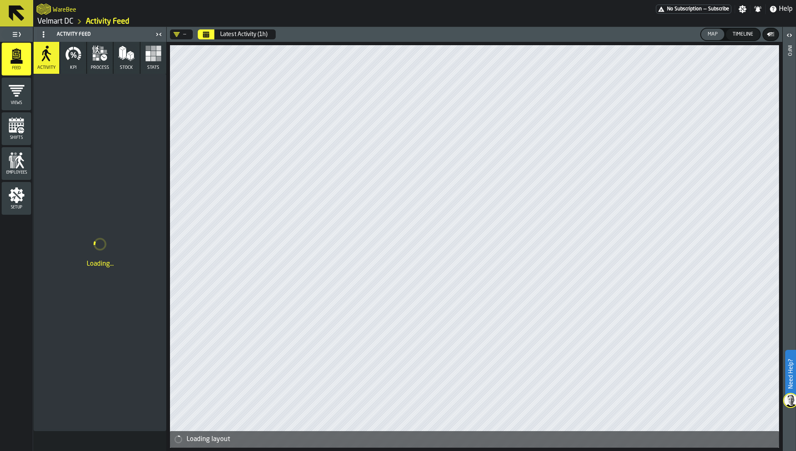
scroll to position [0, 0]
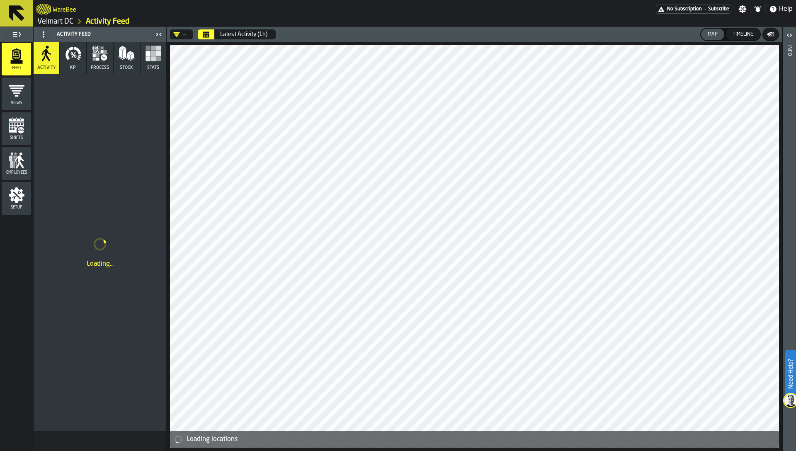
click at [15, 199] on icon "menu Setup" at bounding box center [17, 195] width 16 height 16
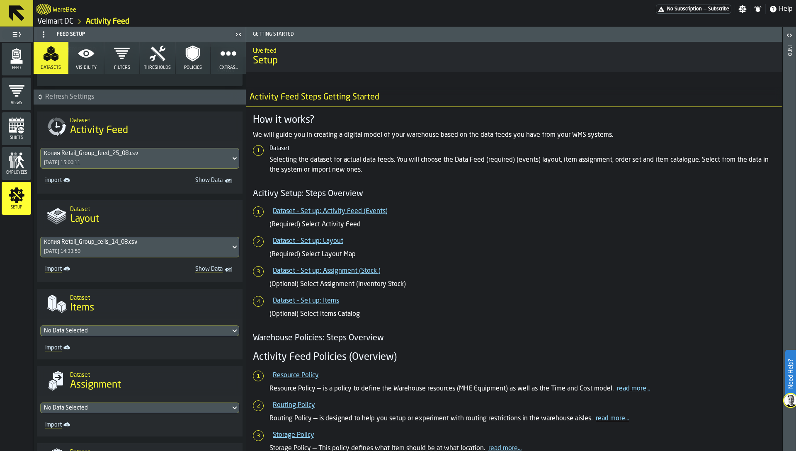
scroll to position [197, 0]
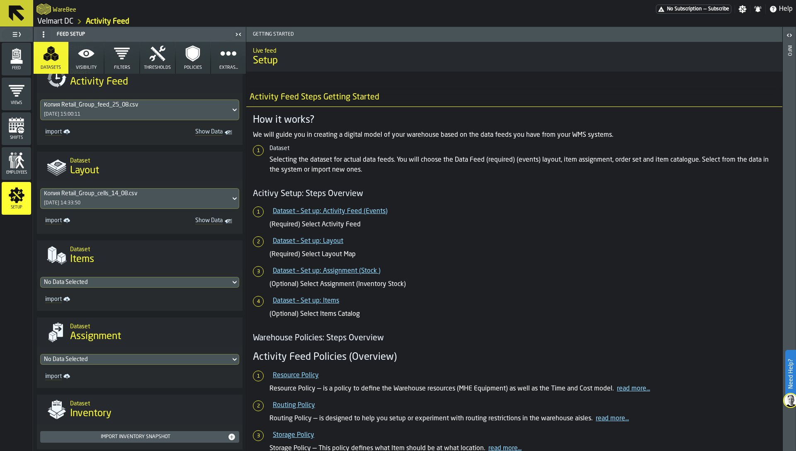
click at [87, 279] on div "No Data Selected" at bounding box center [135, 282] width 183 height 7
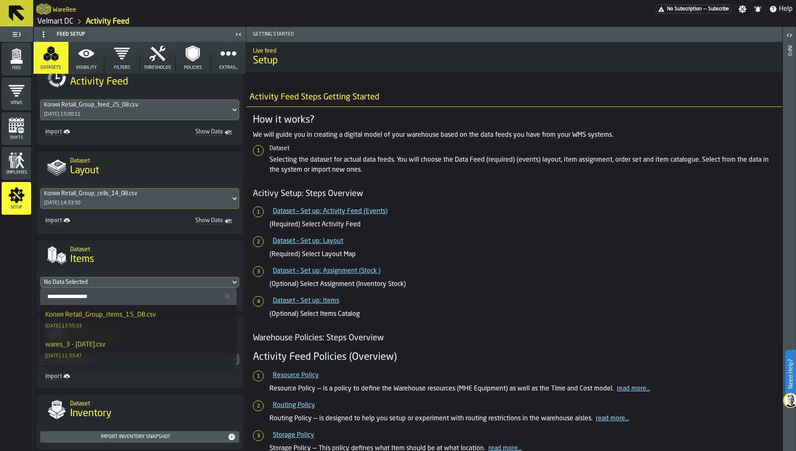
click at [86, 315] on div "Копия Retail_Group_items_15_08.csv" at bounding box center [100, 315] width 111 height 10
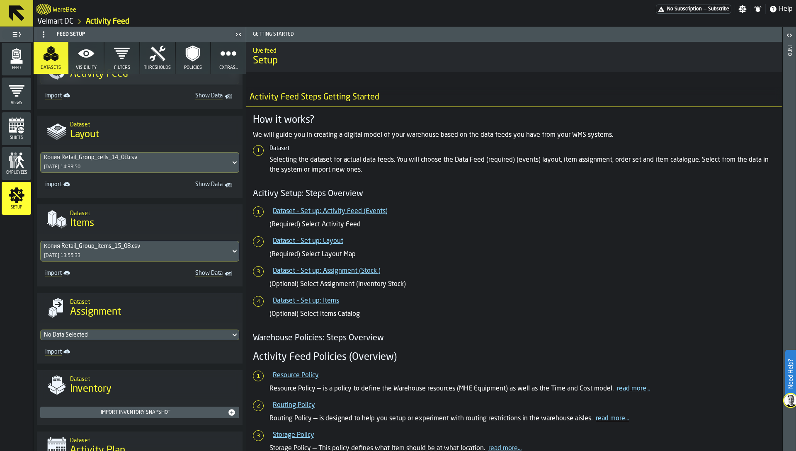
scroll to position [249, 0]
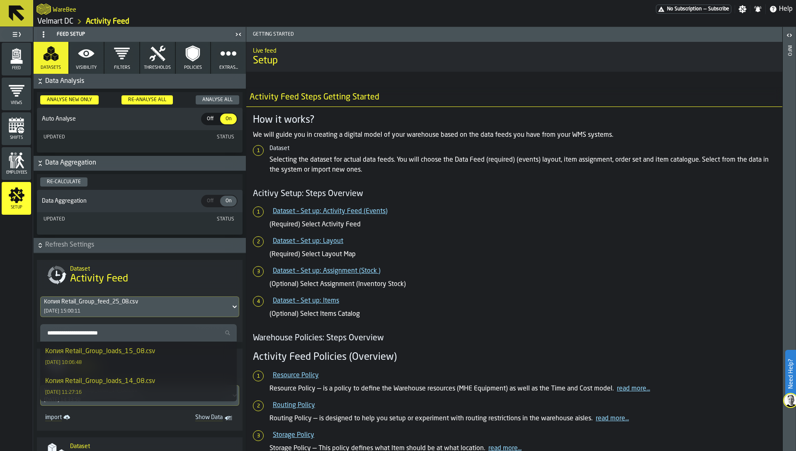
scroll to position [249, 0]
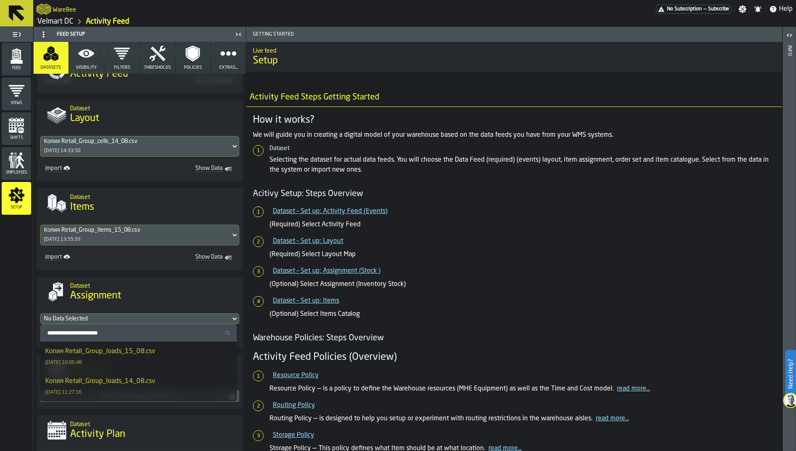
click at [87, 354] on div "Копия Retail_Group_loads_15_08.csv" at bounding box center [100, 351] width 110 height 10
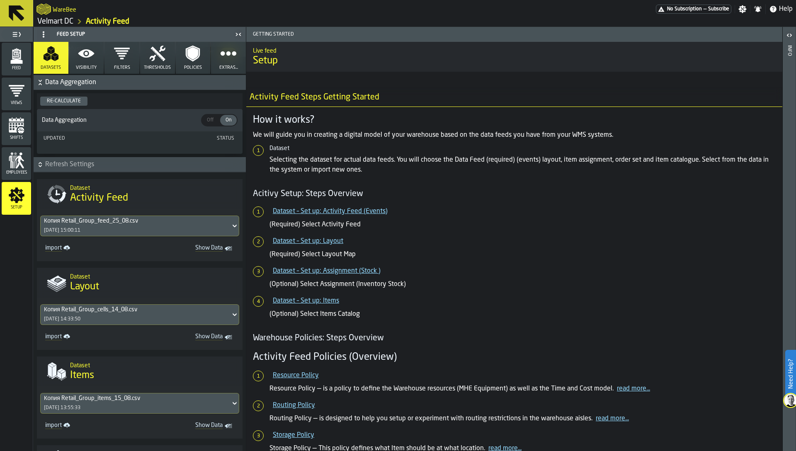
scroll to position [0, 0]
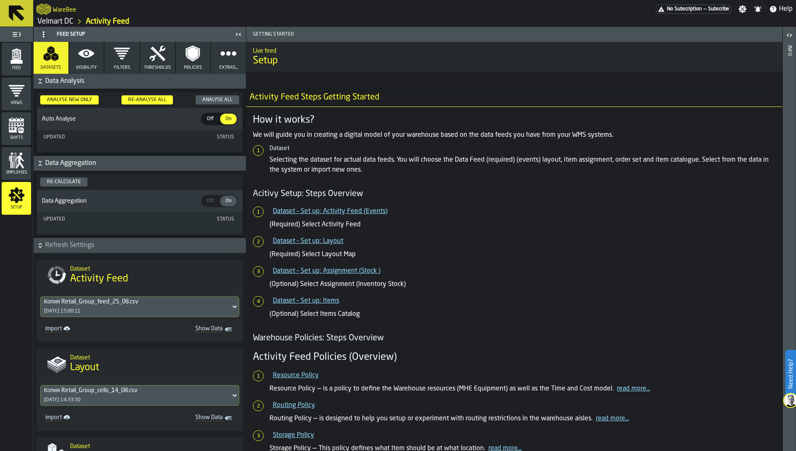
click at [23, 70] on span "Feed" at bounding box center [16, 68] width 29 height 5
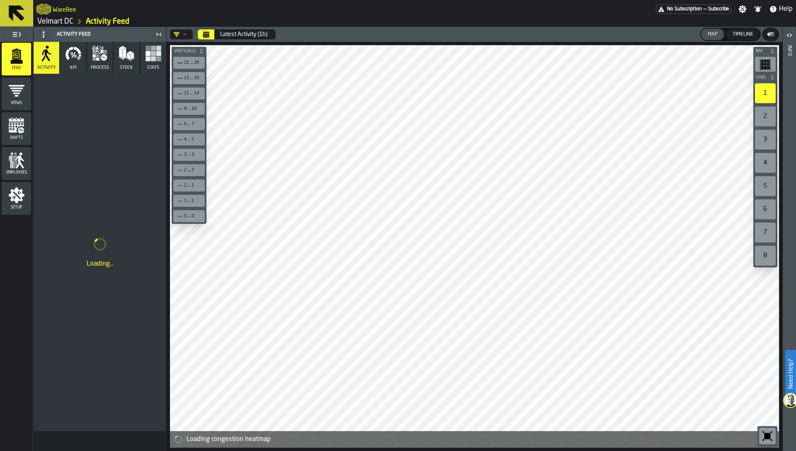
click at [208, 33] on icon "Calendar" at bounding box center [206, 34] width 7 height 7
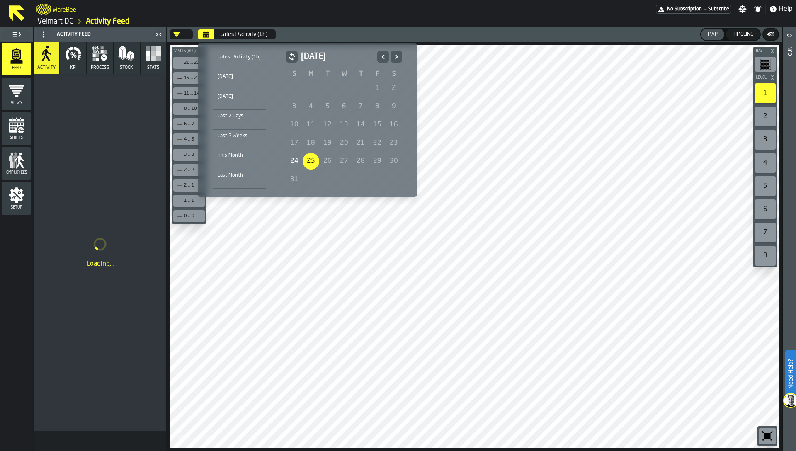
click at [290, 162] on div "24" at bounding box center [294, 161] width 17 height 17
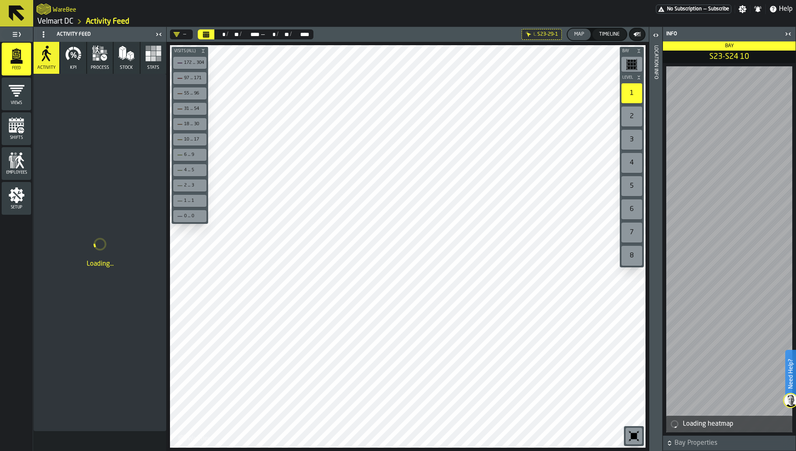
click at [656, 166] on div "Location Info" at bounding box center [656, 246] width 6 height 405
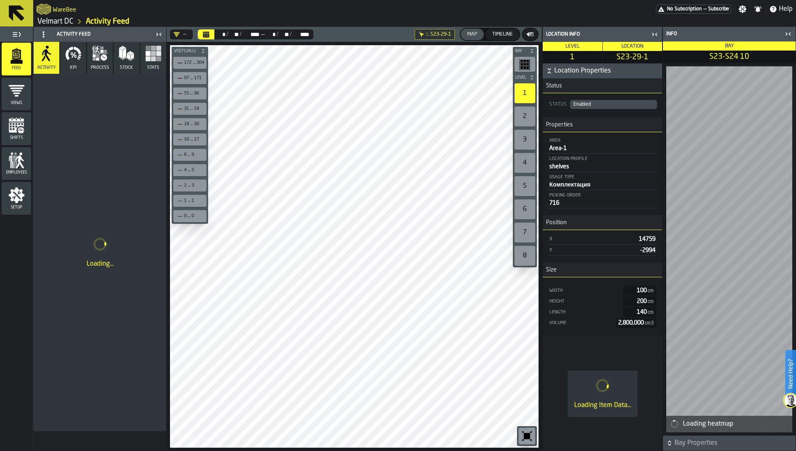
click at [655, 29] on icon "button-toggle-Close me" at bounding box center [654, 34] width 10 height 10
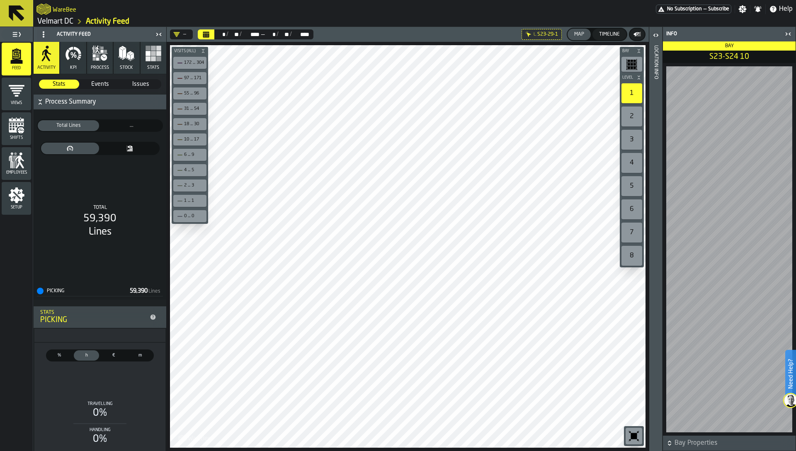
click at [106, 70] on button "process" at bounding box center [100, 58] width 26 height 32
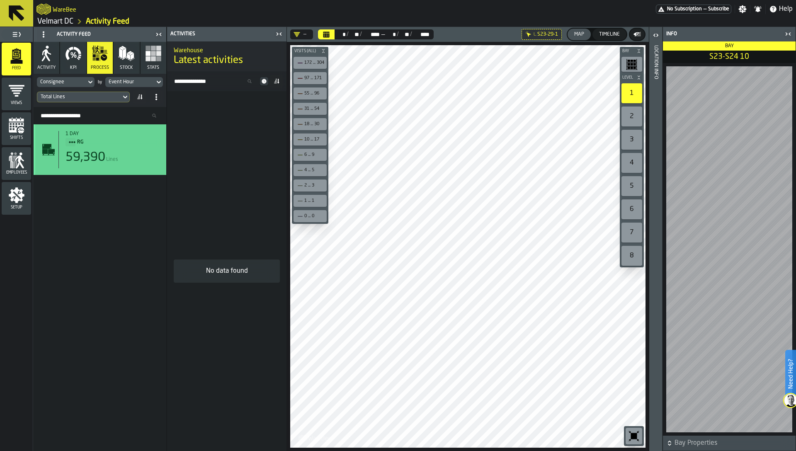
click at [114, 143] on span "RG" at bounding box center [115, 142] width 76 height 9
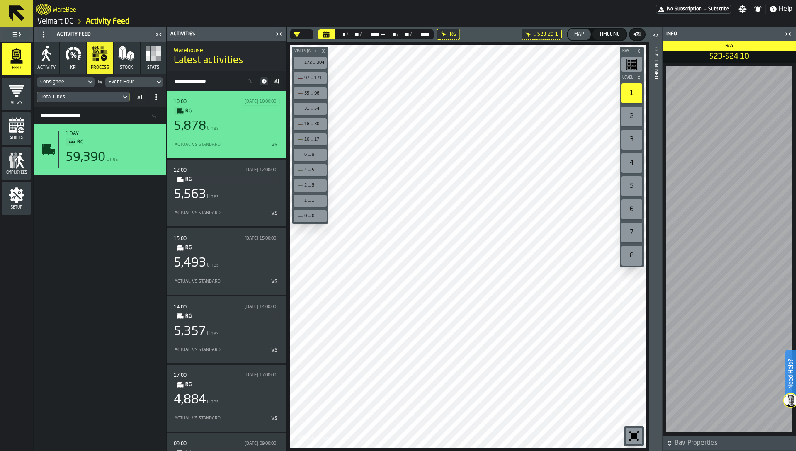
click at [230, 132] on div "5,878 Lines" at bounding box center [227, 126] width 106 height 15
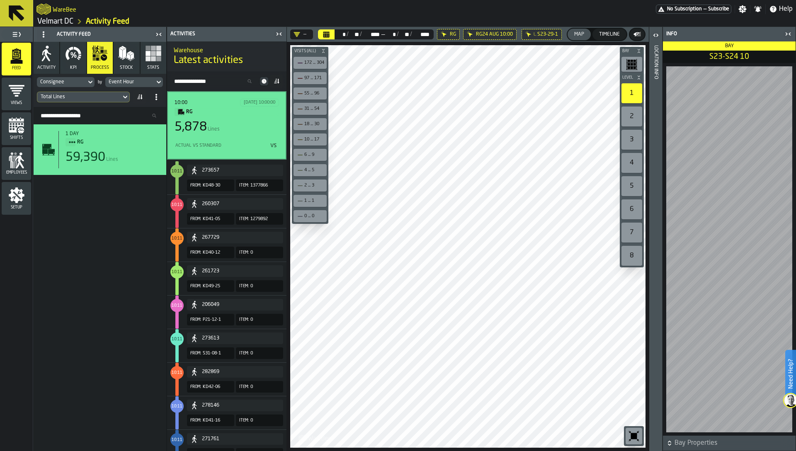
click at [791, 31] on icon "button-toggle-Close me" at bounding box center [788, 34] width 10 height 10
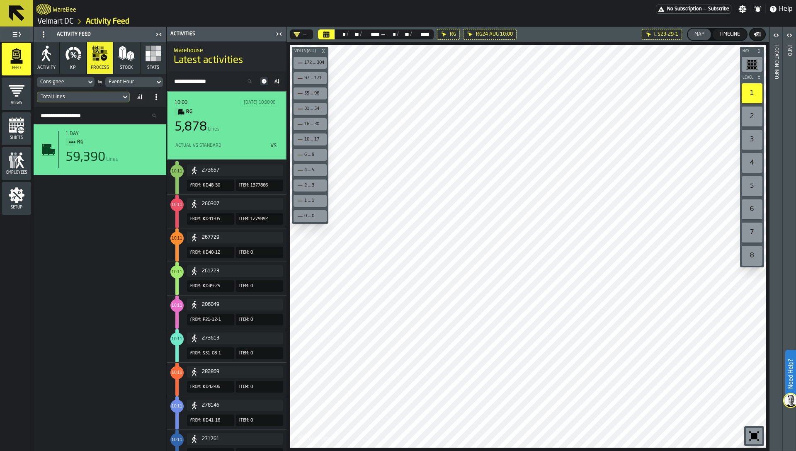
click at [752, 437] on icon "button-toolbar-undefined" at bounding box center [754, 436] width 6 height 6
click at [94, 248] on div "1 day RG 59,390 Lines" at bounding box center [100, 286] width 133 height 324
click at [57, 22] on link "Velmart DC" at bounding box center [55, 21] width 36 height 9
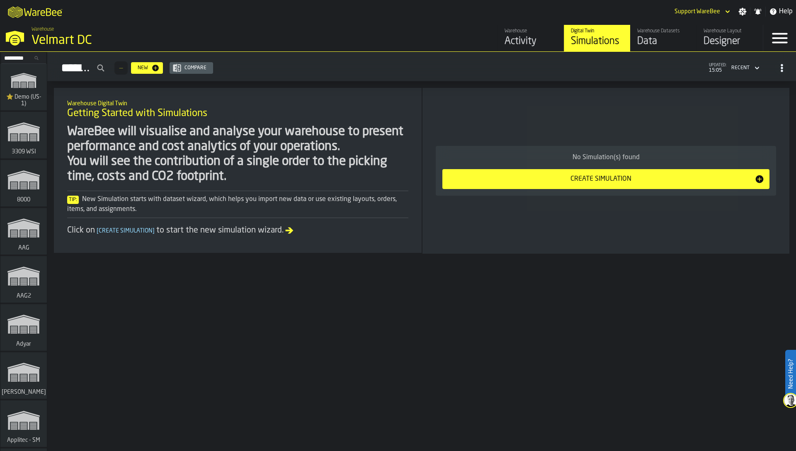
click at [12, 58] on input "Search..." at bounding box center [23, 57] width 43 height 9
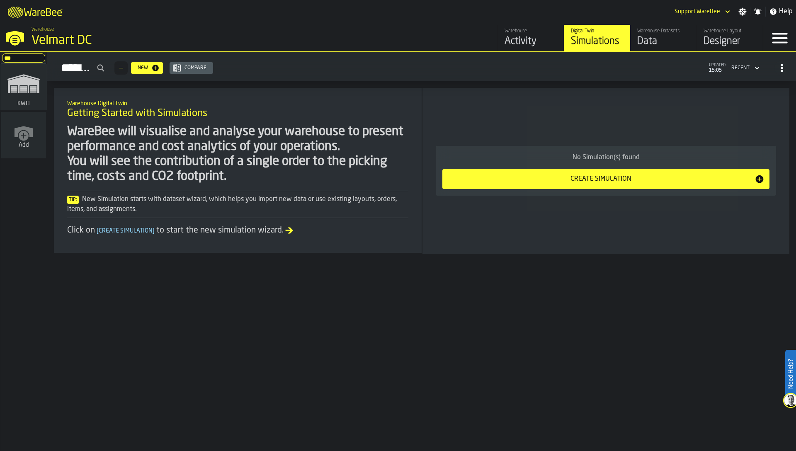
type input "***"
click at [28, 99] on icon "link-to-/wh/i/4fb45246-3b77-4bb5-b880-c337c3c5facb/simulations" at bounding box center [24, 83] width 40 height 33
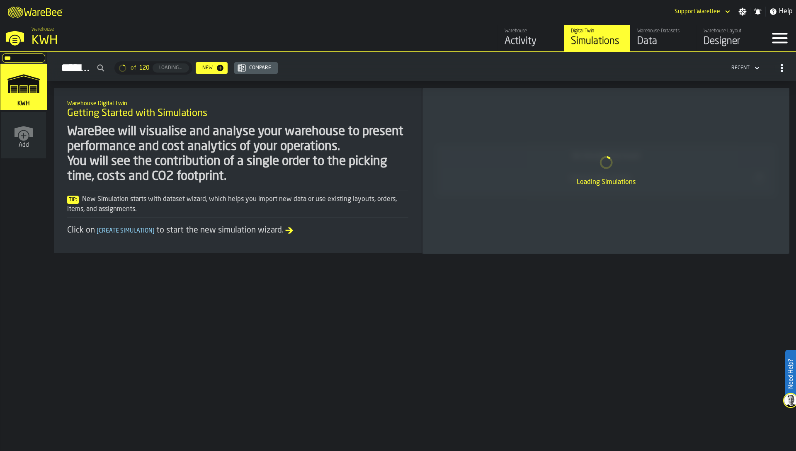
click at [646, 43] on div "Data" at bounding box center [663, 41] width 53 height 13
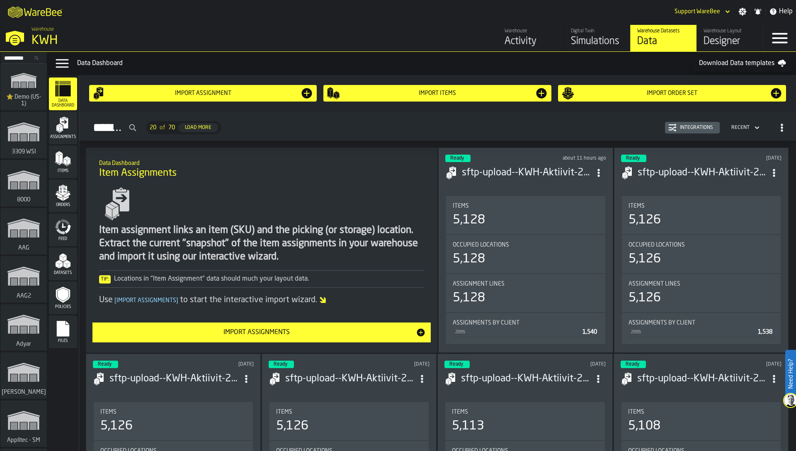
click at [672, 128] on icon "button-Integrations" at bounding box center [672, 128] width 8 height 4
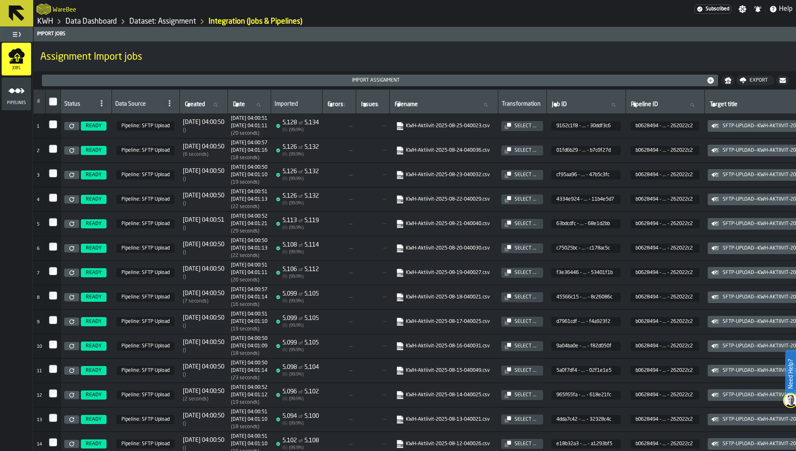
click at [86, 20] on link "Data Dashboard" at bounding box center [90, 21] width 51 height 9
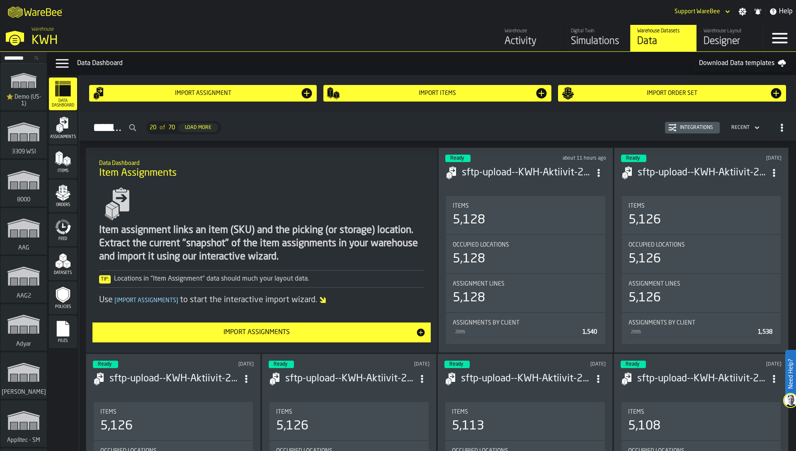
click at [66, 195] on icon "menu Orders" at bounding box center [63, 192] width 17 height 17
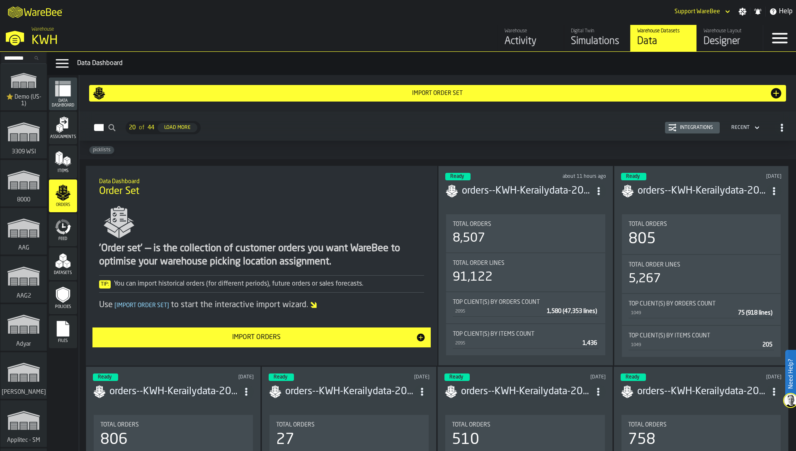
click at [681, 128] on div "Integrations" at bounding box center [696, 128] width 40 height 6
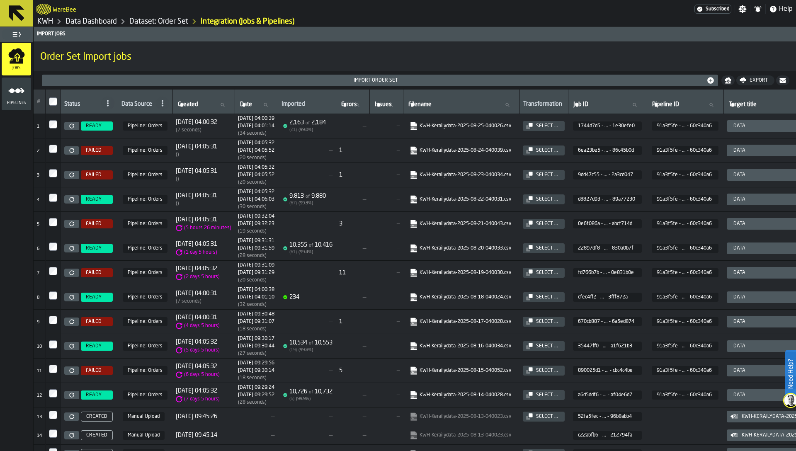
click at [71, 151] on icon at bounding box center [71, 150] width 5 height 5
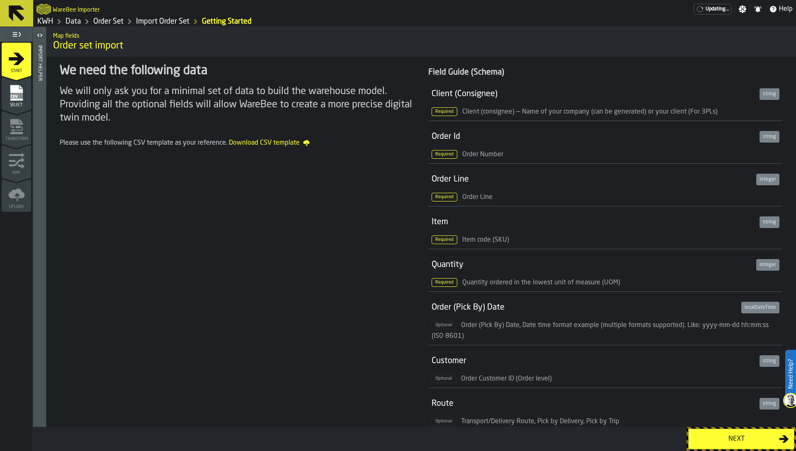
click at [4, 90] on div "Select" at bounding box center [16, 96] width 29 height 23
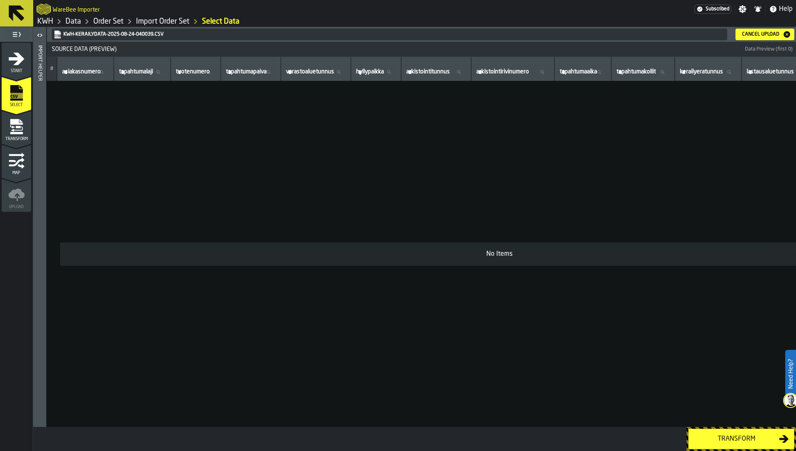
click at [42, 111] on div "Import Helper" at bounding box center [40, 234] width 6 height 381
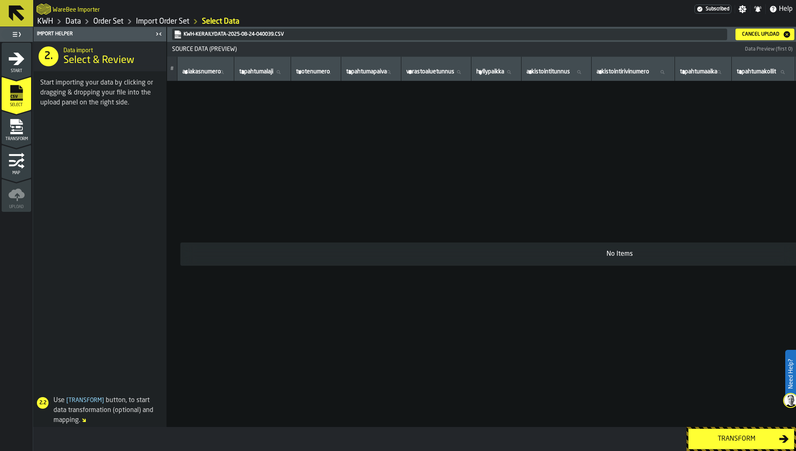
click at [112, 21] on link "Order Set" at bounding box center [108, 21] width 30 height 9
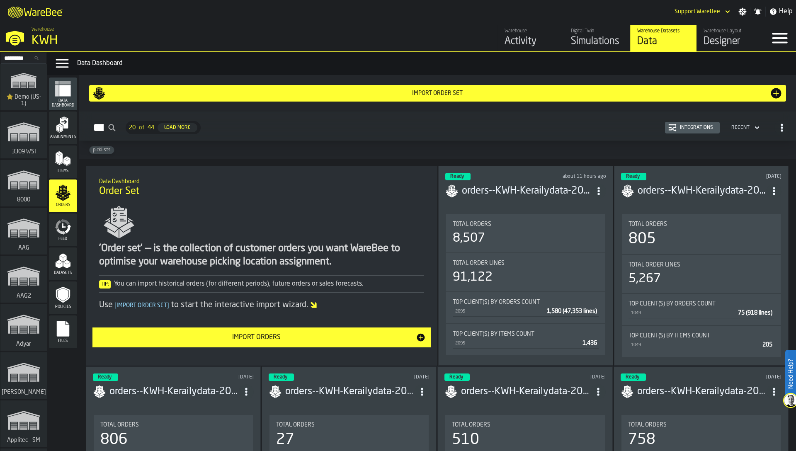
click at [698, 130] on div "Integrations" at bounding box center [696, 128] width 40 height 6
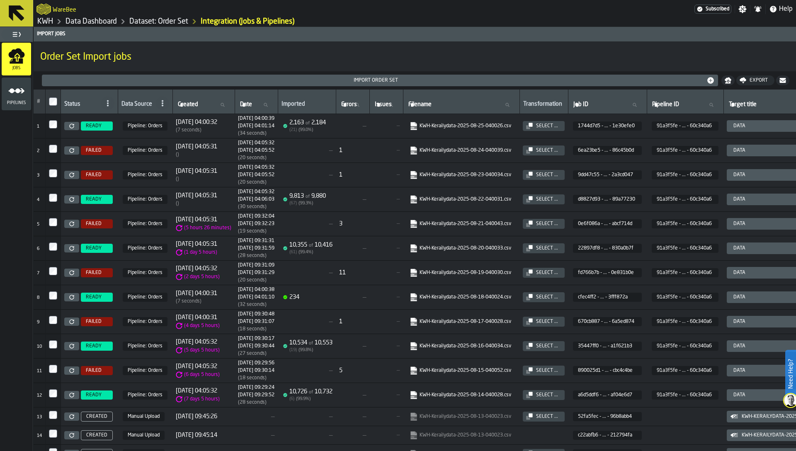
click at [70, 177] on icon at bounding box center [71, 174] width 5 height 5
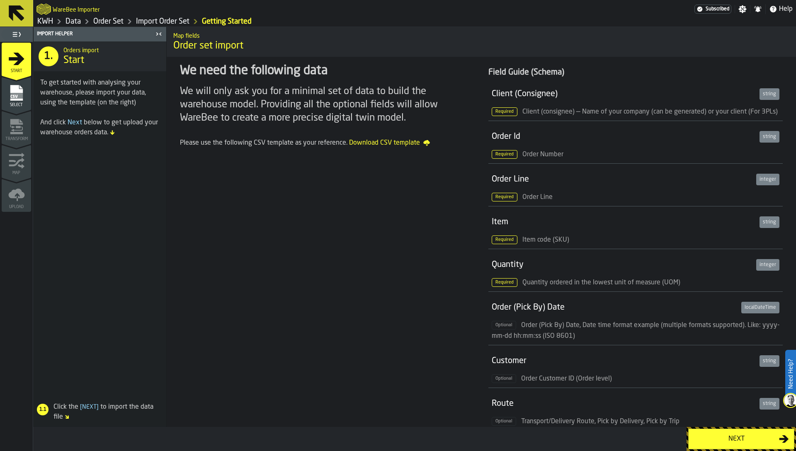
click at [14, 92] on icon "menu Select" at bounding box center [16, 93] width 12 height 16
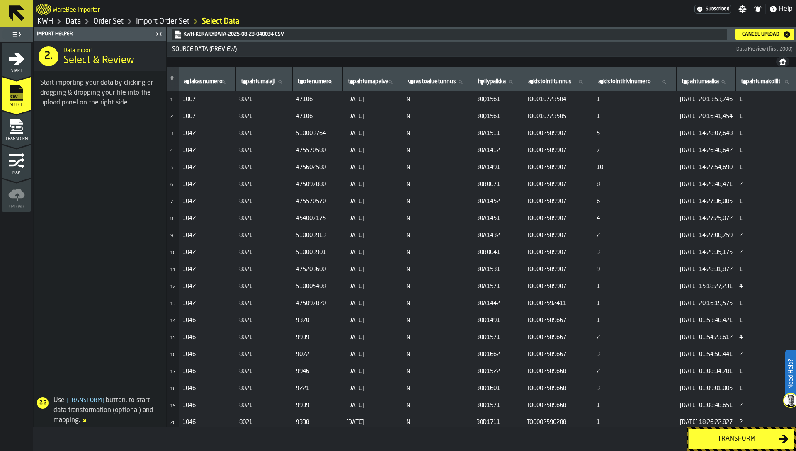
click at [18, 128] on icon "menu Transform" at bounding box center [16, 127] width 17 height 17
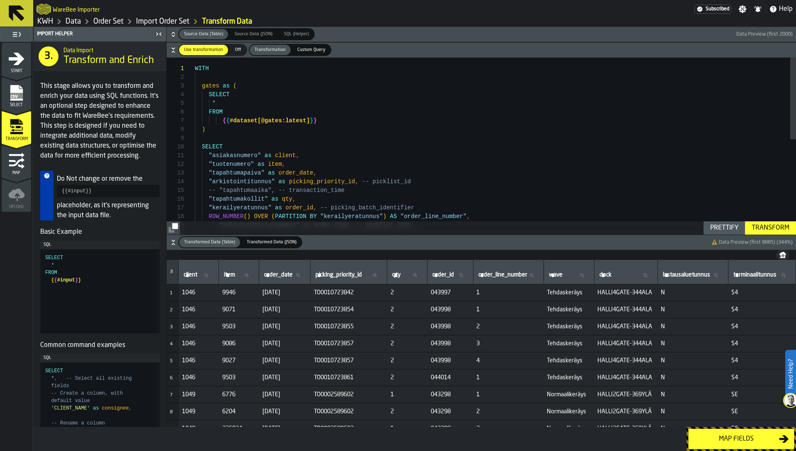
click at [18, 156] on icon "menu Map" at bounding box center [16, 161] width 17 height 17
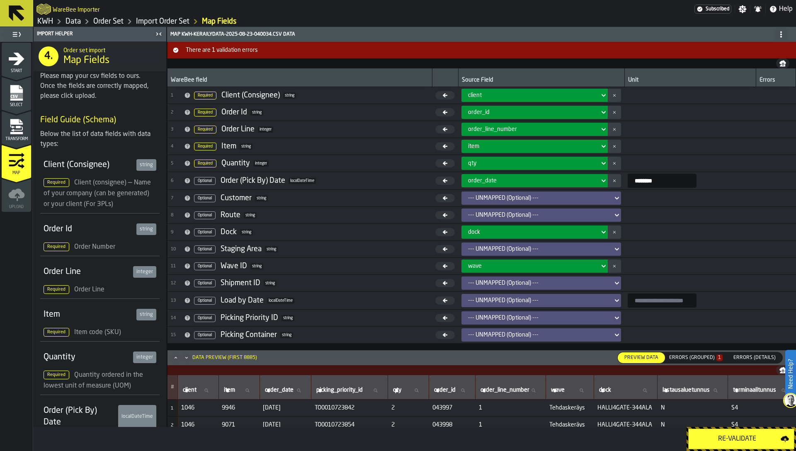
click at [710, 365] on nav at bounding box center [481, 370] width 628 height 10
click at [707, 357] on div "Errors (Grouped) 1" at bounding box center [695, 358] width 53 height 6
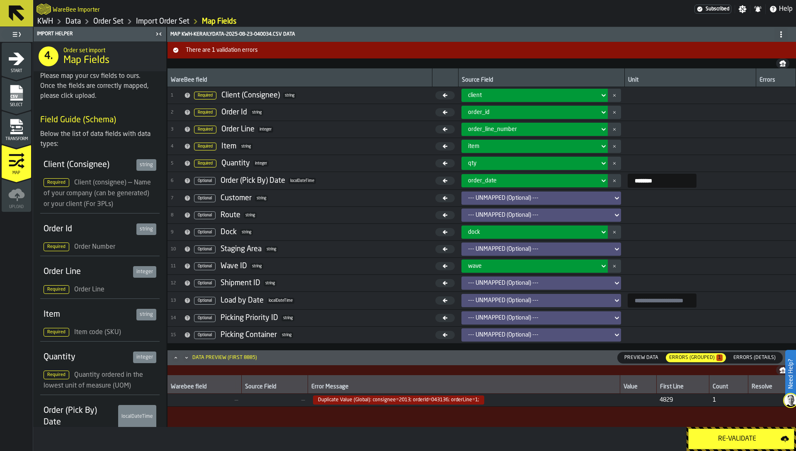
click at [419, 402] on span "Duplicate Value (Global): consignee=2013; orderId=043136; orderLine=1;" at bounding box center [398, 399] width 171 height 9
click at [109, 24] on link "Order Set" at bounding box center [108, 21] width 30 height 9
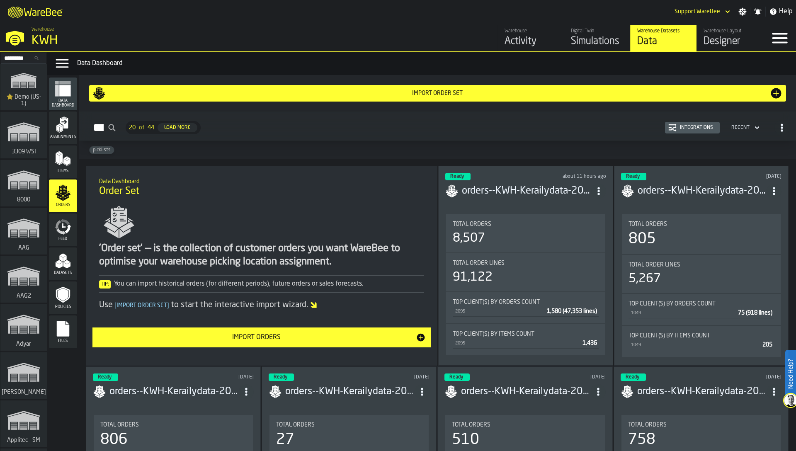
click at [676, 129] on div "Integrations" at bounding box center [696, 128] width 40 height 6
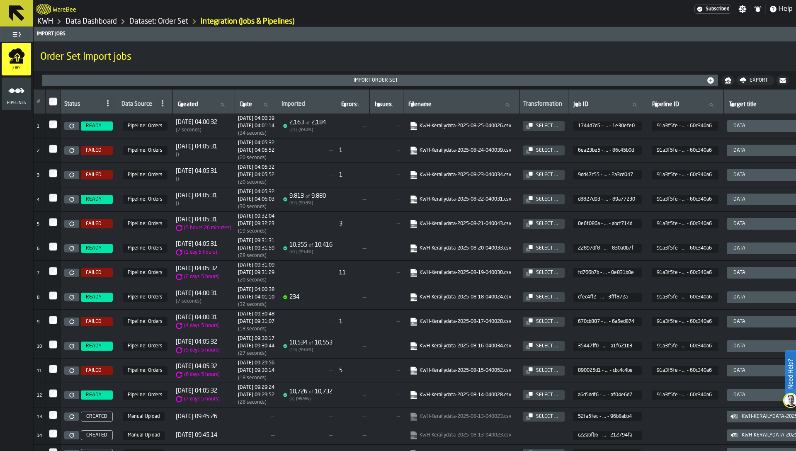
click at [13, 97] on icon "menu Pipelines" at bounding box center [16, 90] width 17 height 17
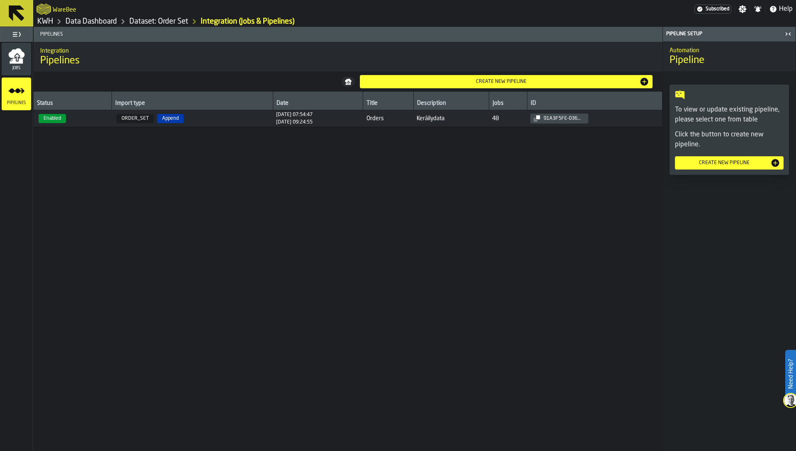
click at [148, 125] on td "ORDER_SET Append" at bounding box center [191, 118] width 161 height 17
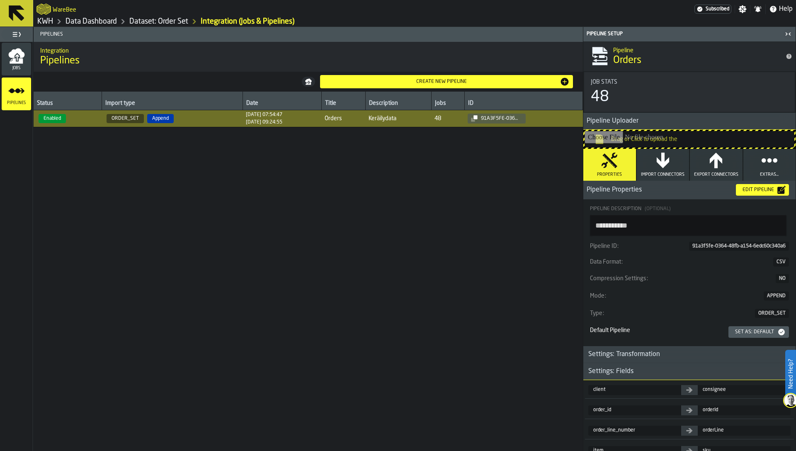
click at [756, 189] on div "Edit Pipeline" at bounding box center [758, 190] width 38 height 6
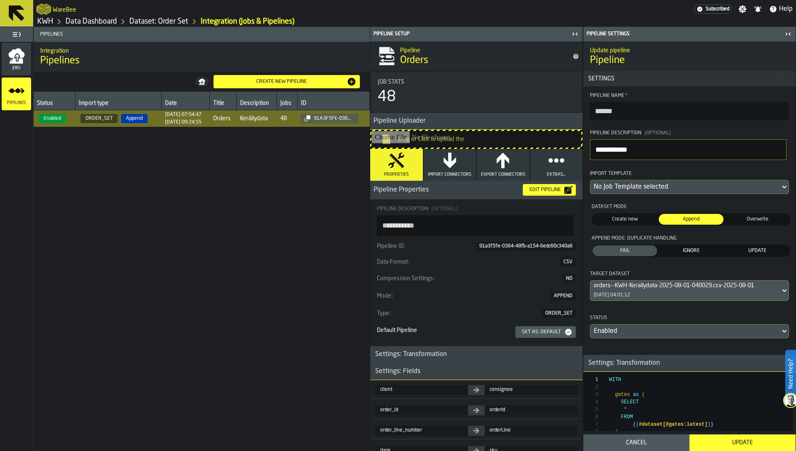
click at [679, 248] on span "IGNORE" at bounding box center [690, 250] width 61 height 7
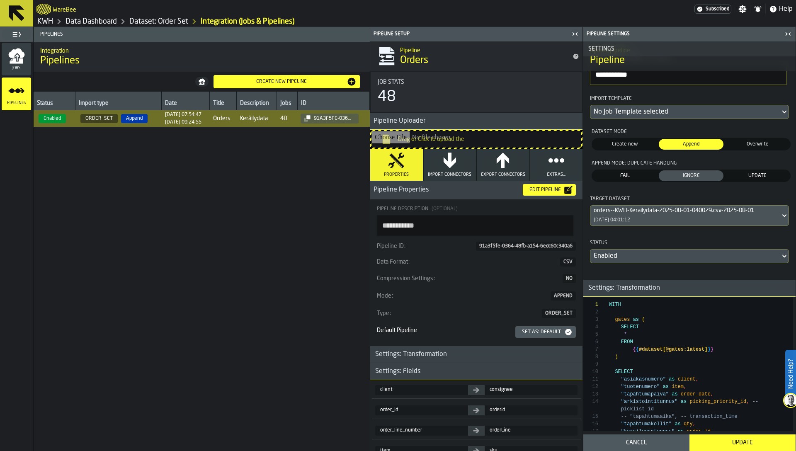
scroll to position [103, 0]
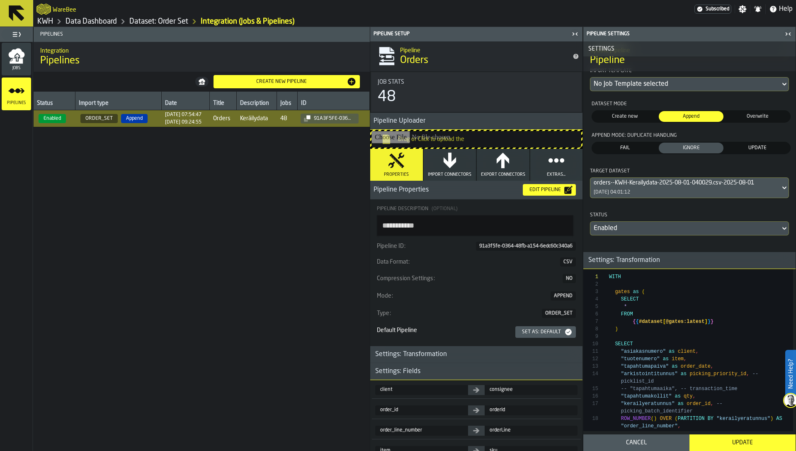
click at [732, 440] on div "Update" at bounding box center [742, 442] width 96 height 7
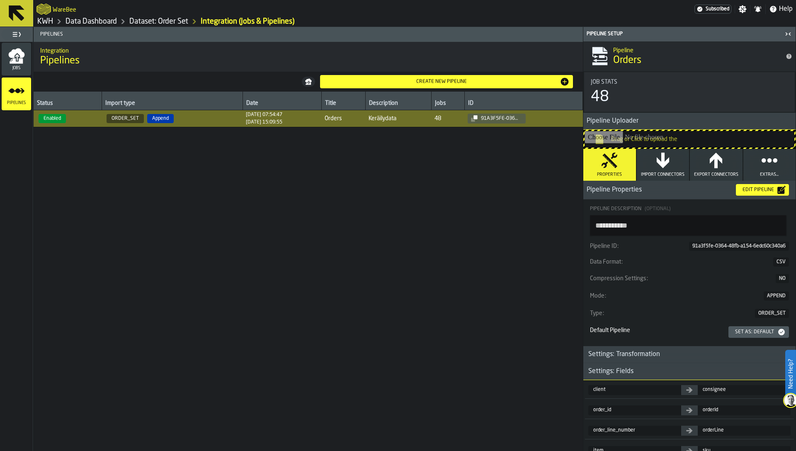
click at [10, 58] on icon "menu Jobs" at bounding box center [16, 56] width 17 height 17
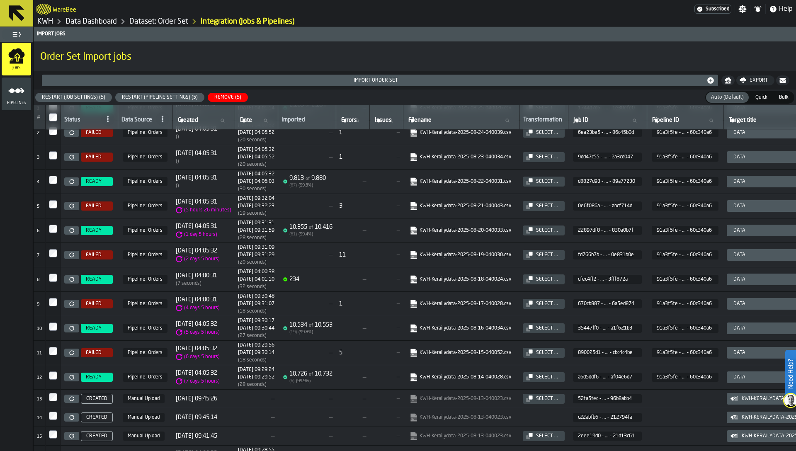
scroll to position [0, 0]
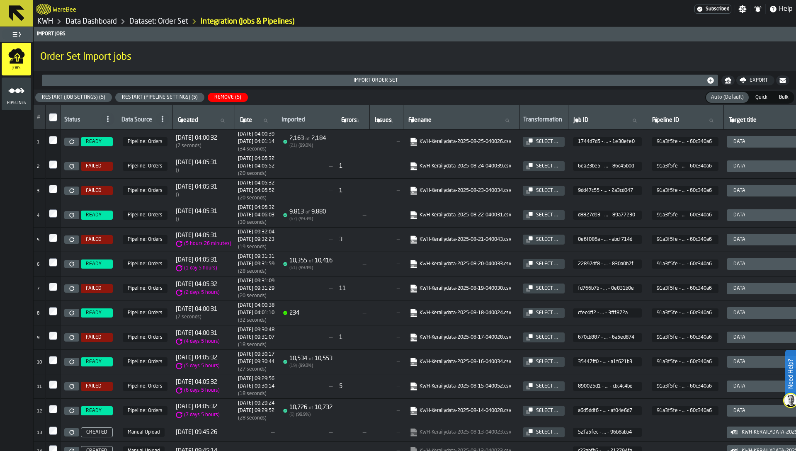
click at [165, 95] on div "Restart (Pipeline Settings) (5)" at bounding box center [160, 97] width 82 height 6
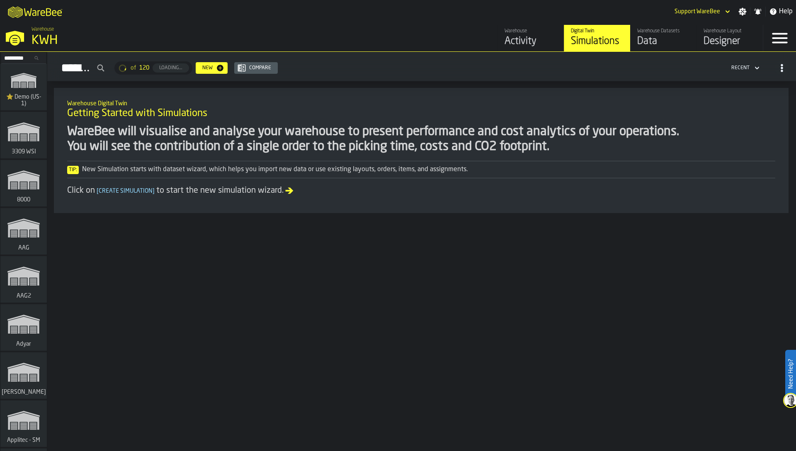
click at [736, 38] on div "Designer" at bounding box center [729, 41] width 53 height 13
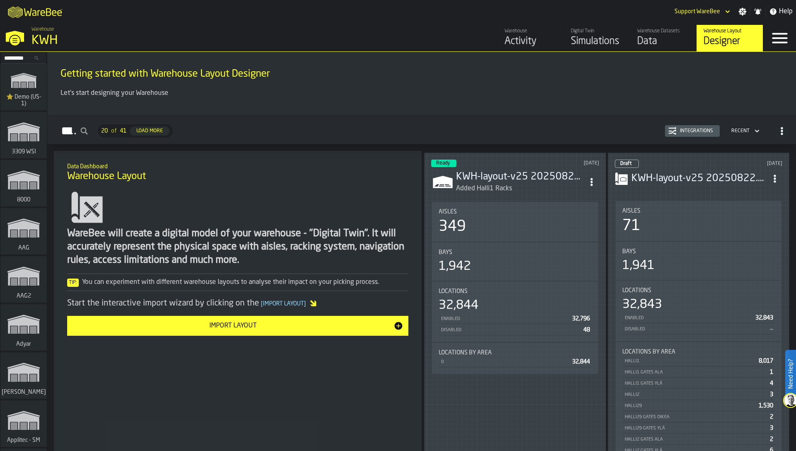
click at [591, 184] on circle "ItemListCard-DashboardItemContainer" at bounding box center [591, 185] width 2 height 2
click at [585, 235] on div "Edit in Designer" at bounding box center [571, 235] width 46 height 10
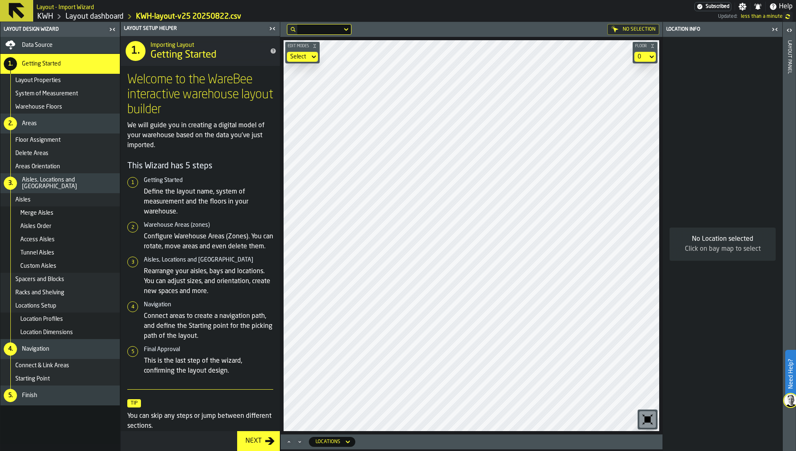
click at [270, 28] on icon "button-toggle-Close me" at bounding box center [270, 28] width 2 height 3
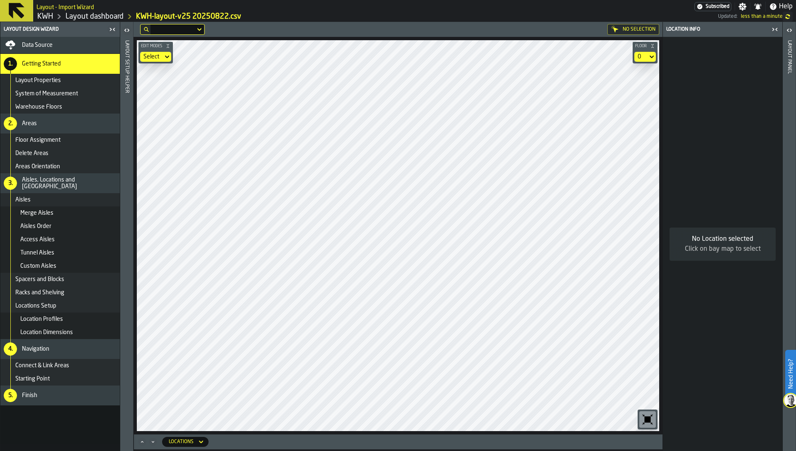
click at [648, 422] on icon "button-toolbar-undefined" at bounding box center [647, 420] width 6 height 6
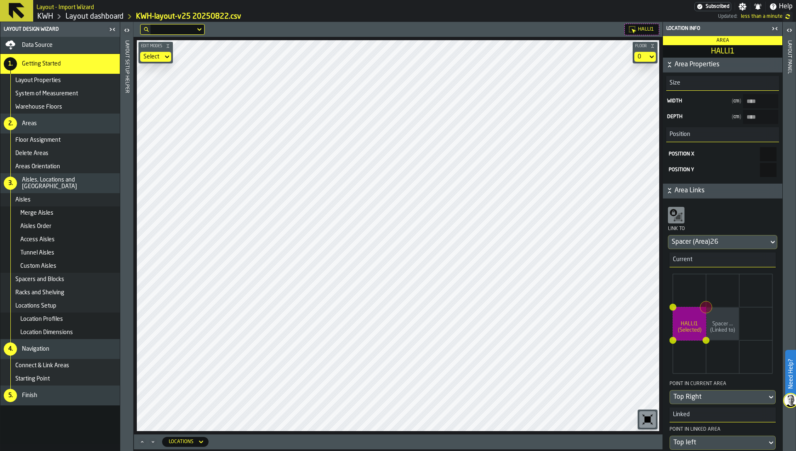
click at [133, 172] on div "Edit Modes Select Floor 0" at bounding box center [397, 235] width 529 height 397
click at [127, 172] on div "Layout Setup Helper" at bounding box center [127, 244] width 6 height 410
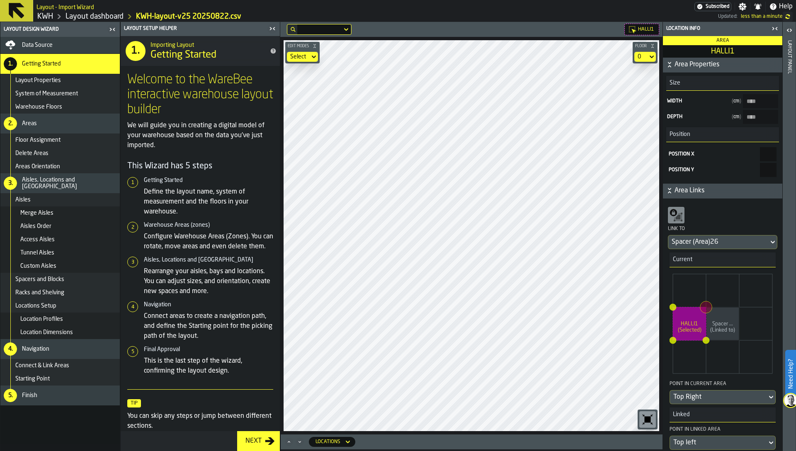
click at [82, 46] on div "Data Source" at bounding box center [69, 45] width 94 height 7
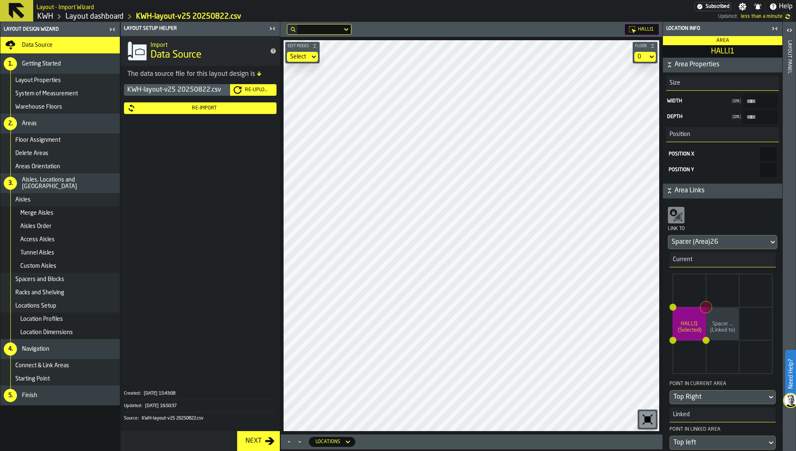
click at [197, 108] on div "Re-Import" at bounding box center [205, 108] width 138 height 6
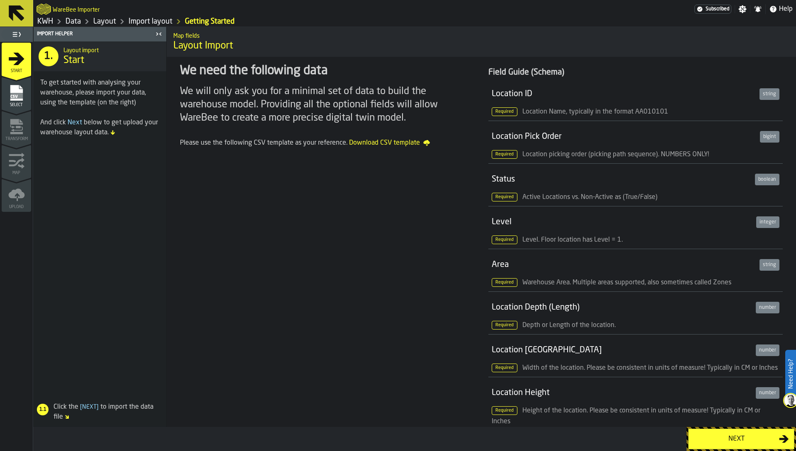
click at [7, 97] on div "Select" at bounding box center [16, 96] width 29 height 23
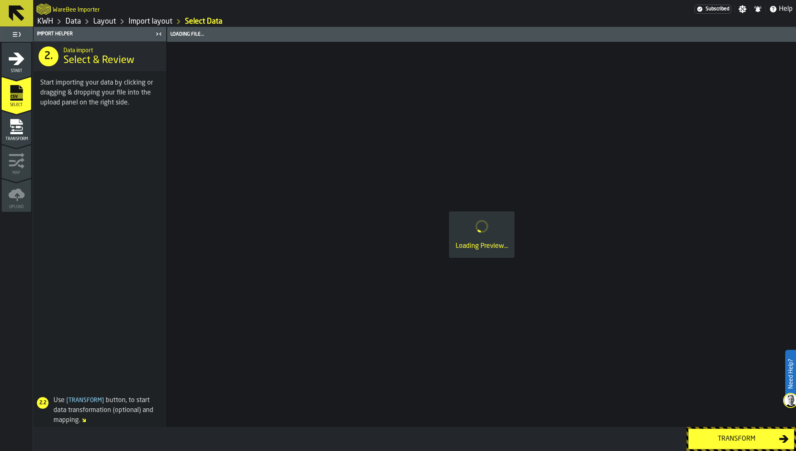
click at [15, 117] on div "Transform" at bounding box center [16, 128] width 29 height 28
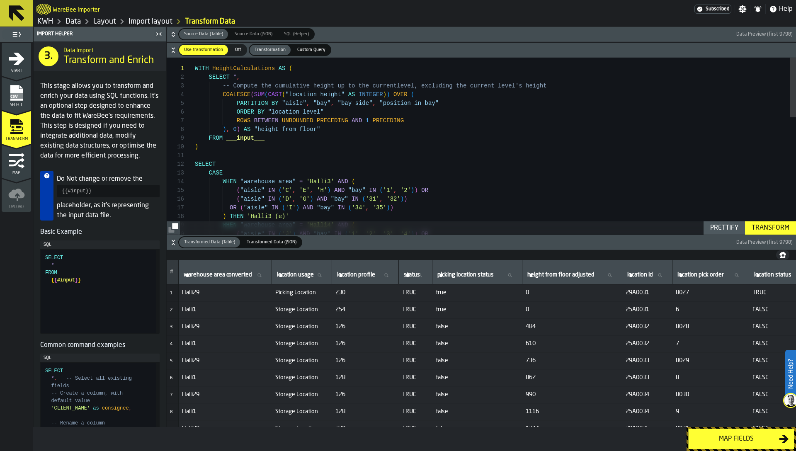
click at [13, 159] on icon "menu Map" at bounding box center [16, 161] width 17 height 17
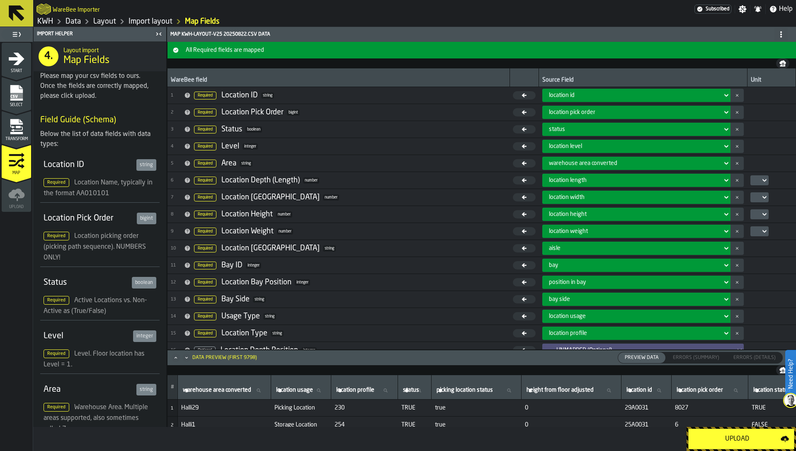
click at [17, 135] on div "Transform" at bounding box center [16, 130] width 29 height 23
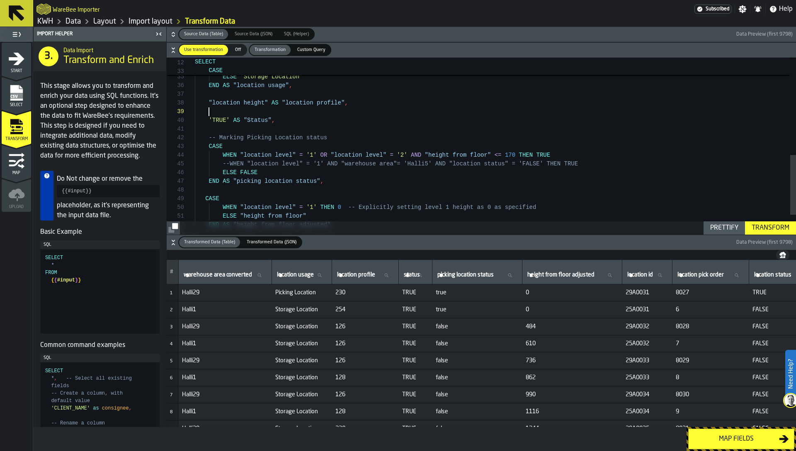
click at [217, 115] on div ""location height" AS "location profile" , 'TRUE' AS "Status" , -- Marking Picki…" at bounding box center [495, 31] width 601 height 523
click at [218, 119] on div ""location height" AS "location profile" , 'TRUE' AS "Status" , -- Marking Picki…" at bounding box center [495, 31] width 601 height 523
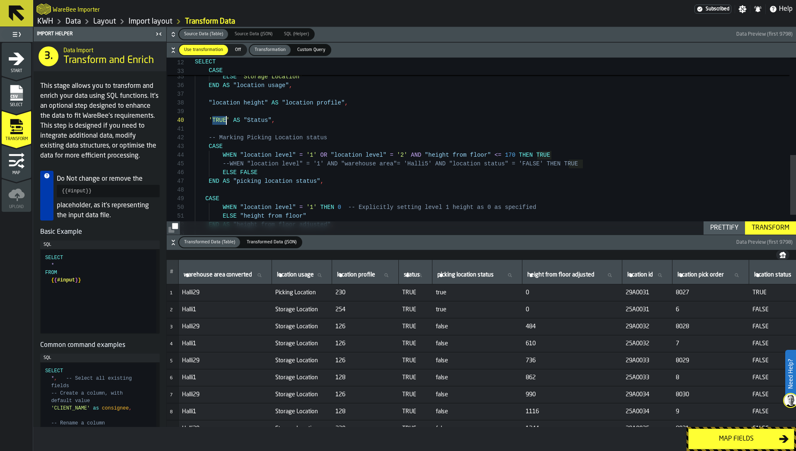
type textarea "**********"
click at [218, 119] on div ""location height" AS "location profile" , 'TRUE' AS "Status" , -- Marking Picki…" at bounding box center [495, 31] width 601 height 523
click at [19, 157] on icon "menu Map" at bounding box center [16, 161] width 17 height 17
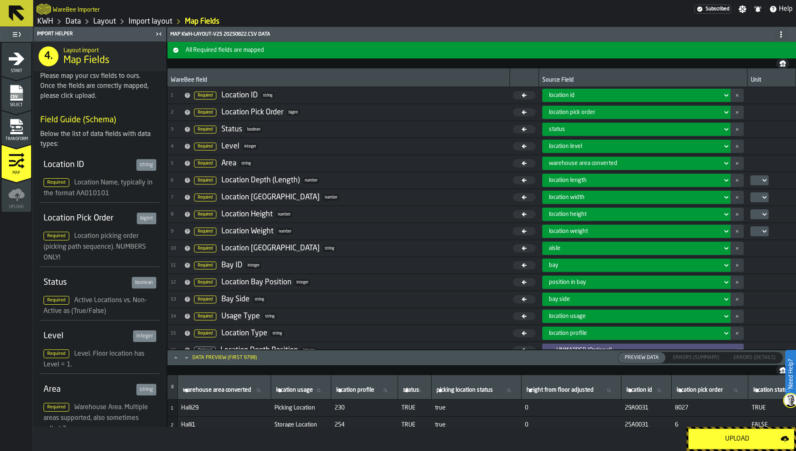
click at [549, 132] on span "status" at bounding box center [557, 129] width 16 height 7
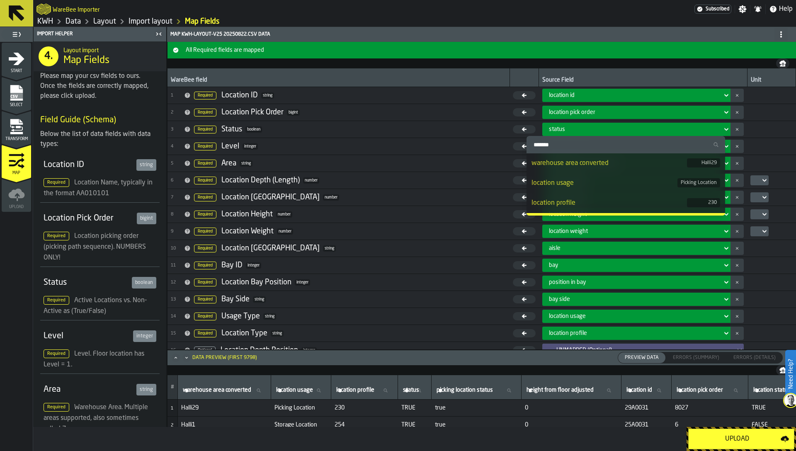
click at [550, 149] on input "Search" at bounding box center [626, 144] width 192 height 11
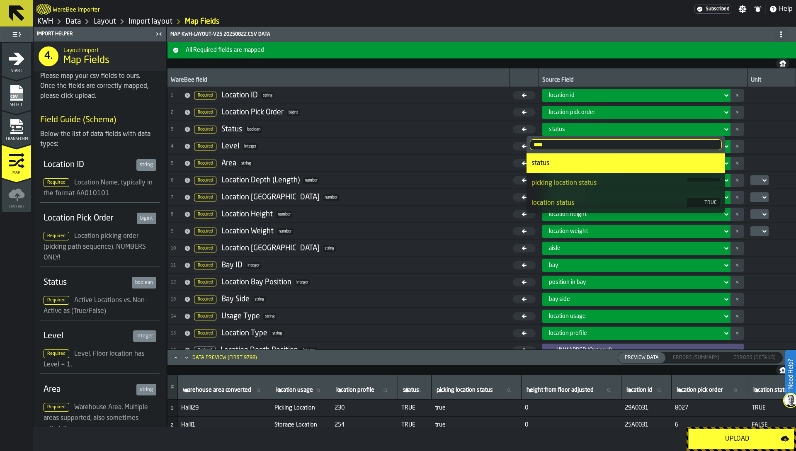
type input "****"
click at [563, 204] on div "location status" at bounding box center [608, 203] width 155 height 10
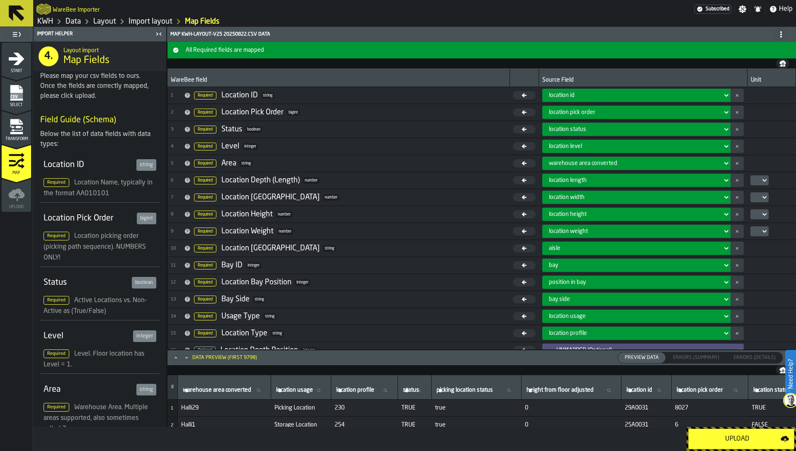
click at [734, 436] on div "Upload" at bounding box center [736, 439] width 87 height 10
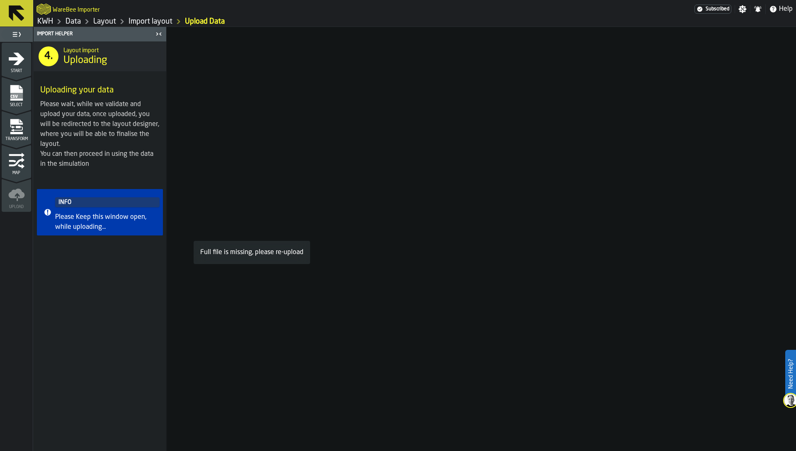
click at [237, 254] on div "Full file is missing, please re-upload" at bounding box center [251, 252] width 103 height 10
click at [21, 162] on icon "menu Map" at bounding box center [16, 161] width 17 height 17
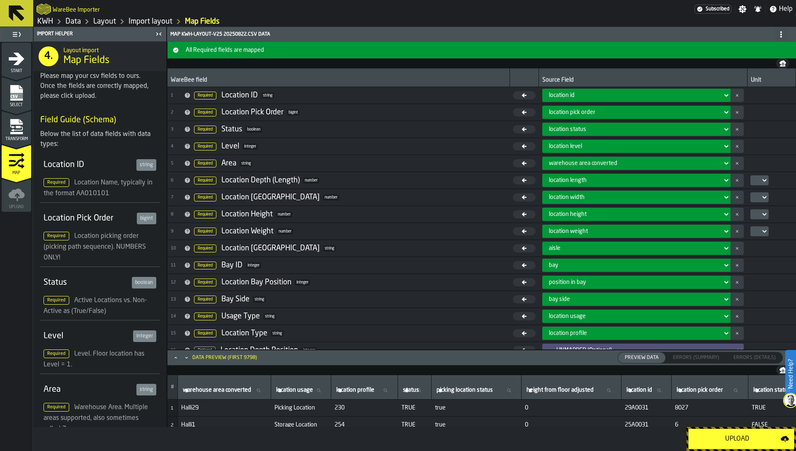
click at [105, 20] on link "Layout" at bounding box center [104, 21] width 23 height 9
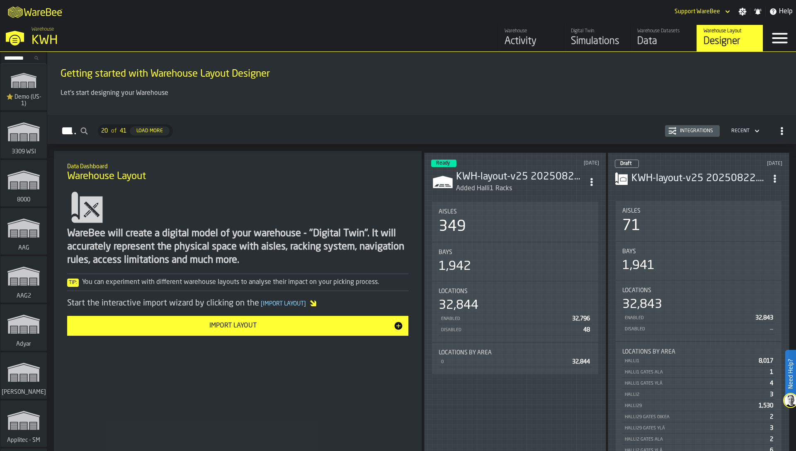
click at [693, 131] on div "Integrations" at bounding box center [696, 131] width 40 height 6
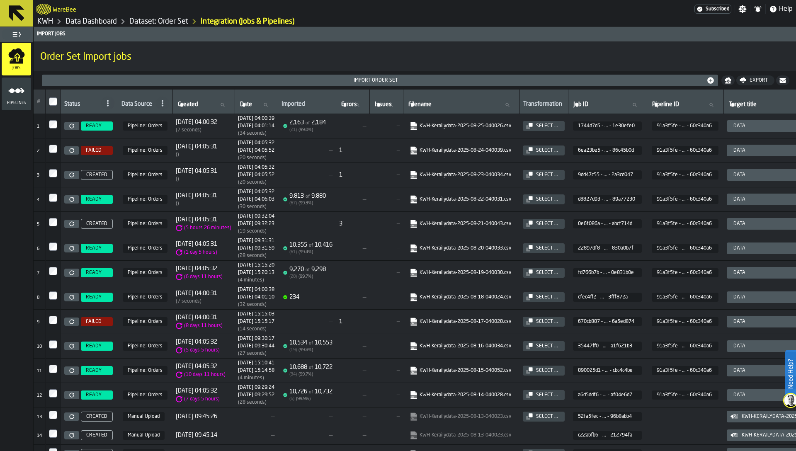
click at [244, 283] on td "[DATE] 15:15:20 [DATE] 15:20:13 ( 4 minutes )" at bounding box center [256, 273] width 43 height 24
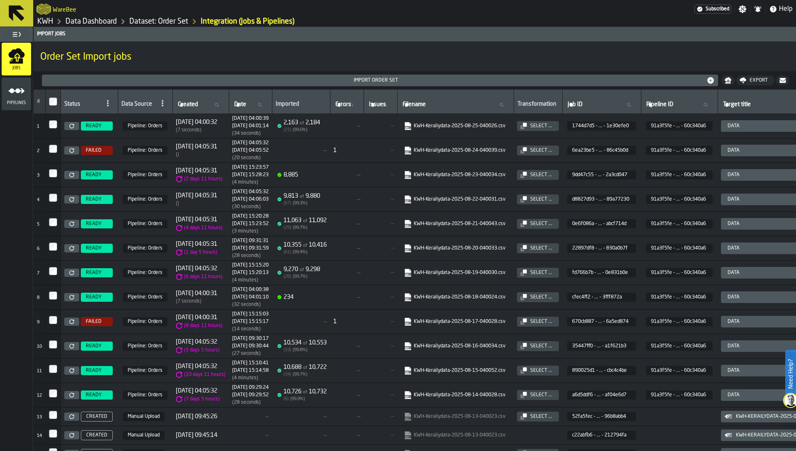
click at [45, 22] on link "KWH" at bounding box center [45, 21] width 16 height 9
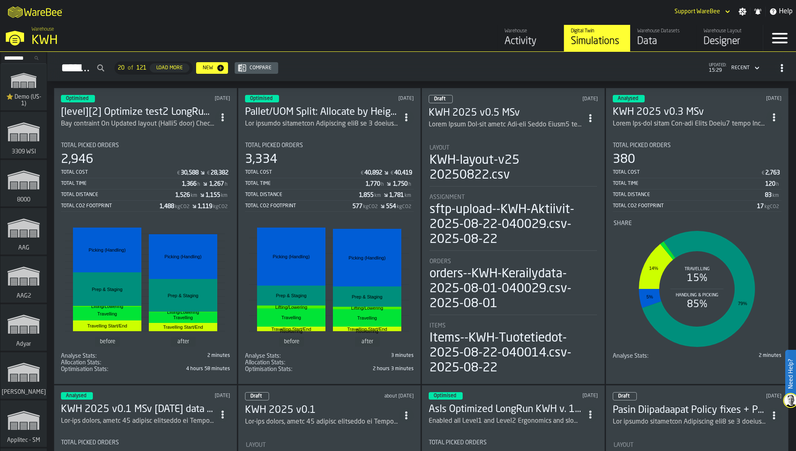
click at [669, 42] on div "Data" at bounding box center [663, 41] width 53 height 13
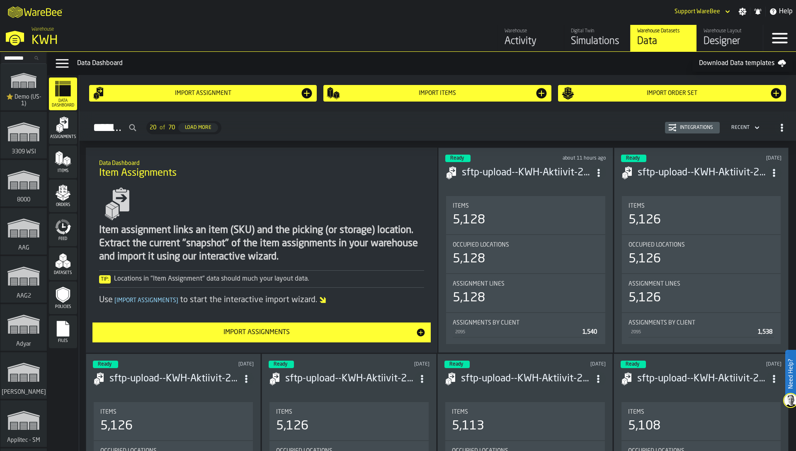
click at [718, 35] on div "Designer" at bounding box center [729, 41] width 53 height 13
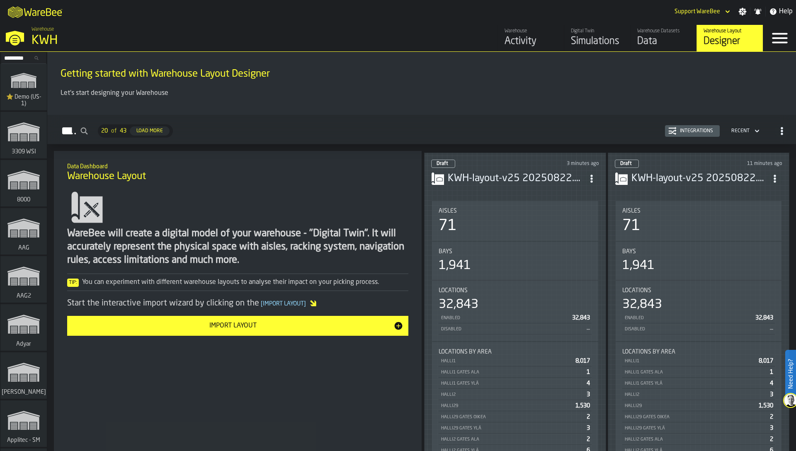
click at [551, 223] on div "71" at bounding box center [514, 226] width 153 height 17
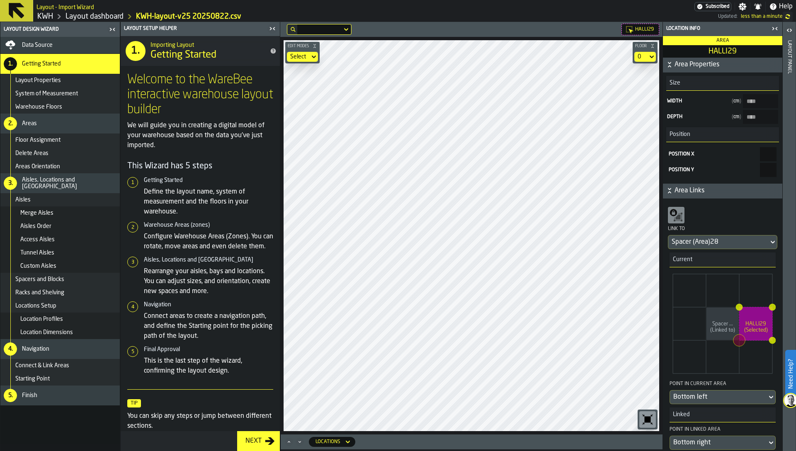
type input "****"
type input "*"
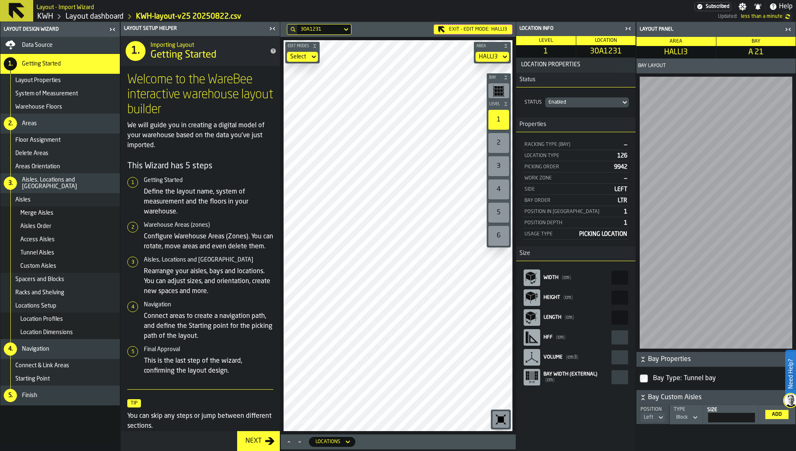
click at [46, 15] on link "KWH" at bounding box center [45, 16] width 16 height 9
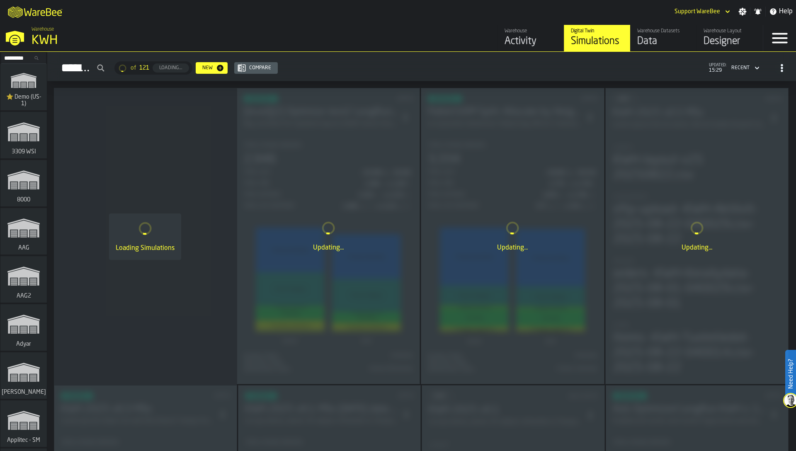
click at [651, 35] on div "Data" at bounding box center [663, 41] width 53 height 13
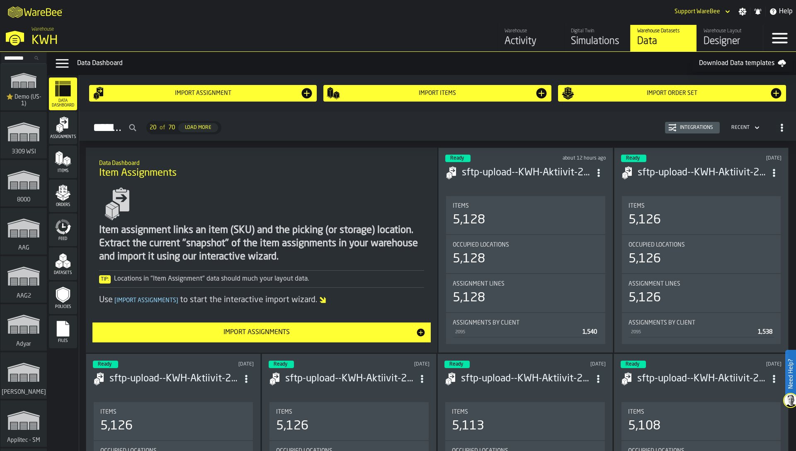
click at [685, 124] on div "Integrations" at bounding box center [692, 128] width 48 height 8
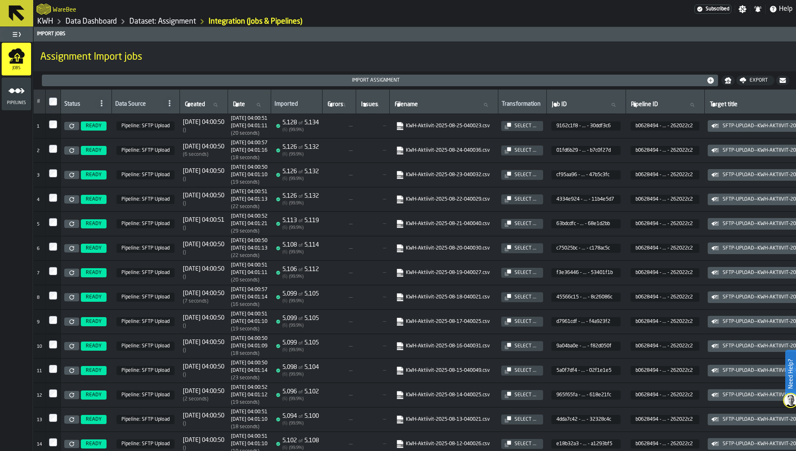
click at [40, 25] on link "KWH" at bounding box center [45, 21] width 16 height 9
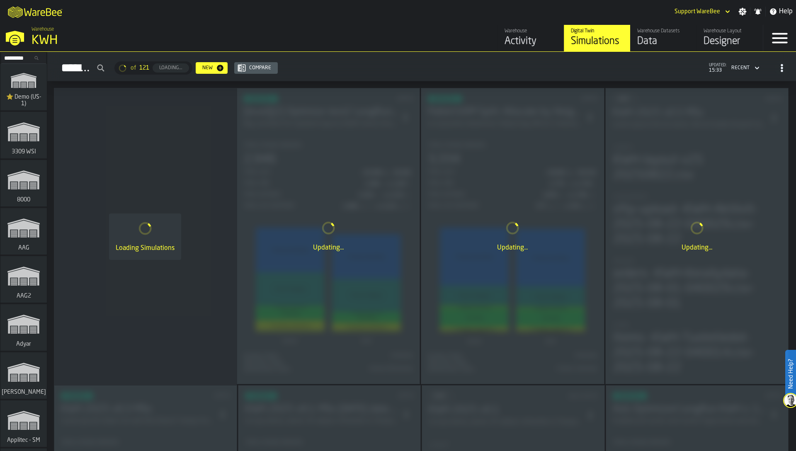
click at [710, 42] on div "Designer" at bounding box center [729, 41] width 53 height 13
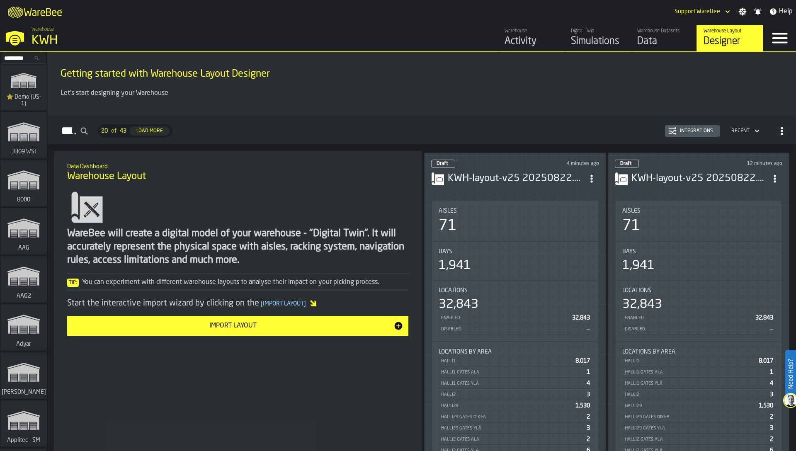
click at [696, 132] on div "Integrations" at bounding box center [696, 131] width 40 height 6
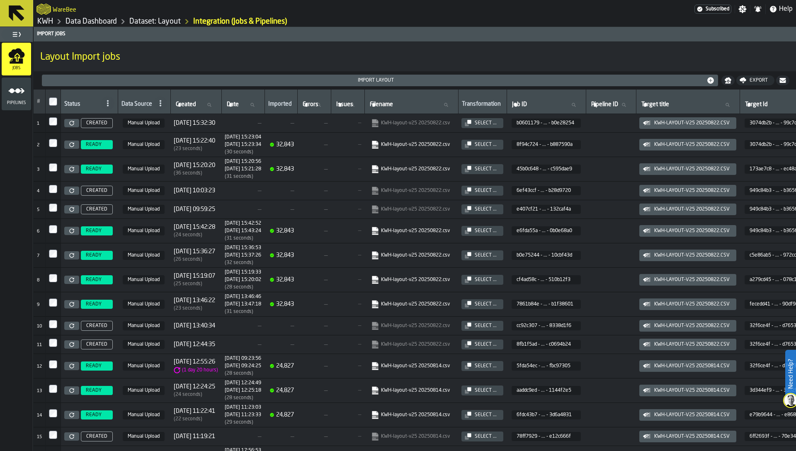
click at [378, 143] on icon "link-to-https://import.app.warebee.com/8f94c724-5b62-467e-9486-add4b887590a/inp…" at bounding box center [375, 145] width 6 height 8
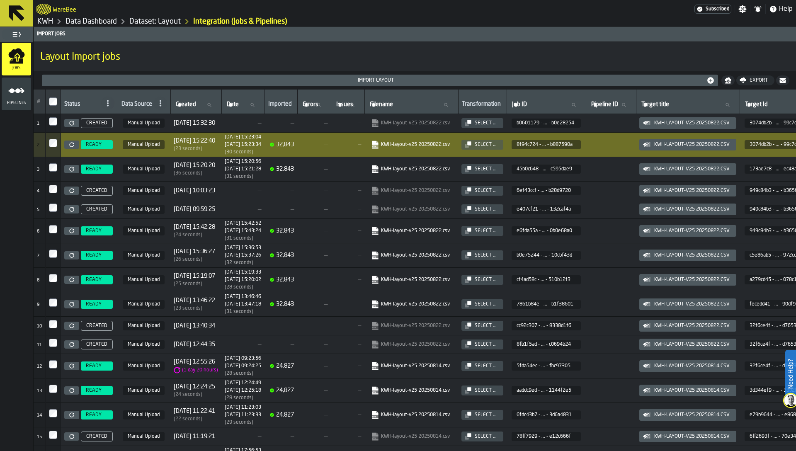
click at [161, 14] on div "WareBee" at bounding box center [365, 9] width 658 height 15
click at [161, 16] on div "WareBee" at bounding box center [365, 9] width 658 height 15
click at [160, 19] on link "Dataset: Layout" at bounding box center [154, 21] width 51 height 9
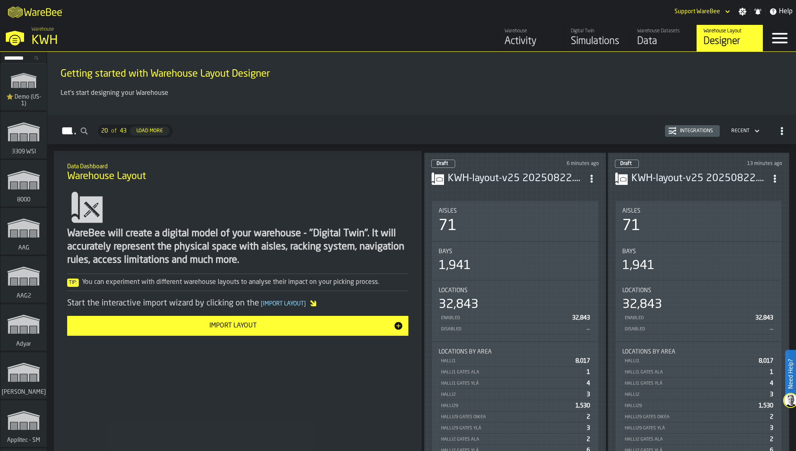
click at [448, 115] on h2 "Layouts 20 of 43 Load More Integrations Recent" at bounding box center [421, 129] width 748 height 29
click at [522, 220] on div "71" at bounding box center [514, 226] width 153 height 17
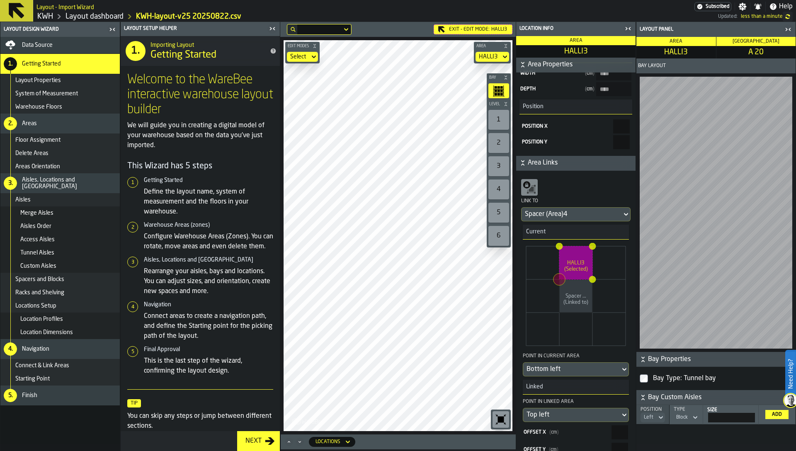
scroll to position [41, 0]
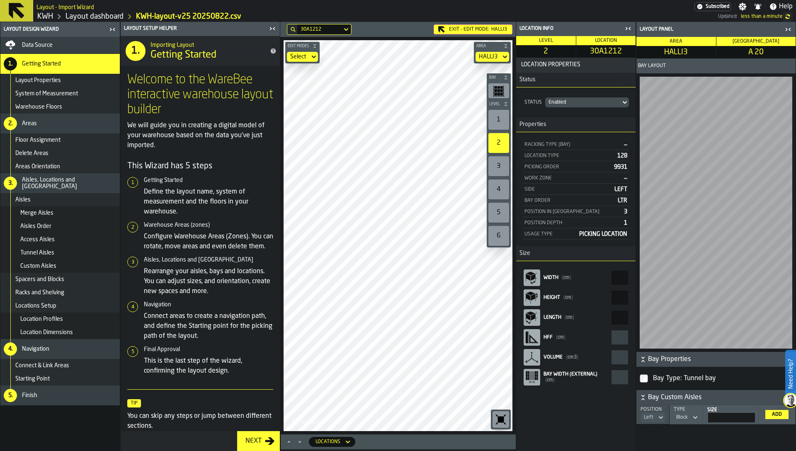
click at [600, 52] on span "30A1212" at bounding box center [606, 51] width 56 height 9
copy span "30A1212"
click at [68, 45] on div "Data Source" at bounding box center [69, 45] width 94 height 7
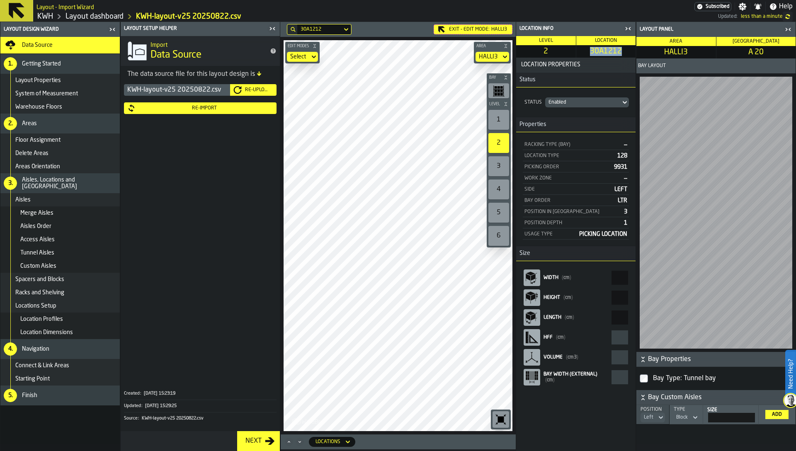
click at [156, 111] on div "Re-Import" at bounding box center [200, 108] width 146 height 8
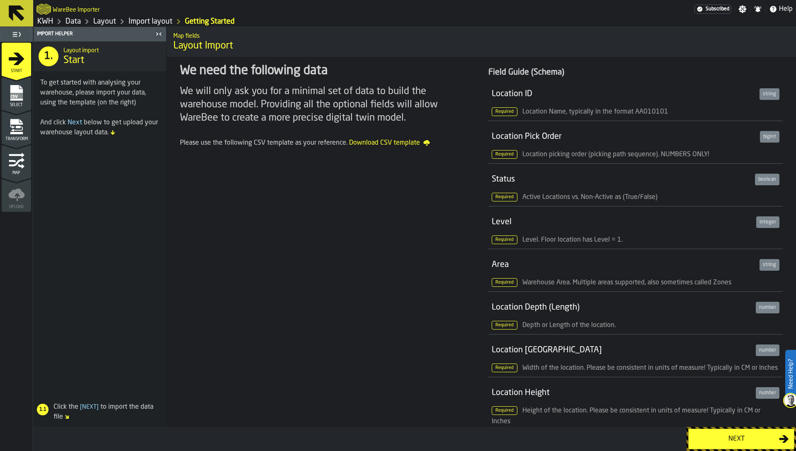
click at [19, 137] on span "Transform" at bounding box center [16, 139] width 29 height 5
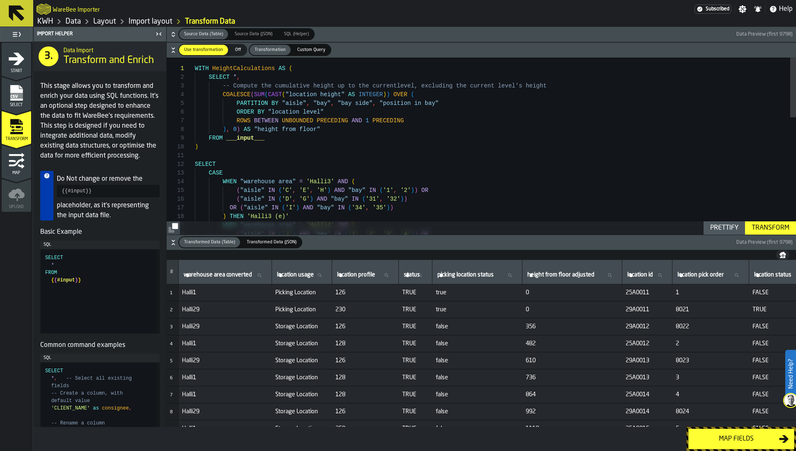
type textarea "**********"
click at [244, 189] on div "WITH HeightCalculations AS ( SELECT * , -- Compute the cumulative height up to …" at bounding box center [495, 319] width 601 height 523
click at [171, 32] on icon "button-" at bounding box center [173, 34] width 8 height 8
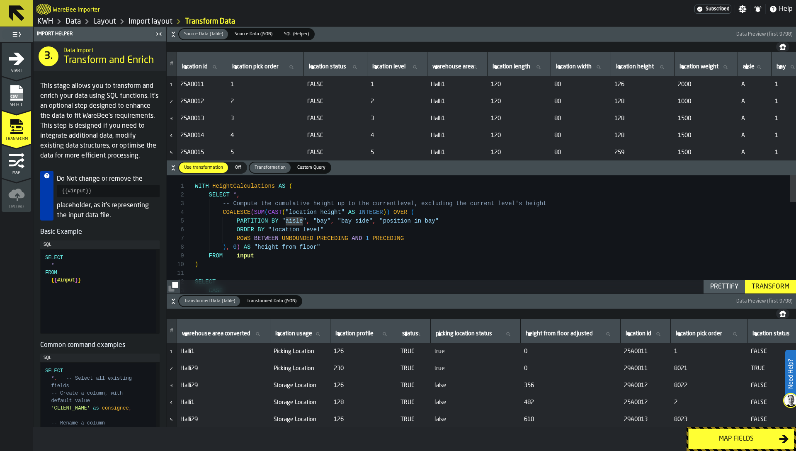
click at [193, 66] on label "location id location id" at bounding box center [201, 67] width 43 height 11
click at [193, 66] on input "location id location id" at bounding box center [201, 67] width 43 height 11
paste input "*******"
type input "*******"
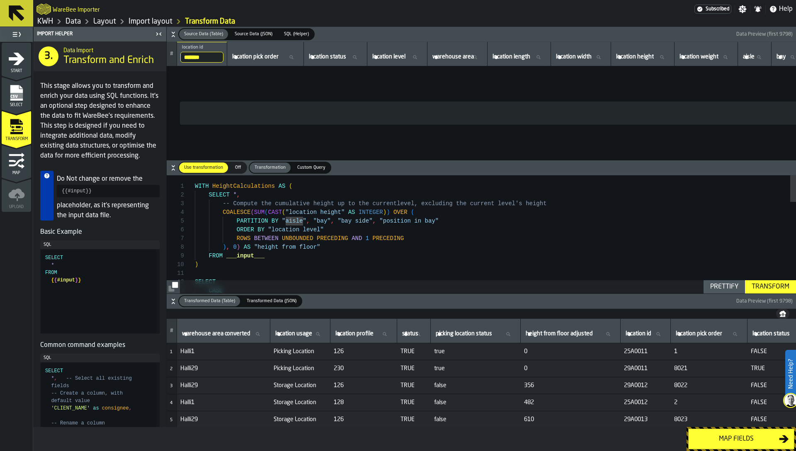
click at [208, 56] on input "*******" at bounding box center [201, 57] width 43 height 11
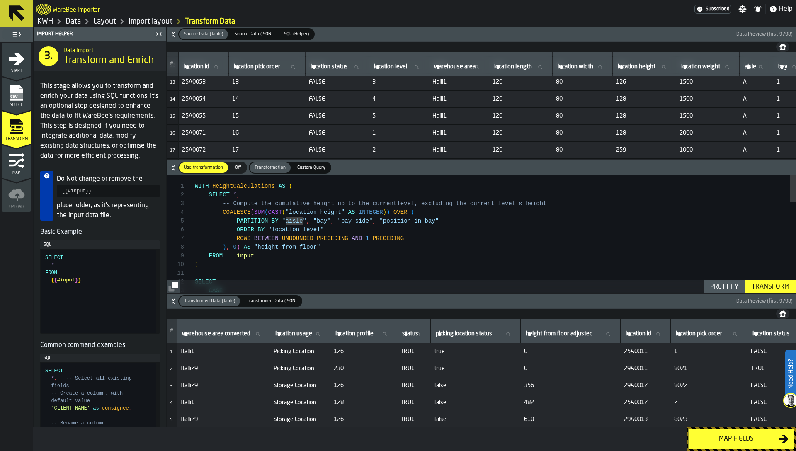
scroll to position [208, 0]
click at [13, 166] on icon "menu Map" at bounding box center [16, 161] width 17 height 17
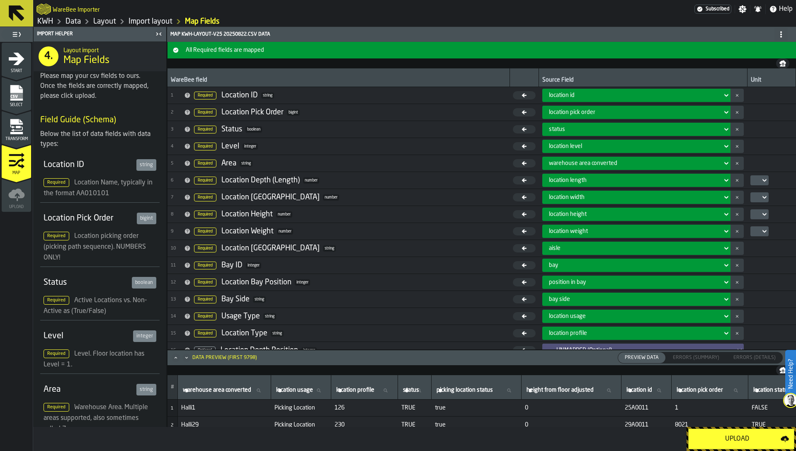
click at [49, 19] on link "KWH" at bounding box center [45, 21] width 16 height 9
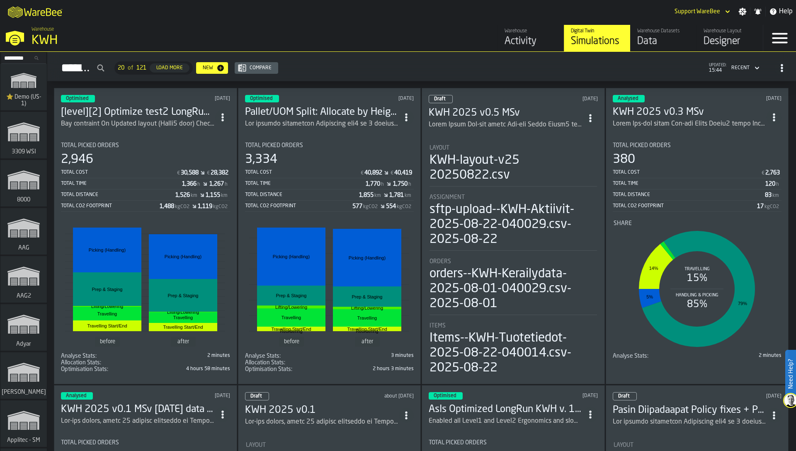
click at [728, 38] on div "Designer" at bounding box center [729, 41] width 53 height 13
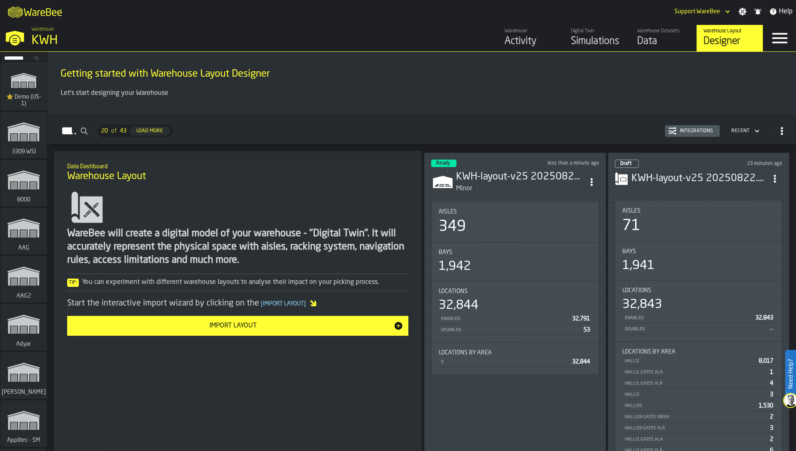
click at [601, 36] on div "Simulations" at bounding box center [597, 41] width 53 height 13
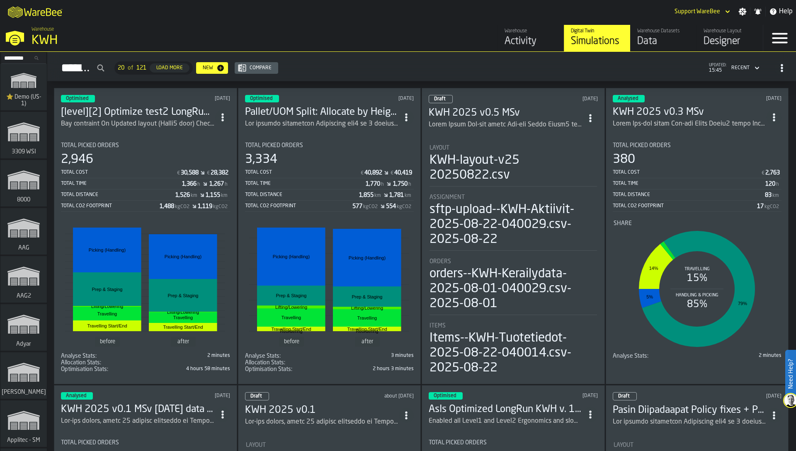
click at [513, 159] on div "KWH-layout-v25 20250822.csv" at bounding box center [512, 168] width 167 height 30
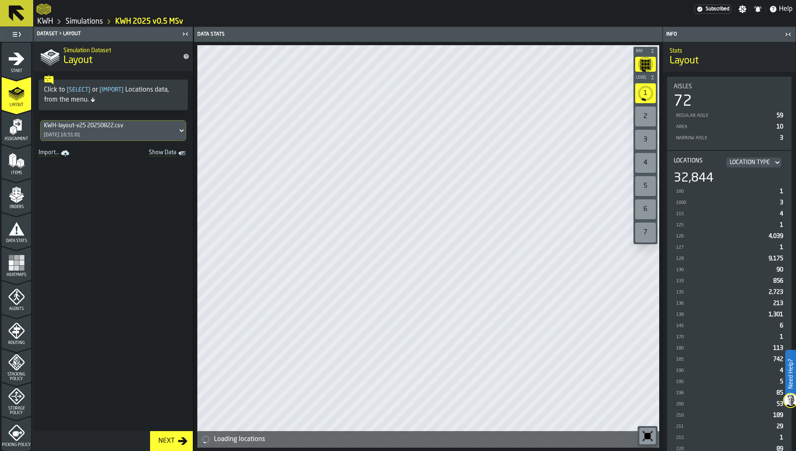
click at [13, 197] on polygon "menu Orders" at bounding box center [12, 196] width 7 height 5
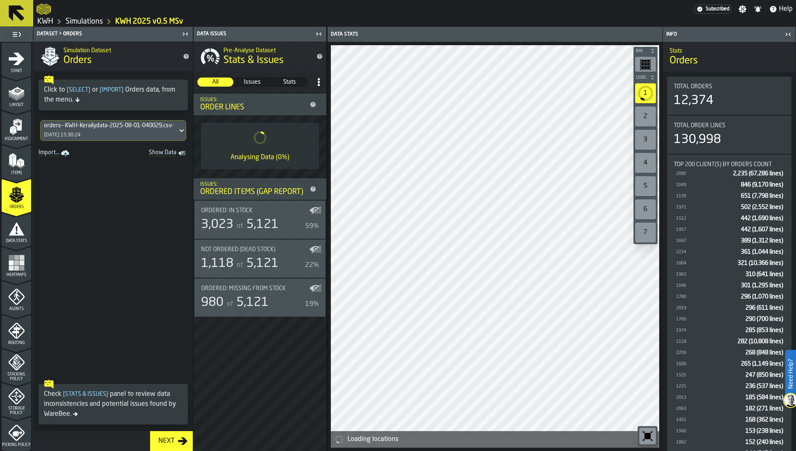
click at [95, 129] on div "orders--KWH-Kerailydata-2025-08-01-040029.csv-2025-08-01 25/08/2025, 15:30:24" at bounding box center [109, 131] width 137 height 20
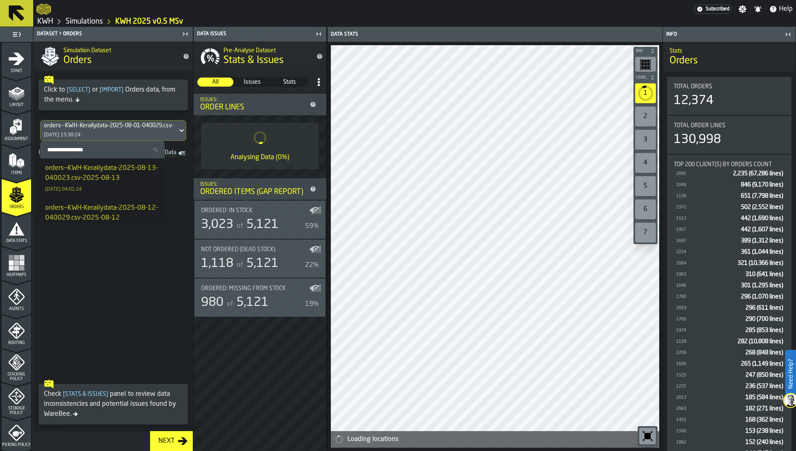
click at [160, 73] on div "Simulation Dataset Orders" at bounding box center [119, 56] width 119 height 35
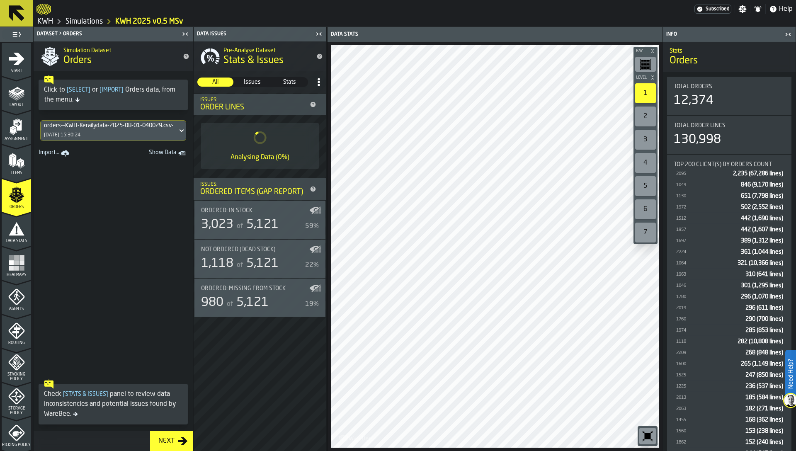
click at [145, 131] on div "orders--KWH-Kerailydata-2025-08-01-040029.csv-2025-08-01 25/08/2025, 15:30:24" at bounding box center [109, 131] width 137 height 20
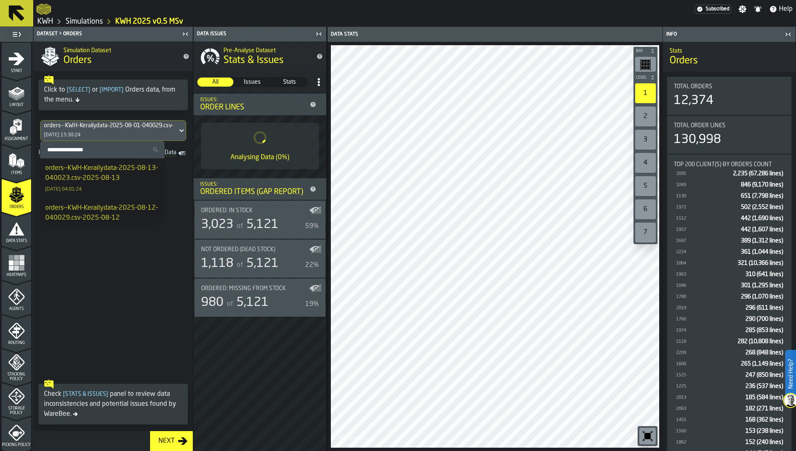
click at [145, 52] on h2 "Simulation Dataset" at bounding box center [119, 50] width 113 height 8
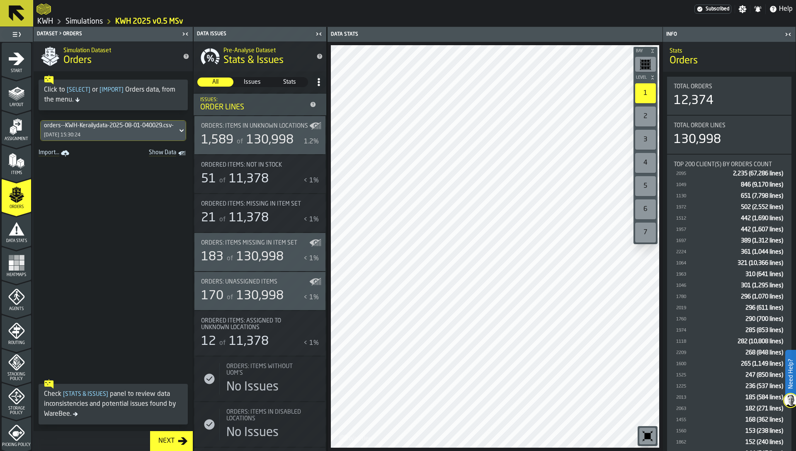
click at [70, 130] on div "orders--KWH-Kerailydata-2025-08-01-040029.csv-2025-08-01 25/08/2025, 15:30:24" at bounding box center [109, 131] width 137 height 20
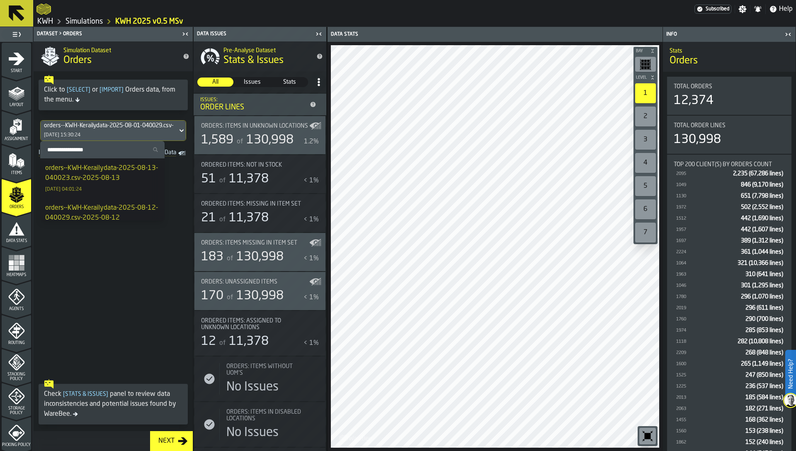
click at [88, 317] on span at bounding box center [113, 267] width 159 height 216
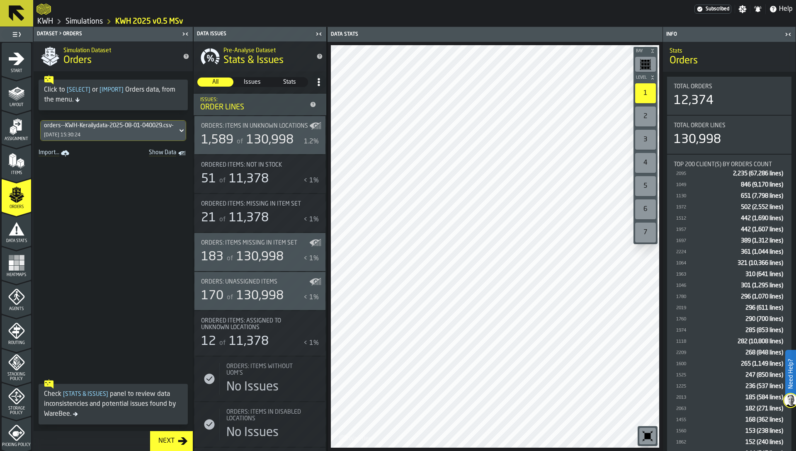
click at [46, 21] on link "KWH" at bounding box center [45, 21] width 16 height 9
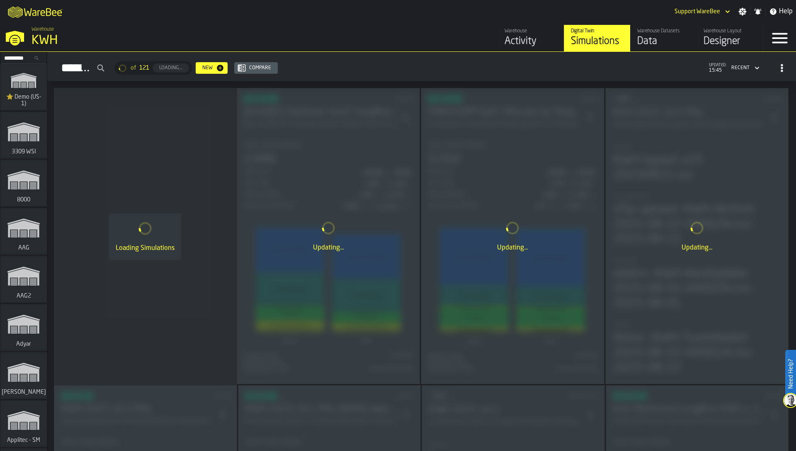
click at [649, 41] on div "Data" at bounding box center [663, 41] width 53 height 13
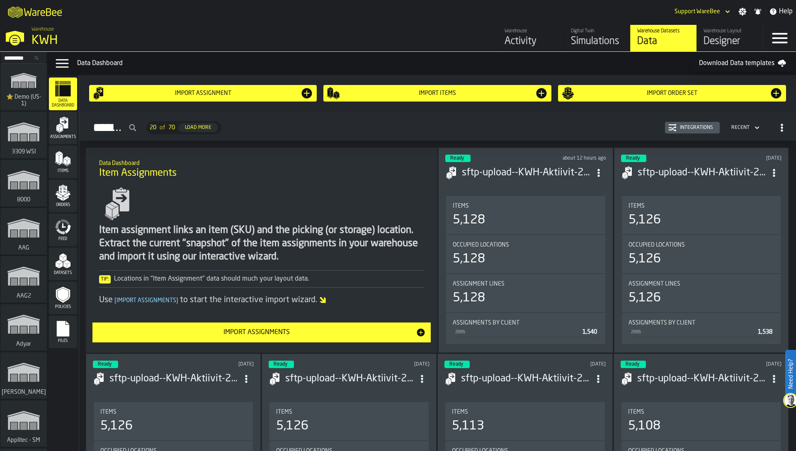
click at [53, 194] on div "Orders" at bounding box center [63, 195] width 28 height 23
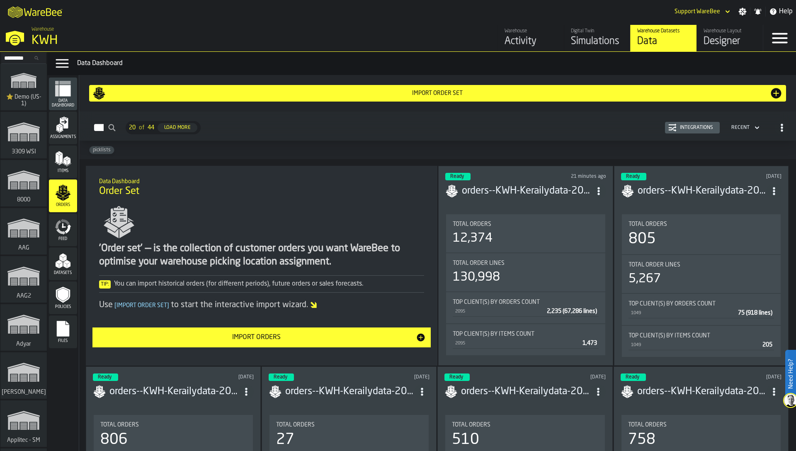
click at [531, 231] on div "12,374" at bounding box center [525, 238] width 145 height 15
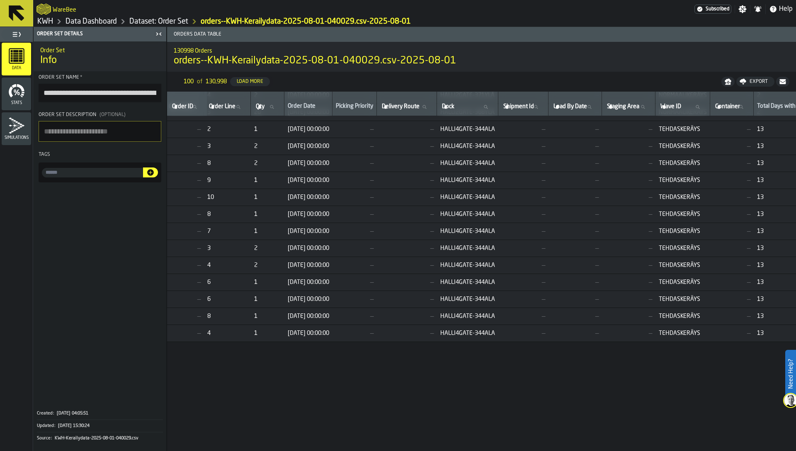
scroll to position [754, 247]
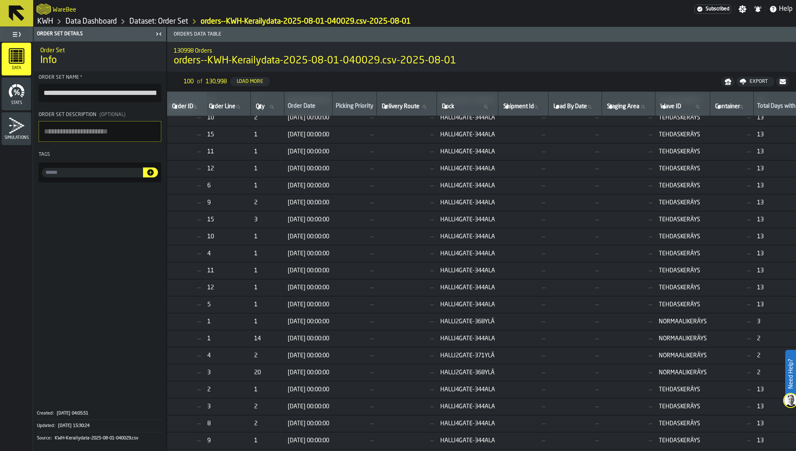
click at [45, 21] on link "KWH" at bounding box center [45, 21] width 16 height 9
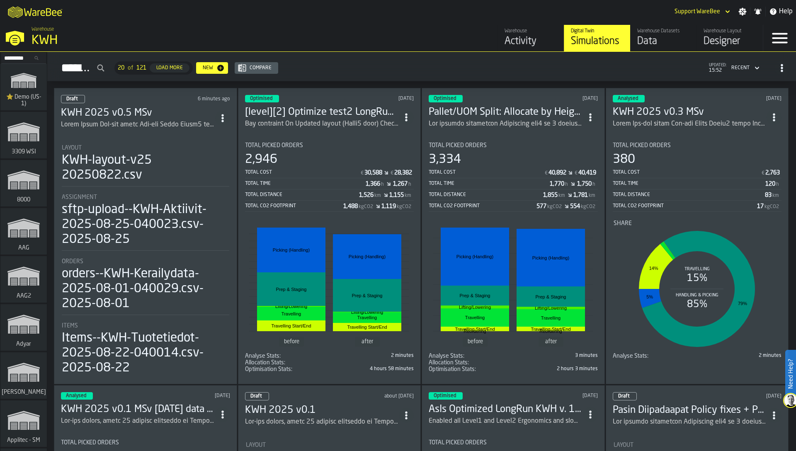
click at [174, 188] on li "Layout KWH-layout-v25 20250822.csv Assignment sftp-upload--KWH-Aktiivit-2025-08…" at bounding box center [145, 256] width 169 height 239
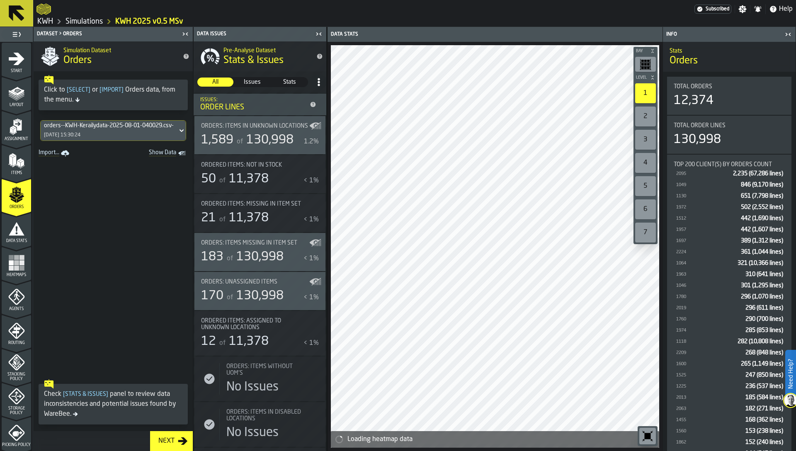
click at [0, 0] on rect "Show Data" at bounding box center [0, 0] width 0 height 0
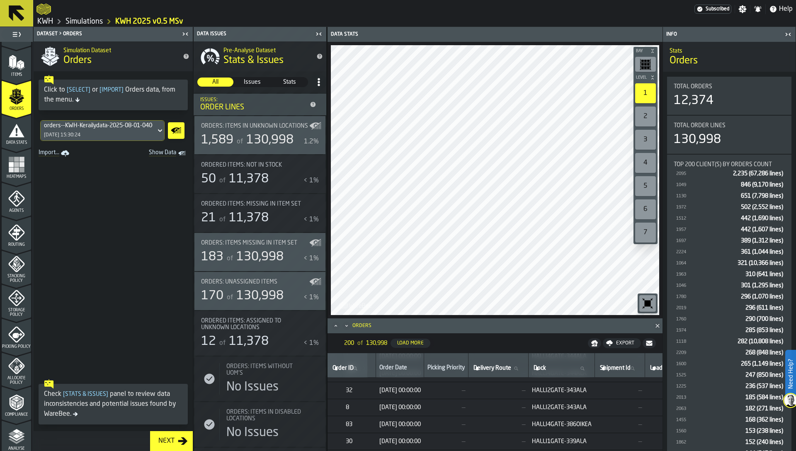
scroll to position [143, 0]
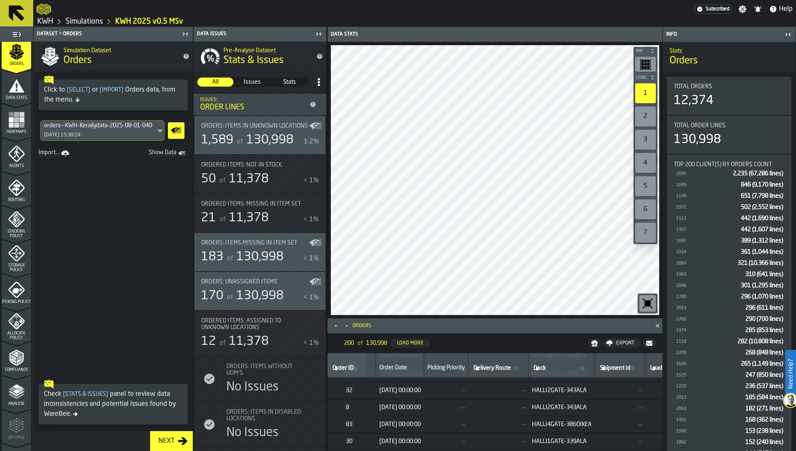
click at [20, 301] on span "Picking Policy" at bounding box center [16, 302] width 29 height 5
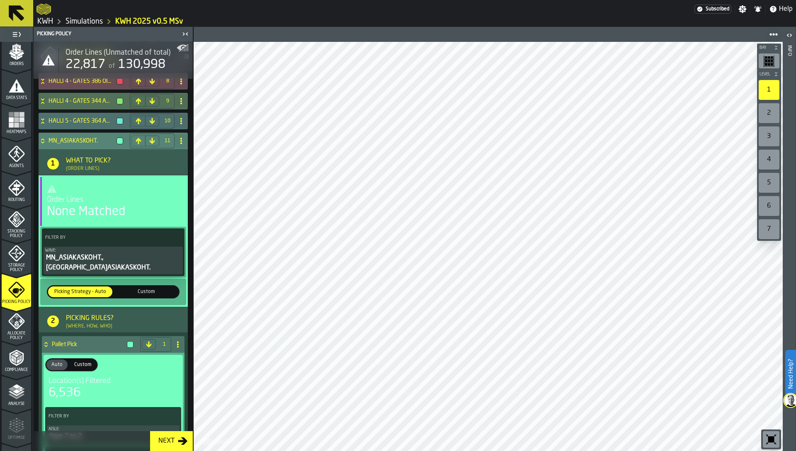
scroll to position [201, 0]
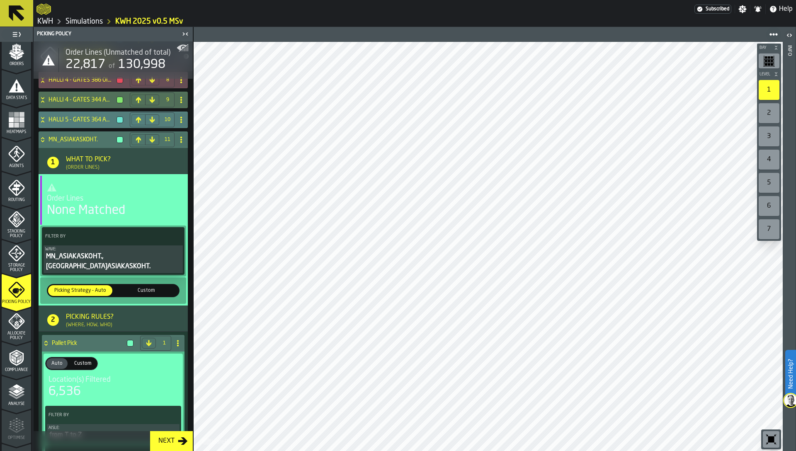
click at [69, 119] on h4 "HALLI 5 - GATES 364 ALA" at bounding box center [80, 119] width 65 height 7
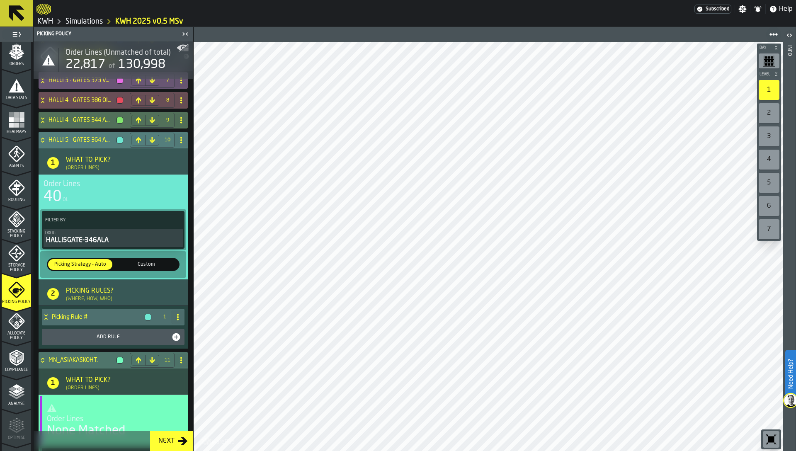
scroll to position [158, 0]
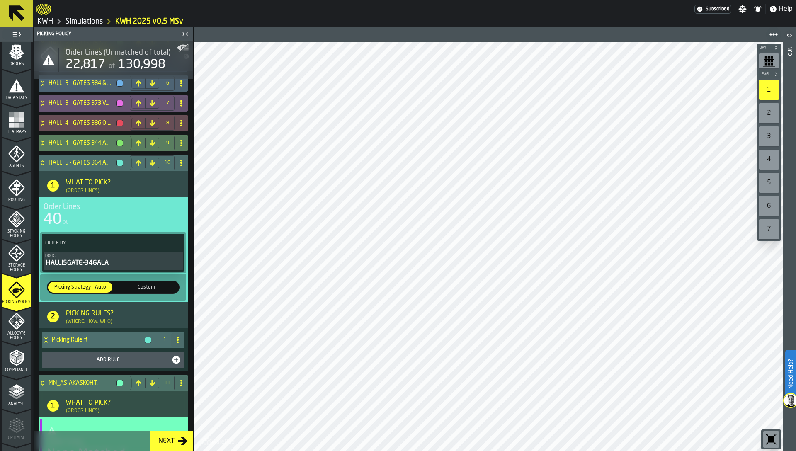
click at [68, 145] on h4 "HALLI 4 - GATES 344 ALA" at bounding box center [80, 143] width 65 height 7
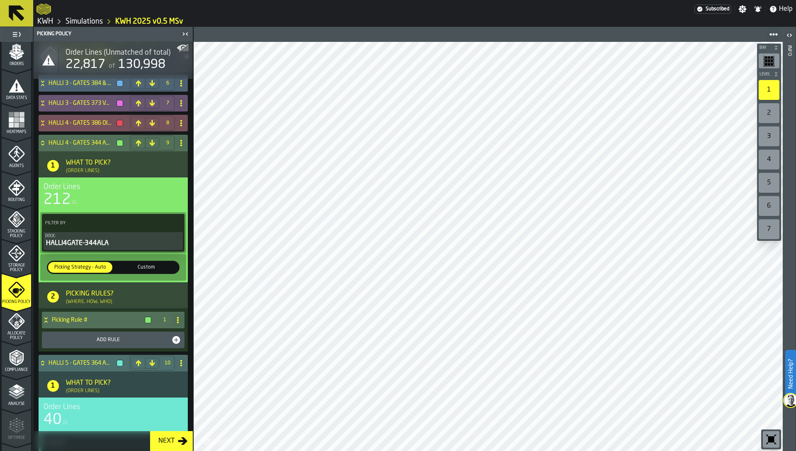
click at [68, 117] on div "HALLI 4 - GATES 386 OIKEA" at bounding box center [83, 123] width 88 height 17
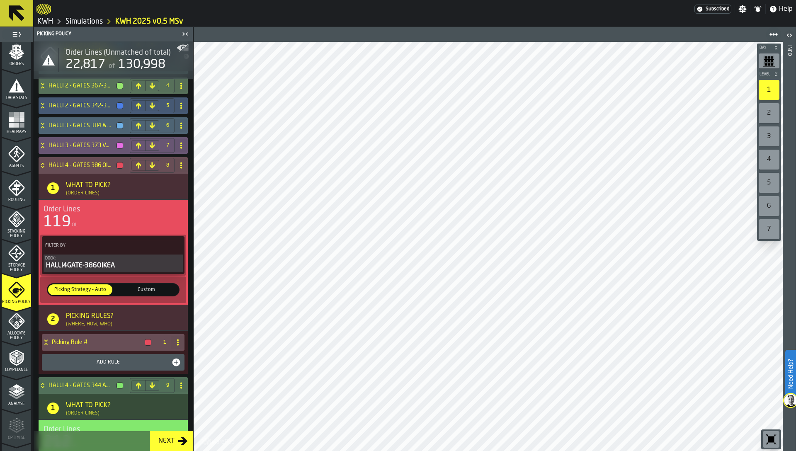
scroll to position [51, 0]
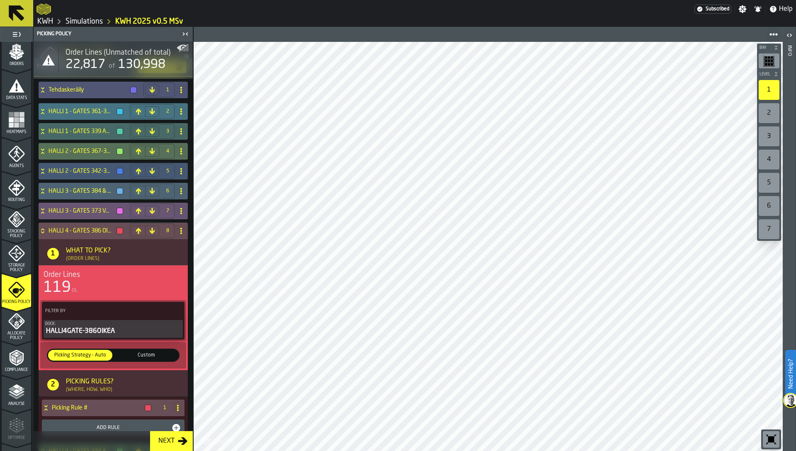
click at [70, 109] on h4 "HALLI 1 - GATES 361-366" at bounding box center [80, 111] width 65 height 7
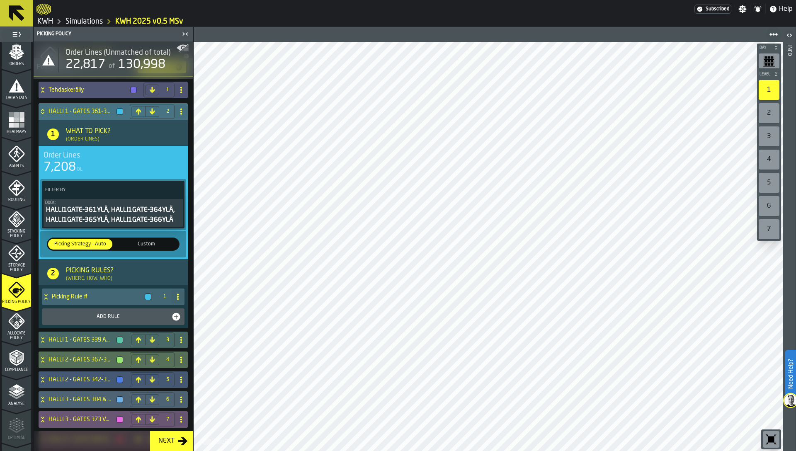
click at [70, 109] on h4 "HALLI 1 - GATES 361-366" at bounding box center [80, 111] width 65 height 7
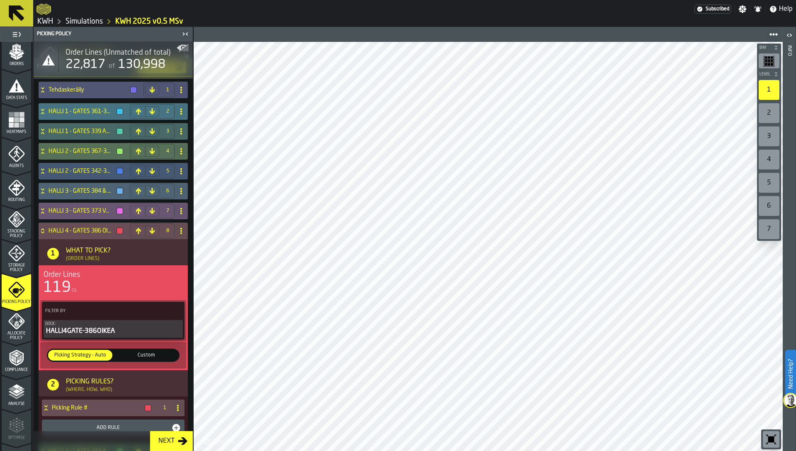
click at [70, 109] on h4 "HALLI 1 - GATES 361-366" at bounding box center [80, 111] width 65 height 7
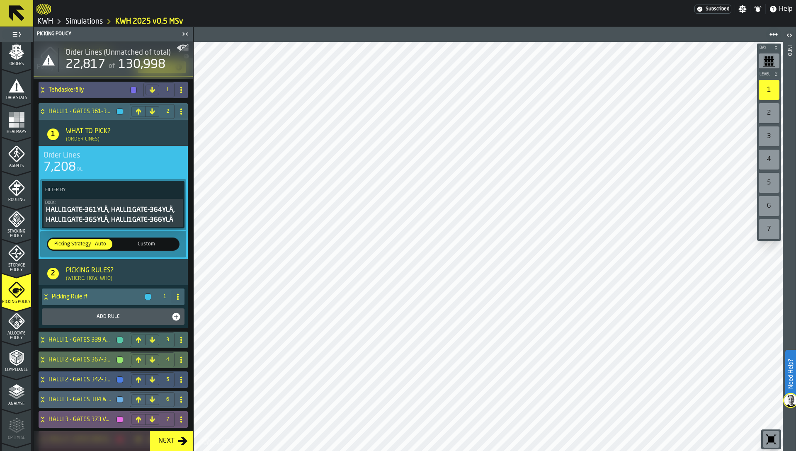
click at [75, 59] on div "22,817" at bounding box center [85, 64] width 40 height 15
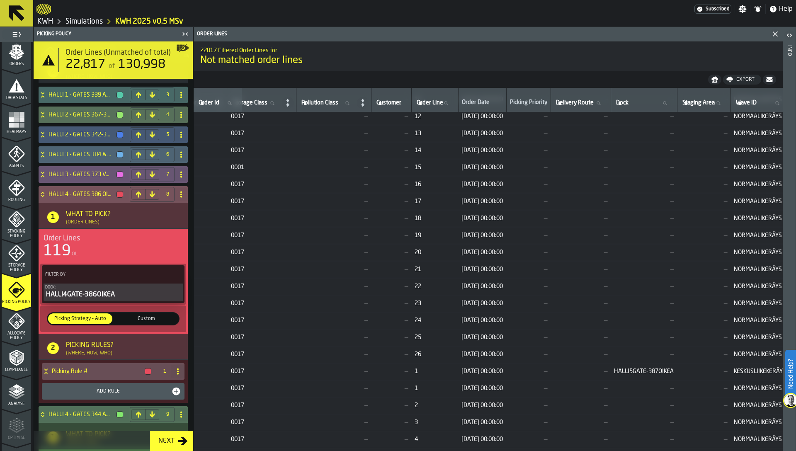
scroll to position [297, 0]
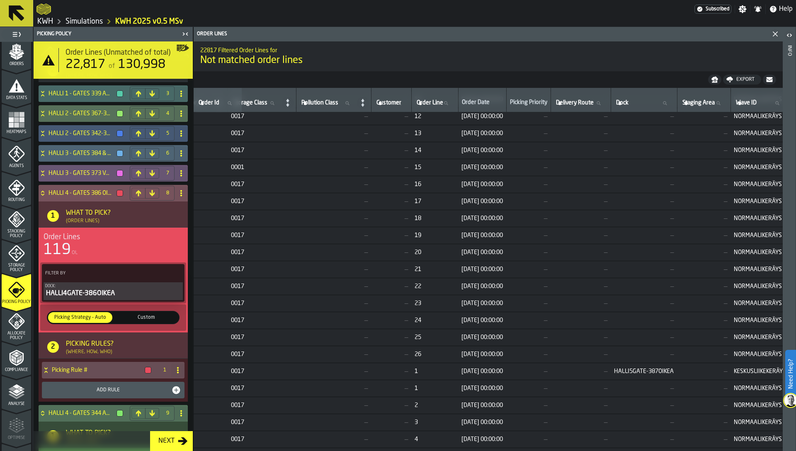
click at [43, 192] on icon at bounding box center [43, 193] width 8 height 7
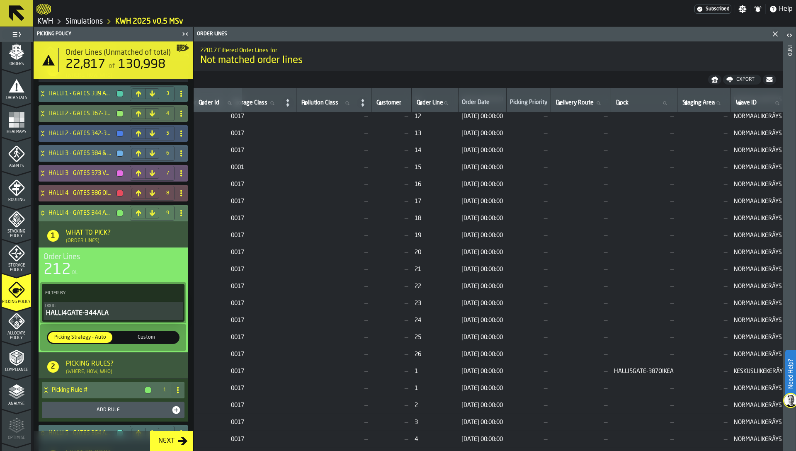
click at [44, 213] on icon at bounding box center [43, 213] width 8 height 7
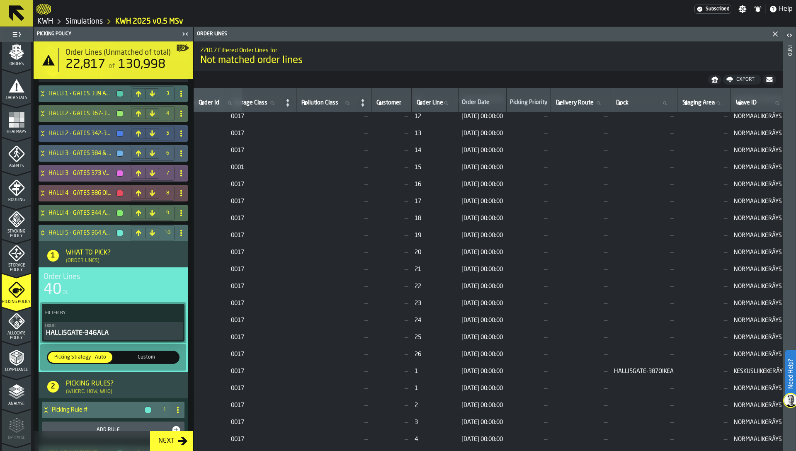
click at [496, 252] on span "12/08/2025, 00:00:00" at bounding box center [481, 252] width 41 height 7
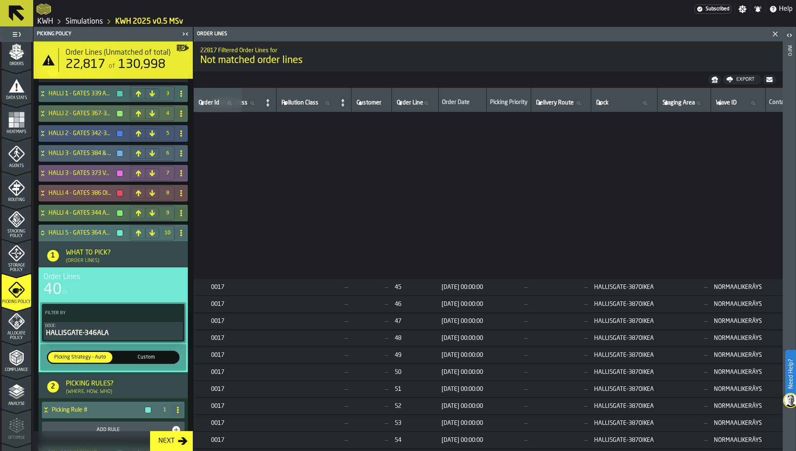
scroll to position [6507, 702]
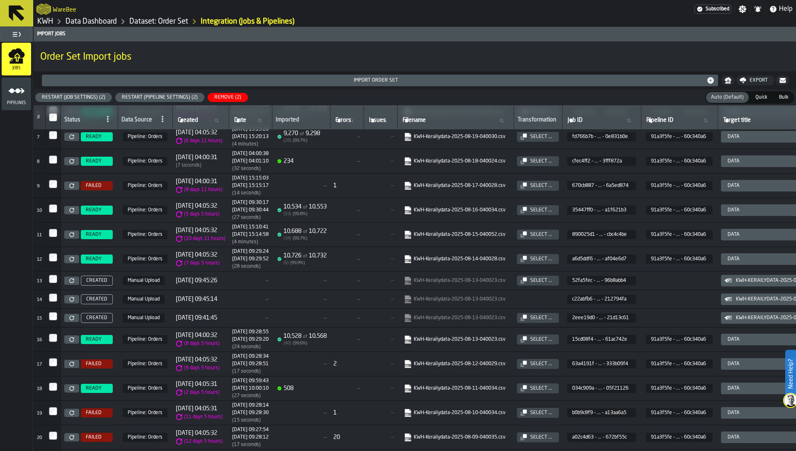
scroll to position [153, 0]
click at [52, 416] on div at bounding box center [53, 412] width 8 height 12
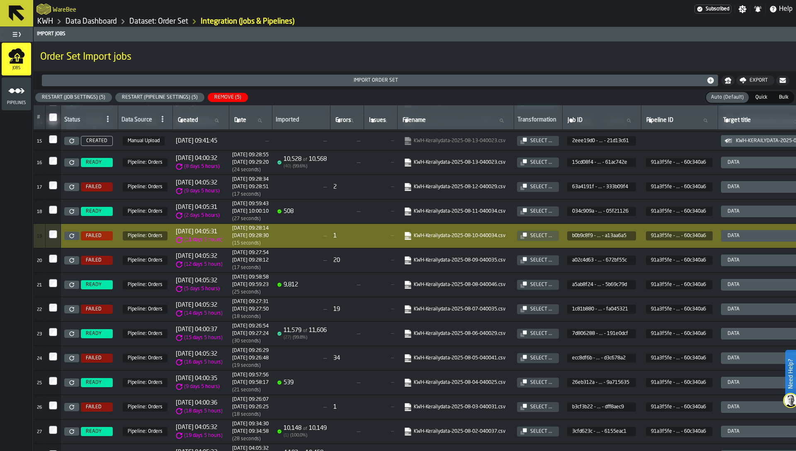
scroll to position [375, 0]
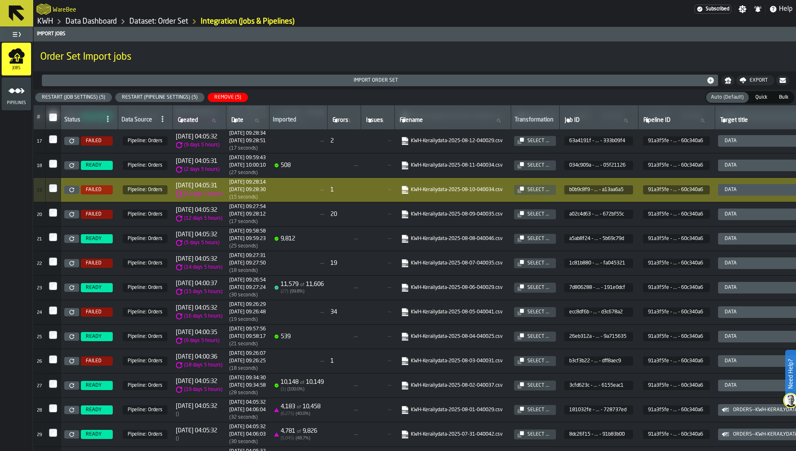
click at [58, 305] on td at bounding box center [53, 312] width 15 height 24
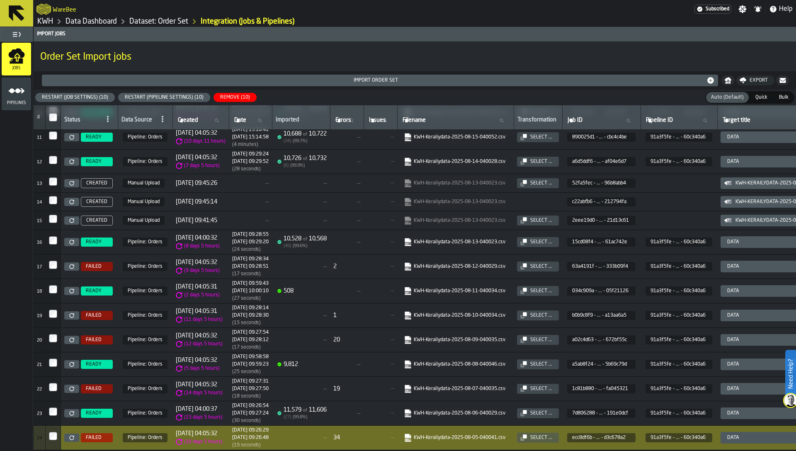
scroll to position [0, 0]
